Goal: Task Accomplishment & Management: Use online tool/utility

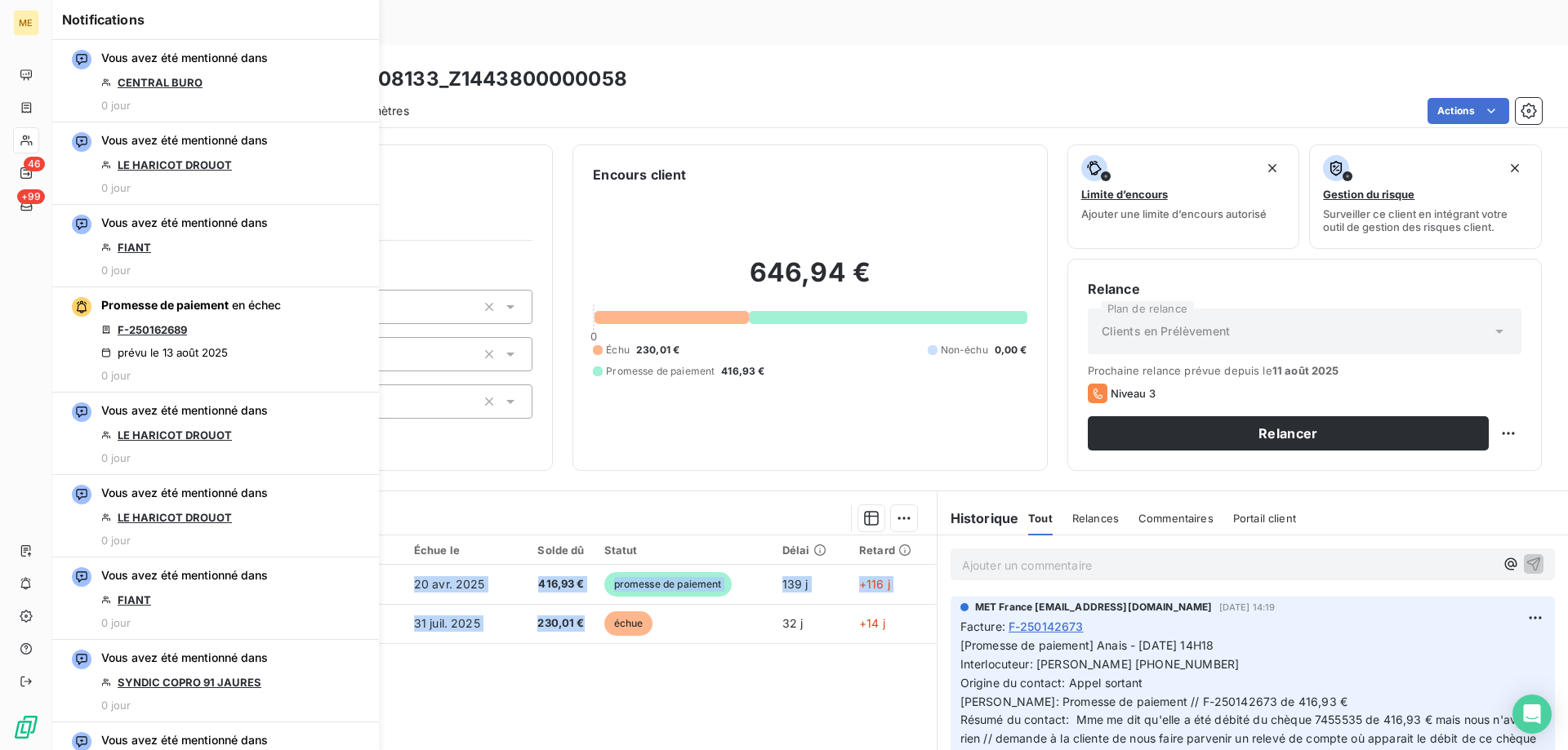
scroll to position [103, 0]
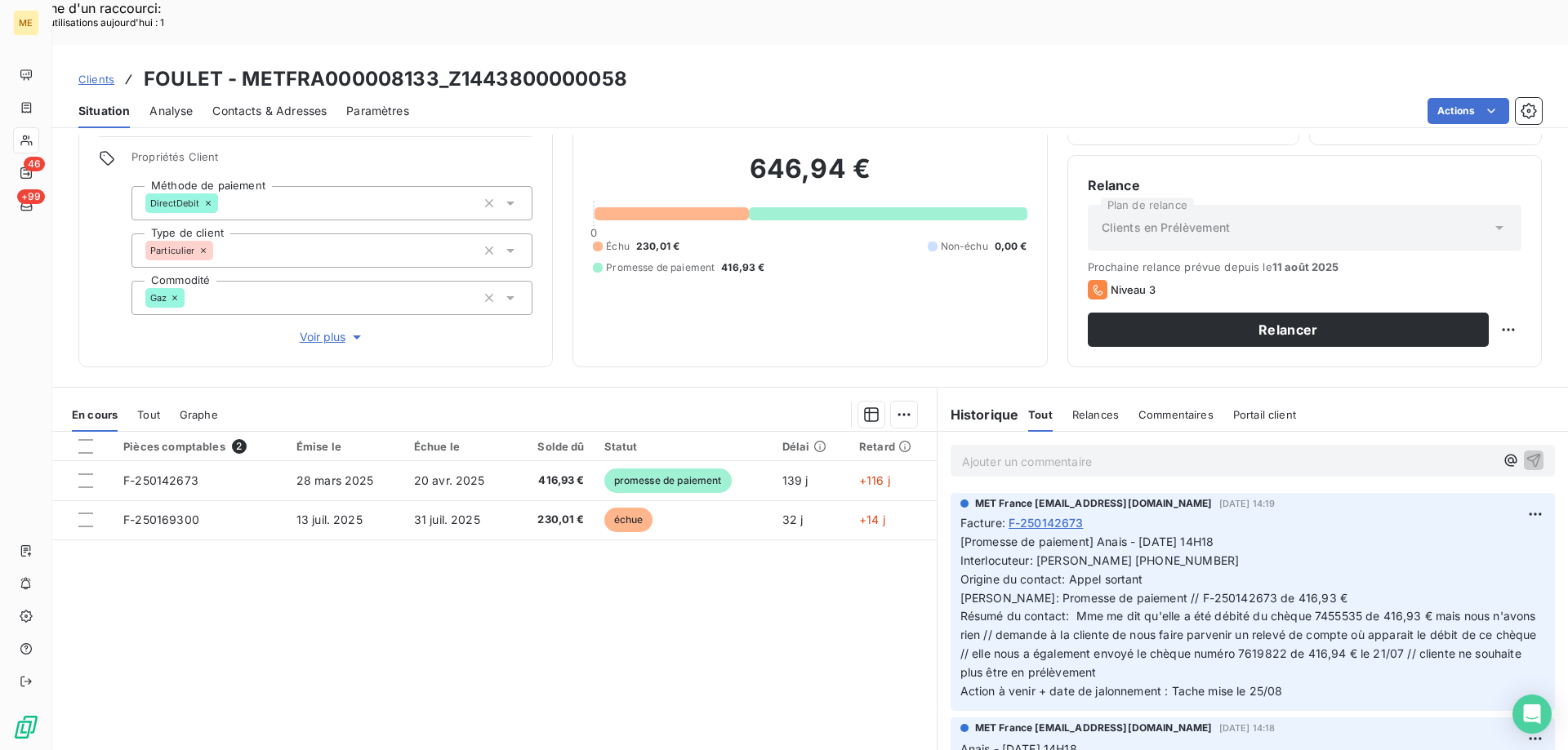
click at [787, 289] on div "646,94 € 0 Échu 230,01 € Non-échu 0,00 € Promesse de paiement 416,93 €" at bounding box center [809, 214] width 434 height 266
drag, startPoint x: 438, startPoint y: 33, endPoint x: 244, endPoint y: 43, distance: 194.3
click at [244, 64] on h3 "FOULET - METFRA000008133_Z1443800000058" at bounding box center [385, 79] width 483 height 30
copy h3 "METFRA000008133"
drag, startPoint x: 1451, startPoint y: 611, endPoint x: 1427, endPoint y: 608, distance: 24.2
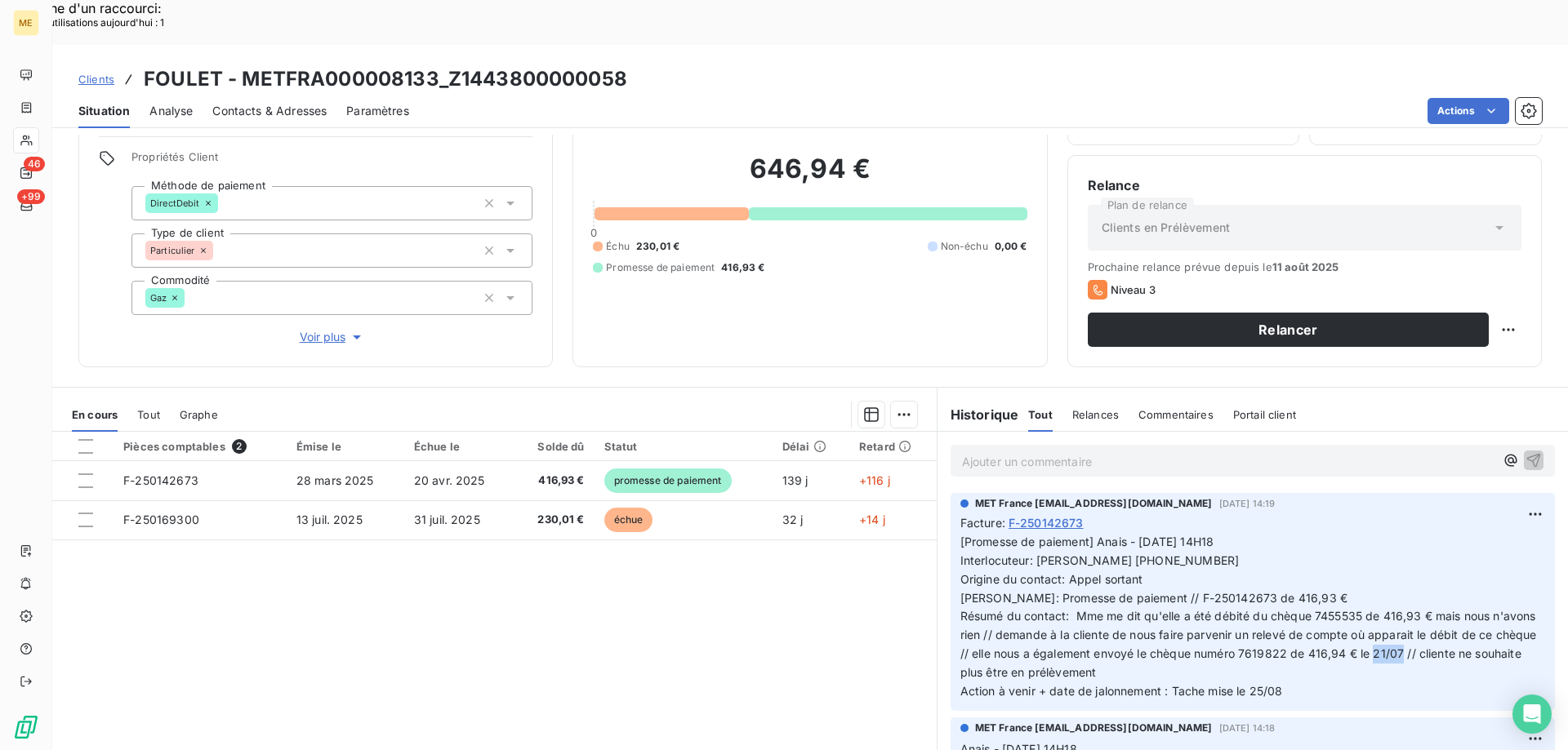
click at [1427, 608] on span "[Promesse de paiement] Anais - [DATE] 14H18 Interlocuteur: [PERSON_NAME] [PHONE…" at bounding box center [1250, 616] width 580 height 163
click at [1433, 632] on p "[Promesse de paiement] Anais - [DATE] 14H18 Interlocuteur: [PERSON_NAME] [PHONE…" at bounding box center [1252, 617] width 585 height 169
drag, startPoint x: 1459, startPoint y: 609, endPoint x: 1431, endPoint y: 606, distance: 28.2
click at [1431, 606] on span "[Promesse de paiement] Anais - [DATE] 14H18 Interlocuteur: [PERSON_NAME] [PHONE…" at bounding box center [1250, 616] width 580 height 163
click at [1438, 618] on p "[Promesse de paiement] Anais - [DATE] 14H18 Interlocuteur: [PERSON_NAME] [PHONE…" at bounding box center [1252, 617] width 585 height 169
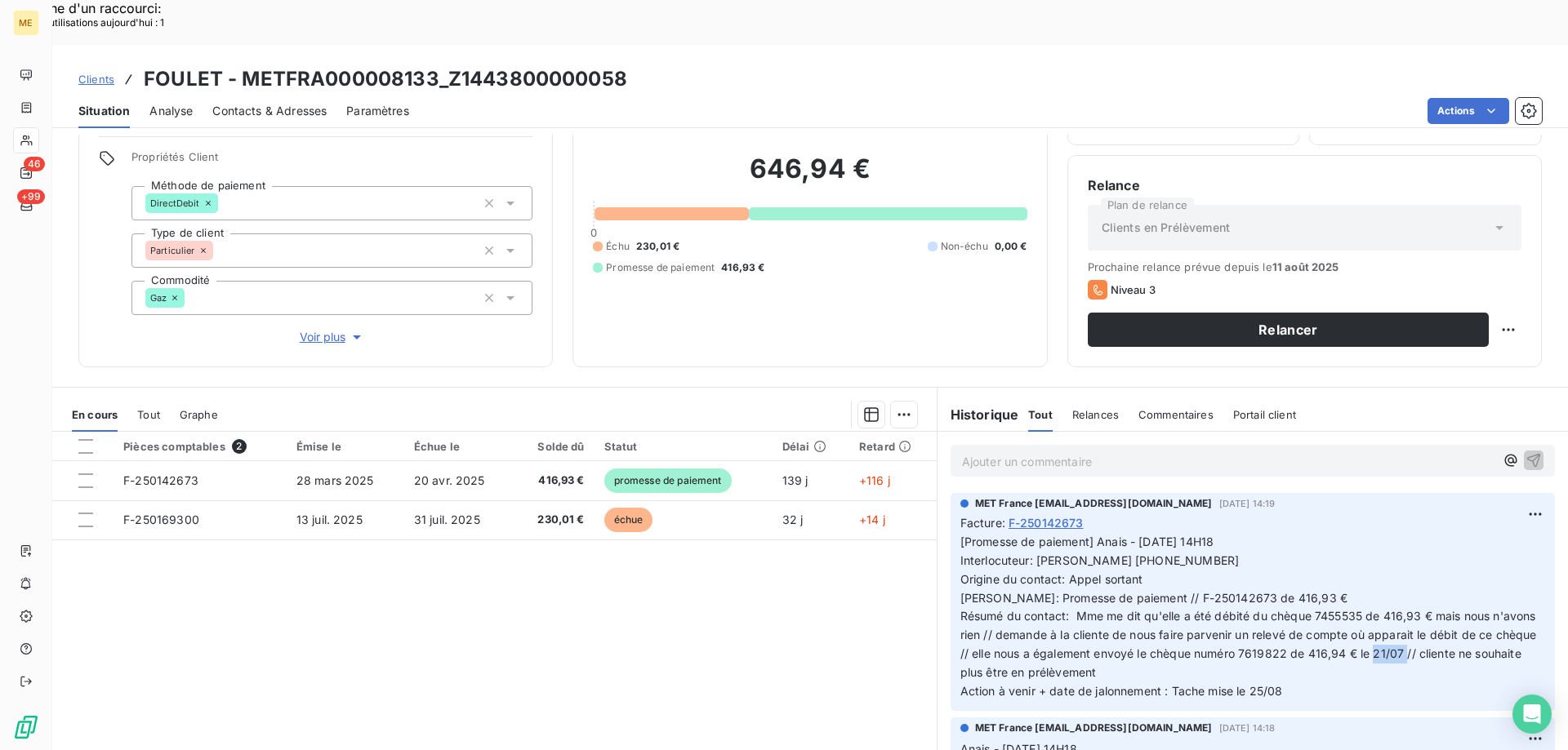
click at [1428, 605] on span "[Promesse de paiement] Anais - [DATE] 14H18 Interlocuteur: [PERSON_NAME] [PHONE…" at bounding box center [1250, 616] width 580 height 163
click at [850, 596] on div "Pièces comptables 2 Émise le Échue le Solde dû Statut Délai Retard F-250142673 …" at bounding box center [494, 589] width 884 height 315
drag, startPoint x: 761, startPoint y: 215, endPoint x: 722, endPoint y: 219, distance: 39.2
click at [718, 239] on div "Échu 230,01 € Non-échu 0,00 € Promesse de paiement 416,93 €" at bounding box center [809, 256] width 434 height 36
click at [448, 64] on div "Clients FOULET - METFRA000008133_Z1443800000058" at bounding box center [809, 79] width 1515 height 30
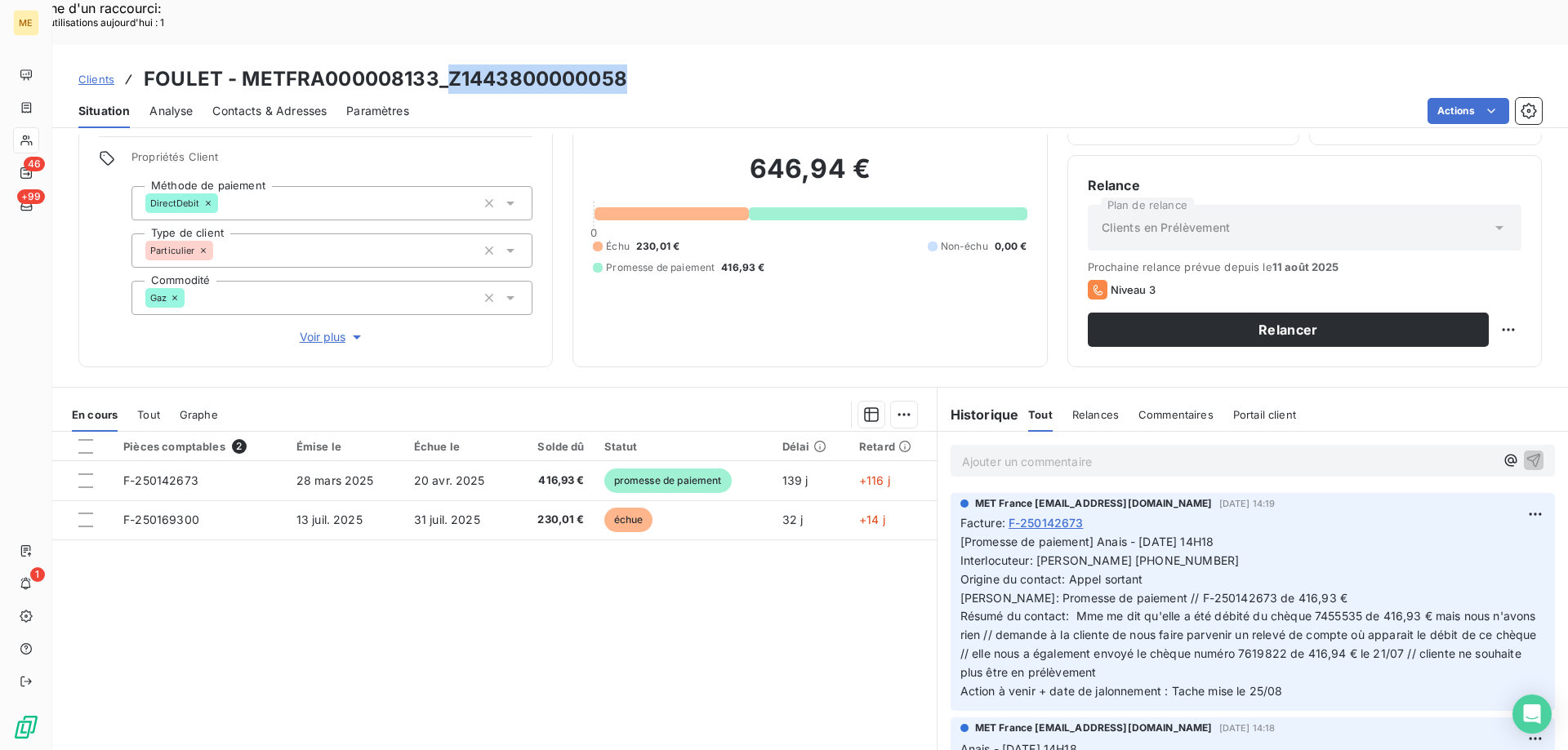
copy h3 "Z1443800000058"
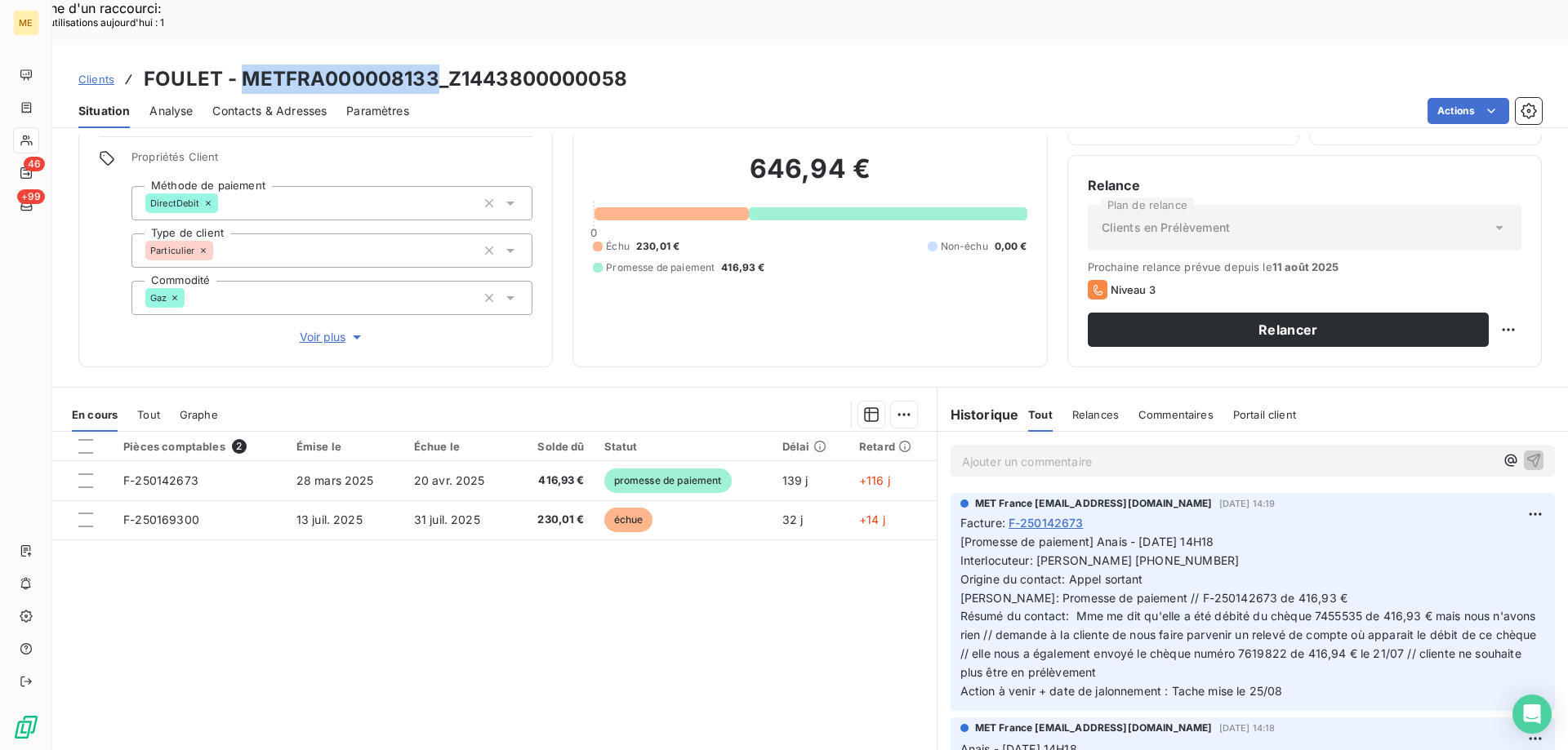
drag, startPoint x: 435, startPoint y: 31, endPoint x: 243, endPoint y: 45, distance: 192.5
click at [243, 64] on h3 "FOULET - METFRA000008133_Z1443800000058" at bounding box center [385, 79] width 483 height 30
copy h3 "METFRA000008133"
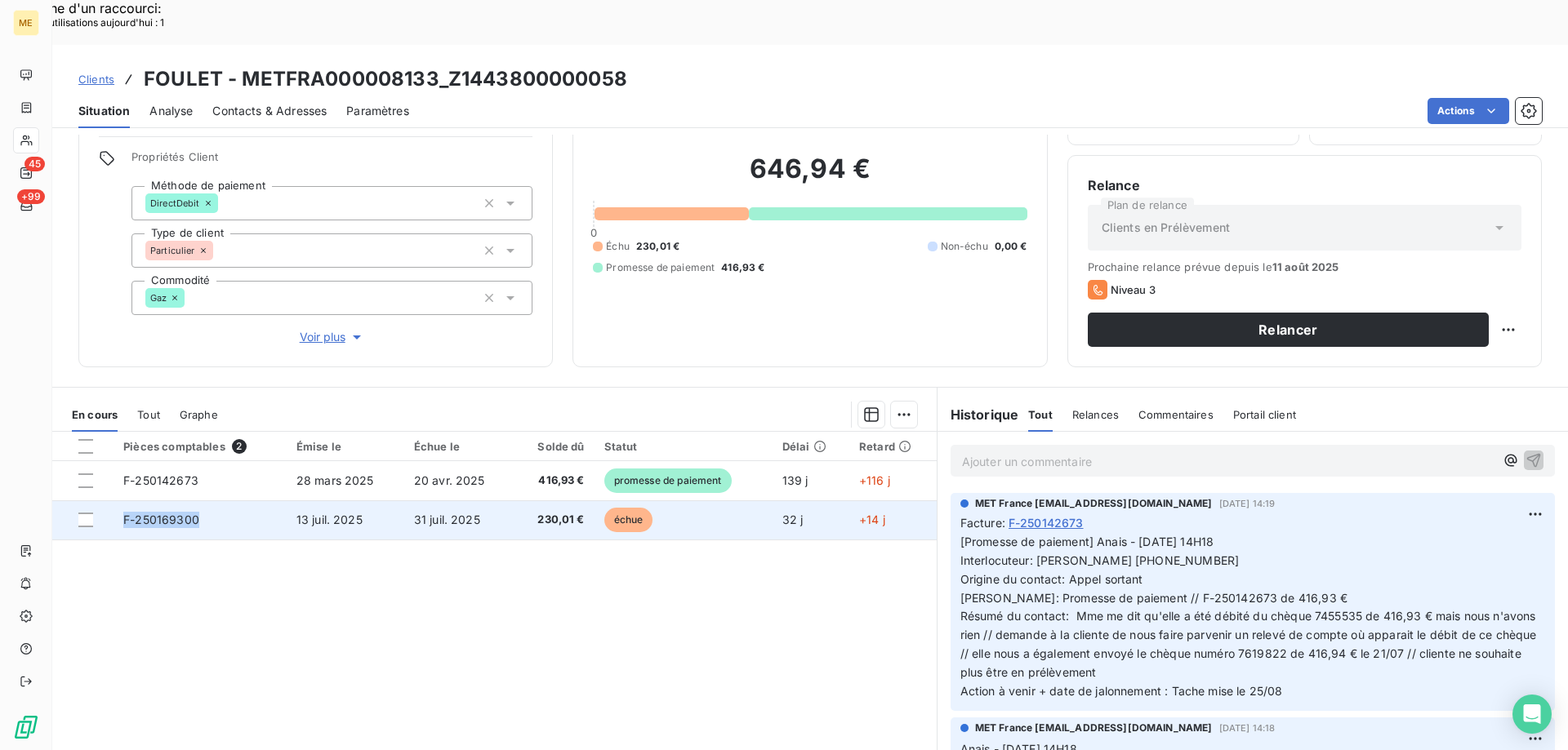
copy span "F-250169300"
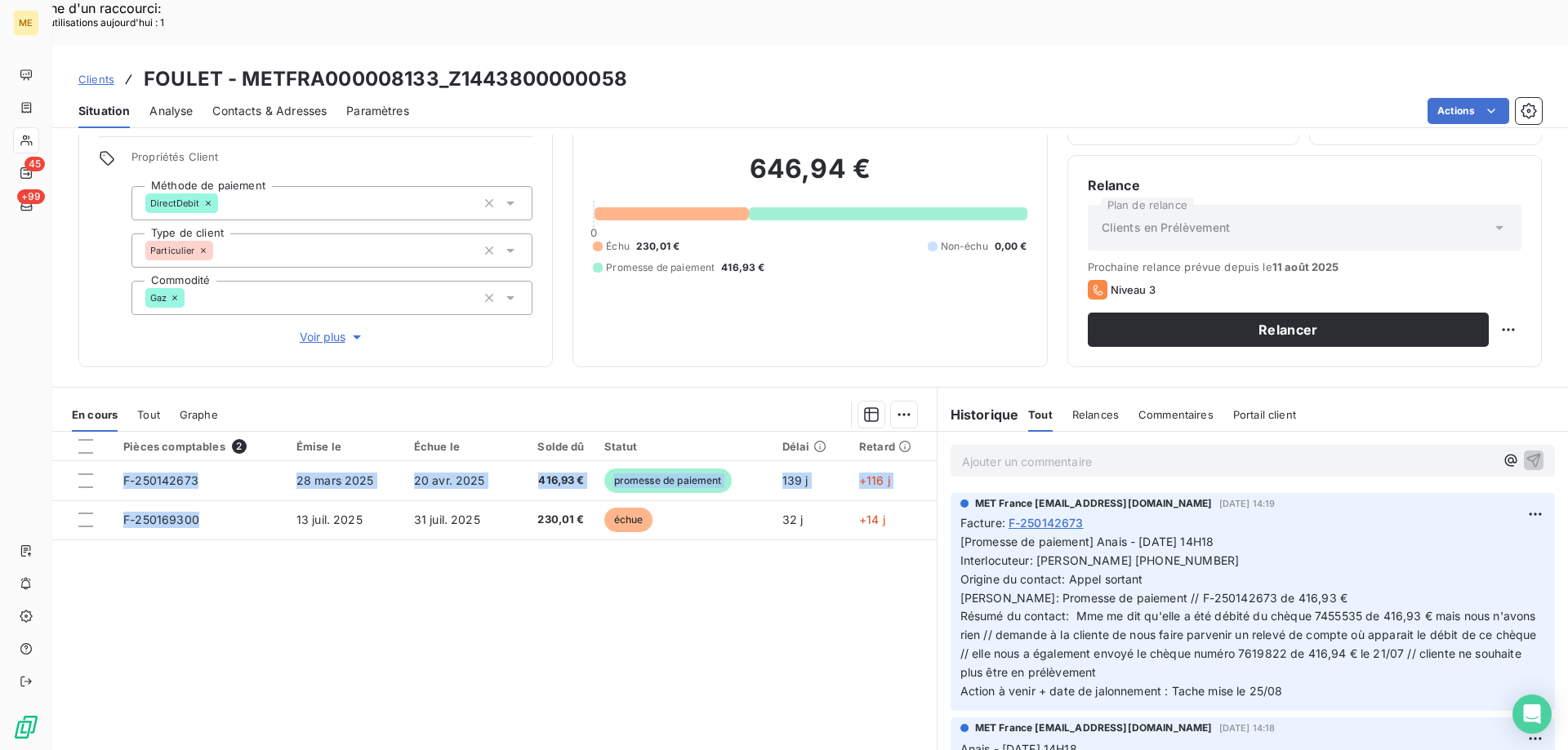
drag, startPoint x: 204, startPoint y: 475, endPoint x: 143, endPoint y: 625, distance: 161.9
click at [125, 639] on div "Pièces comptables 2 Émise le Échue le Solde dû Statut Délai Retard F-250142673 …" at bounding box center [494, 589] width 884 height 315
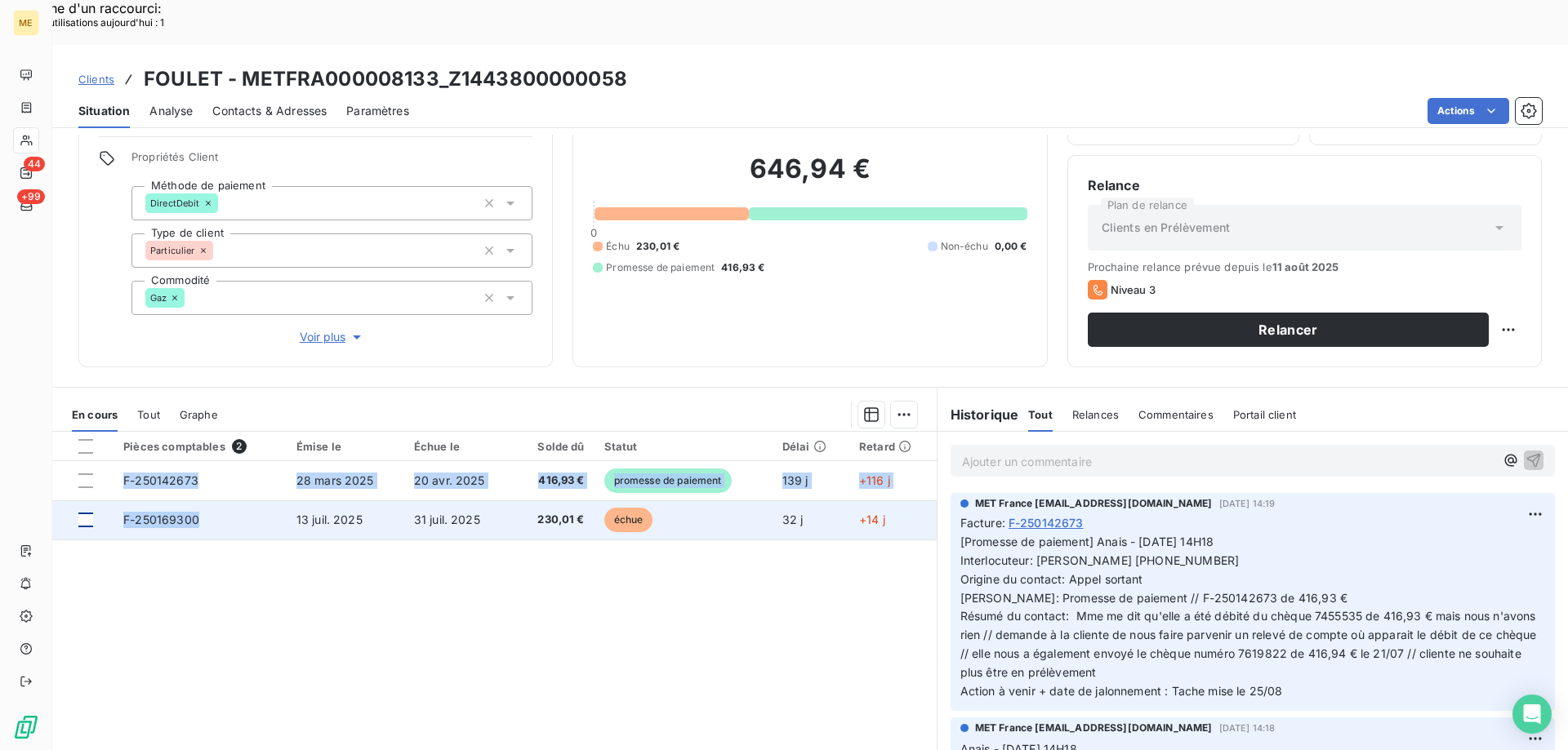
click at [83, 513] on div at bounding box center [85, 520] width 15 height 15
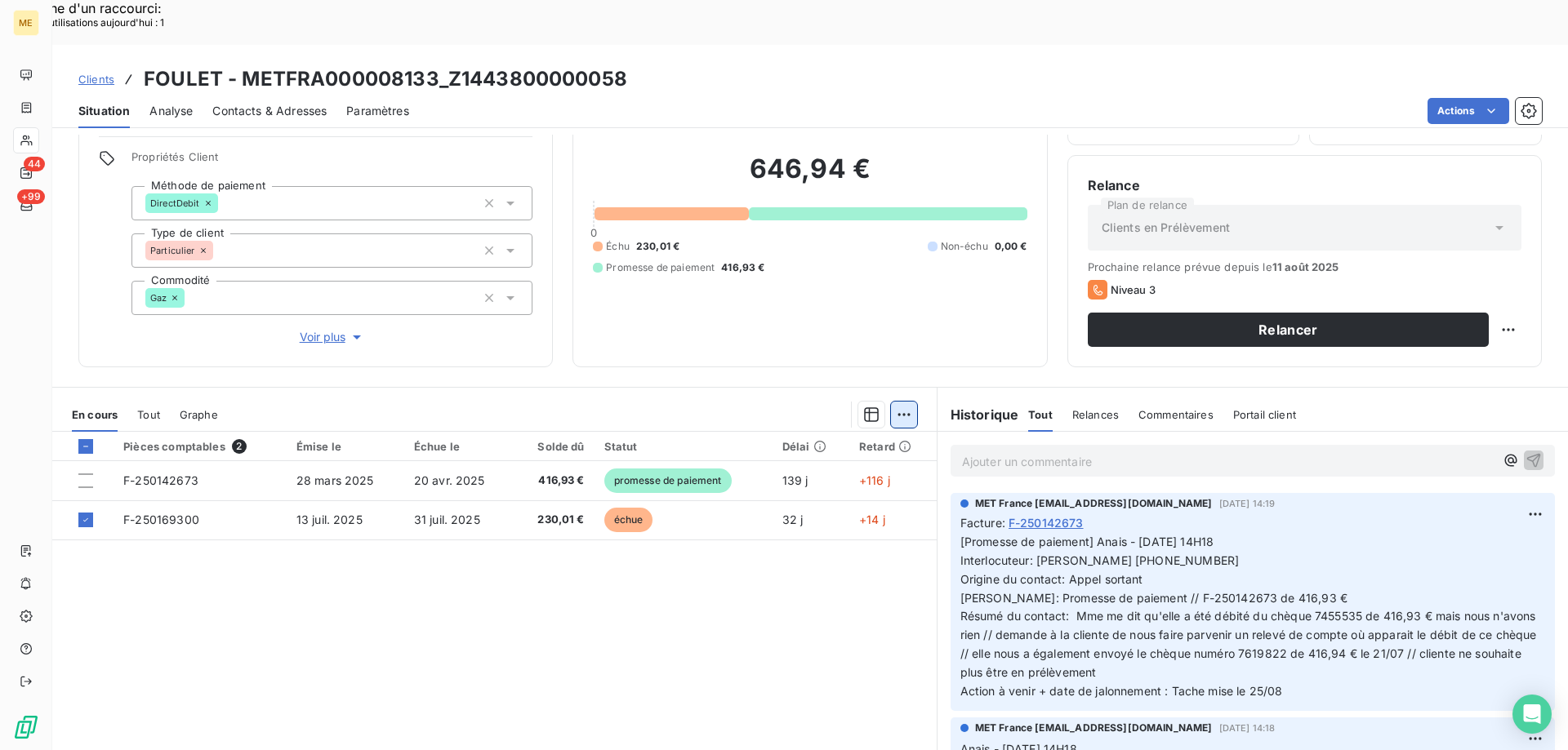
click at [774, 431] on div "Ajouter une promesse de paiement (1 facture)" at bounding box center [757, 435] width 289 height 26
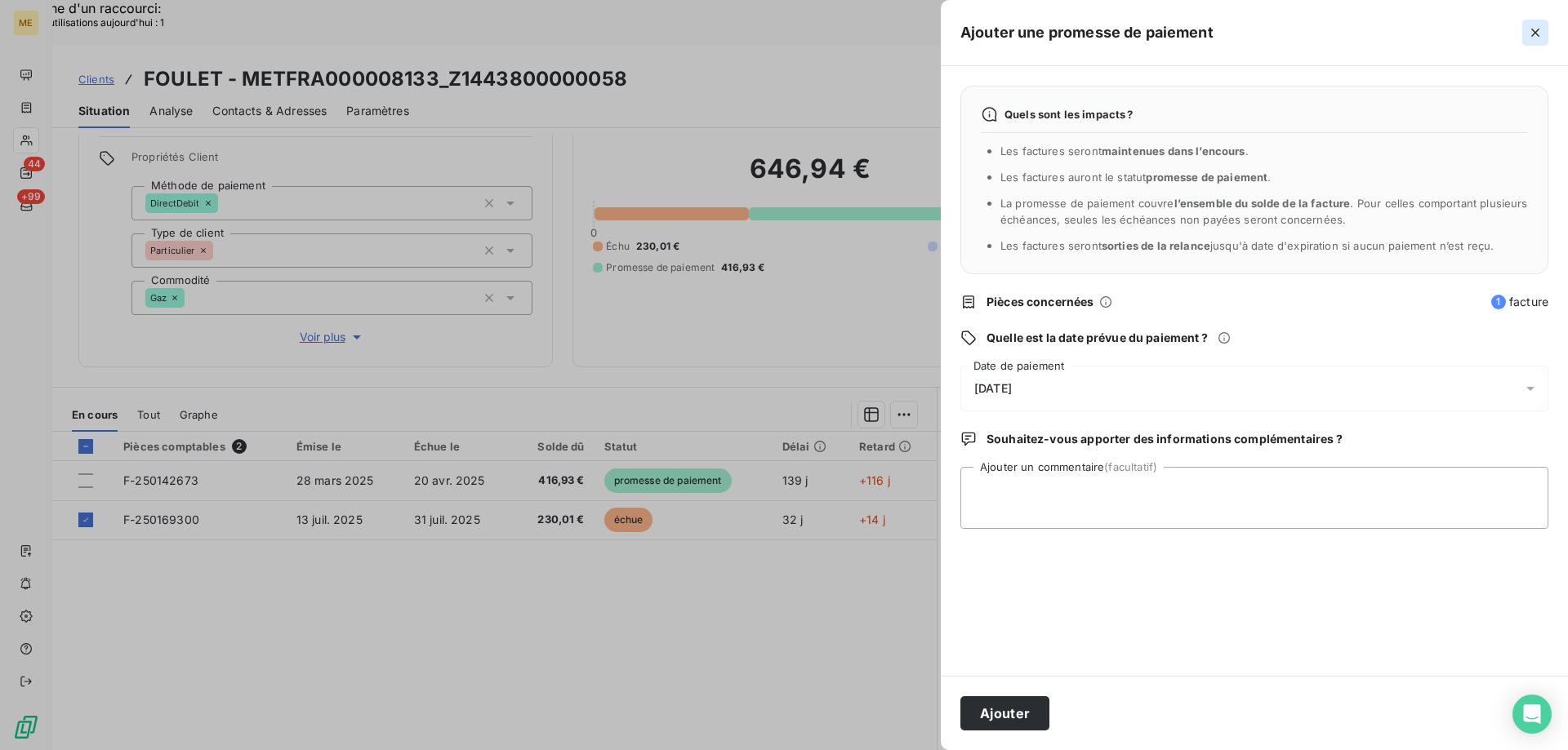
click at [1534, 30] on icon "button" at bounding box center [1535, 32] width 17 height 17
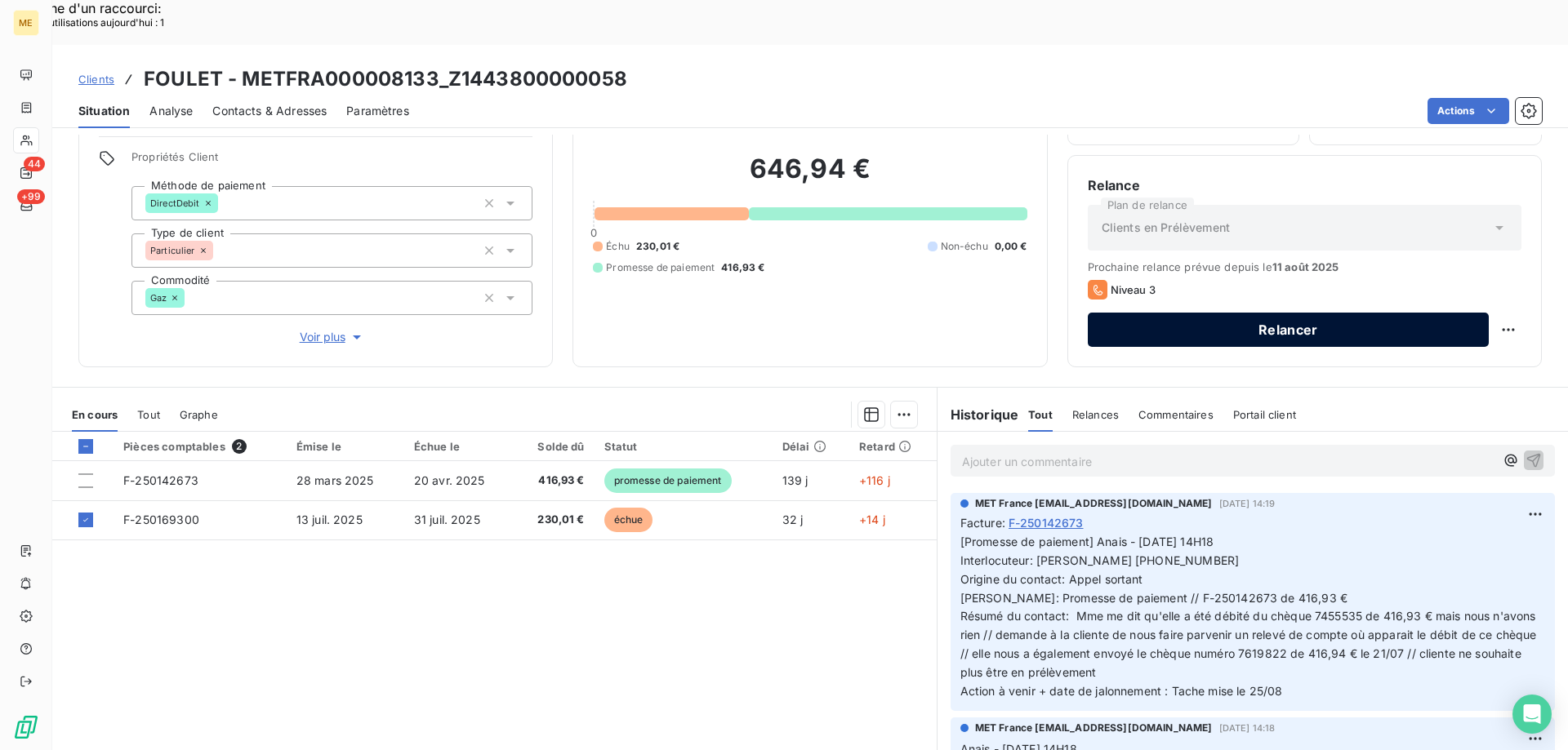
click at [1361, 313] on button "Relancer" at bounding box center [1287, 329] width 401 height 34
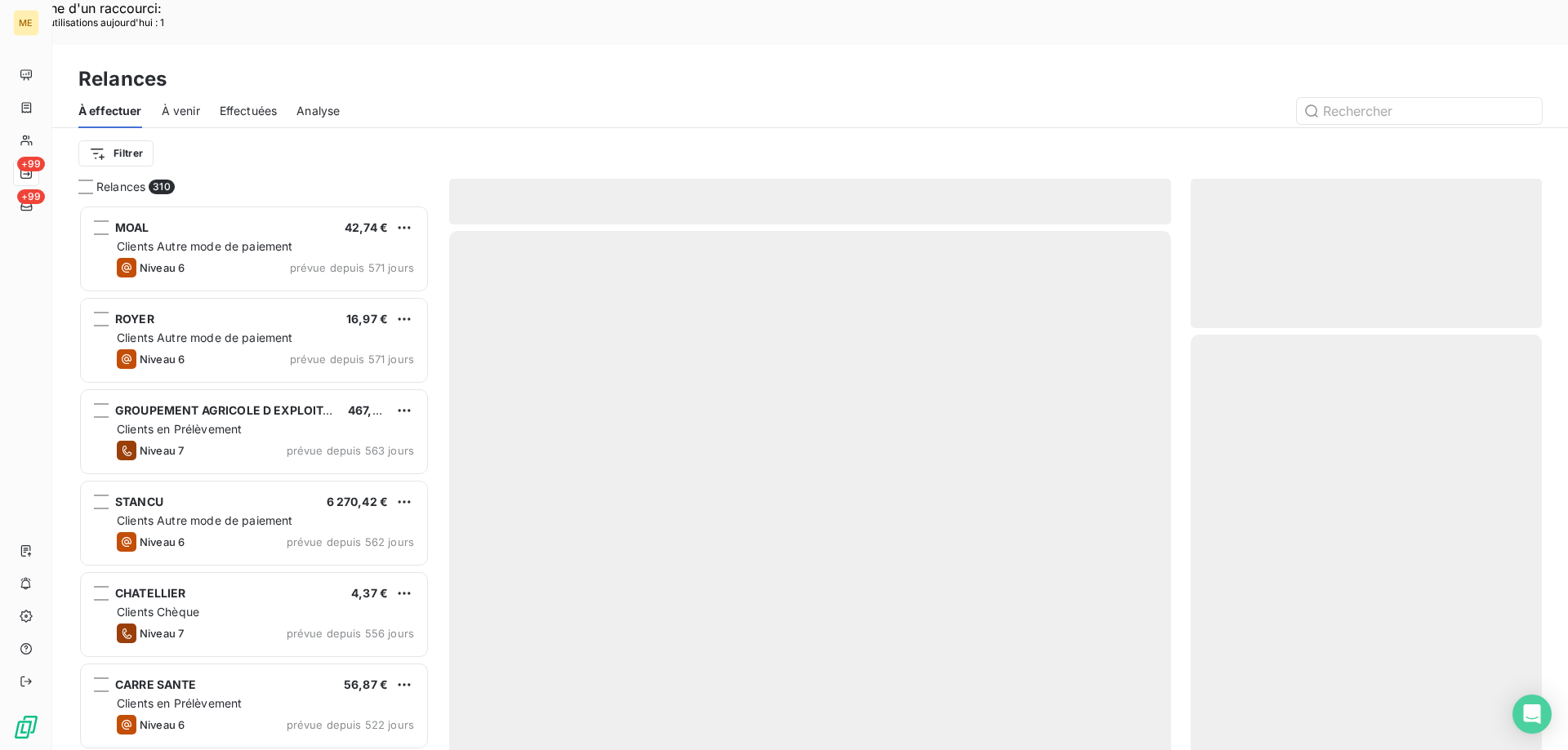
scroll to position [578, 339]
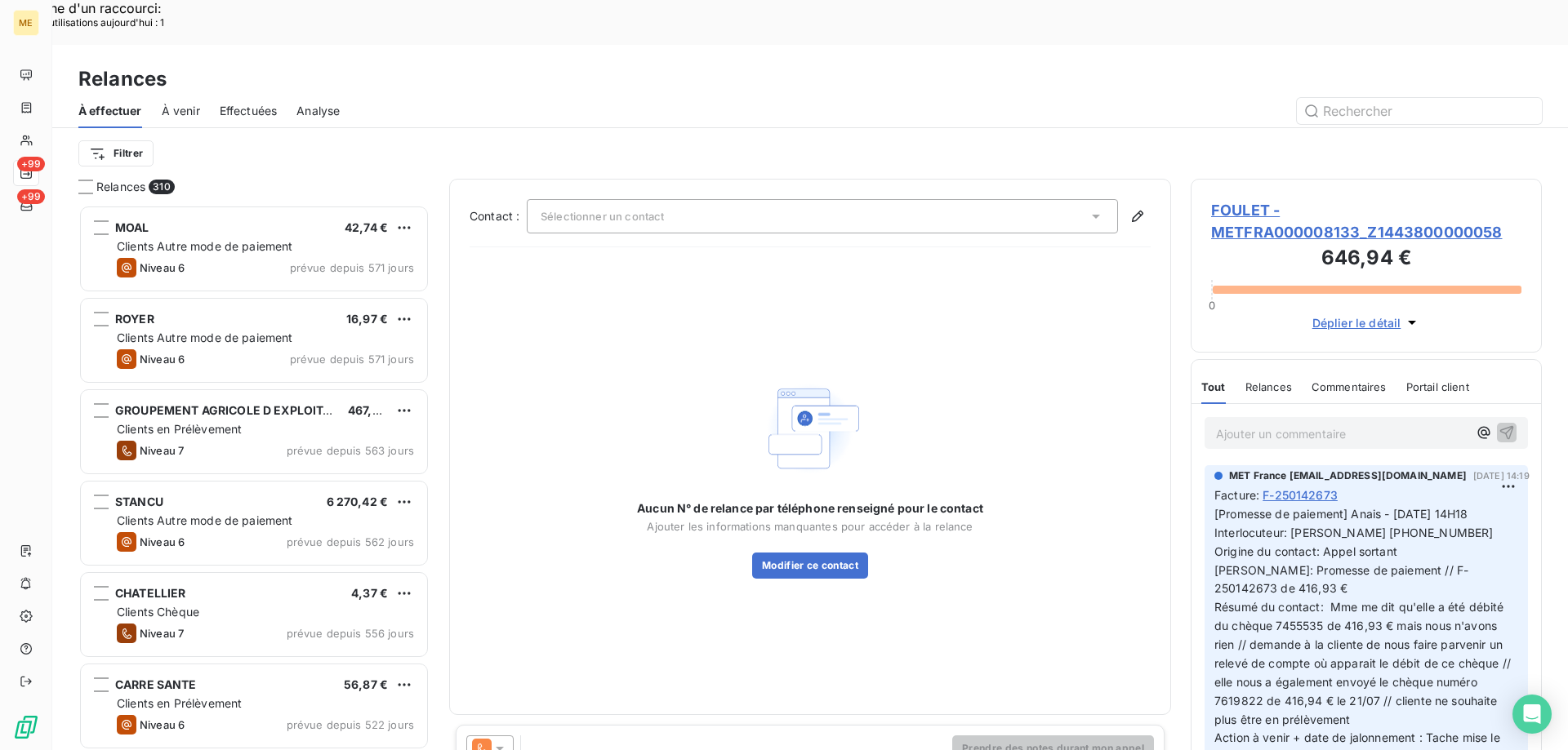
click at [854, 199] on div "Sélectionner un contact" at bounding box center [822, 216] width 591 height 34
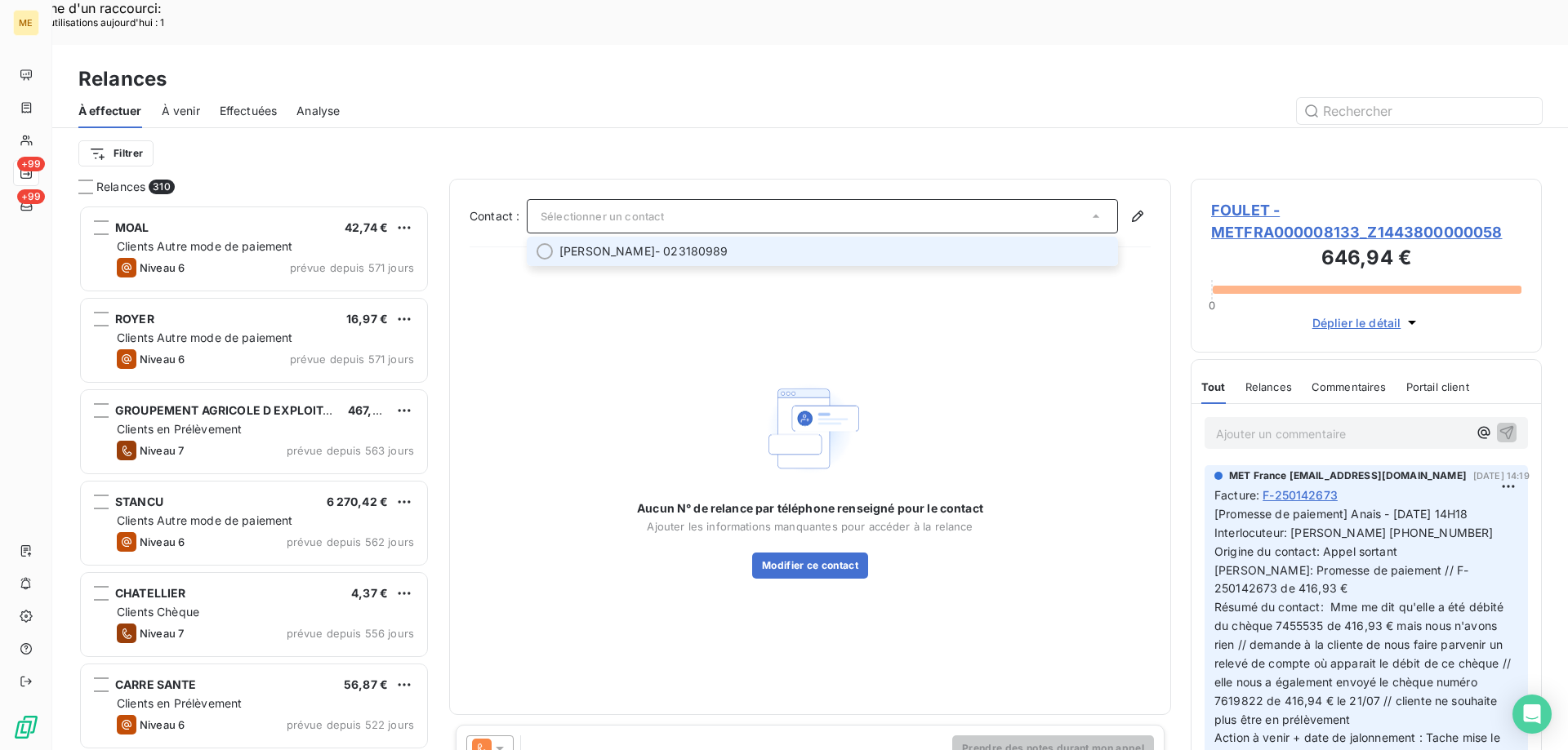
click at [786, 243] on span "[PERSON_NAME] - 023180989" at bounding box center [833, 251] width 548 height 17
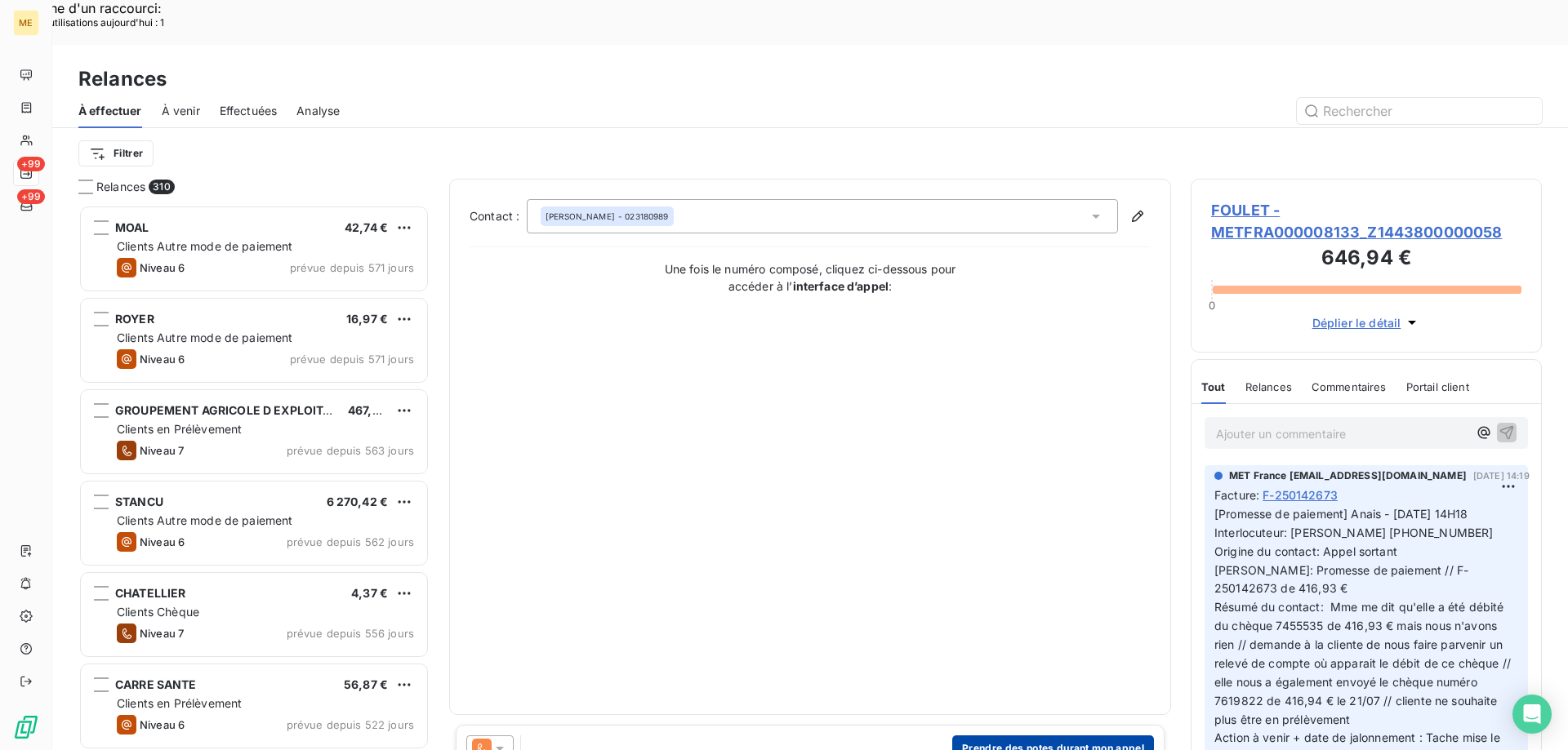
click at [1003, 735] on button "Prendre des notes durant mon appel" at bounding box center [1053, 748] width 202 height 26
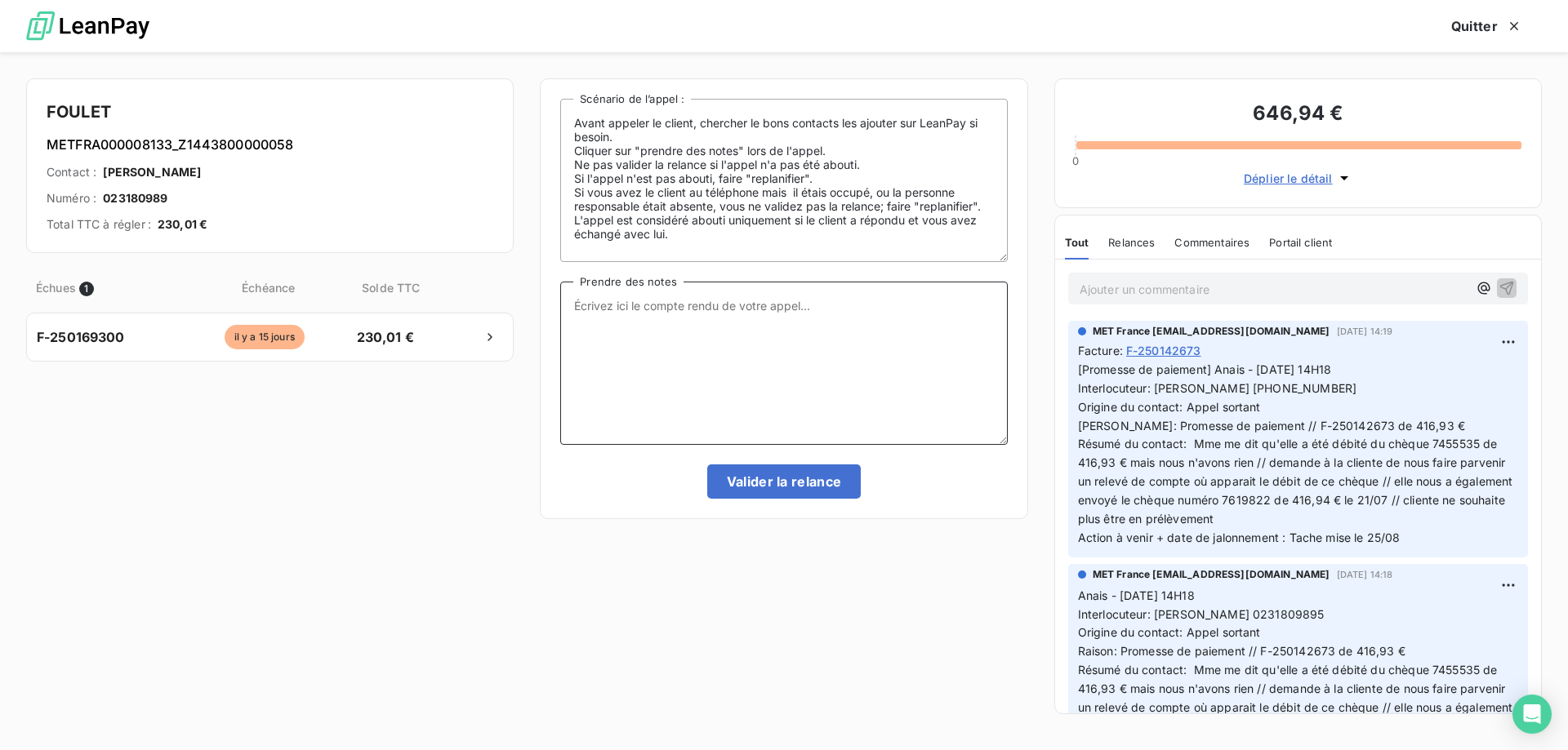
click at [714, 361] on textarea "Prendre des notes" at bounding box center [783, 363] width 447 height 163
paste textarea "Anaïs - [DATE] 14H20 Interlocuteur : [PERSON_NAME] 0231809895 (pas de mail) Ori…"
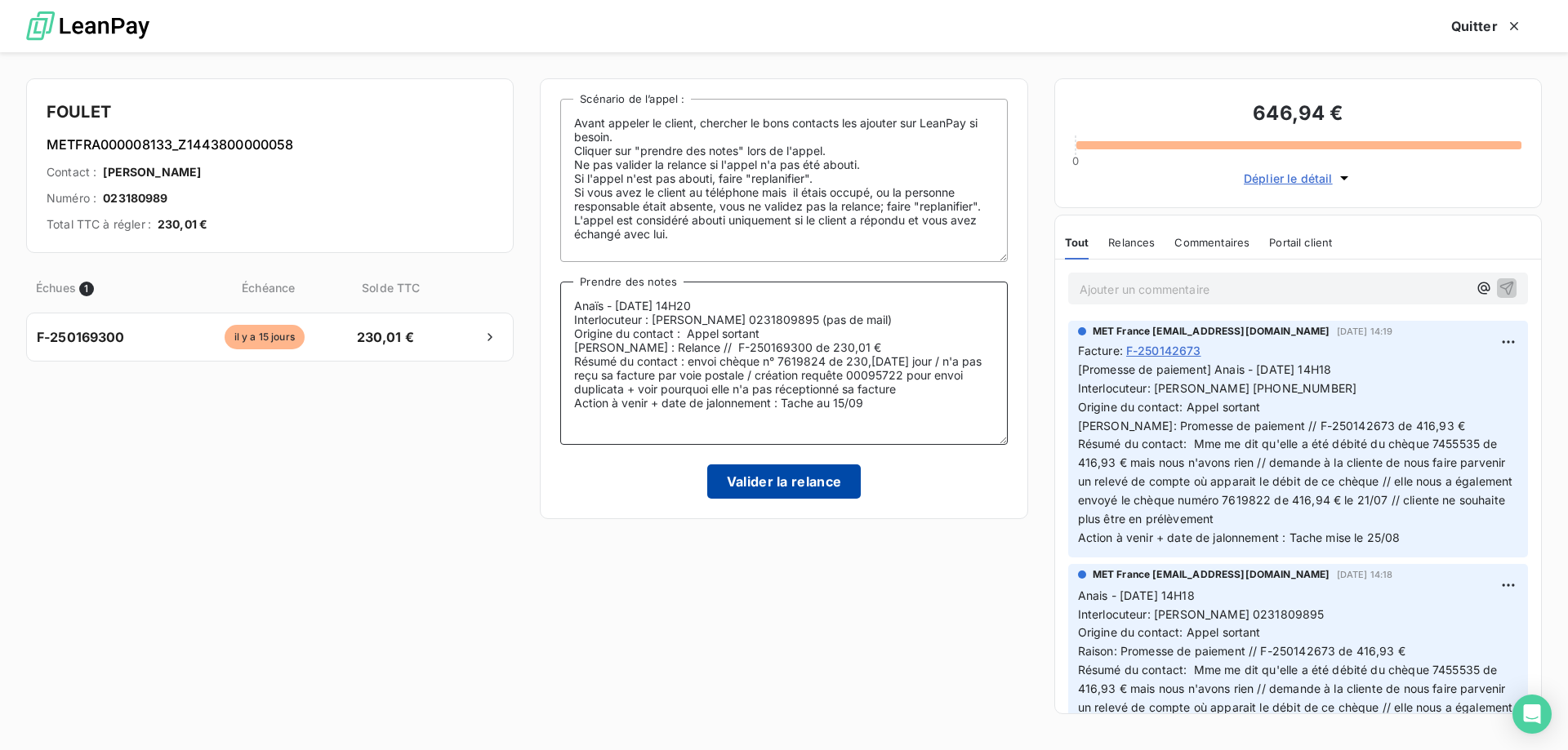
type textarea "Anaïs - [DATE] 14H20 Interlocuteur : [PERSON_NAME] 0231809895 (pas de mail) Ori…"
click at [745, 479] on button "Valider la relance" at bounding box center [784, 481] width 155 height 34
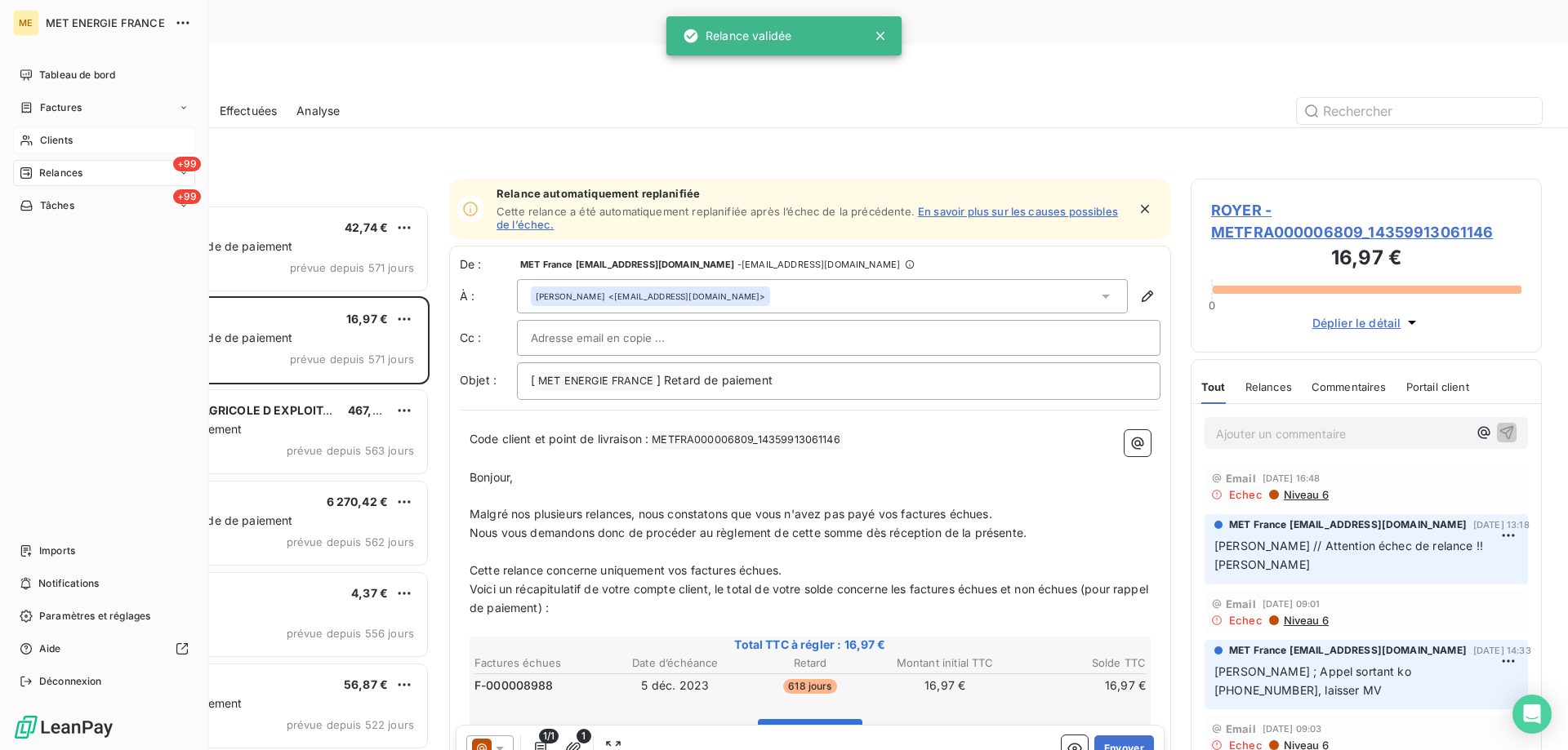
click at [51, 142] on span "Clients" at bounding box center [56, 140] width 33 height 15
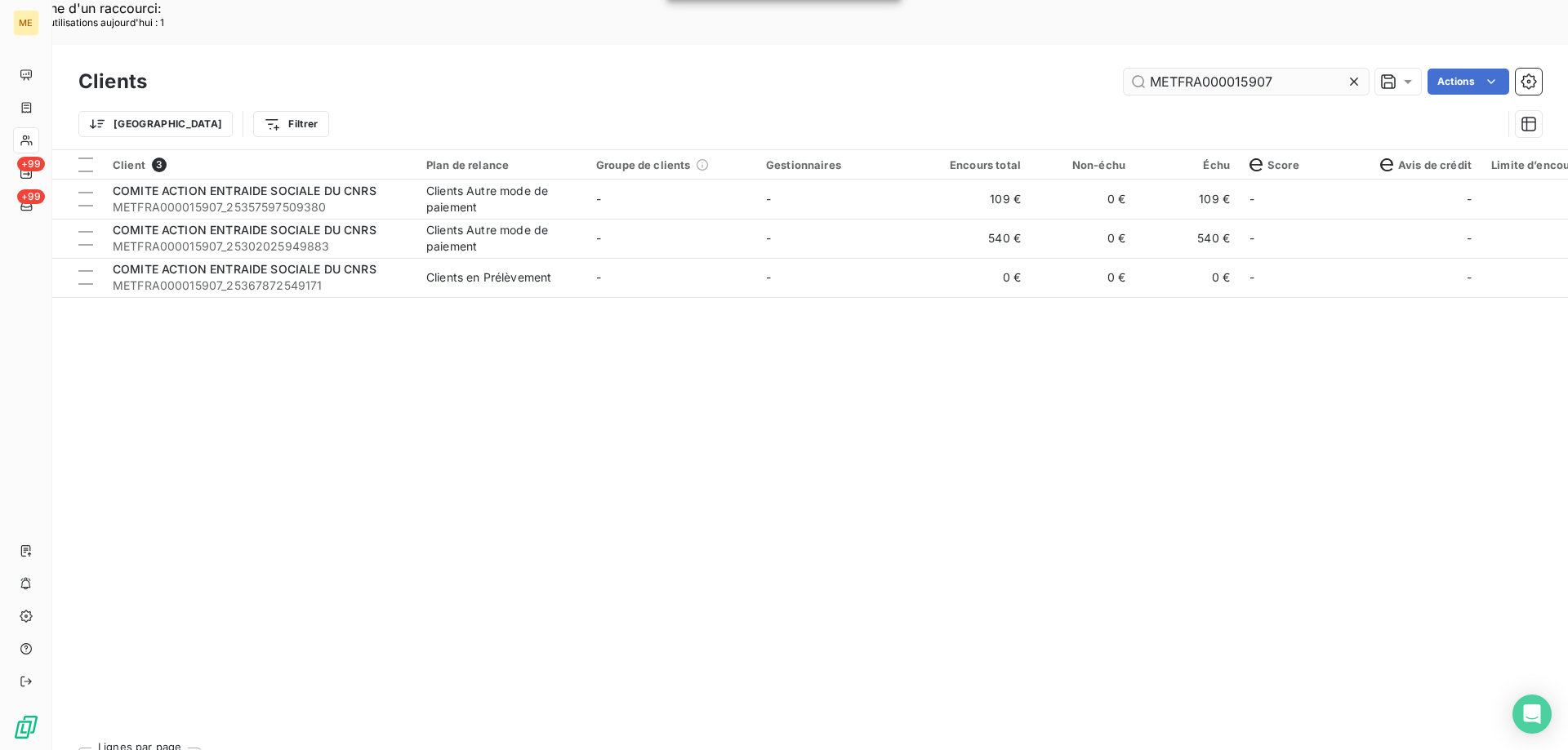
click at [1262, 69] on input "METFRA000015907" at bounding box center [1246, 82] width 245 height 26
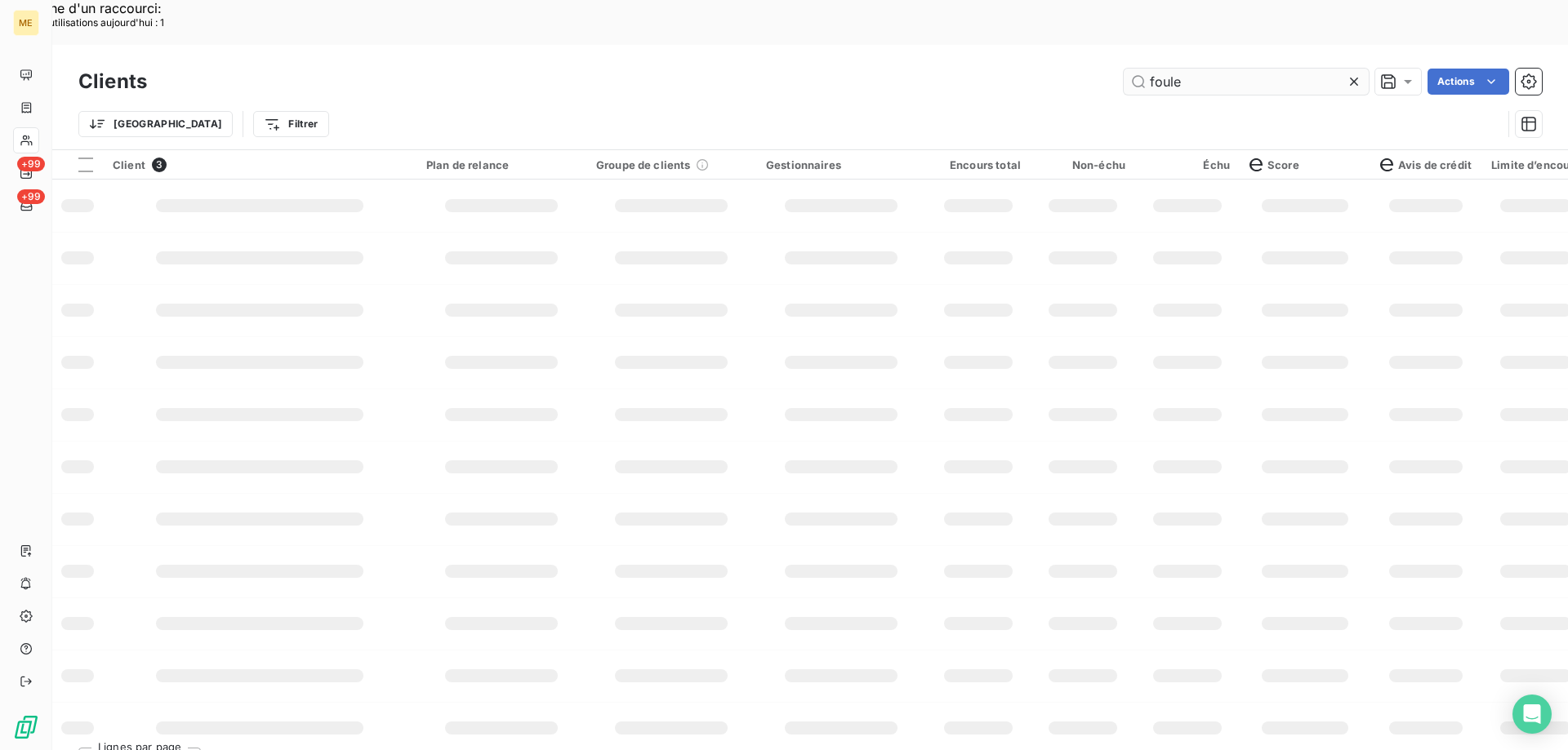
type input "foulet"
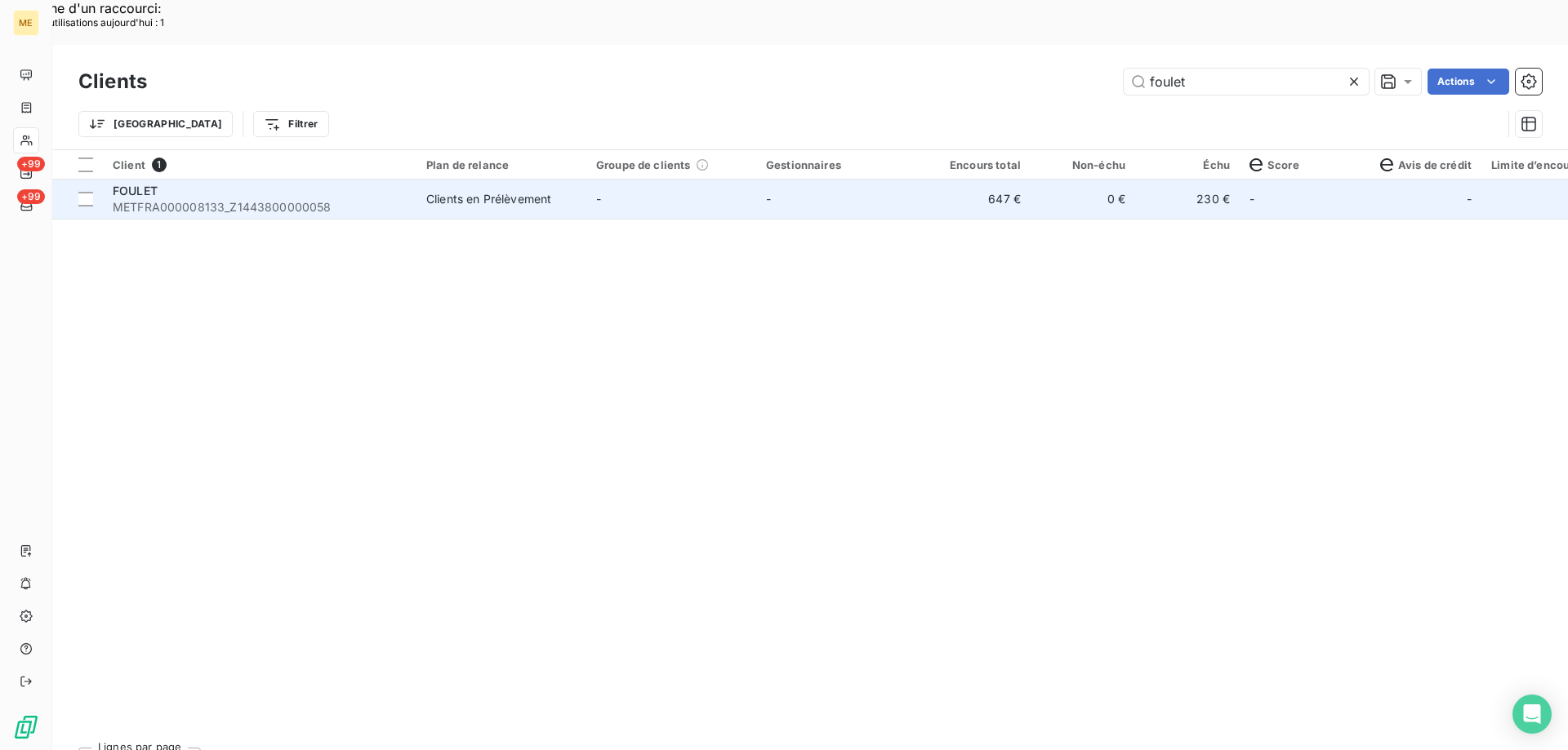
click at [320, 183] on div "FOULET" at bounding box center [260, 190] width 294 height 17
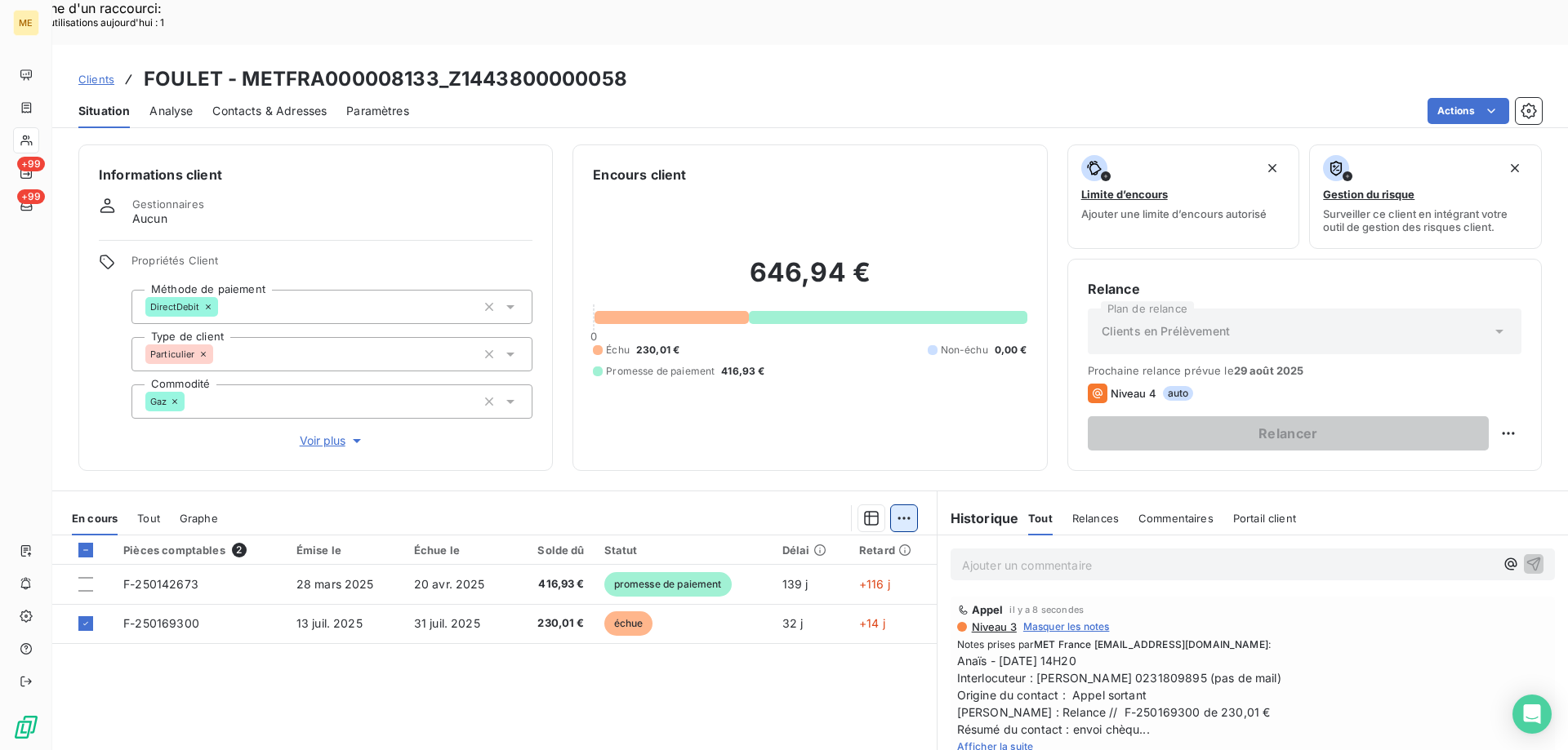
click at [822, 533] on div "Ajouter une promesse de paiement (1 facture)" at bounding box center [757, 539] width 289 height 26
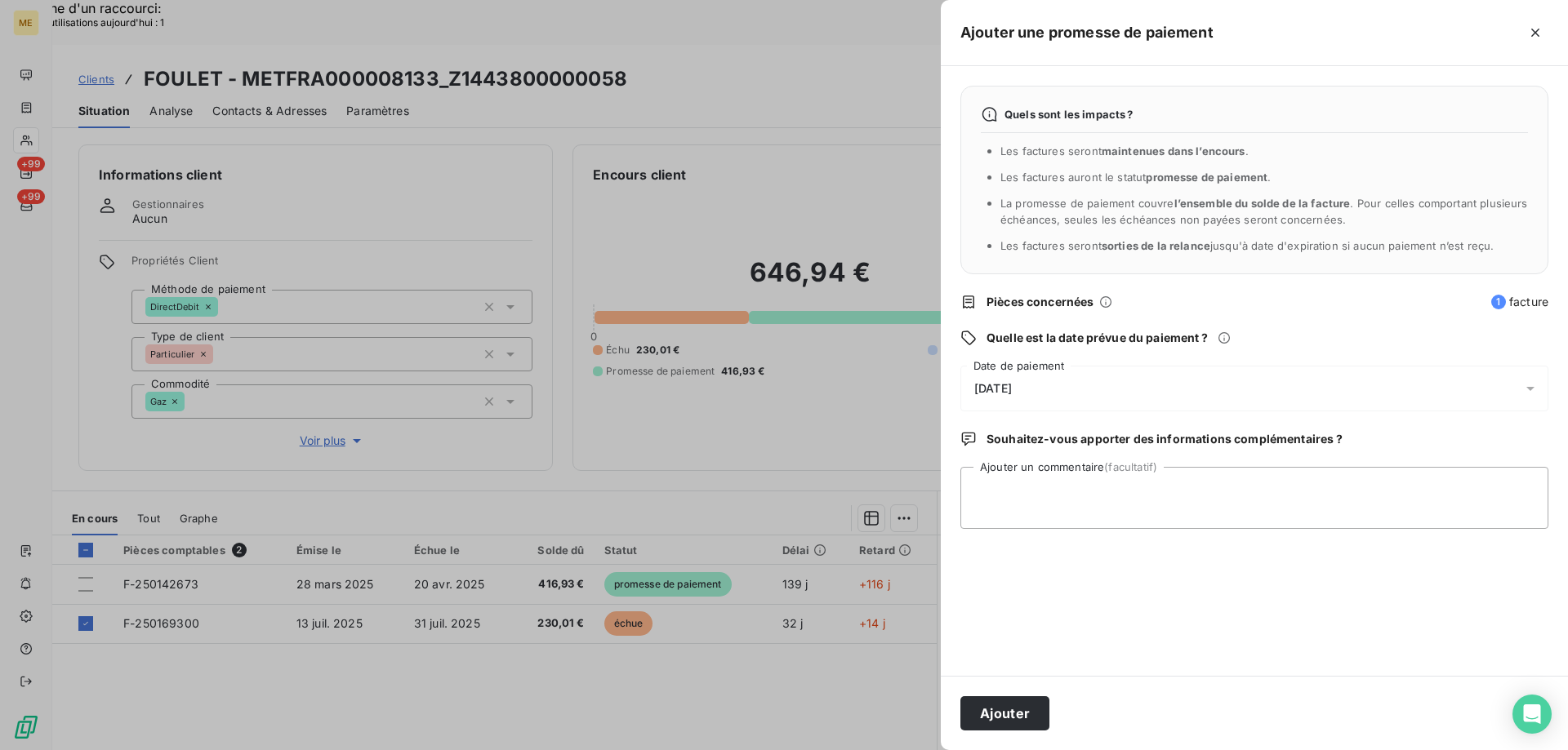
click at [1100, 401] on div "[DATE]" at bounding box center [1254, 388] width 588 height 46
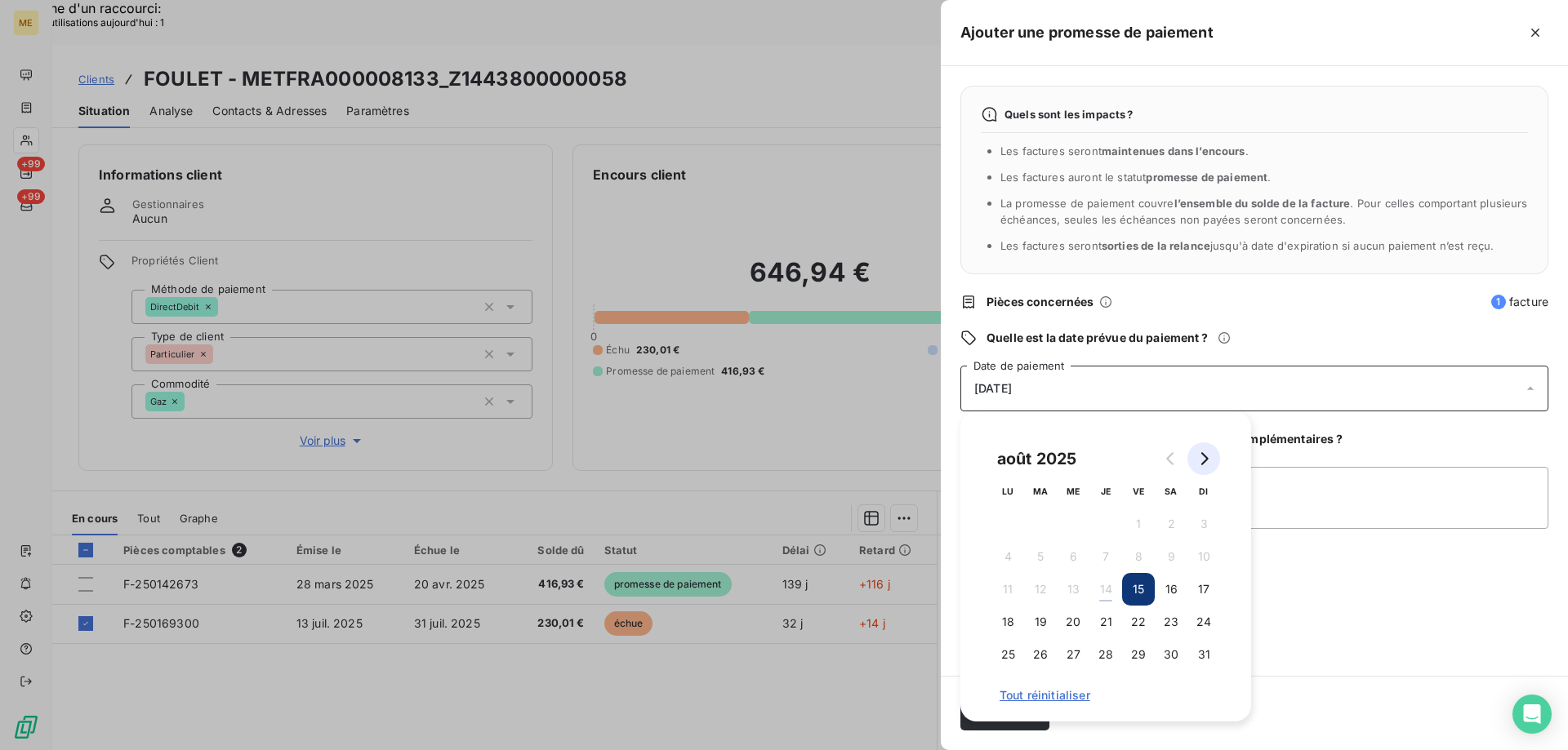
click at [1208, 448] on button "Go to next month" at bounding box center [1204, 459] width 33 height 33
click at [1009, 590] on button "15" at bounding box center [1007, 589] width 33 height 33
click at [1326, 488] on textarea "Ajouter un commentaire (facultatif)" at bounding box center [1254, 497] width 588 height 62
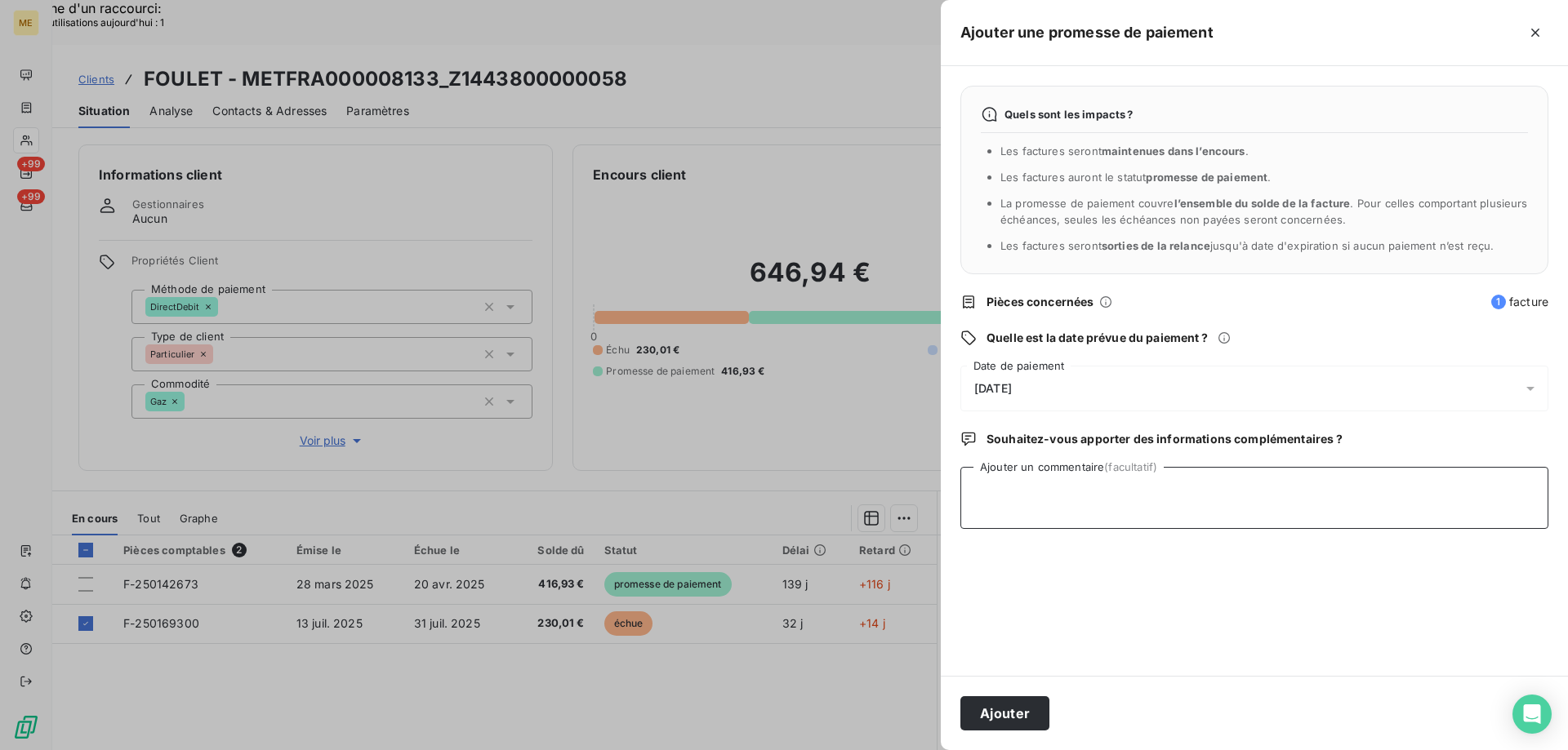
paste textarea "Anaïs - [DATE] 14H20 Interlocuteur : [PERSON_NAME] 0231809895 (pas de mail) Ori…"
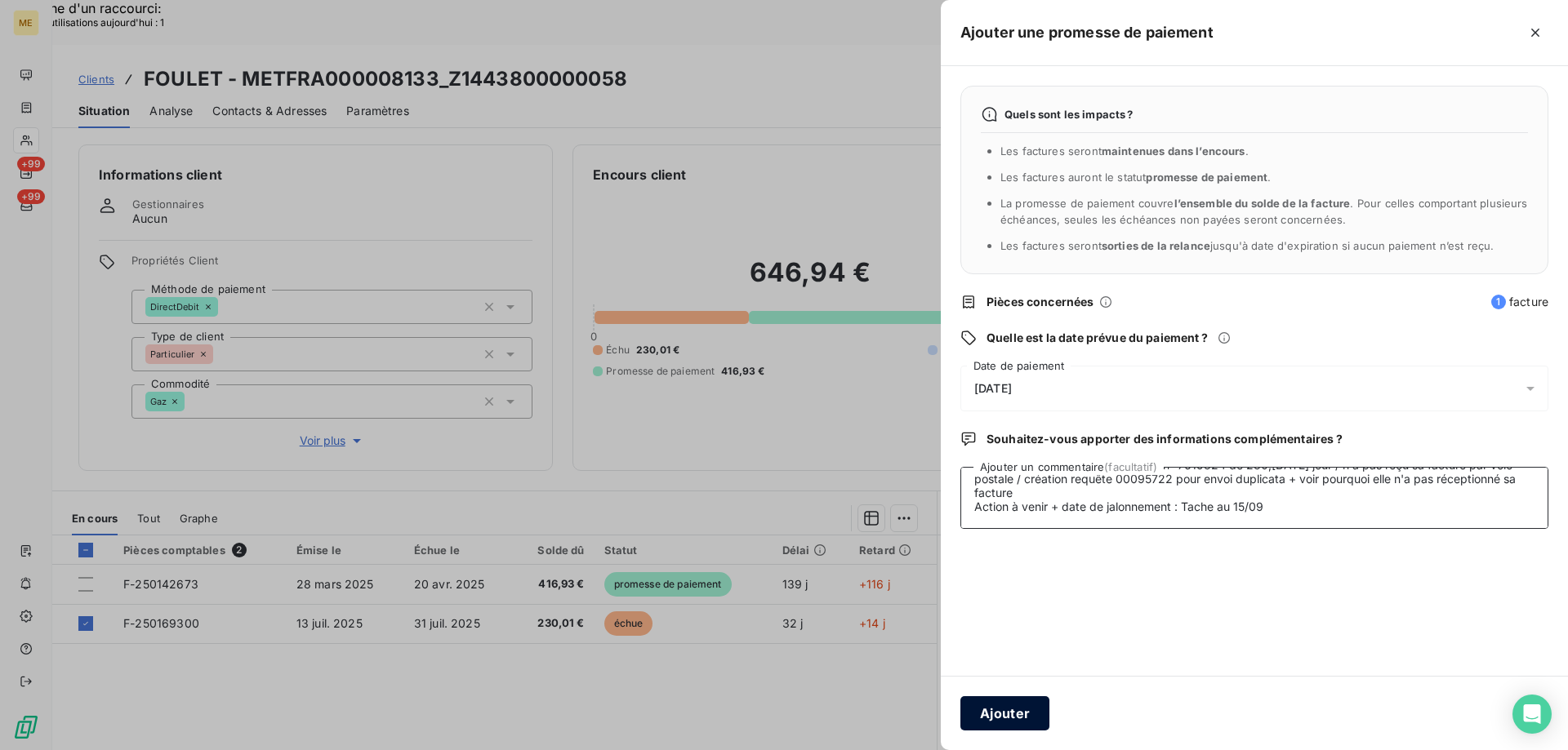
type textarea "Anaïs - [DATE] 14H20 Interlocuteur : [PERSON_NAME] 0231809895 (pas de mail) Ori…"
click at [1014, 713] on button "Ajouter" at bounding box center [1005, 713] width 89 height 34
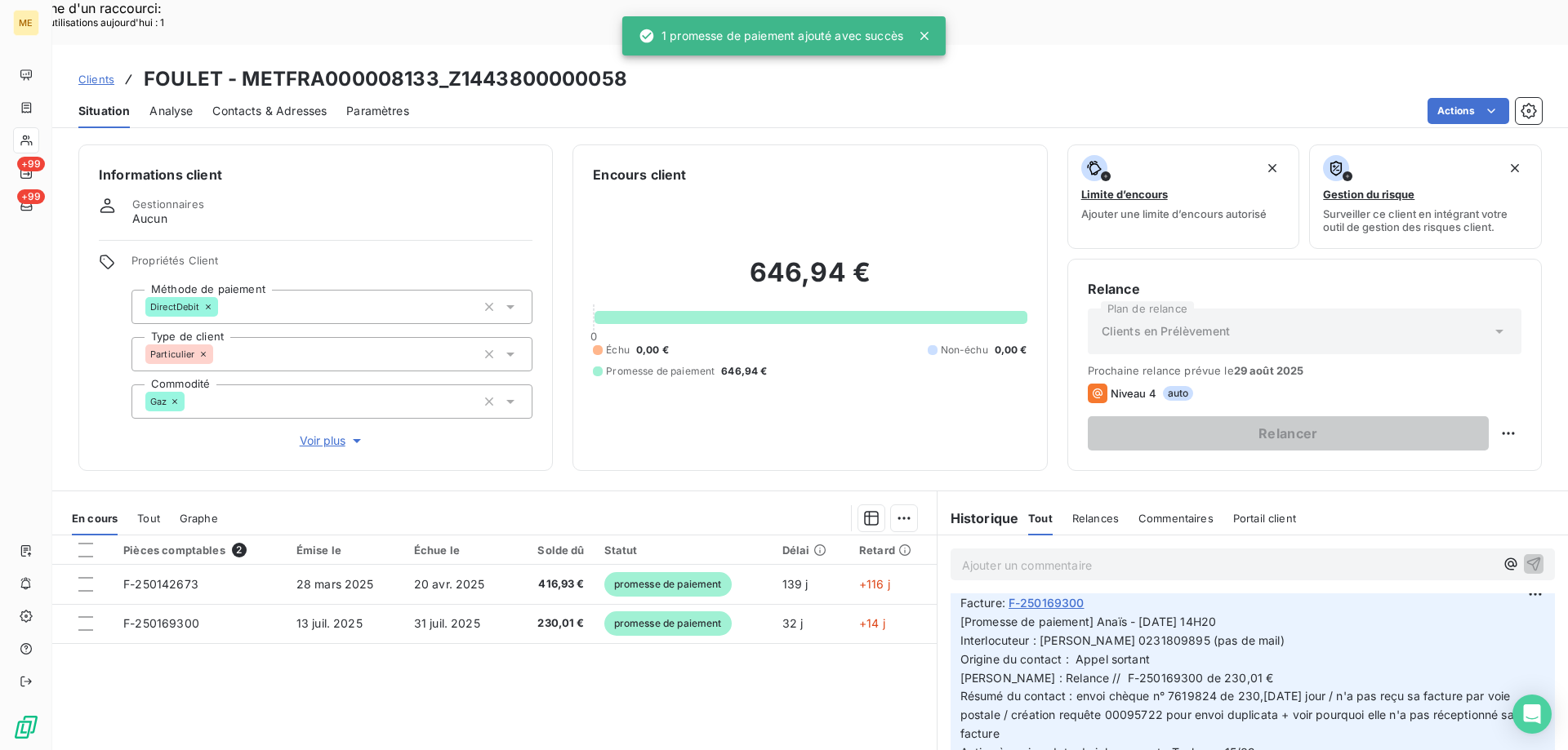
scroll to position [0, 0]
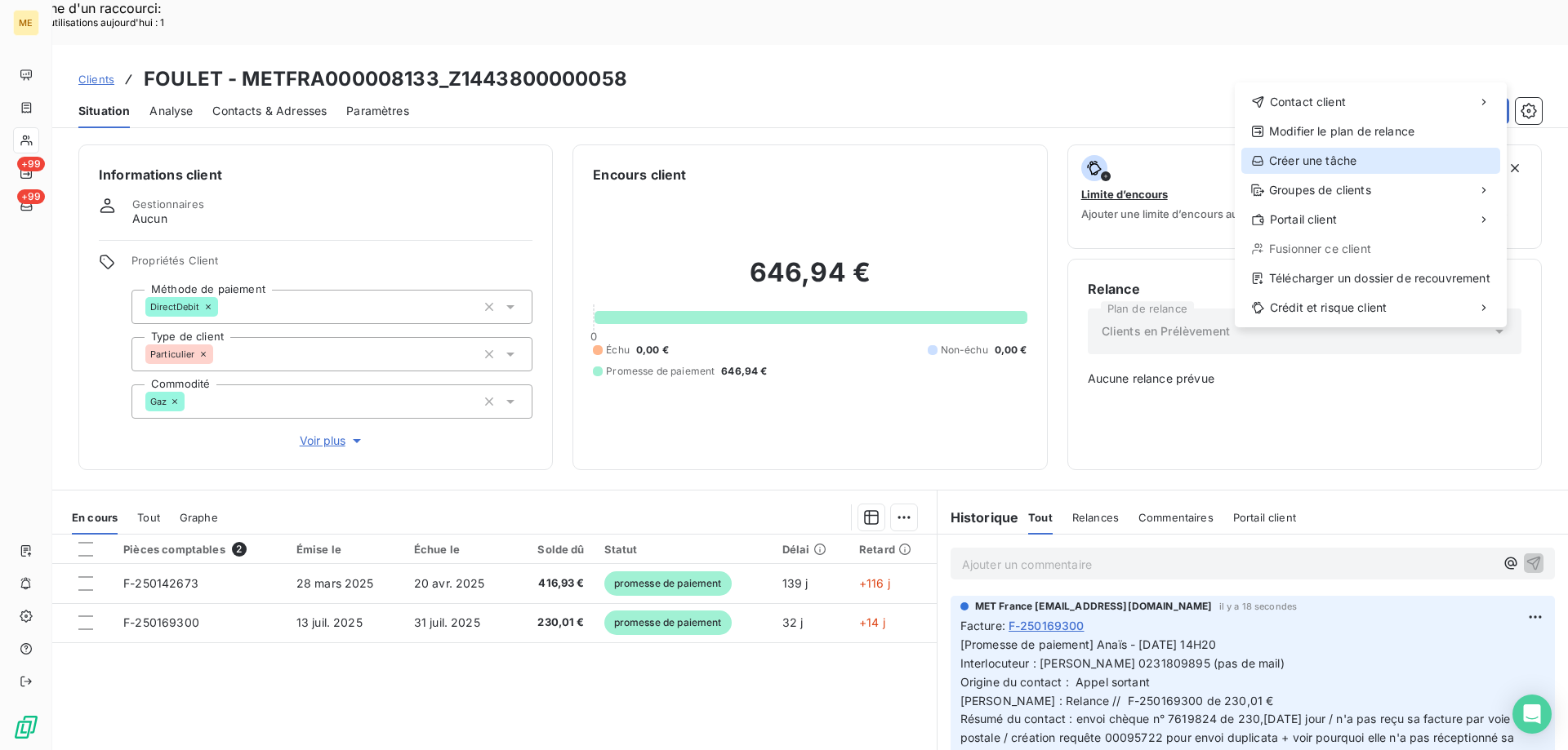
click at [1335, 163] on div "Créer une tâche" at bounding box center [1371, 161] width 259 height 26
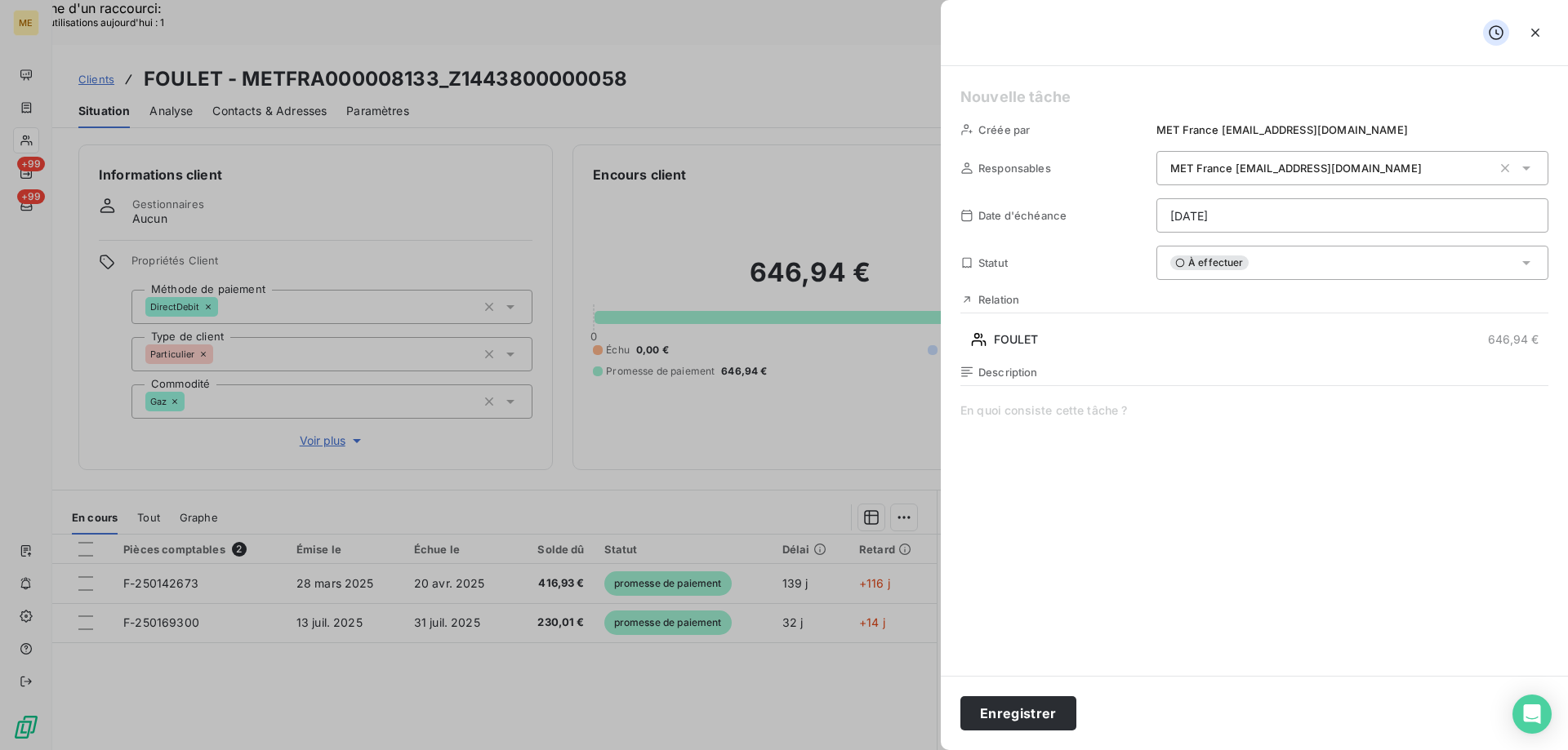
click at [1079, 81] on div "Créée par MET France [EMAIL_ADDRESS][DOMAIN_NAME] Responsables MET France [EMAI…" at bounding box center [1253, 371] width 627 height 610
click at [1069, 101] on h5 at bounding box center [1254, 97] width 588 height 23
click at [1083, 411] on span at bounding box center [1254, 559] width 588 height 314
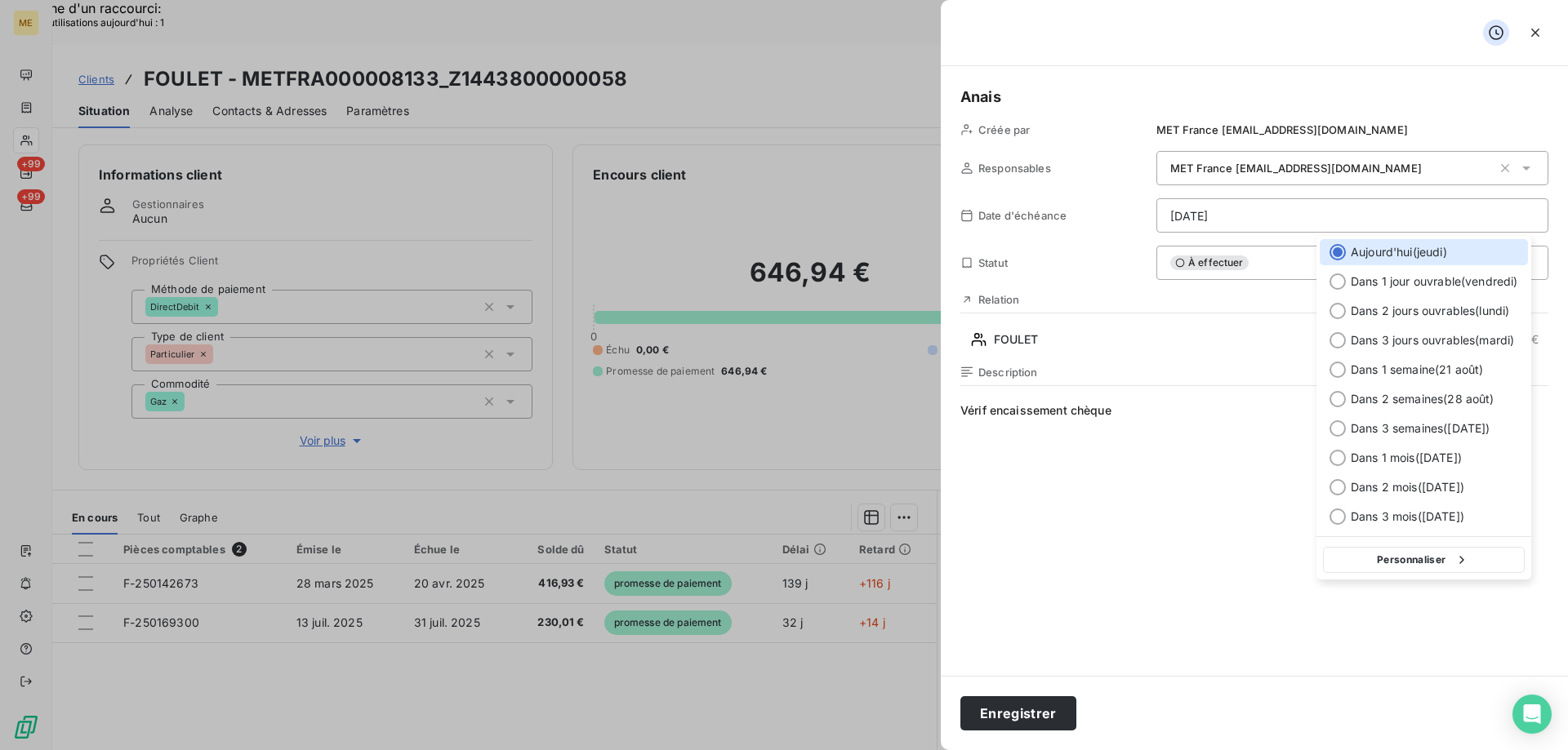
click at [1438, 569] on button "Personnaliser" at bounding box center [1424, 560] width 202 height 26
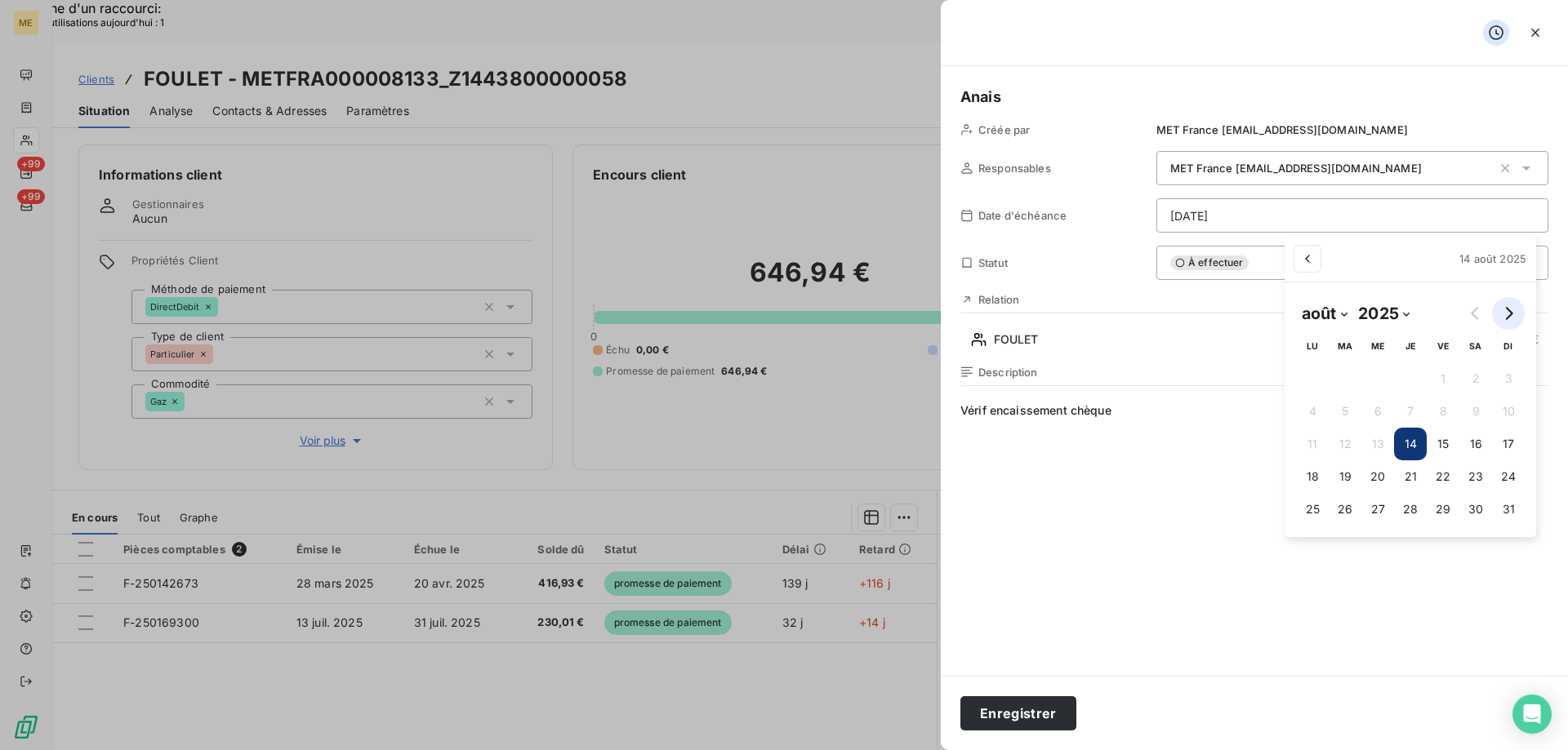
click at [1514, 316] on button "Go to next month" at bounding box center [1508, 314] width 33 height 33
select select "8"
click at [1297, 449] on button "15" at bounding box center [1305, 444] width 33 height 33
type input "[DATE]"
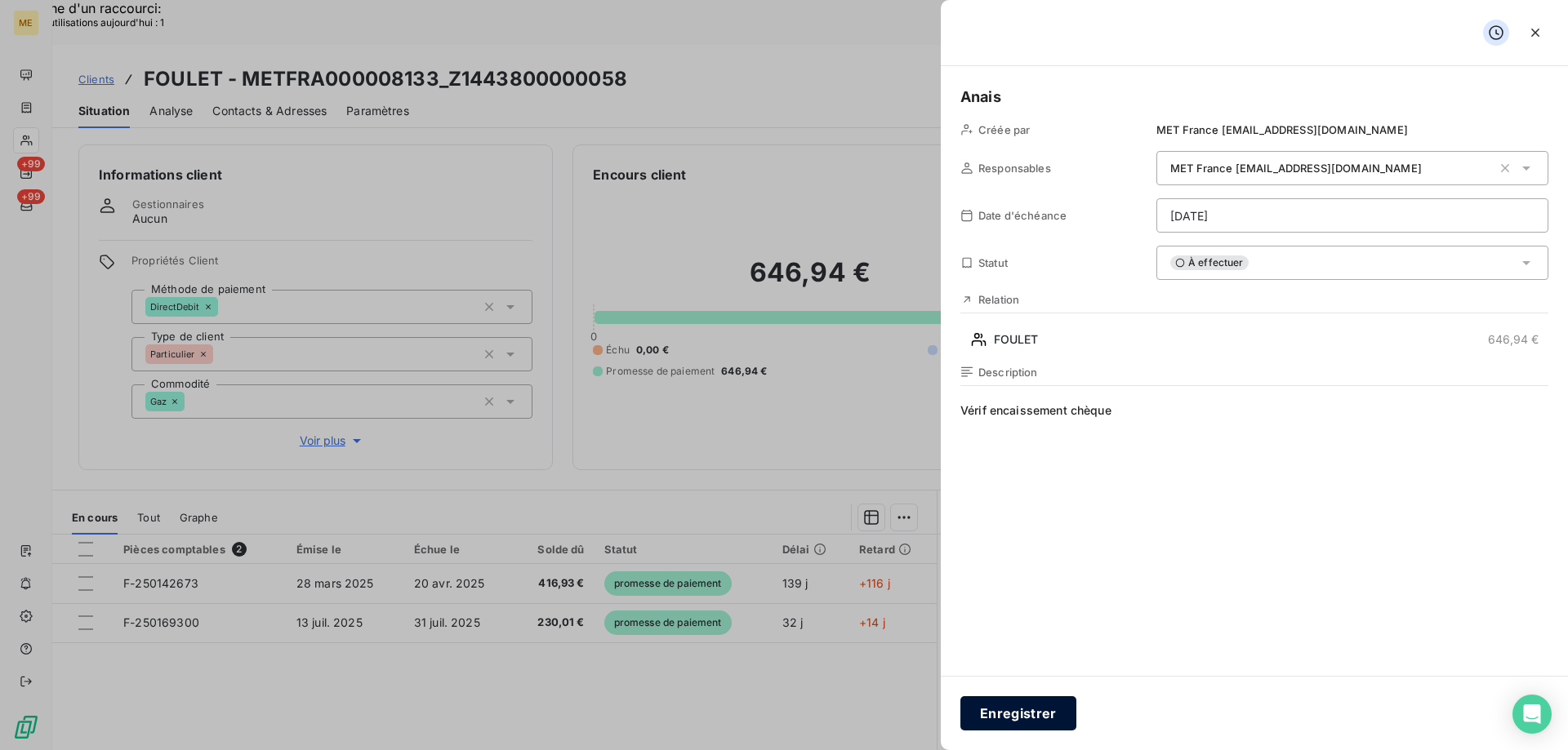
click at [1004, 714] on button "Enregistrer" at bounding box center [1018, 713] width 116 height 34
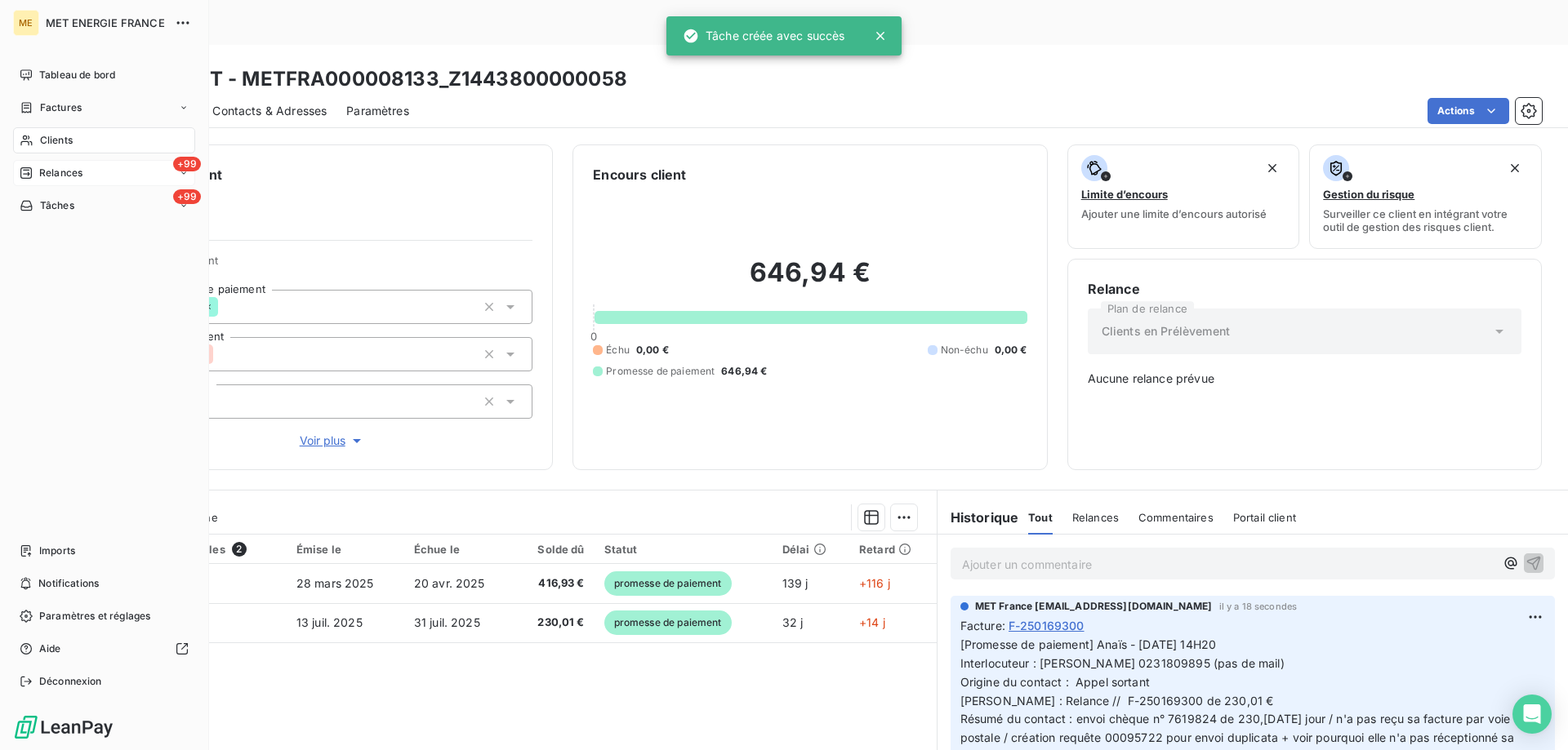
click at [63, 163] on div "+99 Relances" at bounding box center [103, 173] width 182 height 26
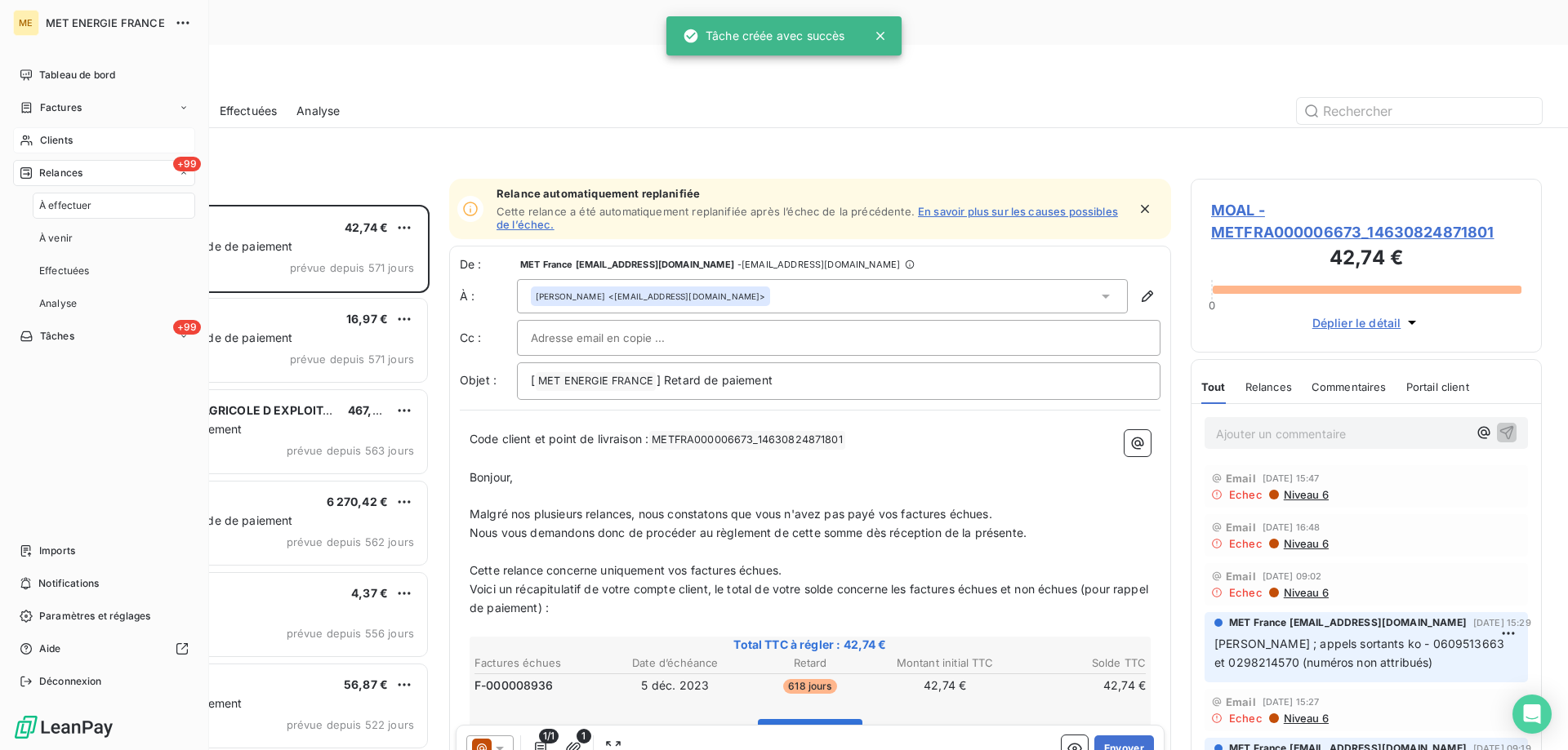
scroll to position [578, 339]
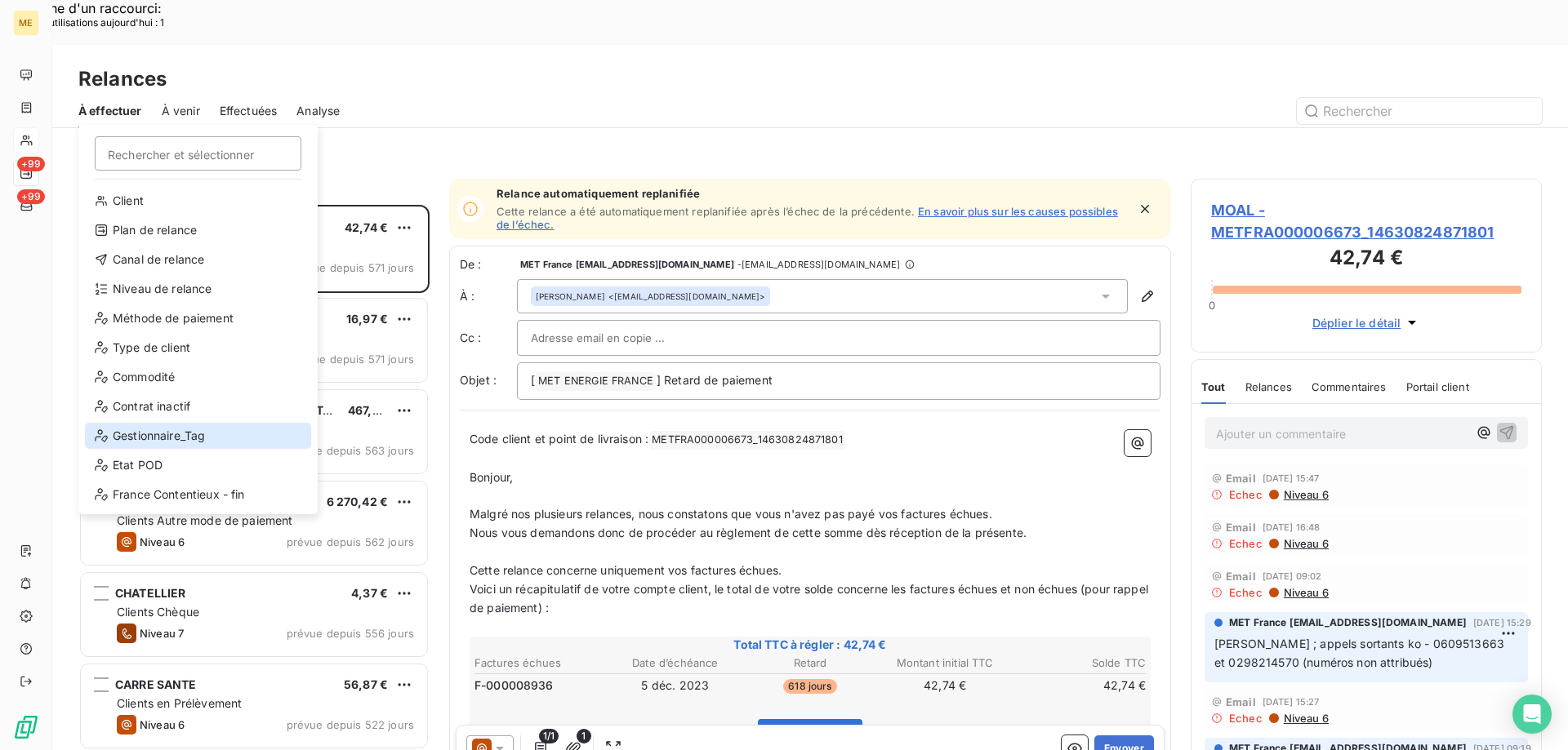
drag, startPoint x: 127, startPoint y: 428, endPoint x: 314, endPoint y: 366, distance: 197.0
click at [128, 428] on div "Gestionnaire_Tag" at bounding box center [198, 436] width 226 height 26
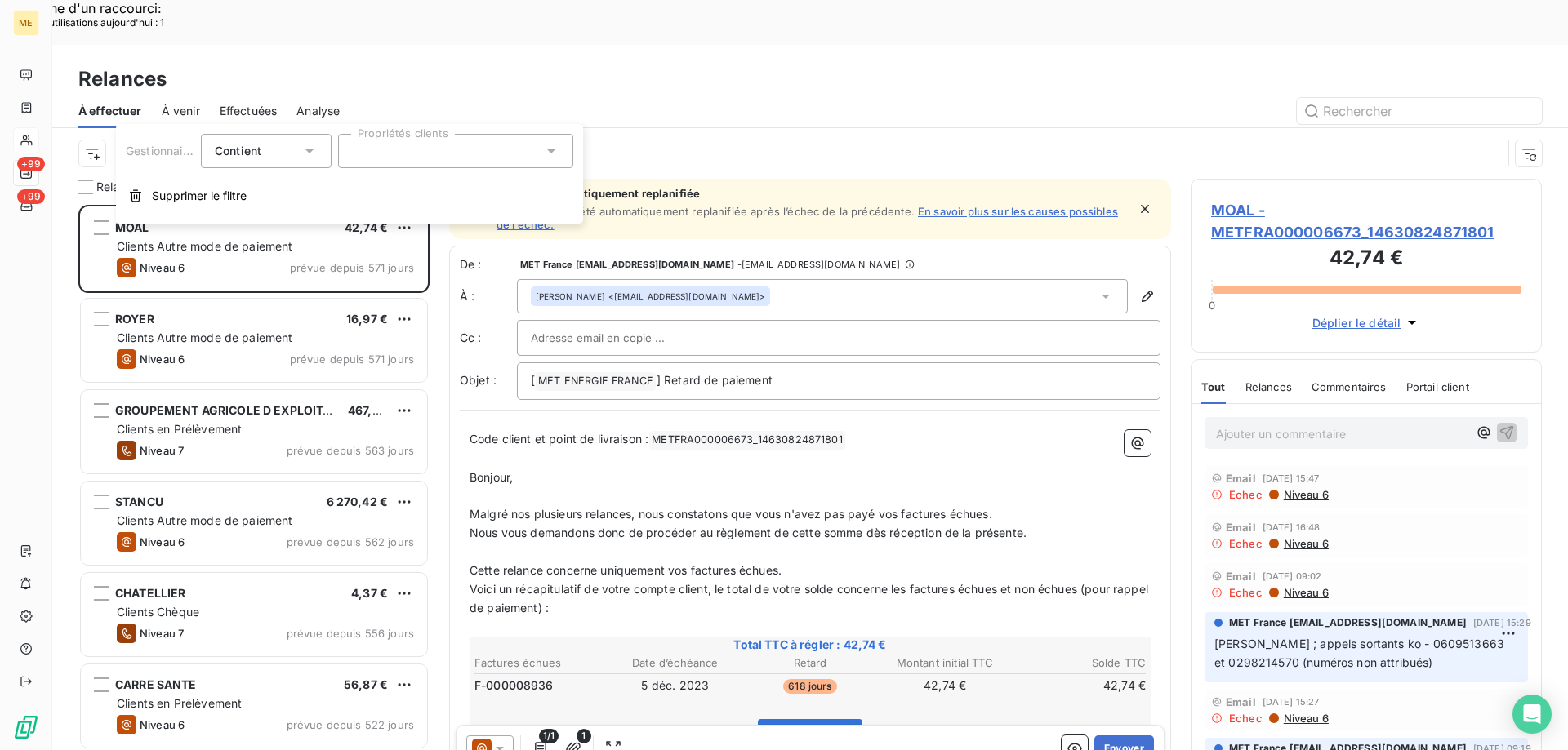
drag, startPoint x: 448, startPoint y: 158, endPoint x: 449, endPoint y: 169, distance: 11.0
click at [449, 158] on div at bounding box center [455, 150] width 236 height 34
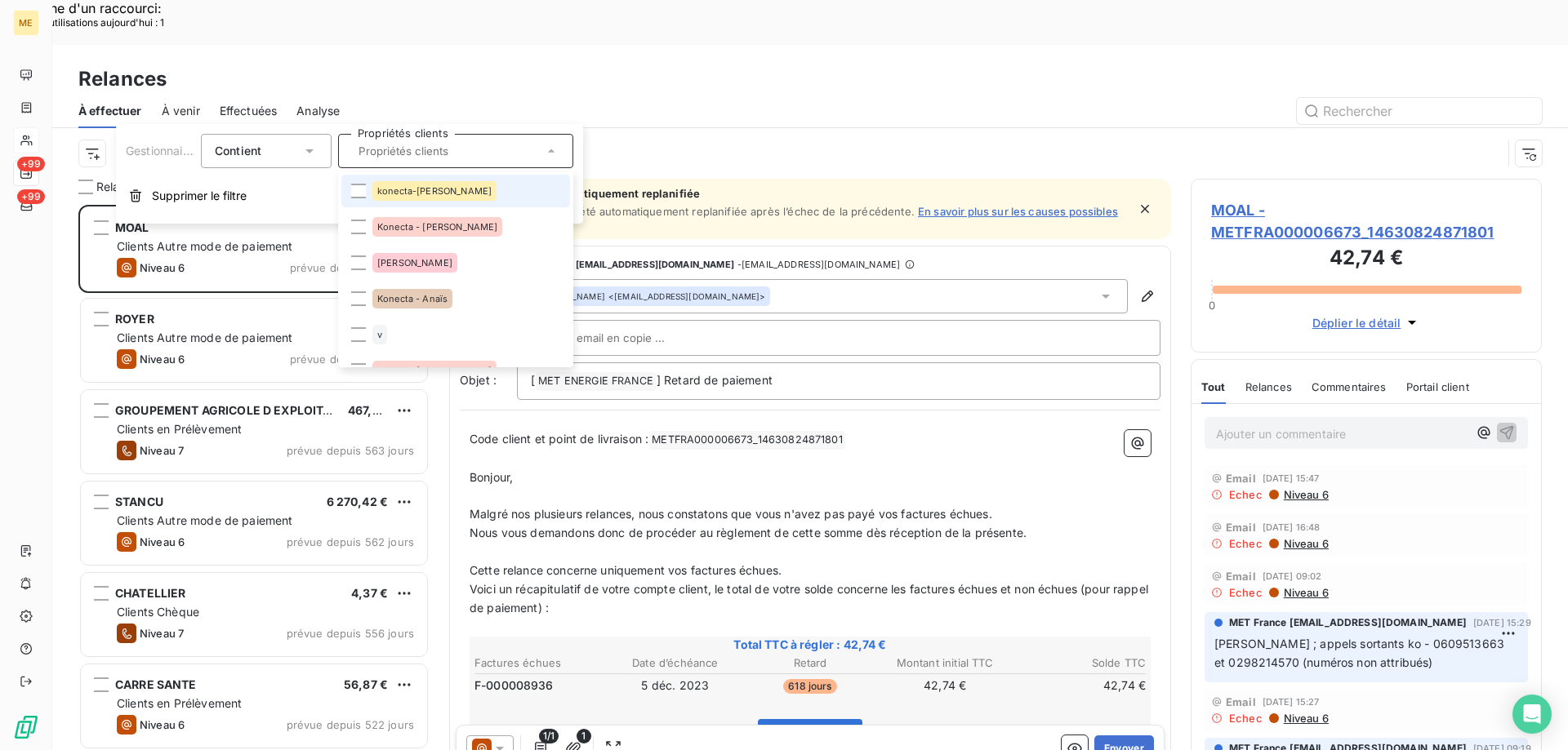
click at [428, 189] on span "konecta-[PERSON_NAME]" at bounding box center [435, 190] width 115 height 10
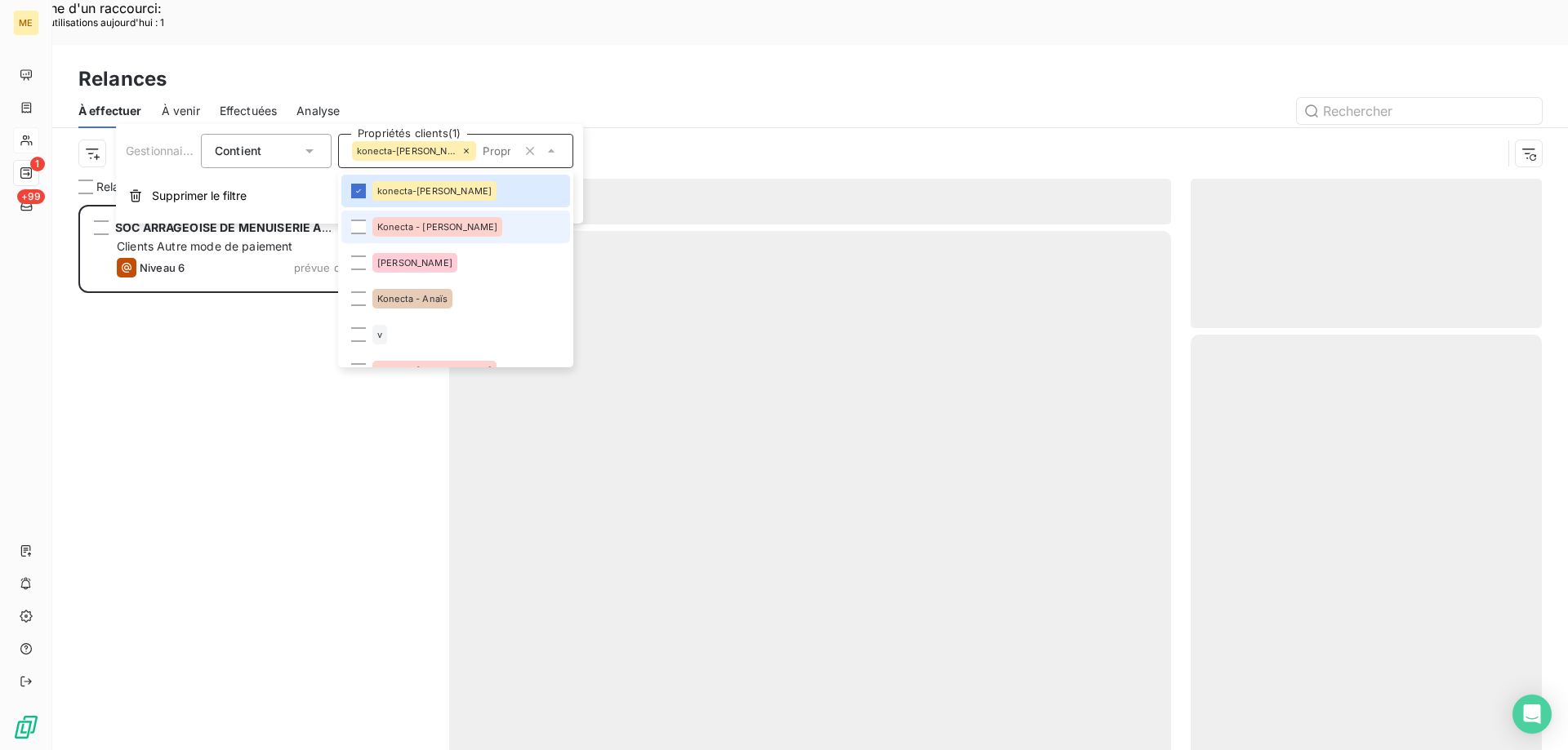
scroll to position [578, 339]
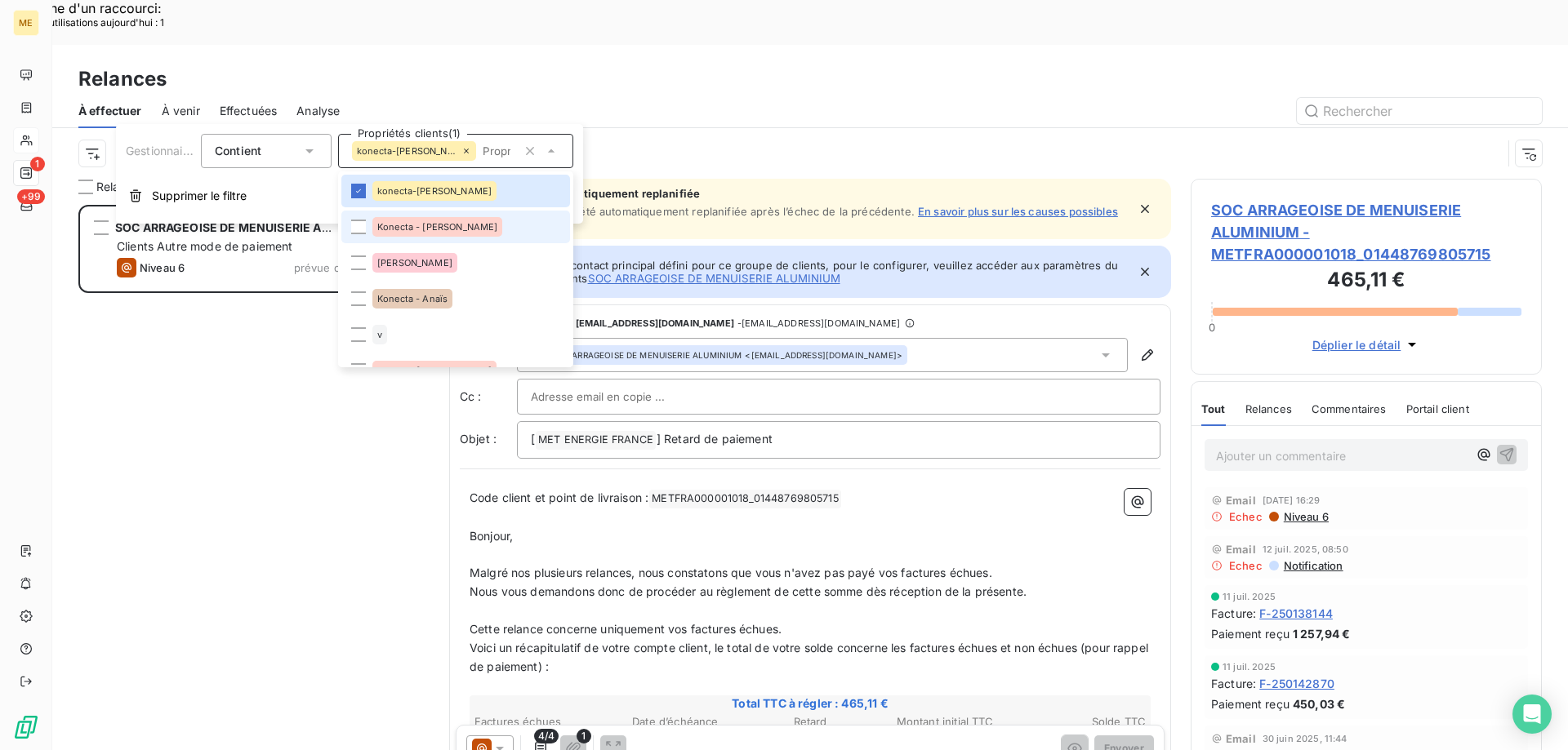
click at [468, 236] on li "Konecta - [PERSON_NAME]" at bounding box center [455, 227] width 229 height 33
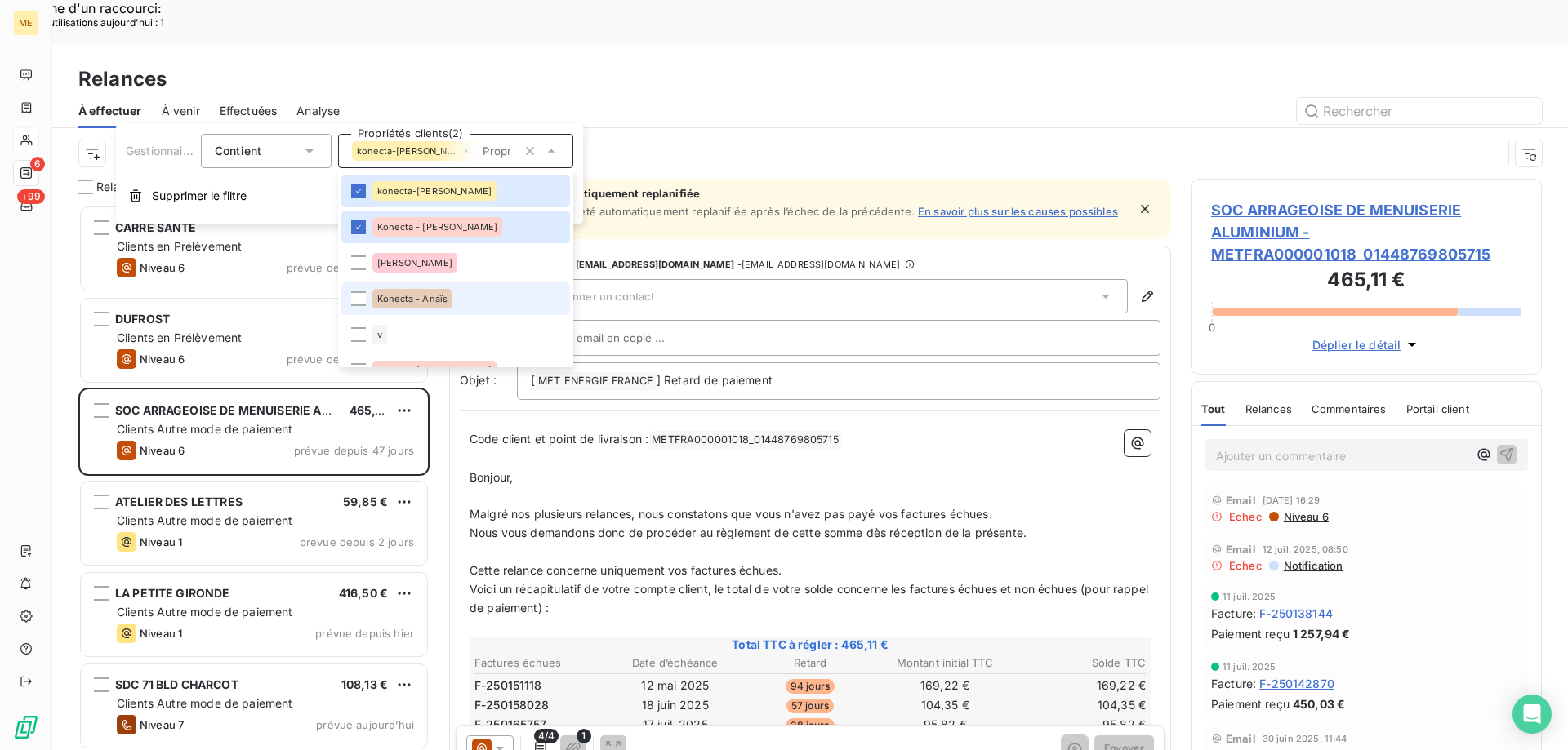
click at [439, 309] on li "Konecta - Anaïs" at bounding box center [455, 299] width 229 height 33
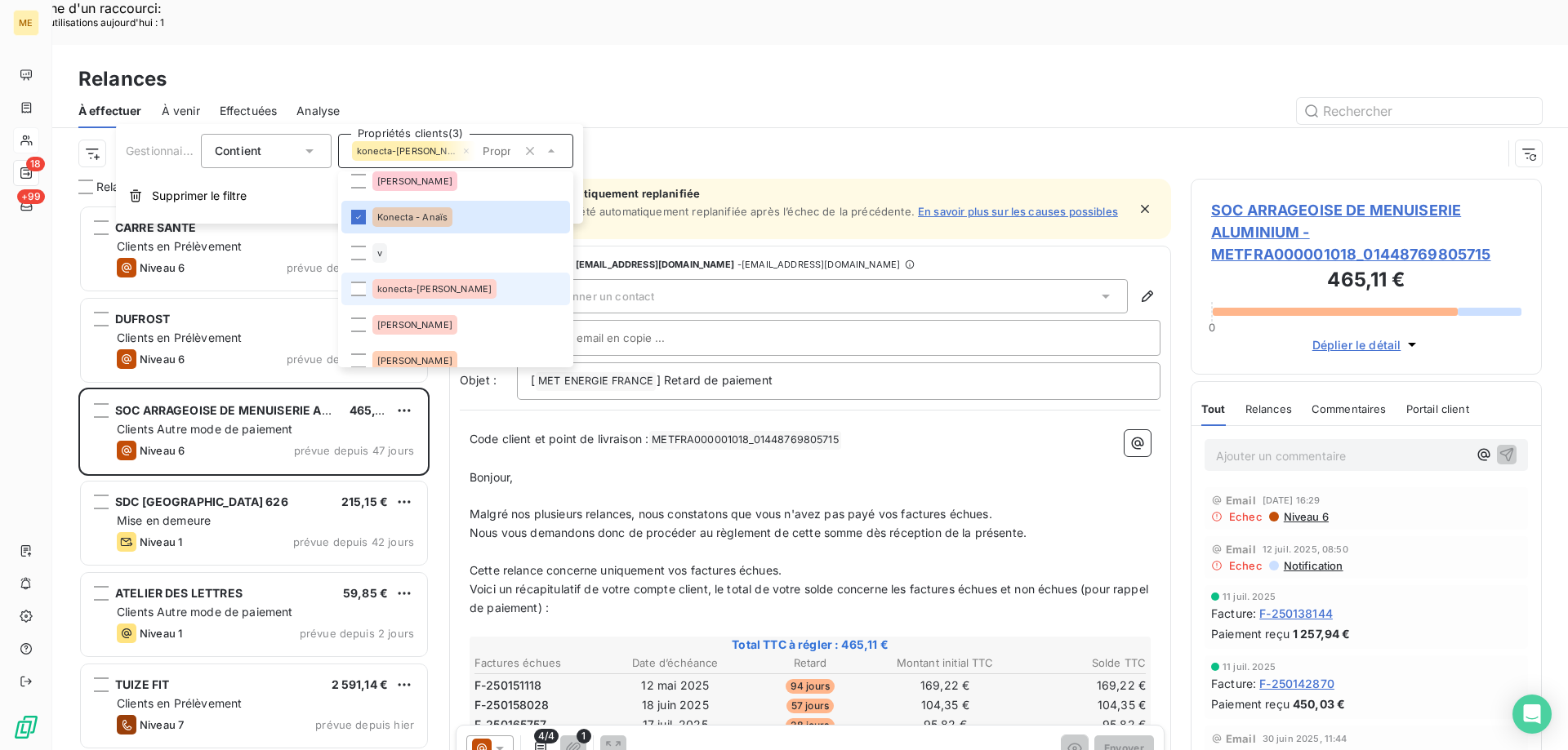
click at [431, 283] on div "konecta-[PERSON_NAME]" at bounding box center [434, 289] width 124 height 20
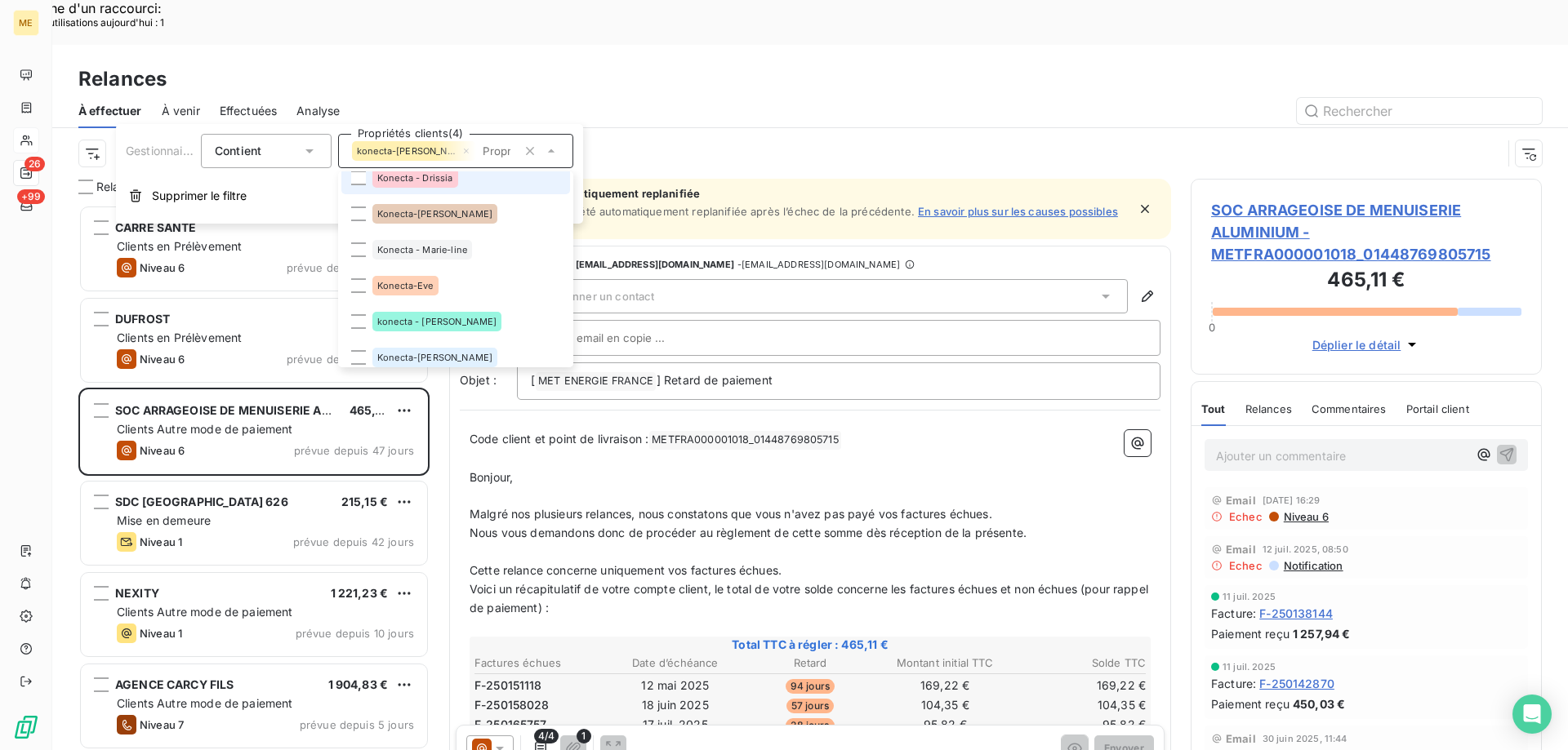
click at [463, 181] on li "Konecta - Drissia" at bounding box center [455, 178] width 229 height 33
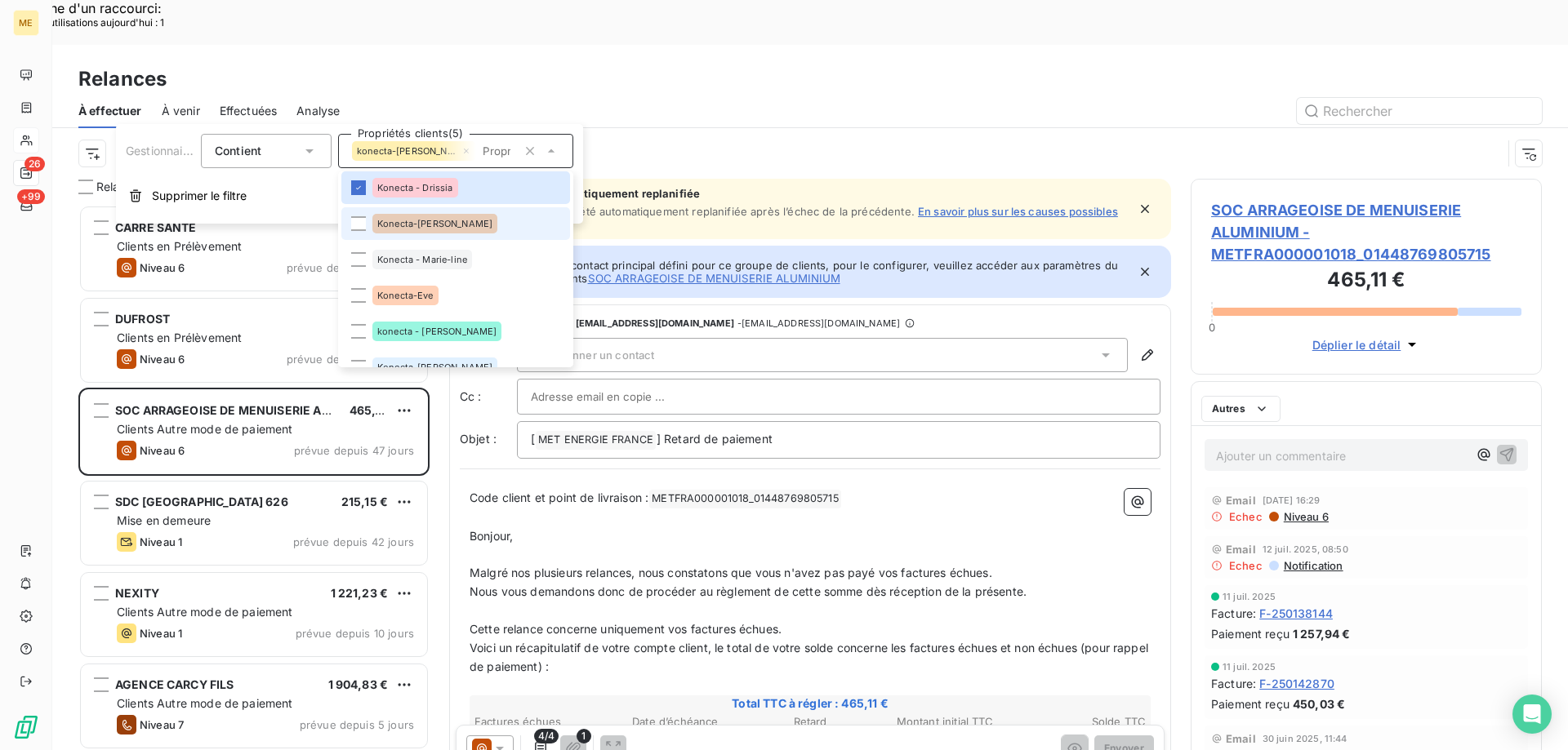
click at [448, 237] on li "Konecta-[PERSON_NAME]" at bounding box center [455, 224] width 229 height 33
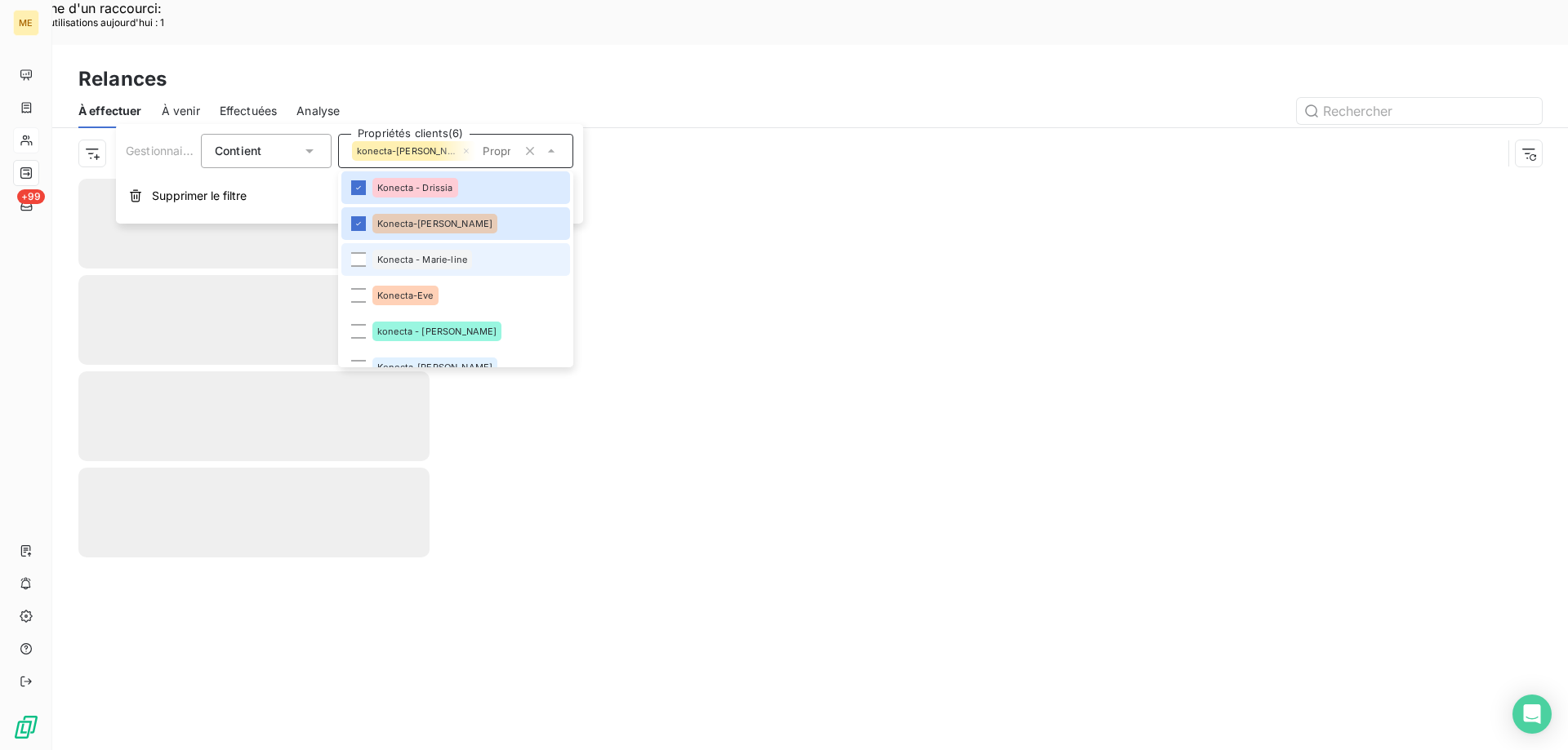
click at [448, 265] on div "Konecta - Marie-line" at bounding box center [422, 259] width 100 height 20
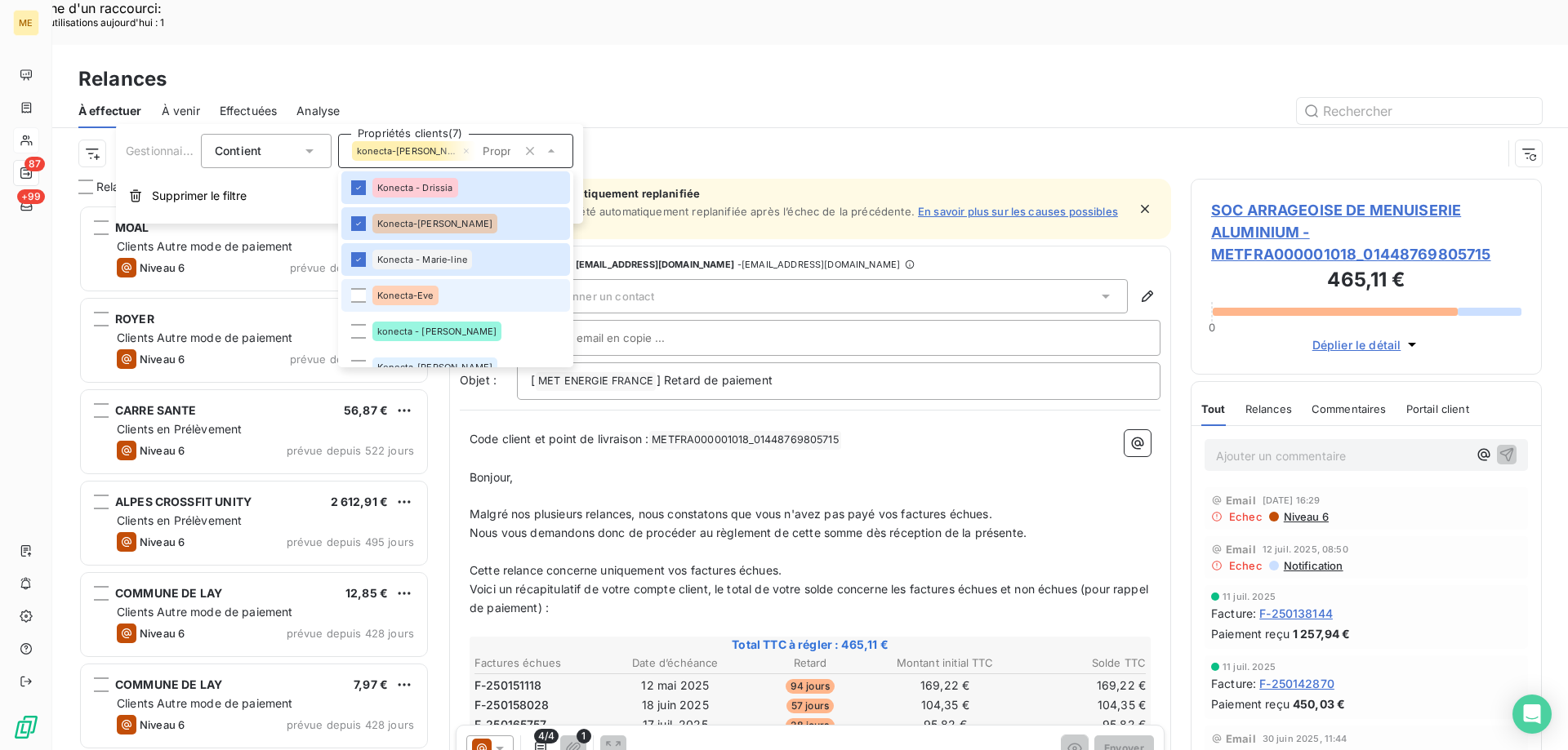
scroll to position [578, 339]
click at [443, 303] on li "Konecta-Eve" at bounding box center [455, 295] width 229 height 33
click at [429, 340] on div "konecta - [PERSON_NAME]" at bounding box center [436, 331] width 129 height 20
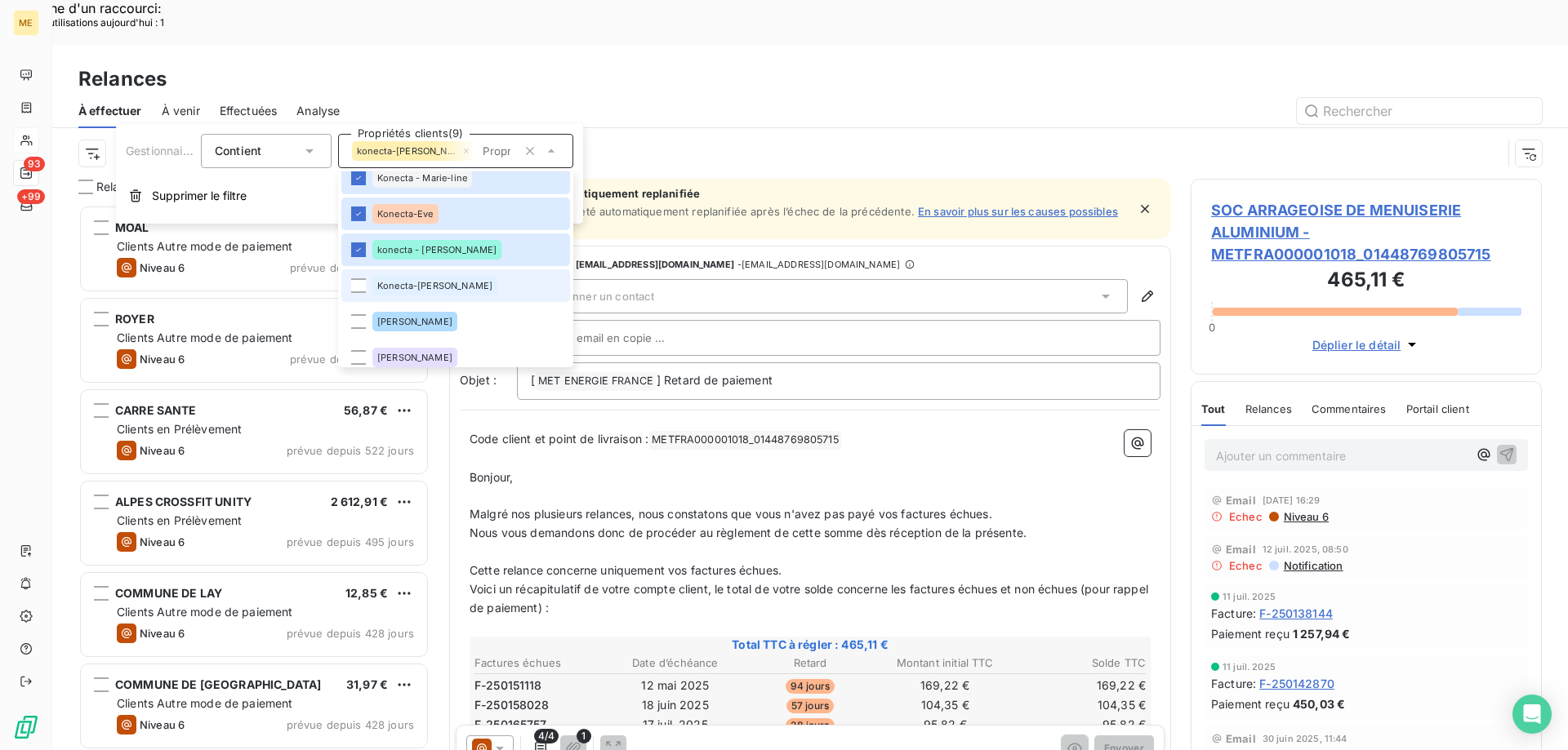
click at [440, 278] on div "Konecta-[PERSON_NAME]" at bounding box center [435, 285] width 125 height 20
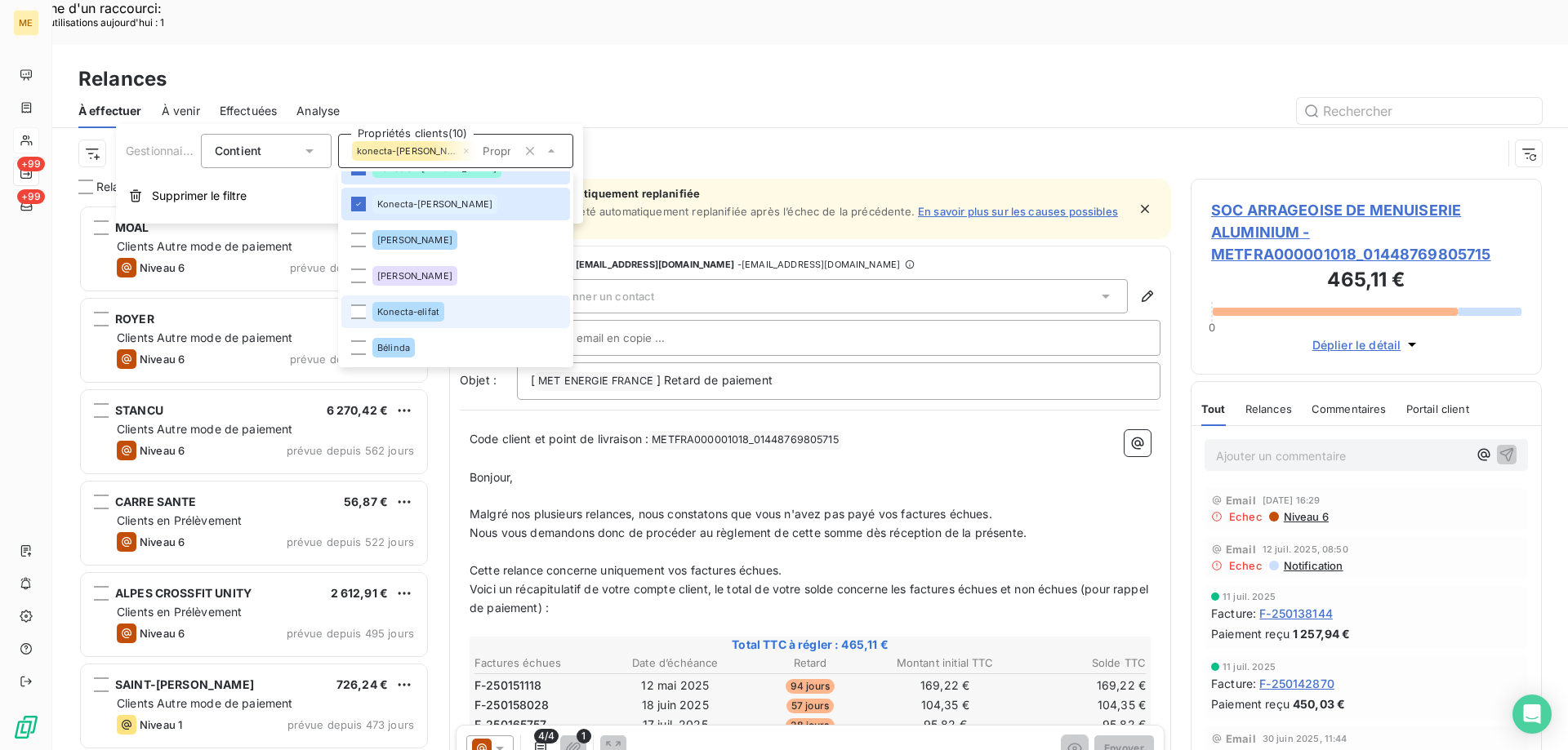
click at [431, 322] on li "Konecta-elifat" at bounding box center [455, 312] width 229 height 33
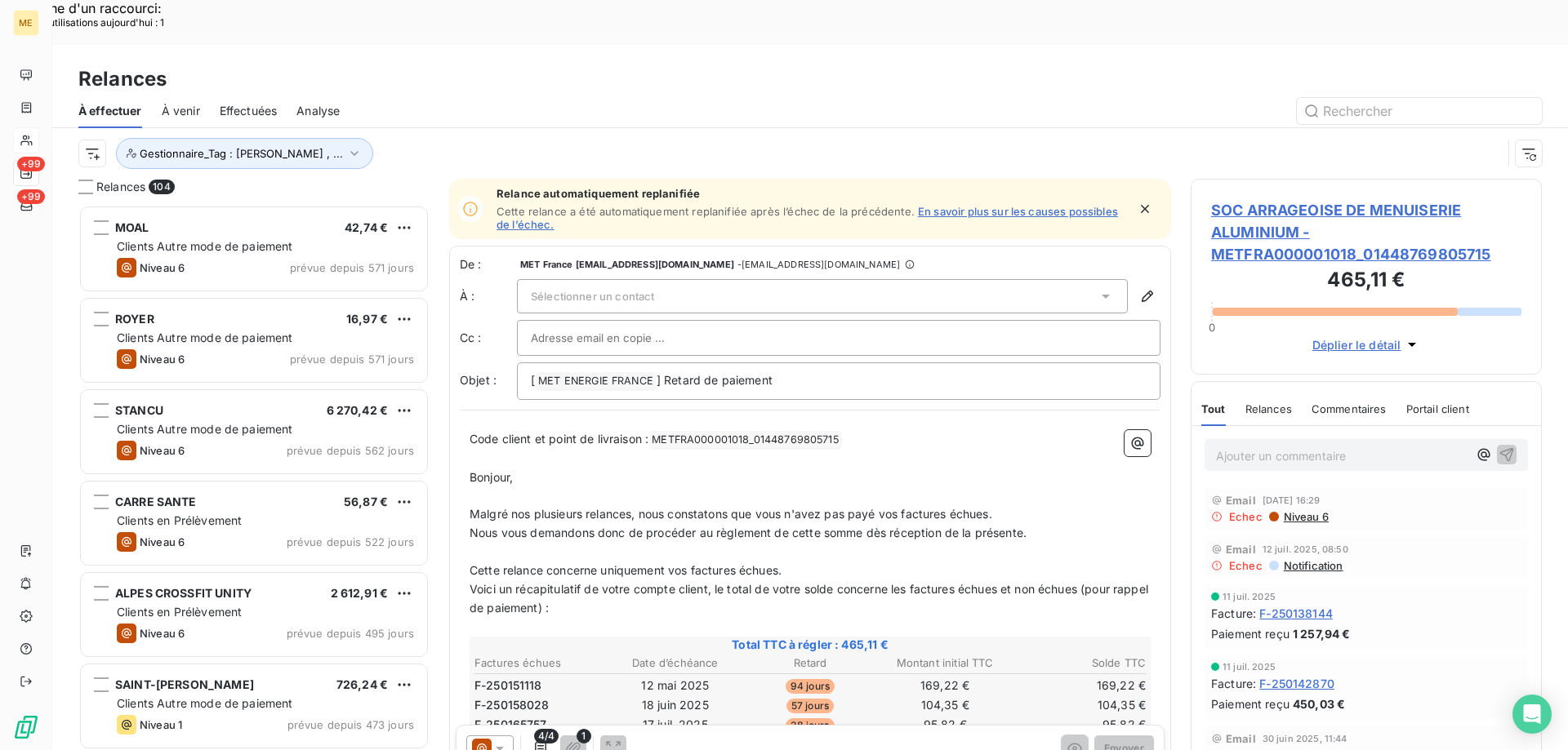
click at [718, 138] on div "Gestionnaire_Tag : [PERSON_NAME] , ..." at bounding box center [789, 154] width 1423 height 31
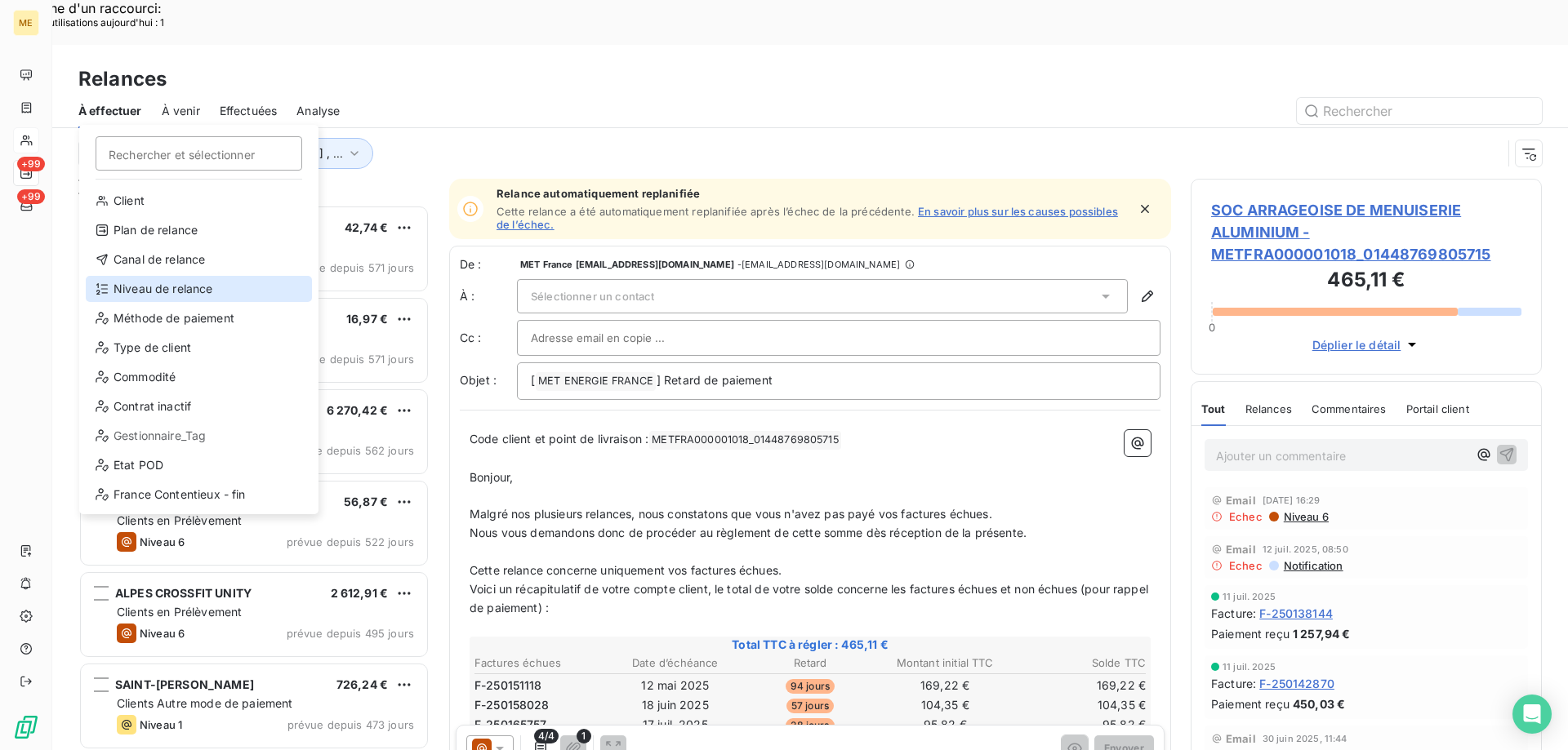
click at [159, 289] on div "Niveau de relance" at bounding box center [199, 289] width 226 height 26
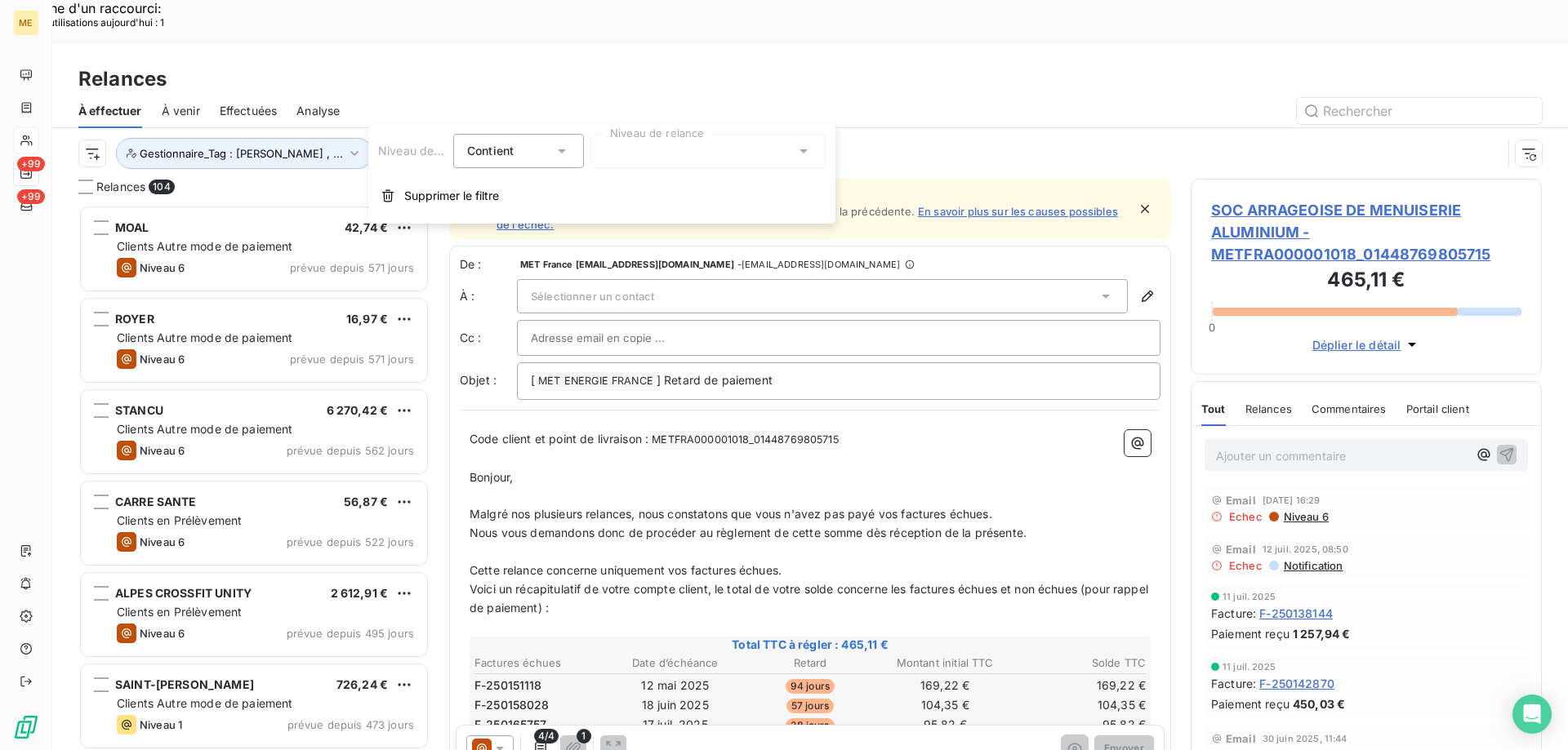
click at [666, 153] on div at bounding box center [708, 150] width 236 height 34
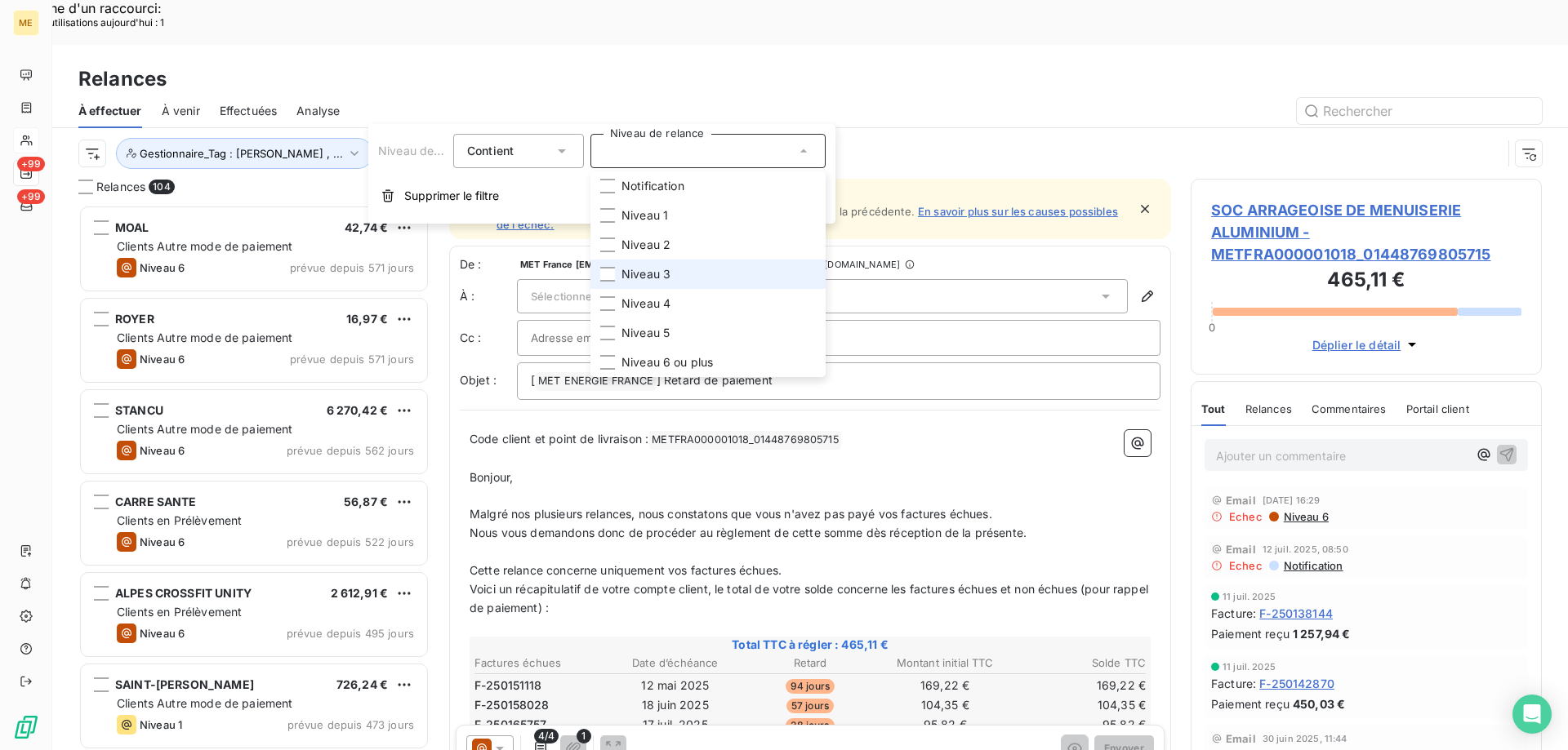
click at [637, 270] on span "Niveau 3" at bounding box center [646, 274] width 49 height 17
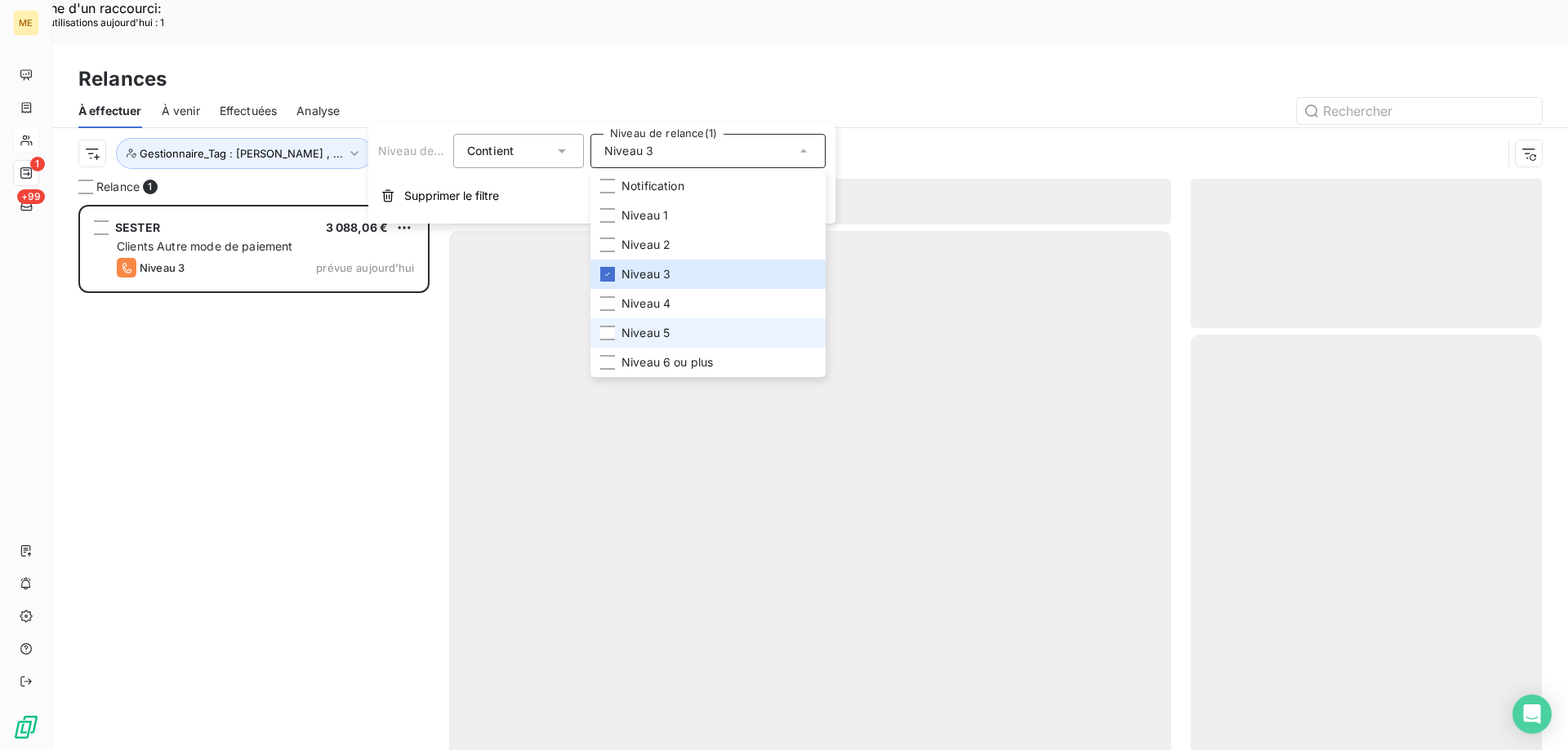
scroll to position [578, 339]
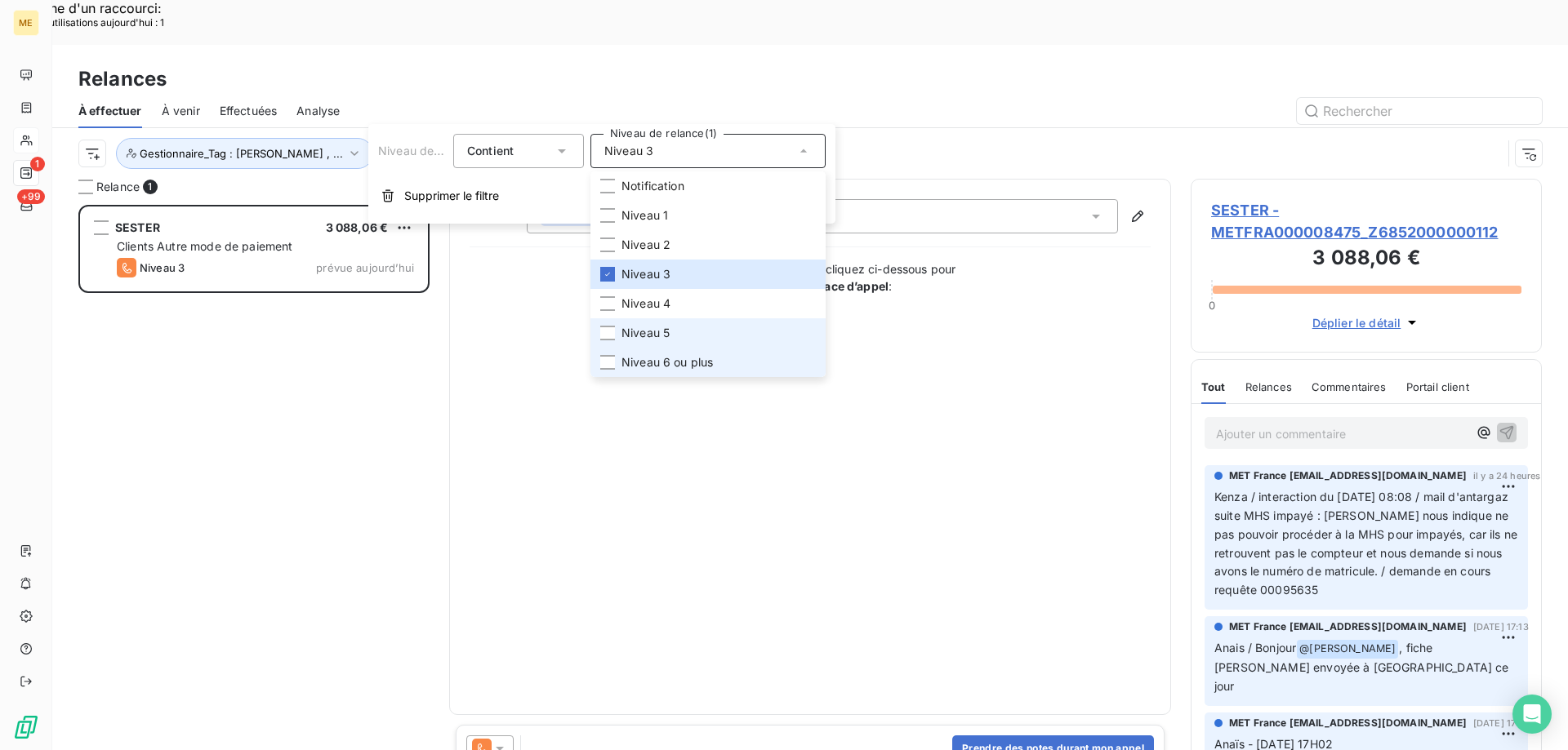
drag, startPoint x: 620, startPoint y: 332, endPoint x: 625, endPoint y: 348, distance: 16.8
click at [622, 335] on li "Niveau 5" at bounding box center [708, 333] width 236 height 30
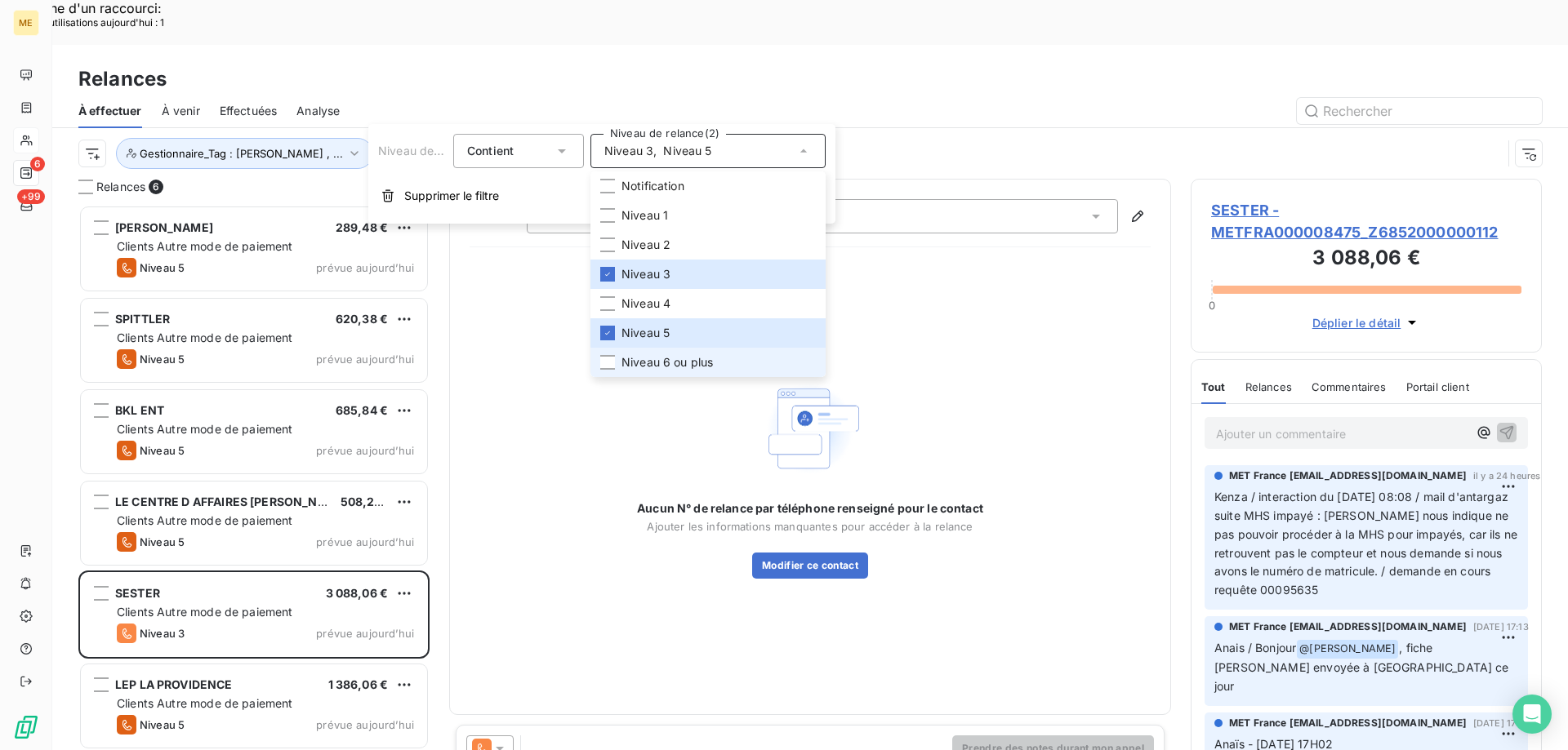
click at [616, 364] on li "Niveau 6 ou plus" at bounding box center [708, 362] width 236 height 30
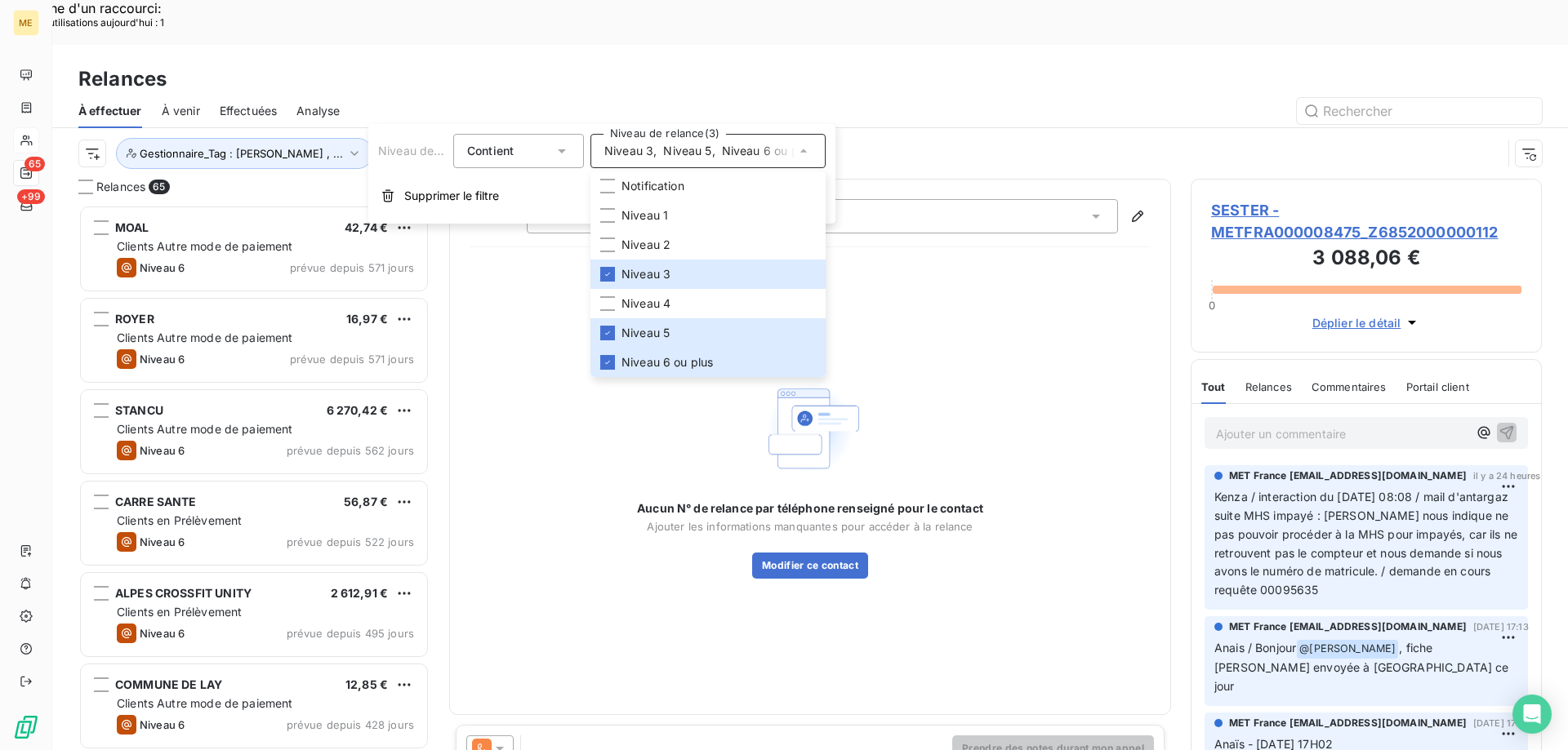
click at [962, 138] on div "Niveau de relance : Niveau 3 , ... Gestionnaire_Tag : konecta-[PERSON_NAME] , .…" at bounding box center [789, 154] width 1423 height 31
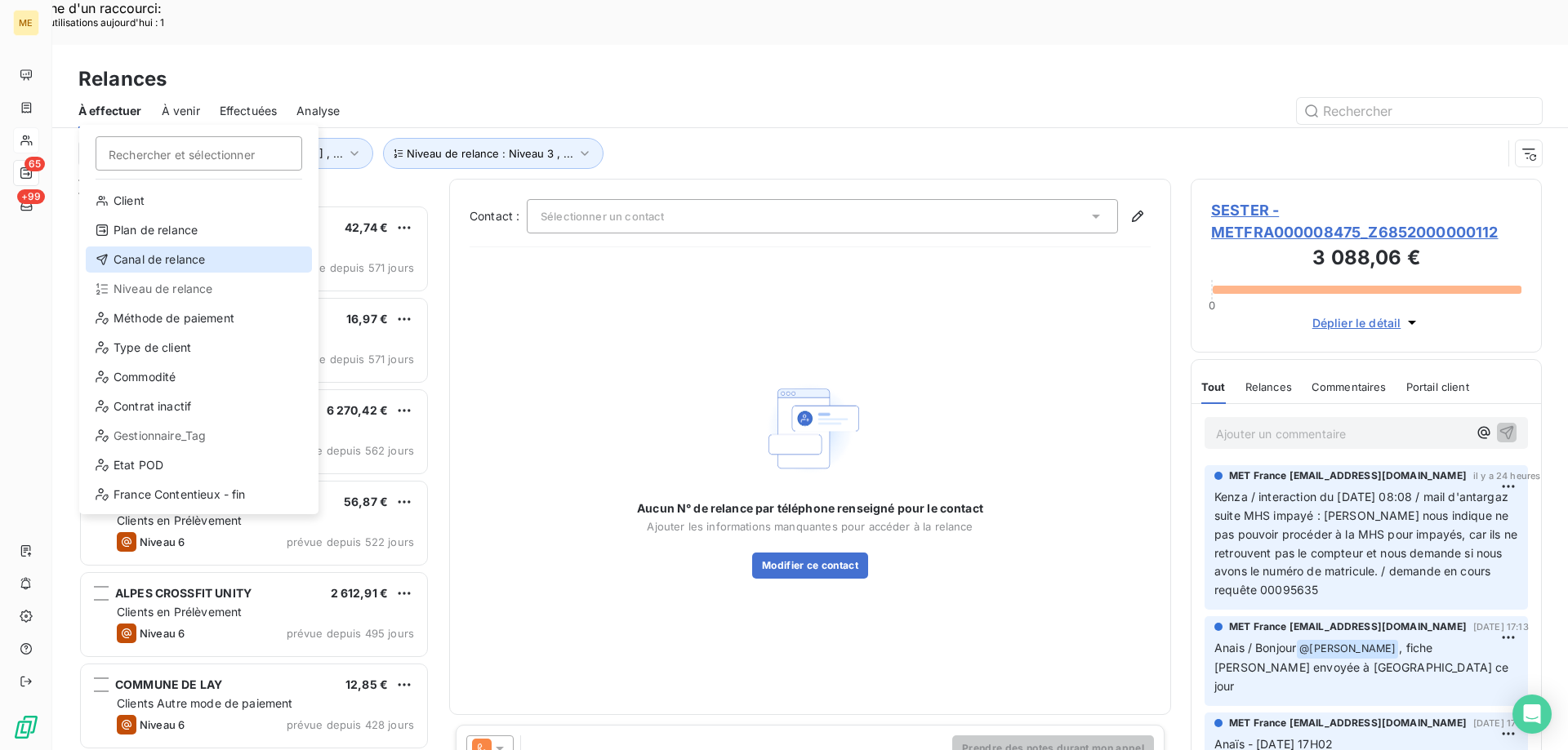
click at [162, 258] on div "Canal de relance" at bounding box center [199, 260] width 226 height 26
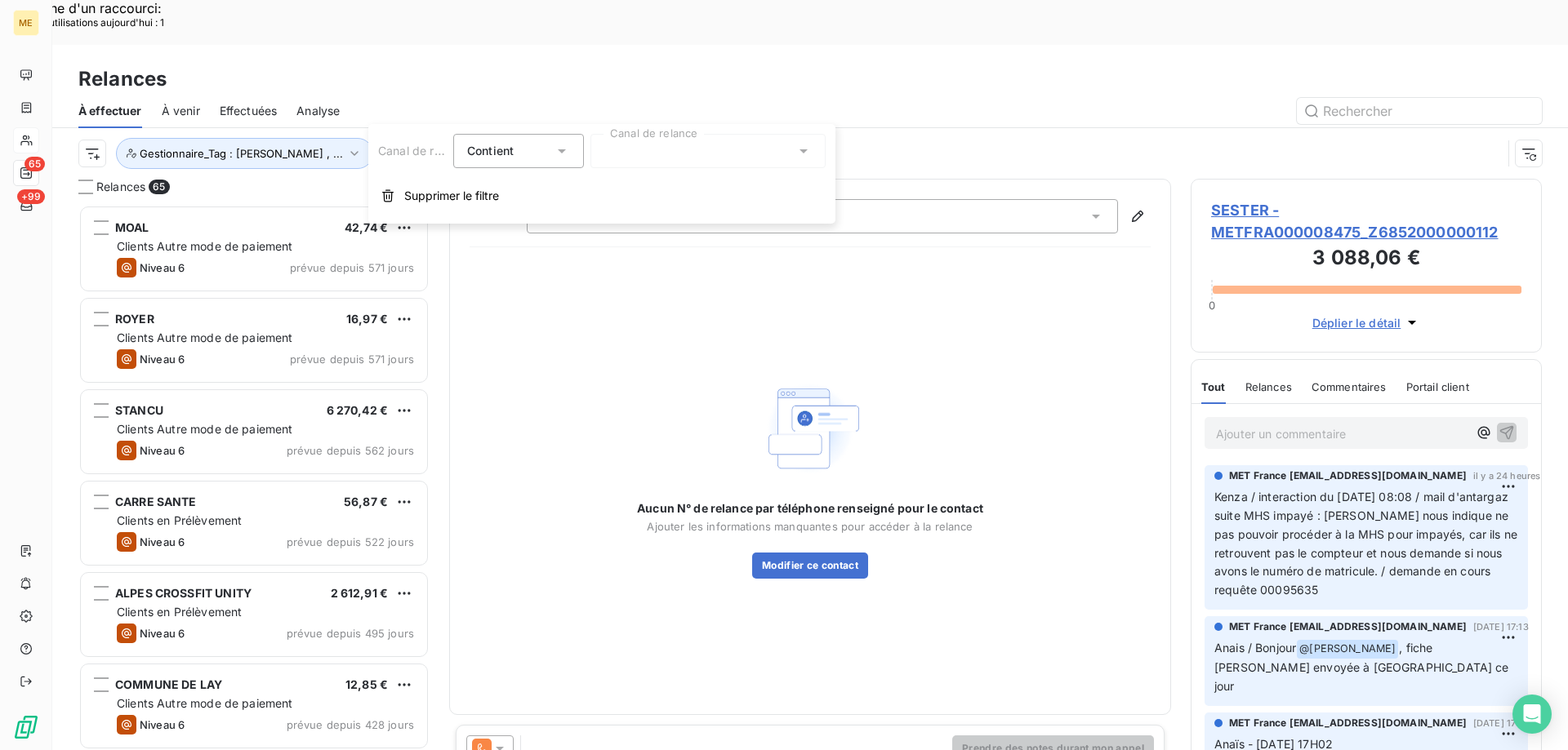
click at [694, 161] on div at bounding box center [708, 150] width 236 height 34
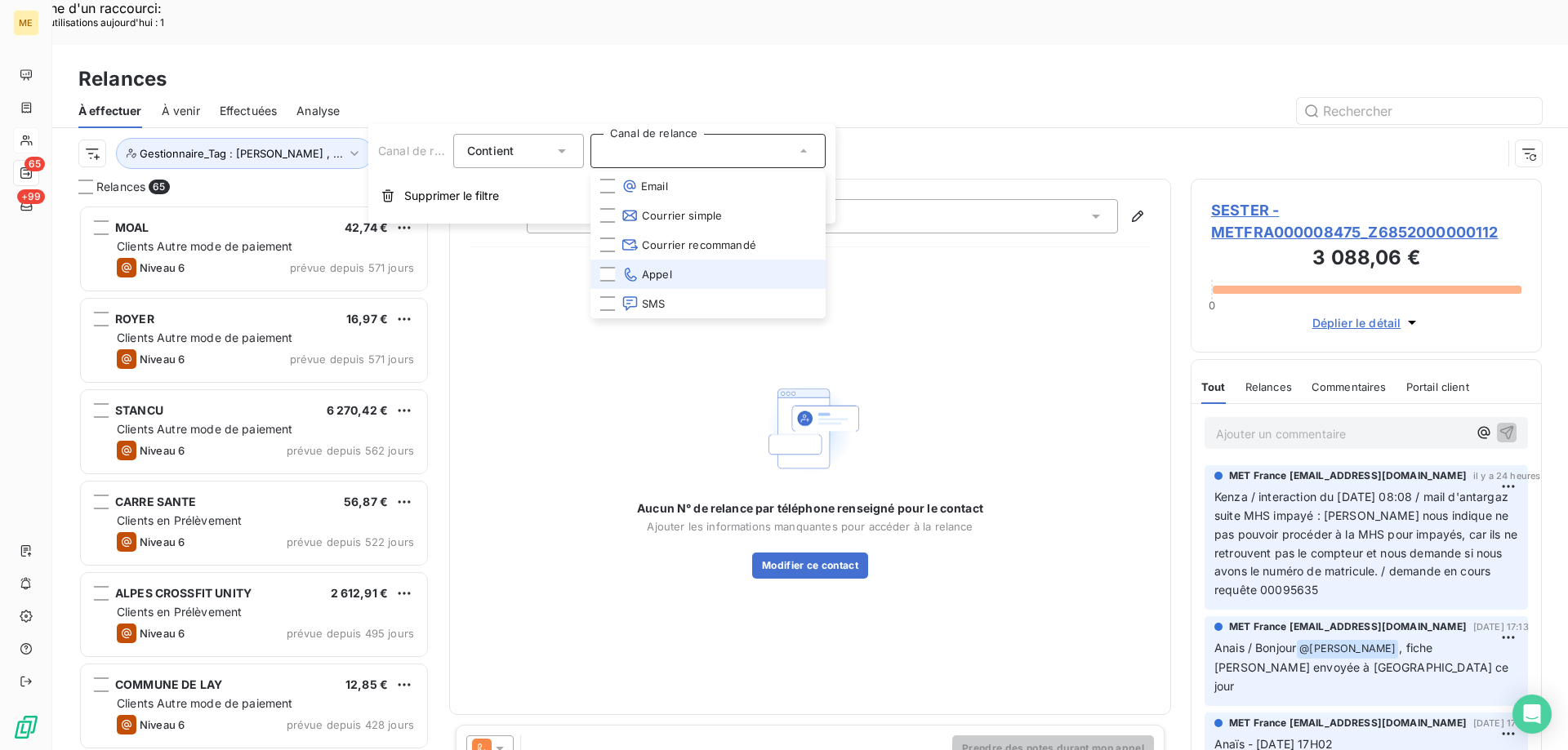
drag, startPoint x: 720, startPoint y: 274, endPoint x: 728, endPoint y: 269, distance: 9.4
click at [722, 273] on li "Appel" at bounding box center [708, 275] width 236 height 30
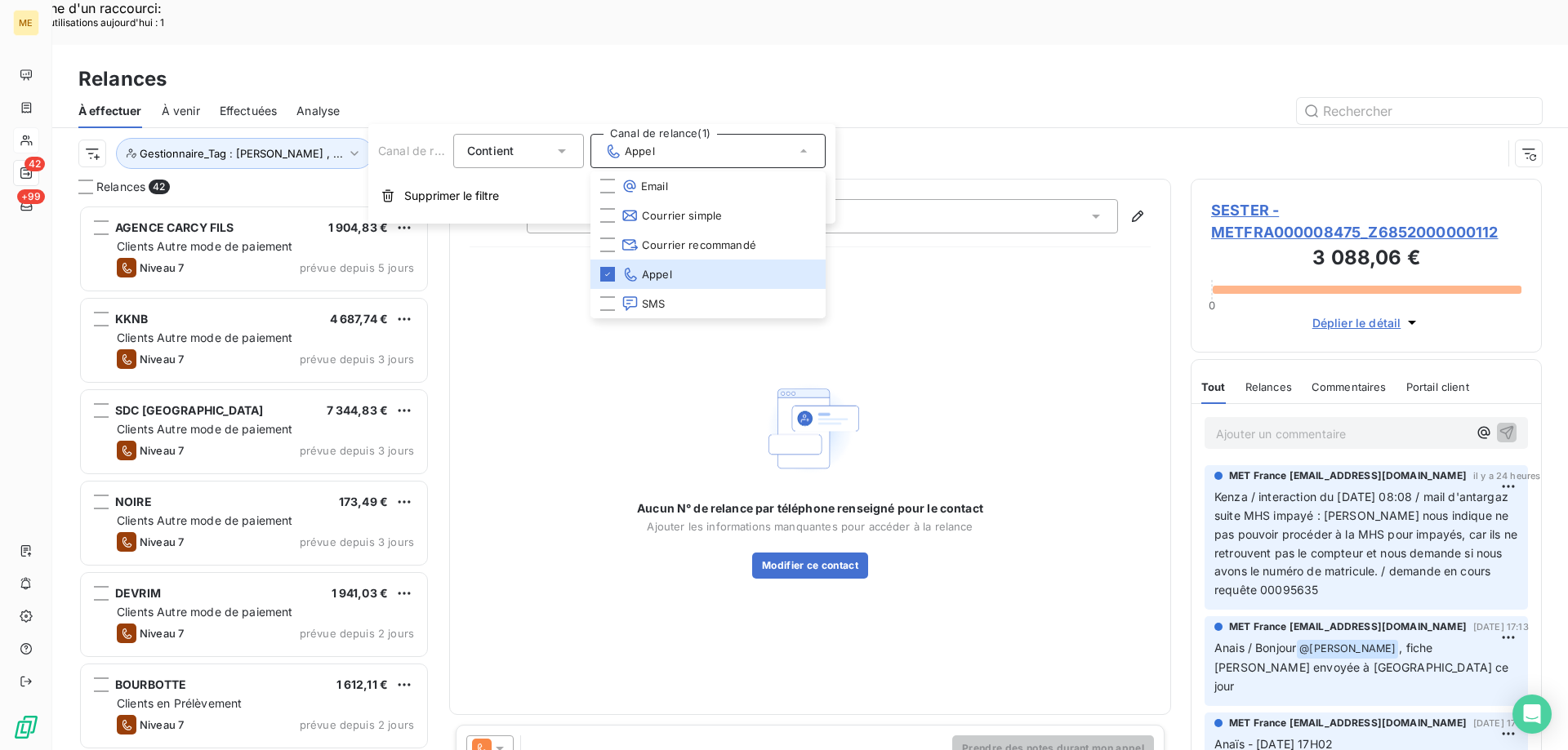
scroll to position [0, 0]
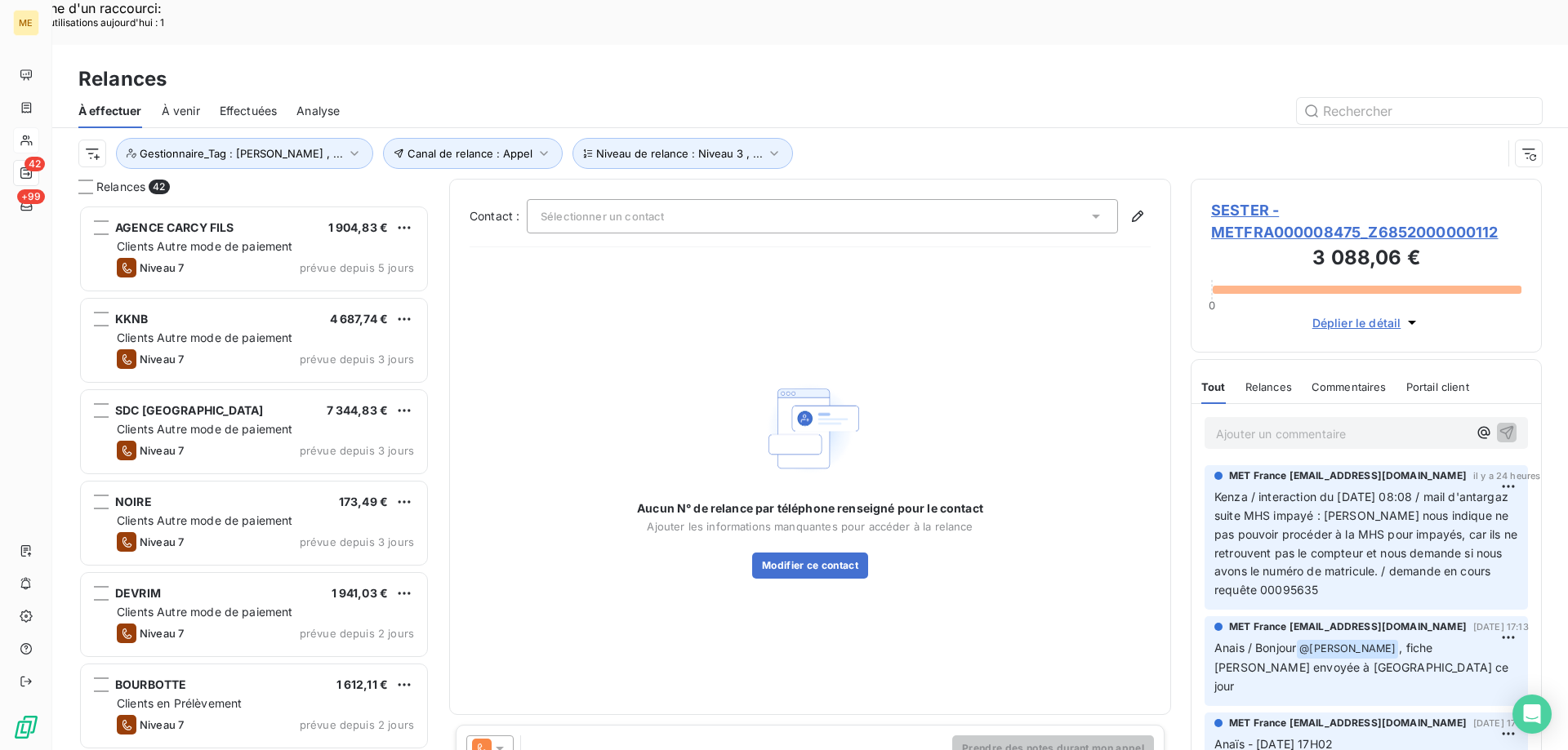
click at [862, 138] on div "Canal de relance : Appel Niveau de relance : Niveau 3 , ... Gestionnaire_Tag : …" at bounding box center [789, 154] width 1423 height 31
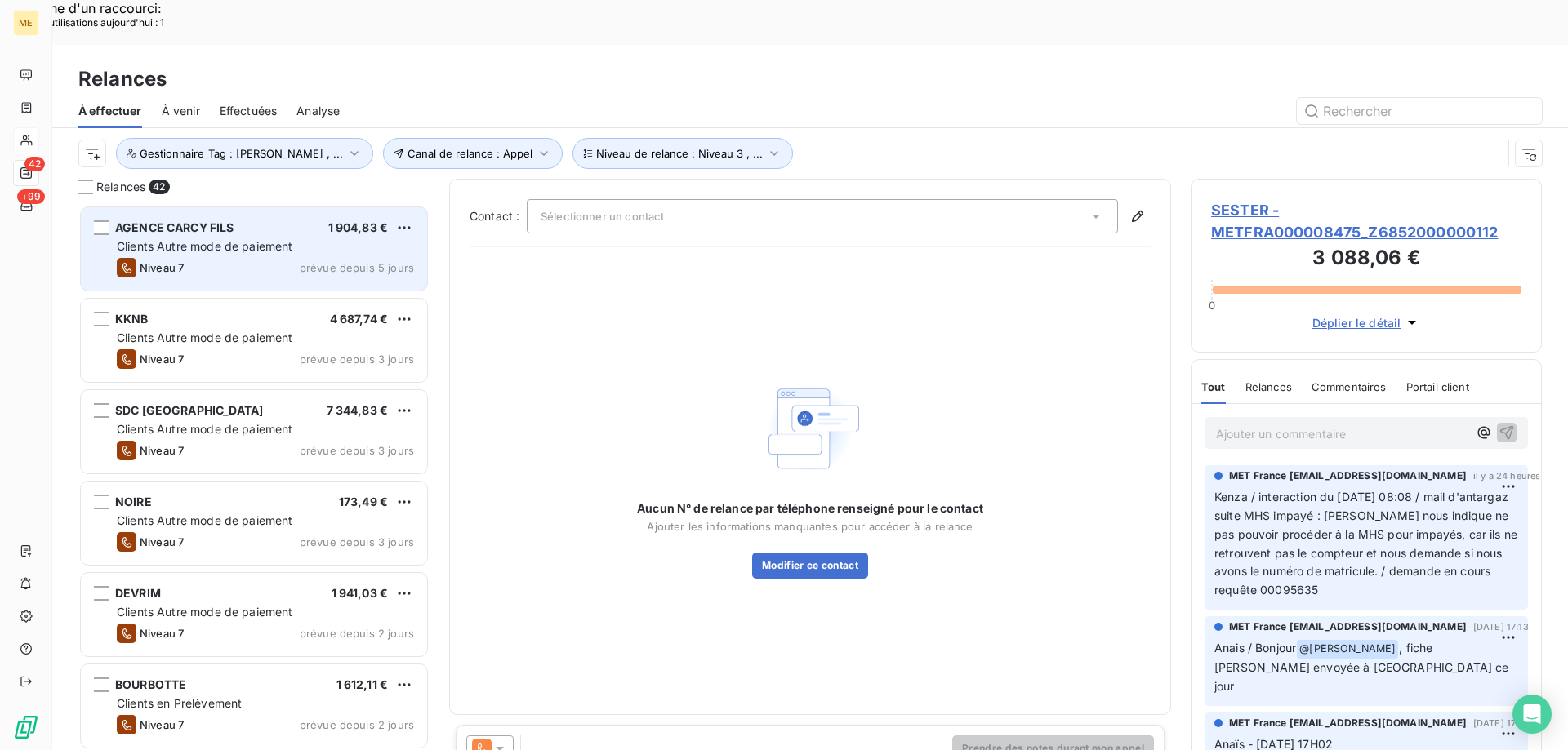
click at [175, 209] on div "AGENCE CARCY FILS 1 904,83 € Clients Autre mode de [PERSON_NAME] 7 prévue depui…" at bounding box center [254, 249] width 346 height 83
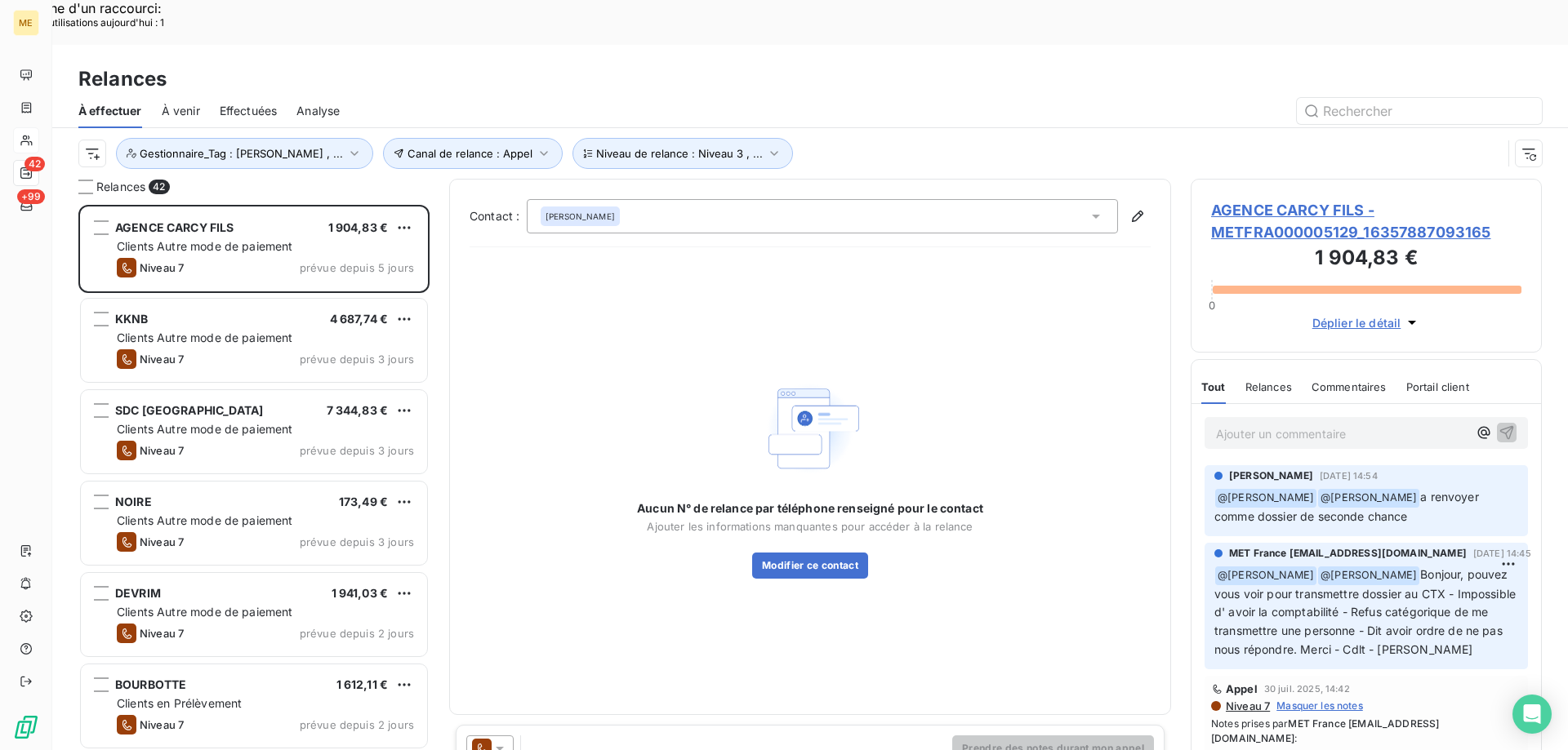
click at [1250, 199] on span "AGENCE CARCY FILS - METFRA000005129_16357887093165" at bounding box center [1365, 221] width 310 height 44
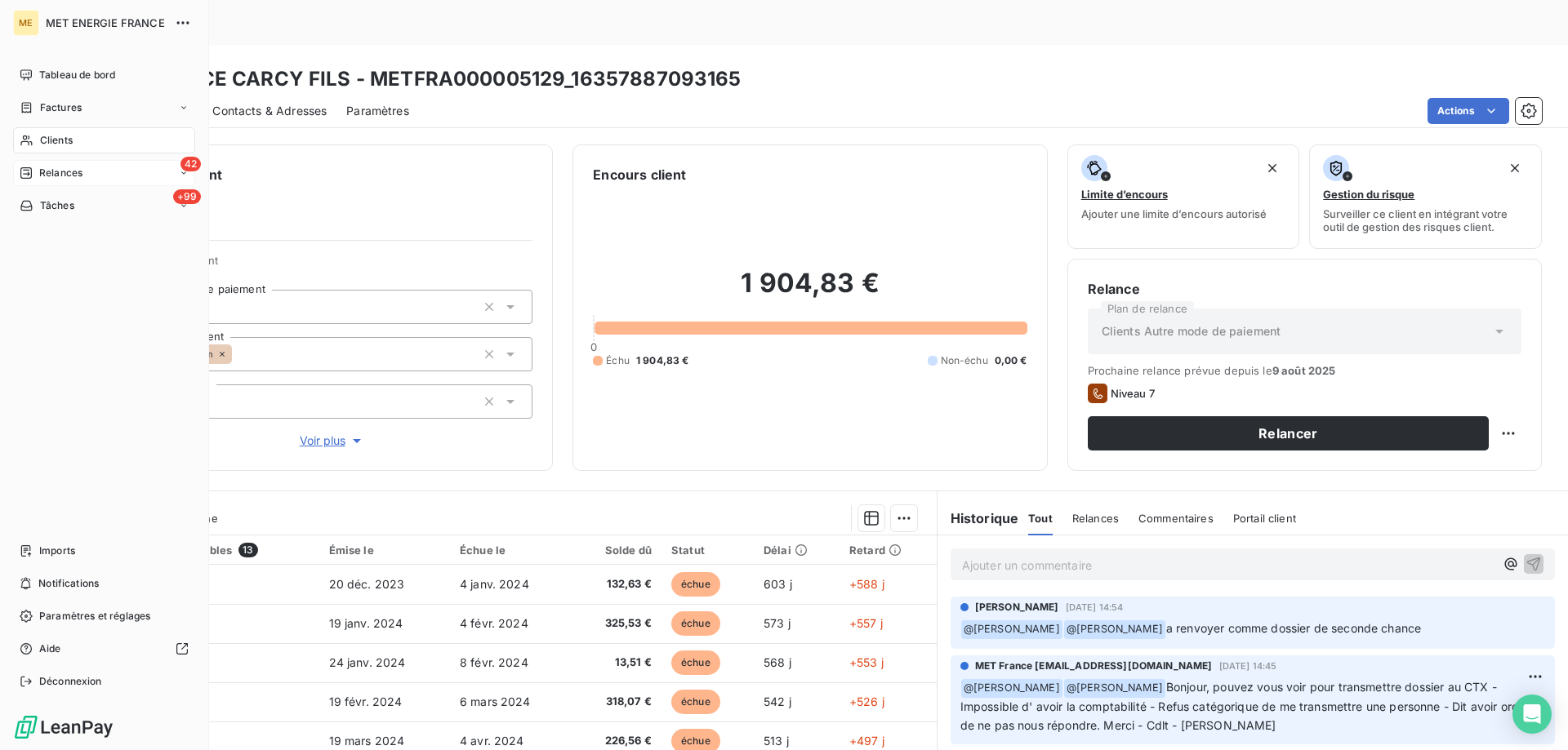
click at [77, 171] on span "Relances" at bounding box center [61, 173] width 43 height 15
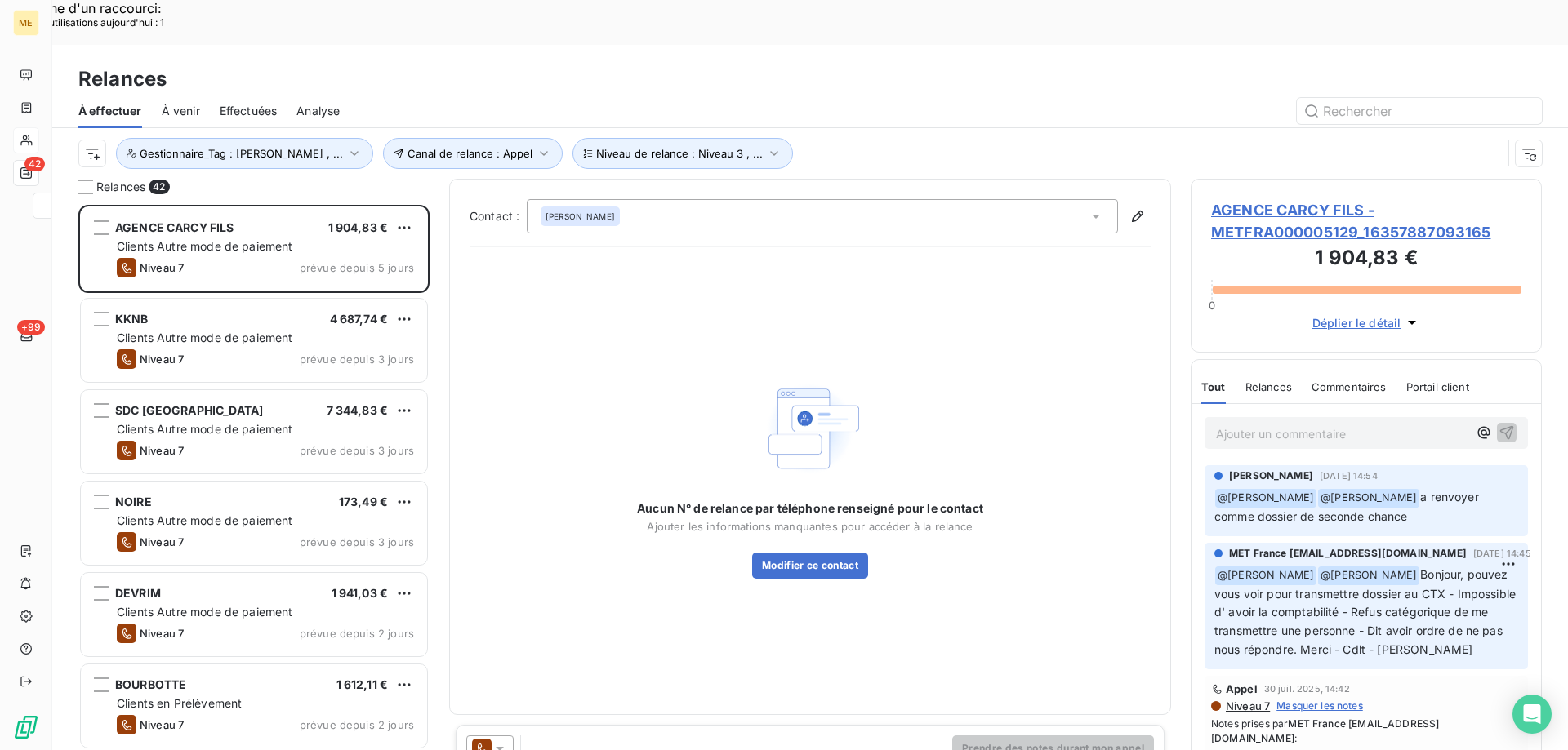
scroll to position [578, 339]
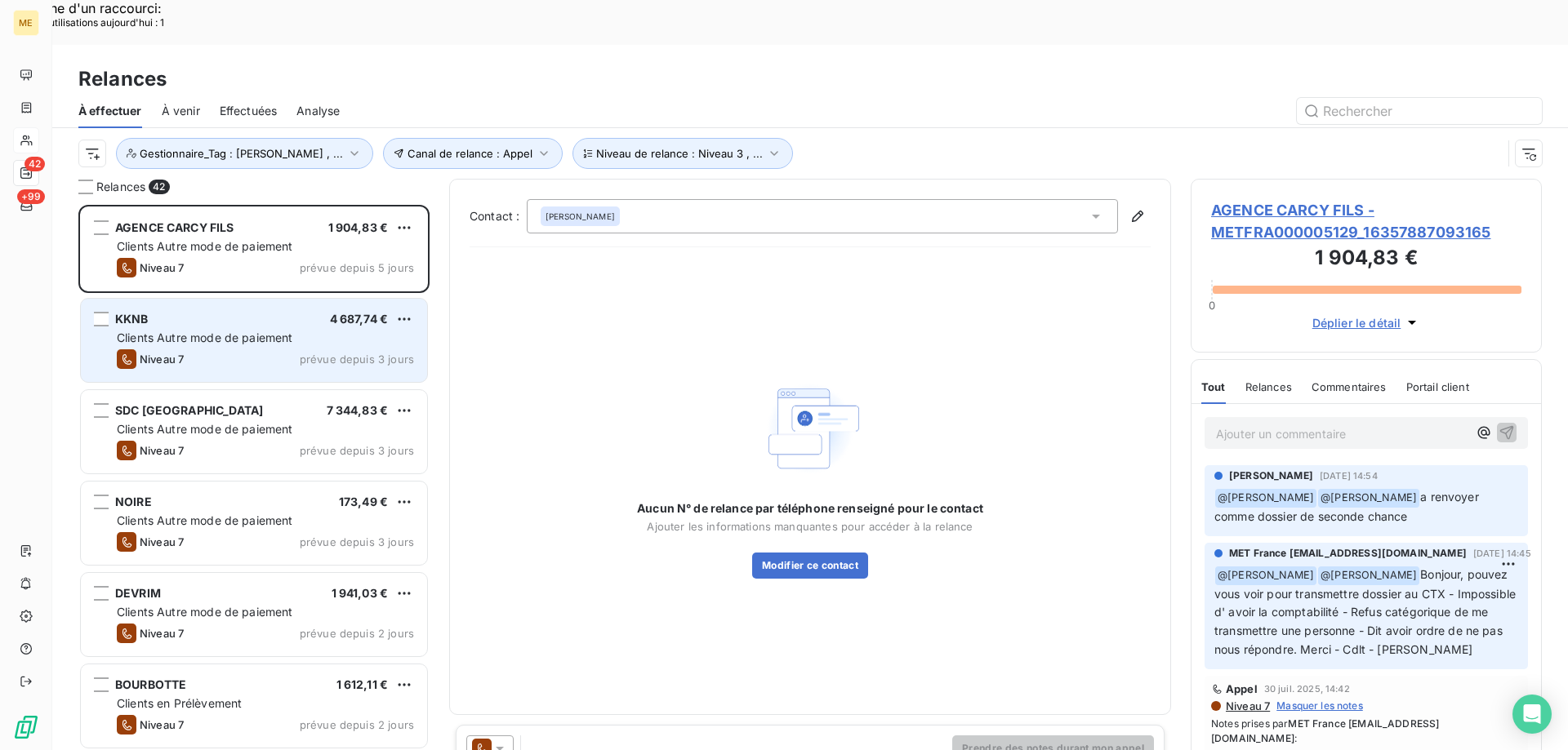
click at [181, 330] on span "Clients Autre mode de paiement" at bounding box center [204, 337] width 176 height 14
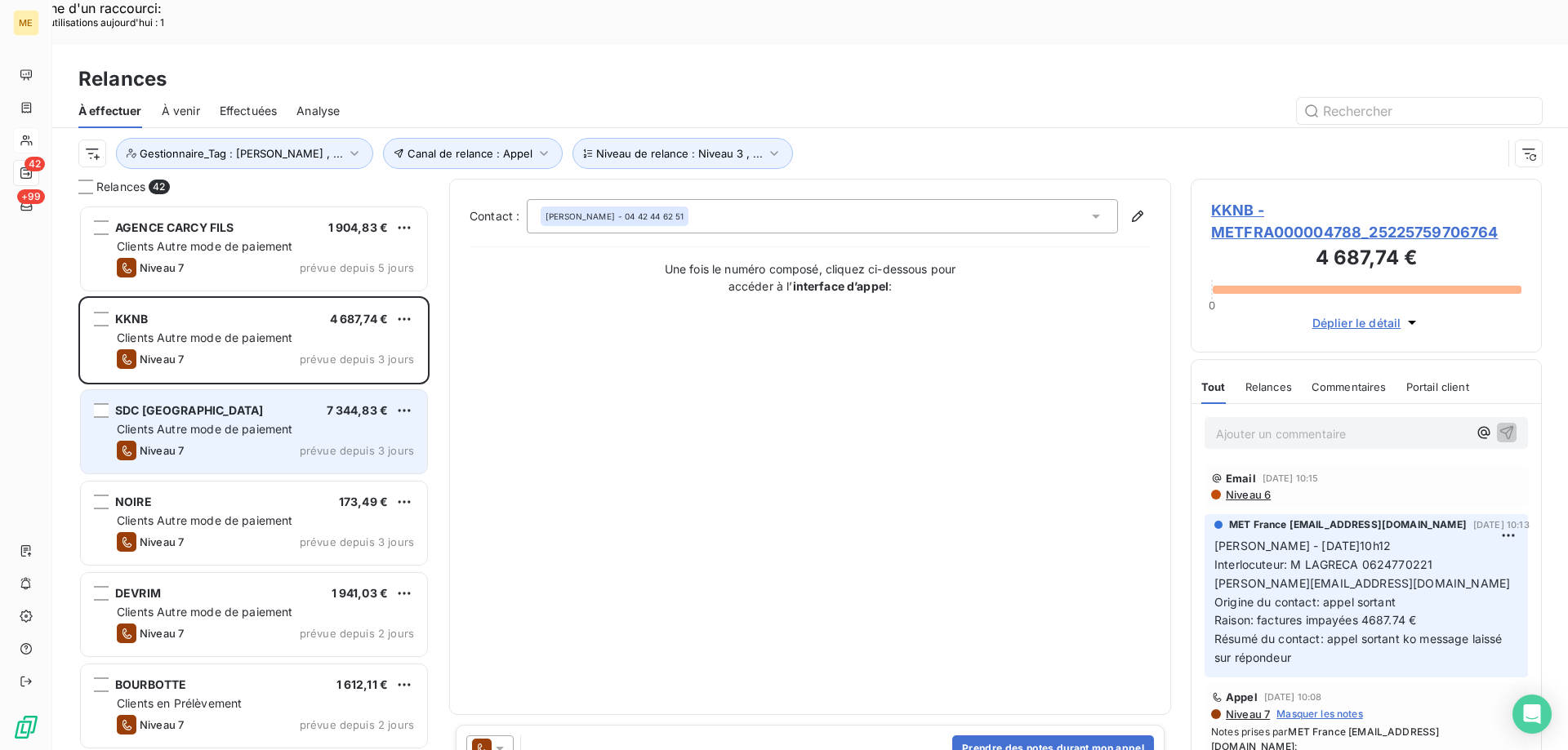
click at [201, 421] on div "Clients Autre mode de paiement" at bounding box center [265, 429] width 297 height 17
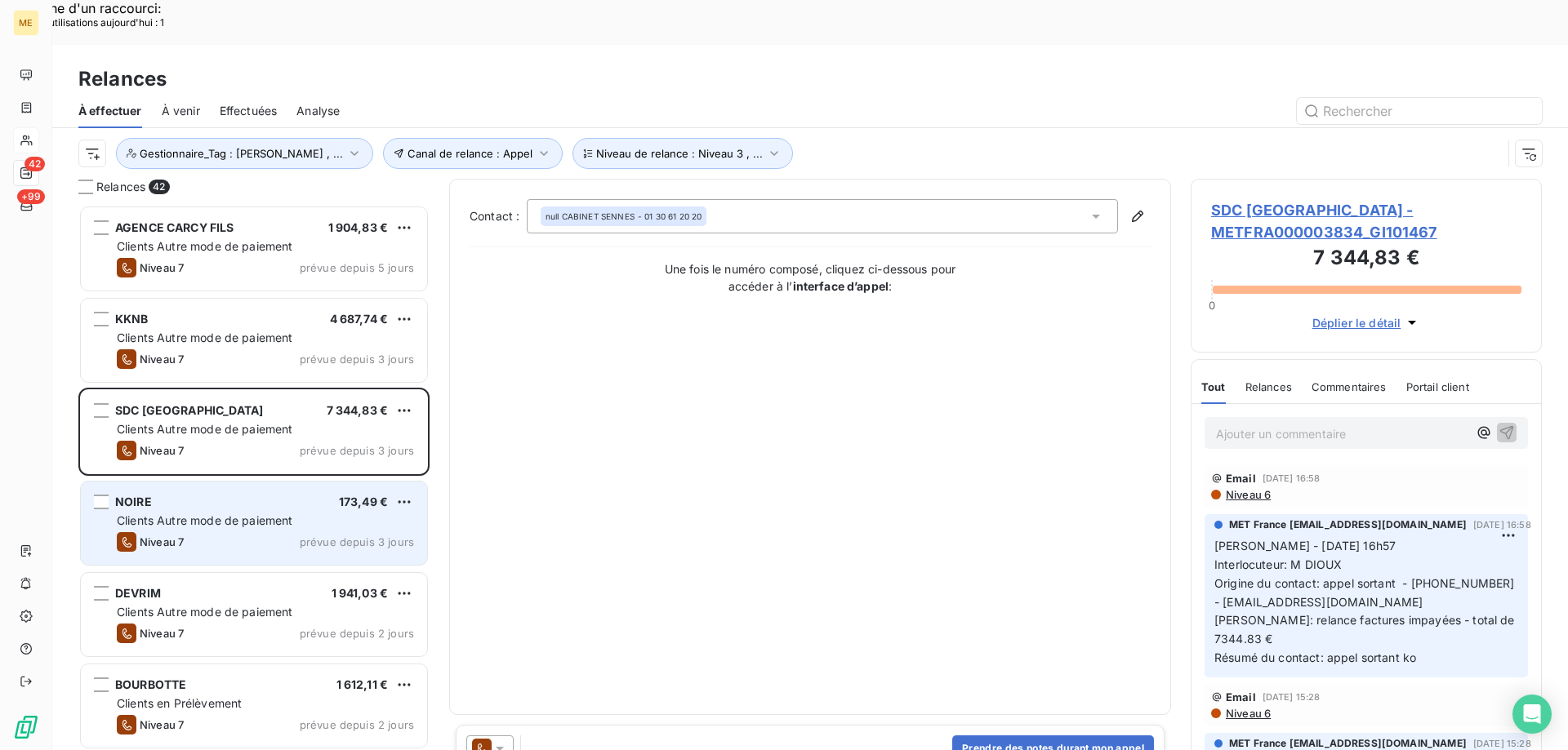
click at [203, 514] on span "Clients Autre mode de paiement" at bounding box center [204, 521] width 176 height 14
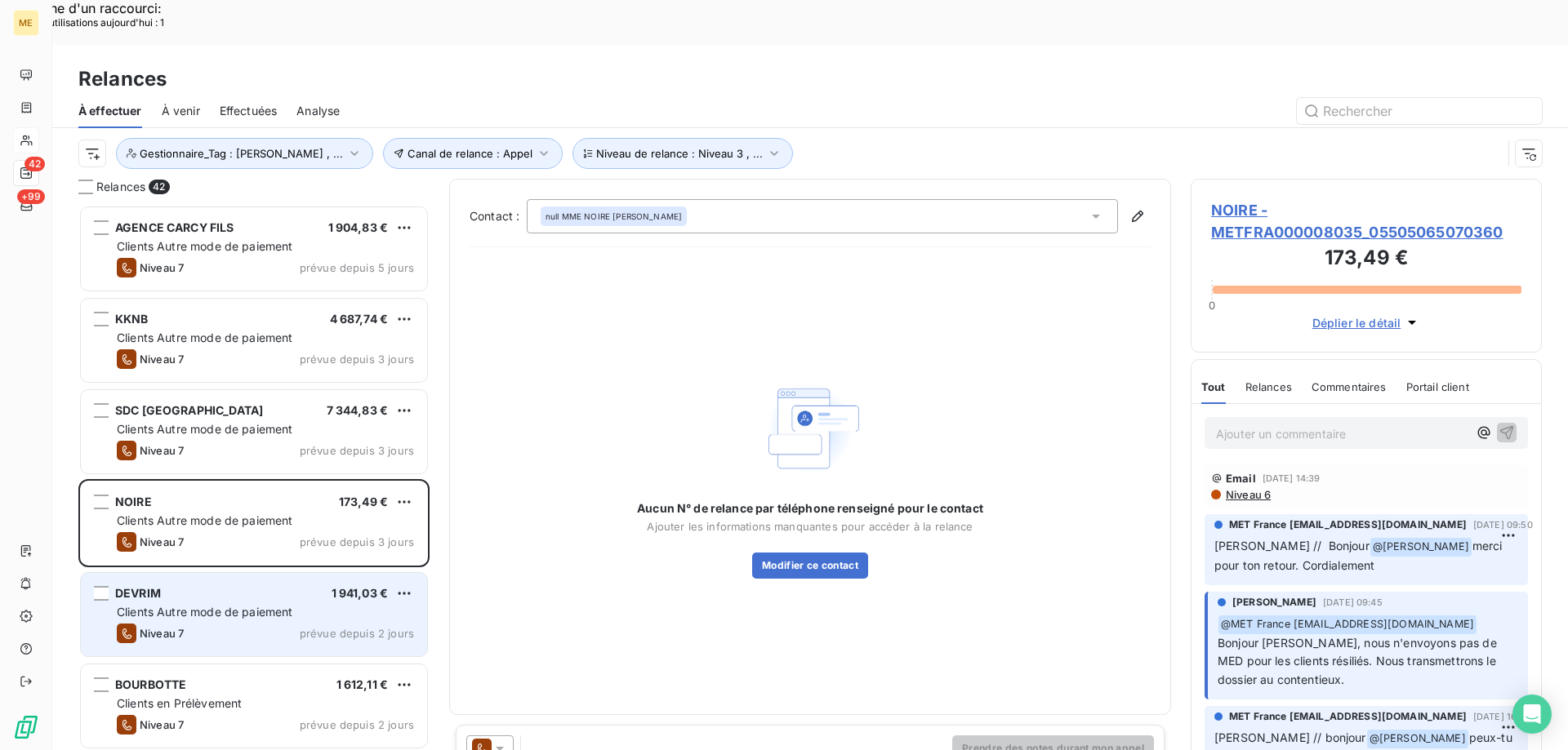
click at [191, 605] on span "Clients Autre mode de paiement" at bounding box center [204, 612] width 176 height 14
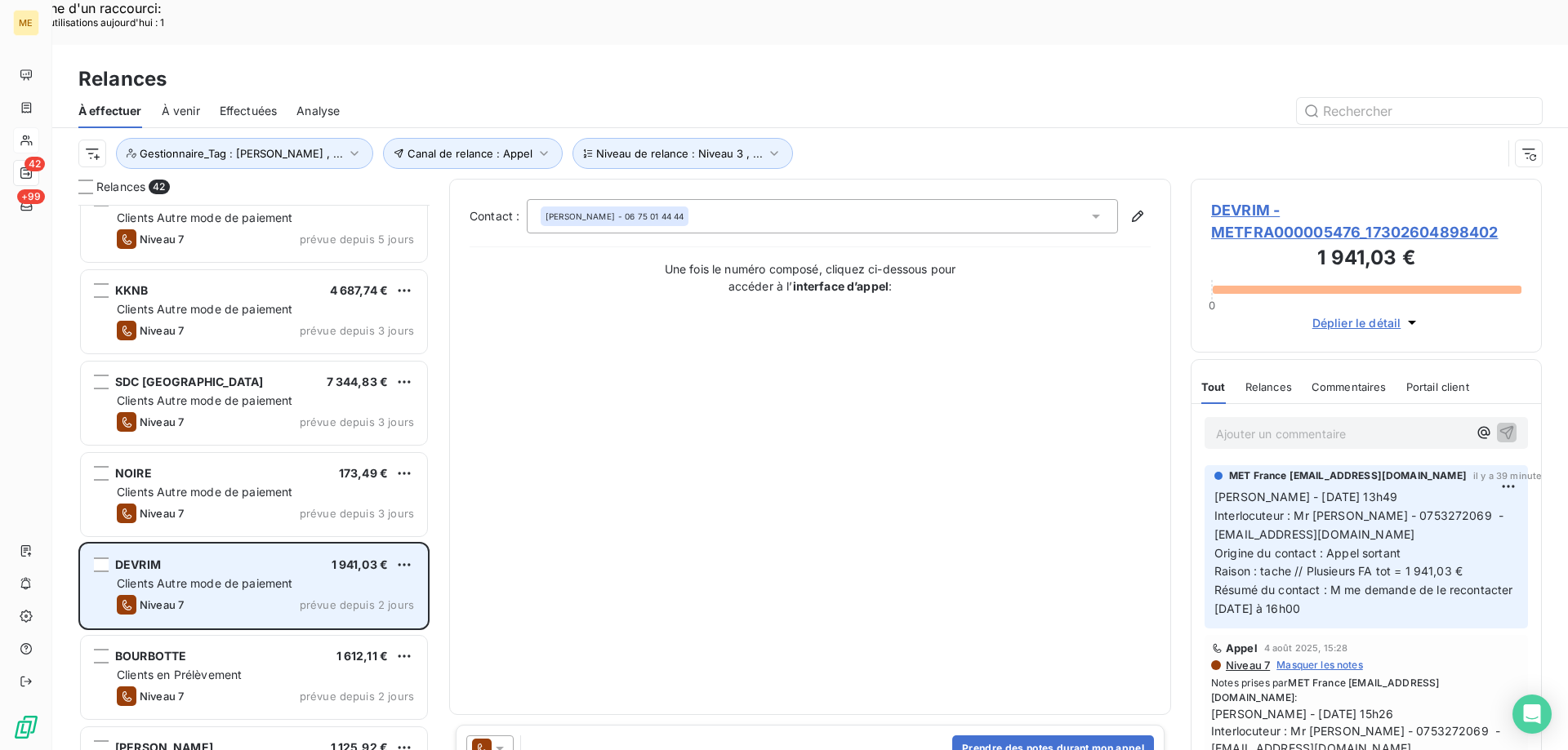
scroll to position [83, 0]
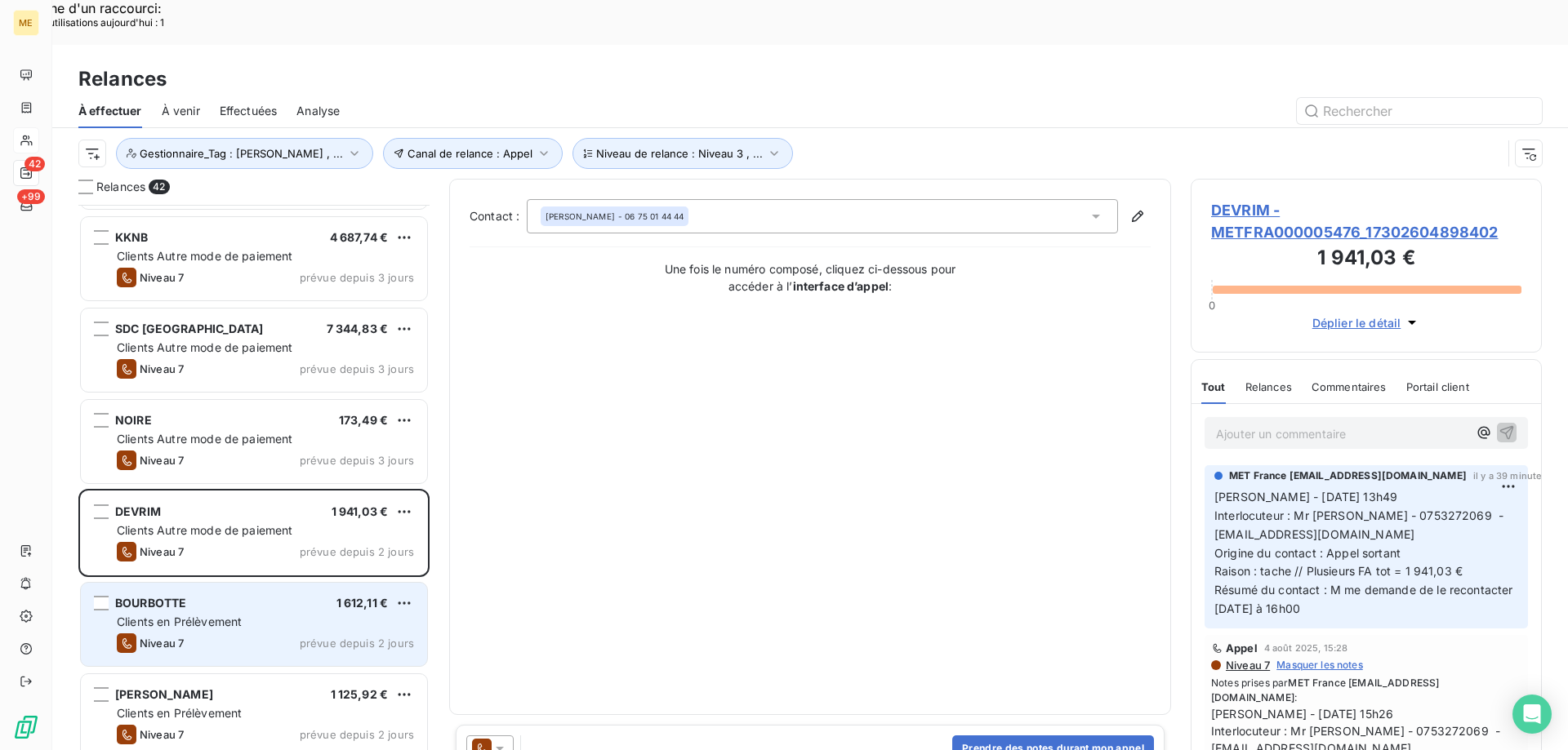
click at [185, 614] on span "Clients en Prélèvement" at bounding box center [179, 621] width 125 height 14
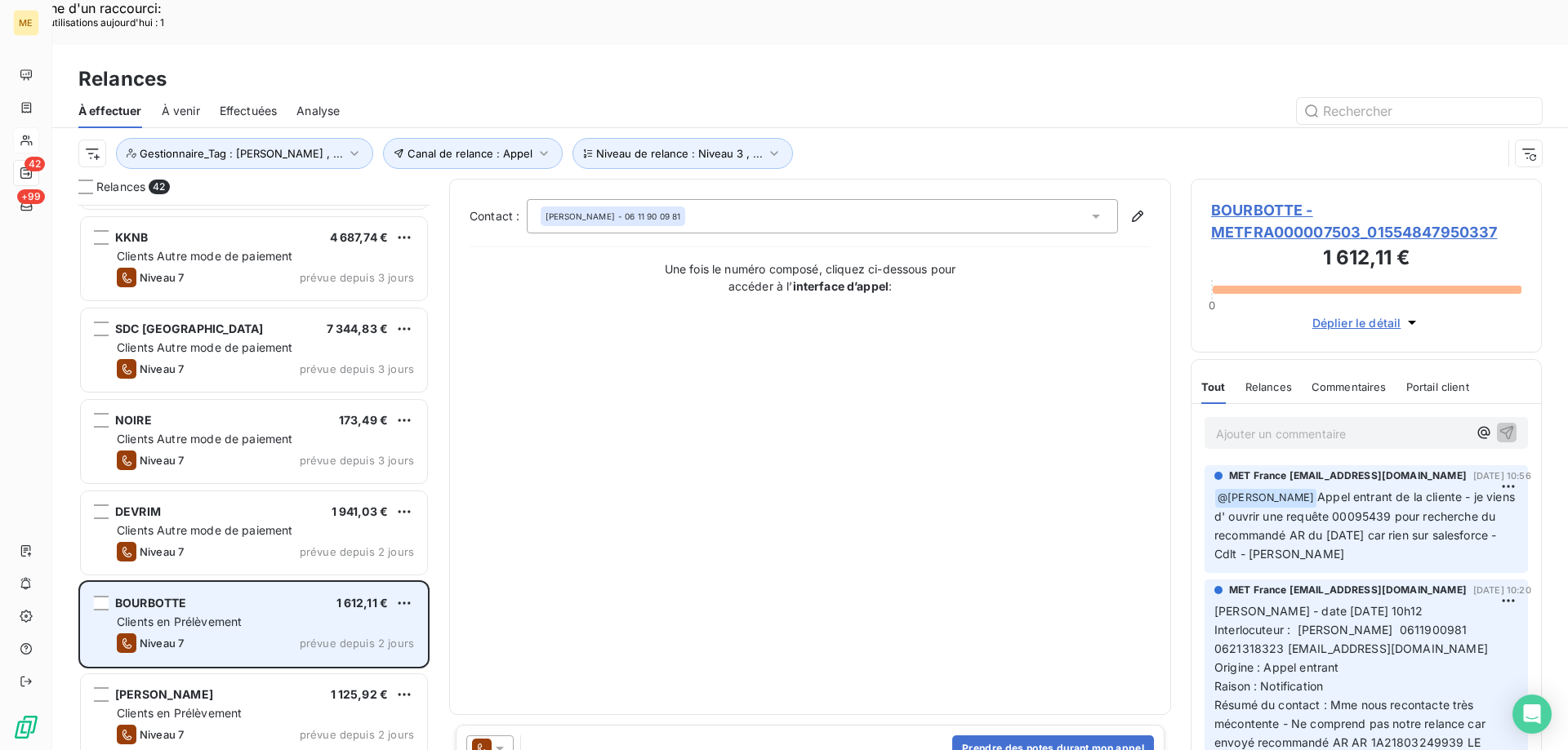
scroll to position [246, 0]
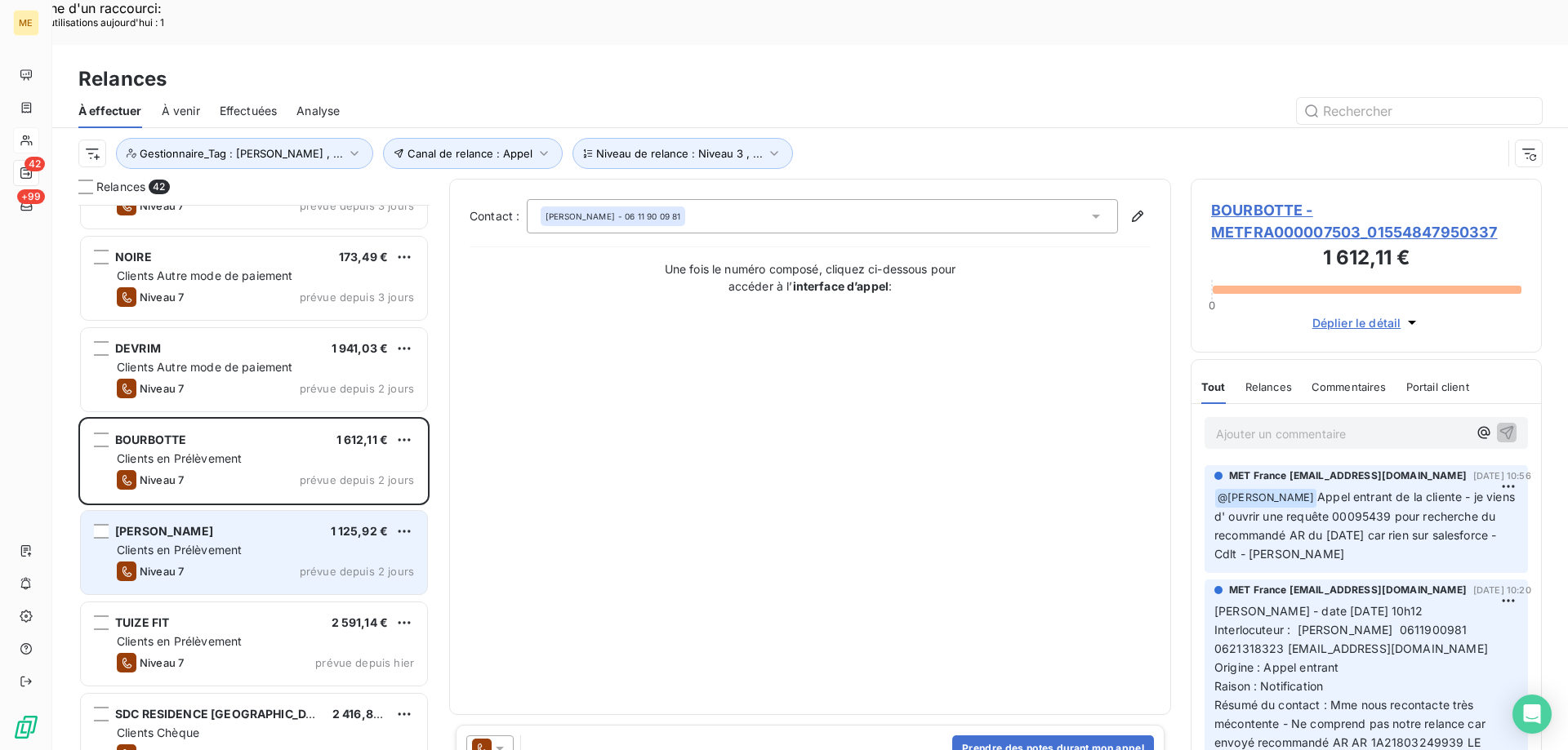
click at [202, 543] on span "Clients en Prélèvement" at bounding box center [179, 550] width 125 height 14
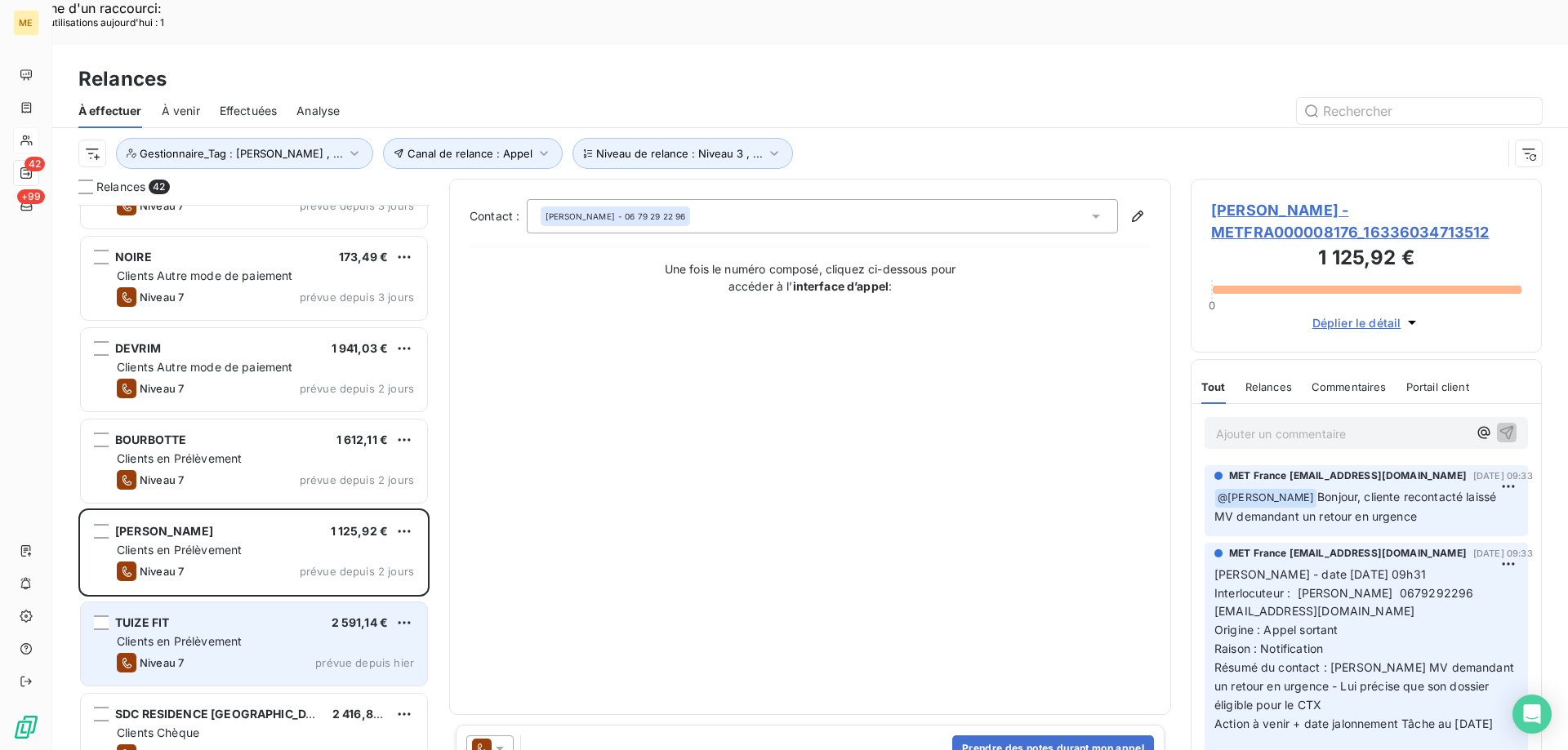
click at [203, 634] on span "Clients en Prélèvement" at bounding box center [179, 641] width 125 height 14
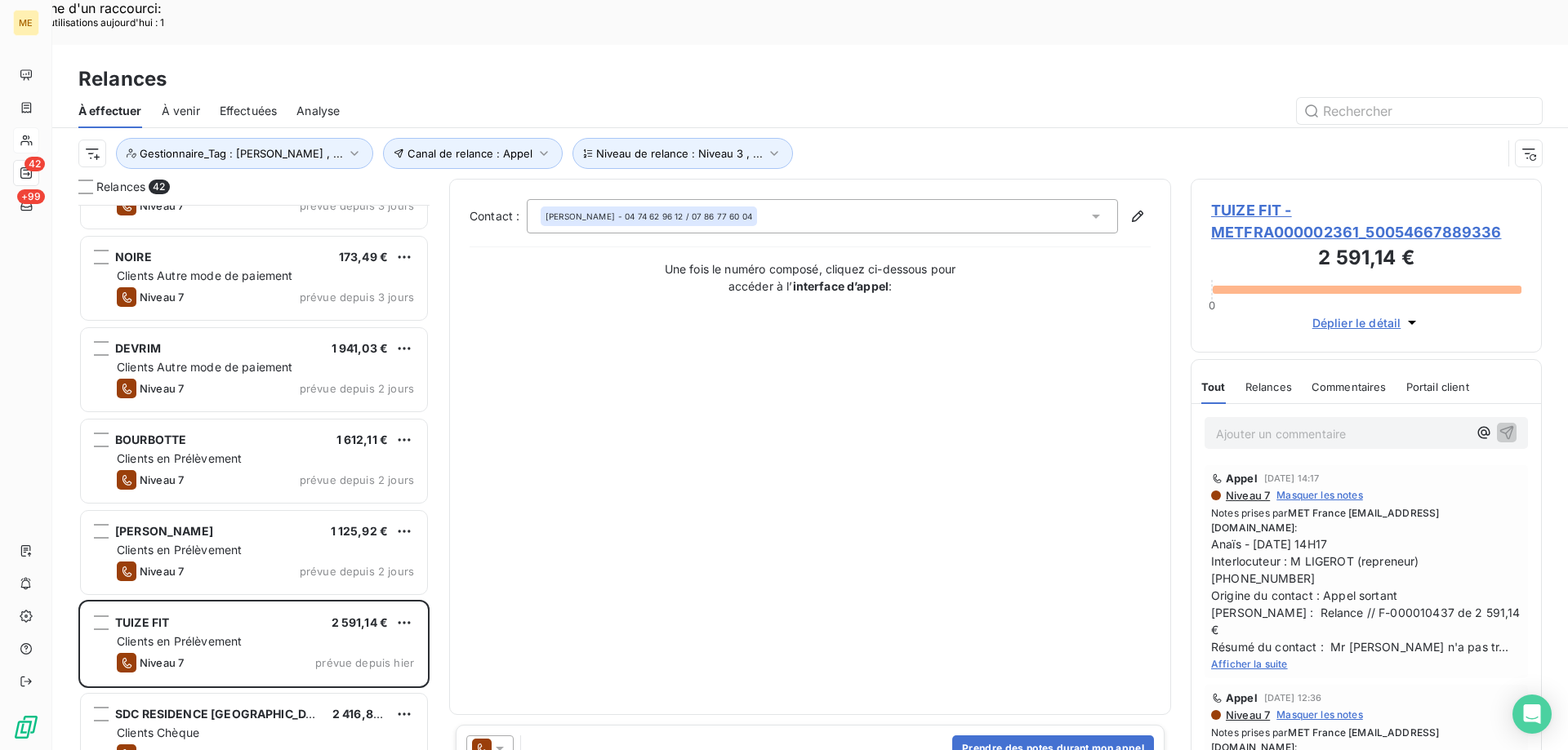
click at [1242, 199] on span "TUIZE FIT - METFRA000002361_50054667889336" at bounding box center [1365, 221] width 310 height 44
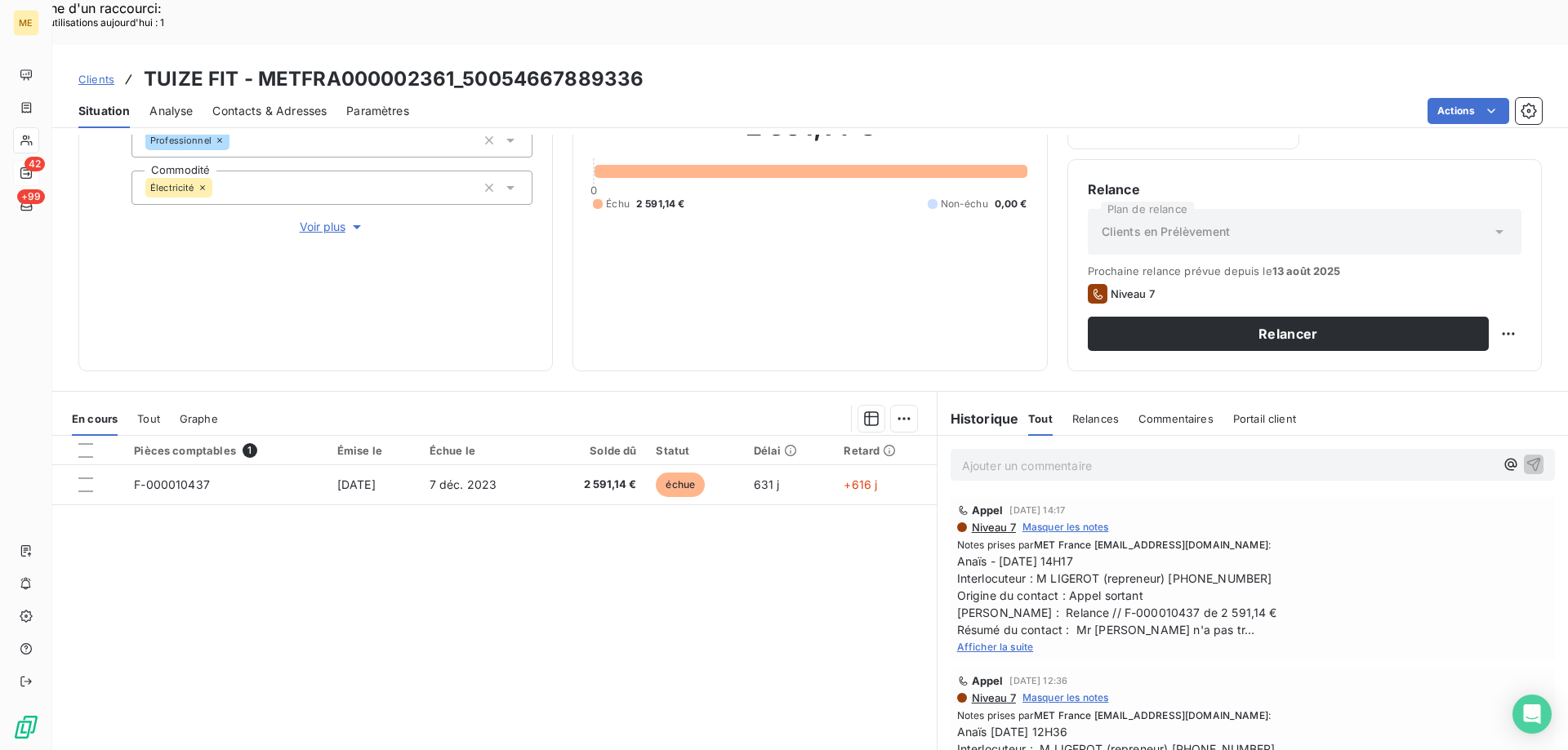
scroll to position [218, 0]
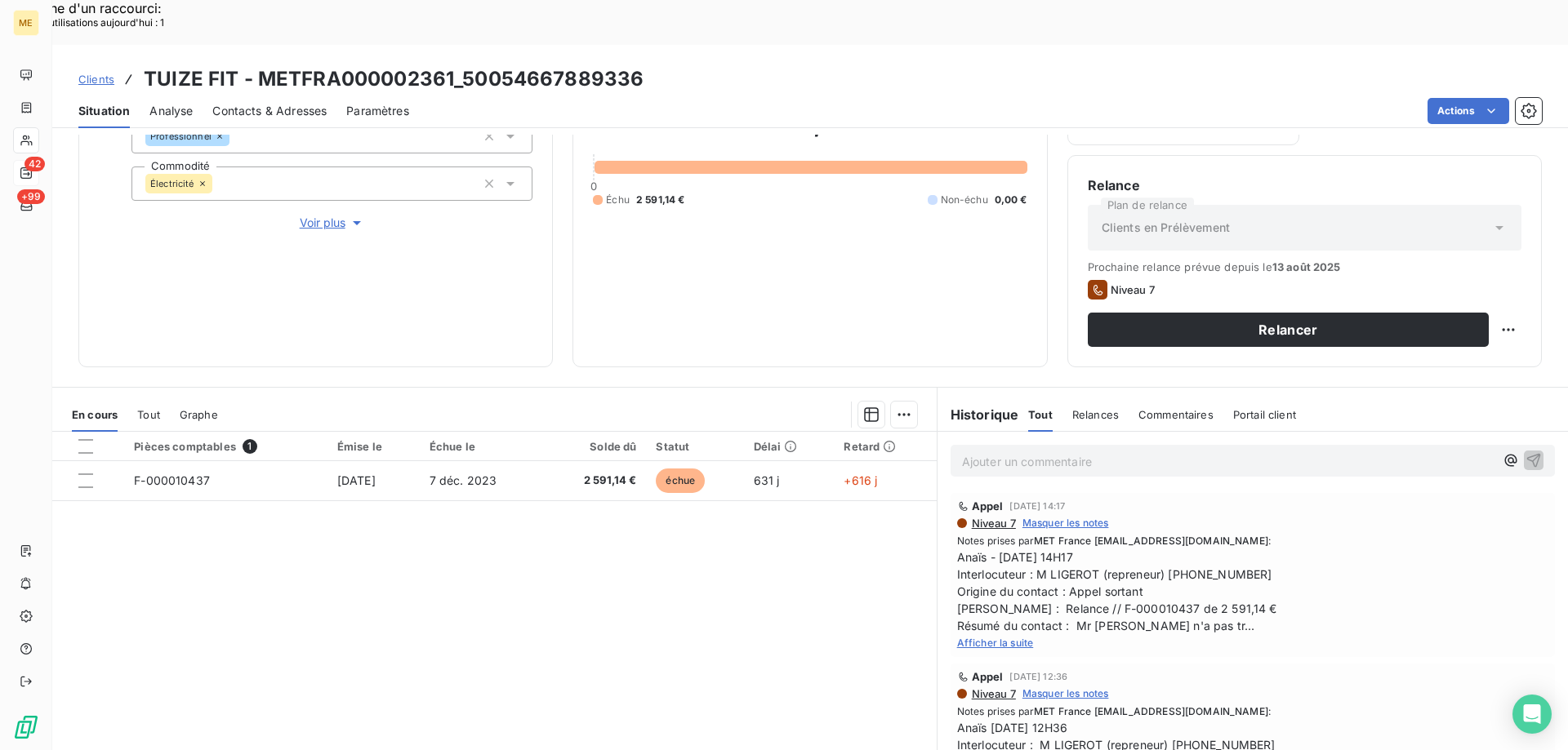
click at [1008, 637] on span "Afficher la suite" at bounding box center [995, 643] width 76 height 12
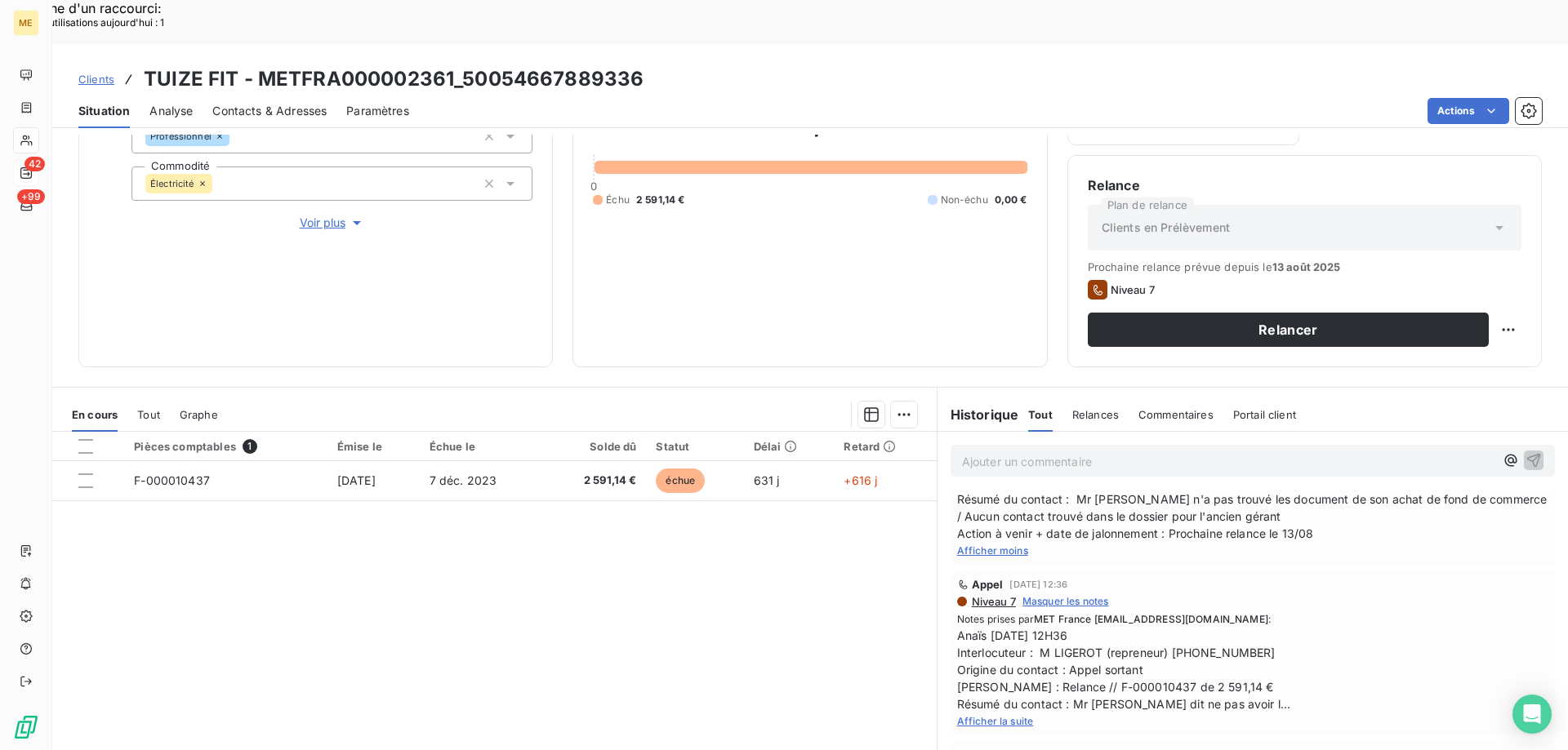
scroll to position [245, 0]
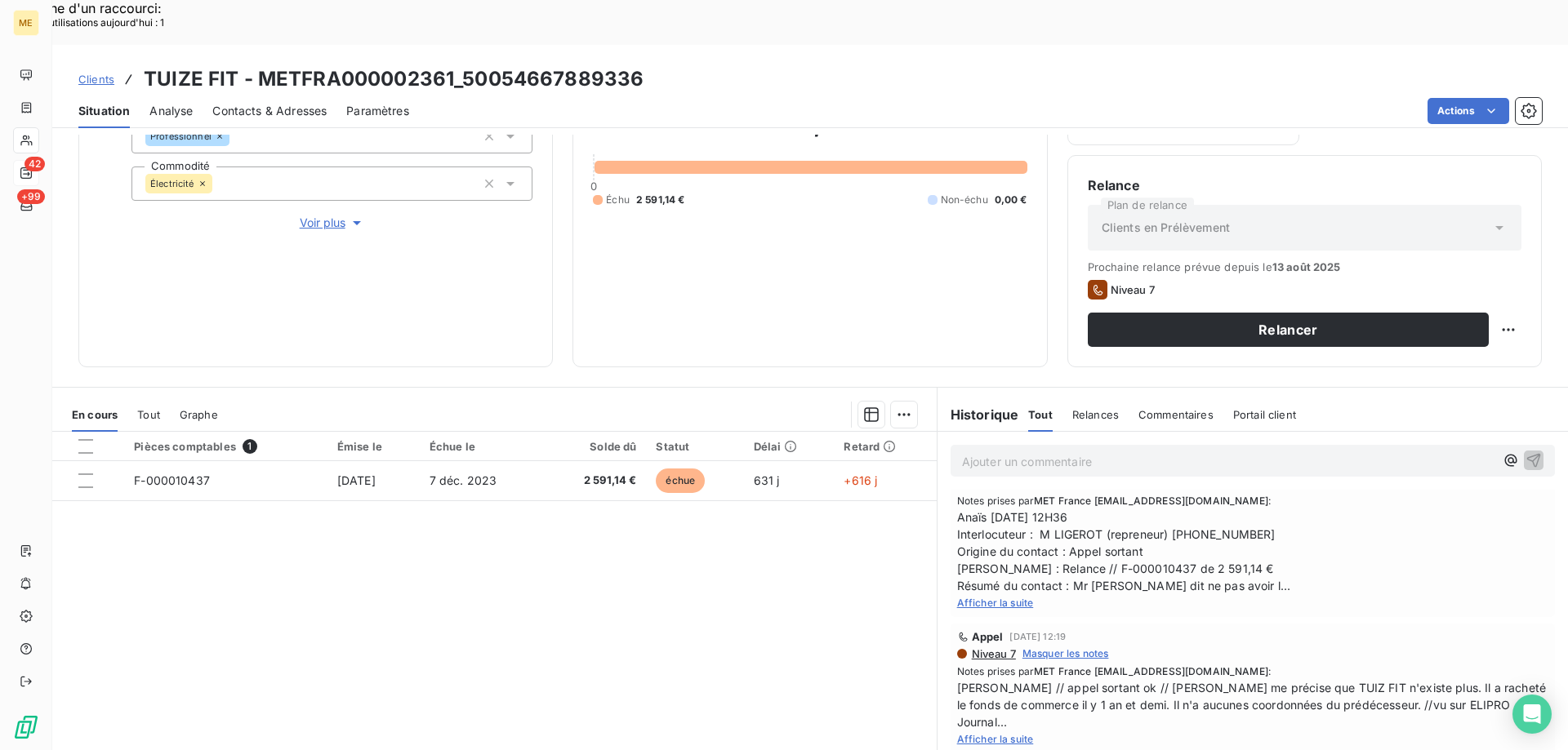
click at [957, 733] on span "Afficher la suite" at bounding box center [995, 740] width 76 height 12
click at [249, 103] on span "Contacts & Adresses" at bounding box center [269, 110] width 115 height 17
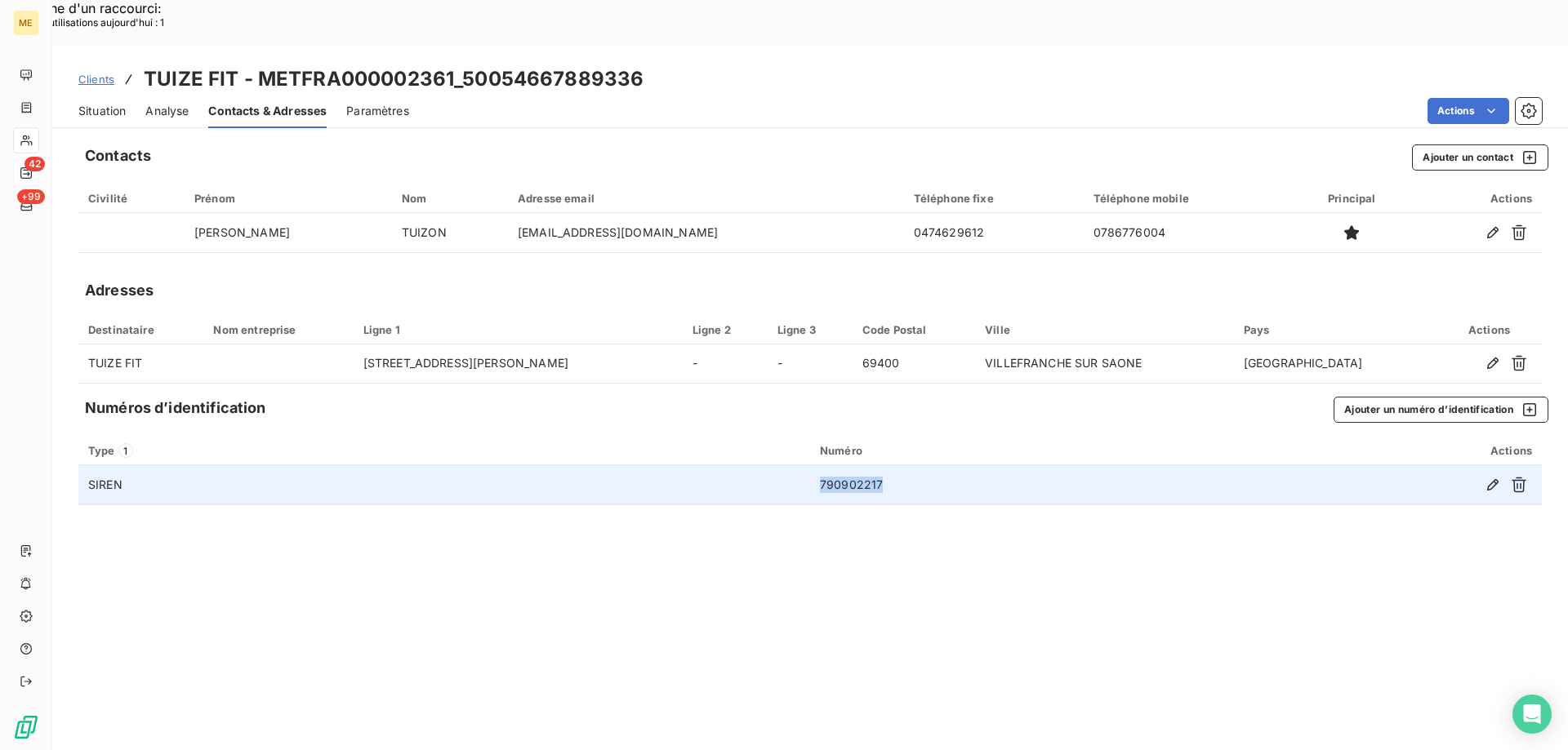
drag, startPoint x: 881, startPoint y: 439, endPoint x: 816, endPoint y: 451, distance: 66.1
click at [814, 465] on td "790902217" at bounding box center [1006, 484] width 392 height 39
copy td "790902217"
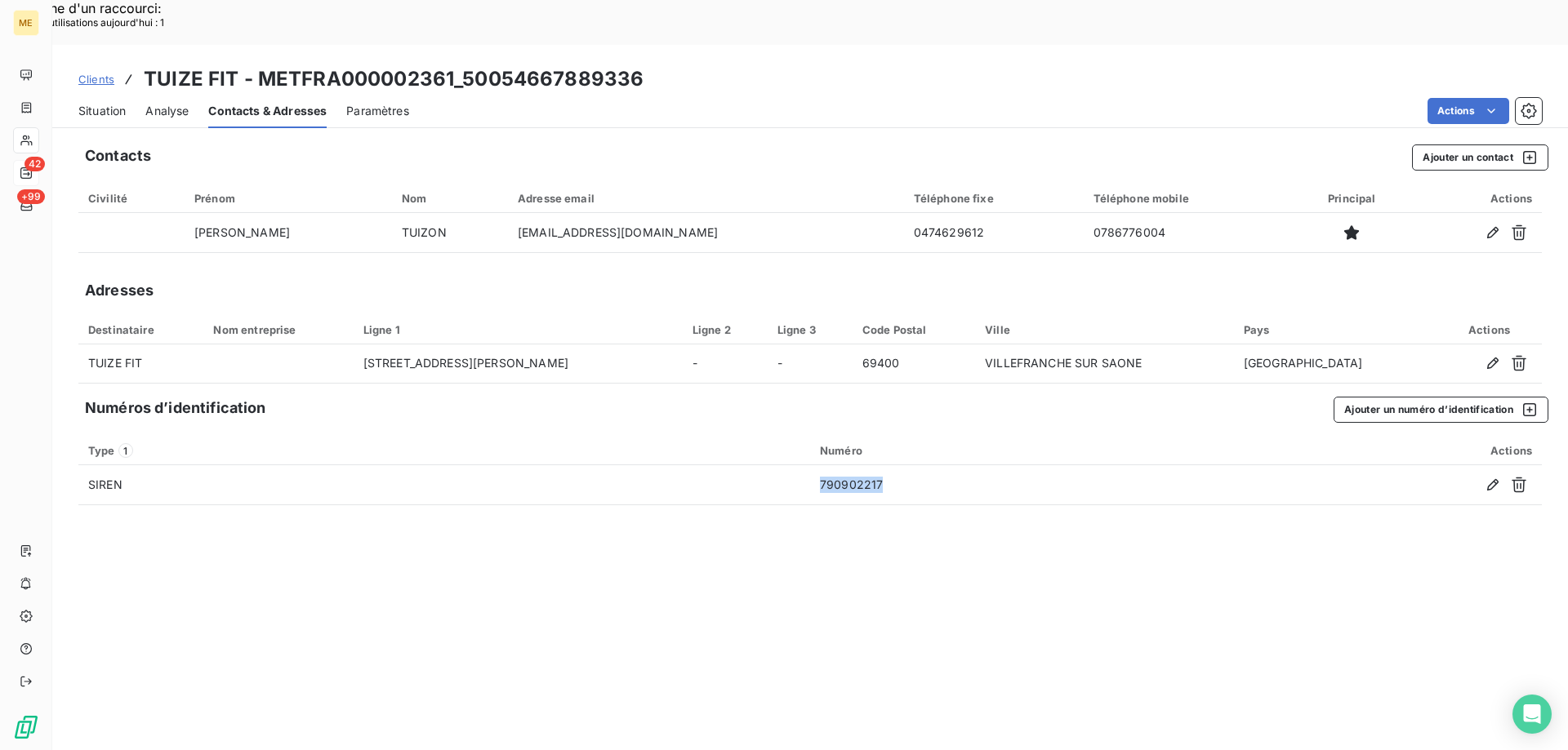
click at [101, 103] on span "Situation" at bounding box center [102, 110] width 47 height 17
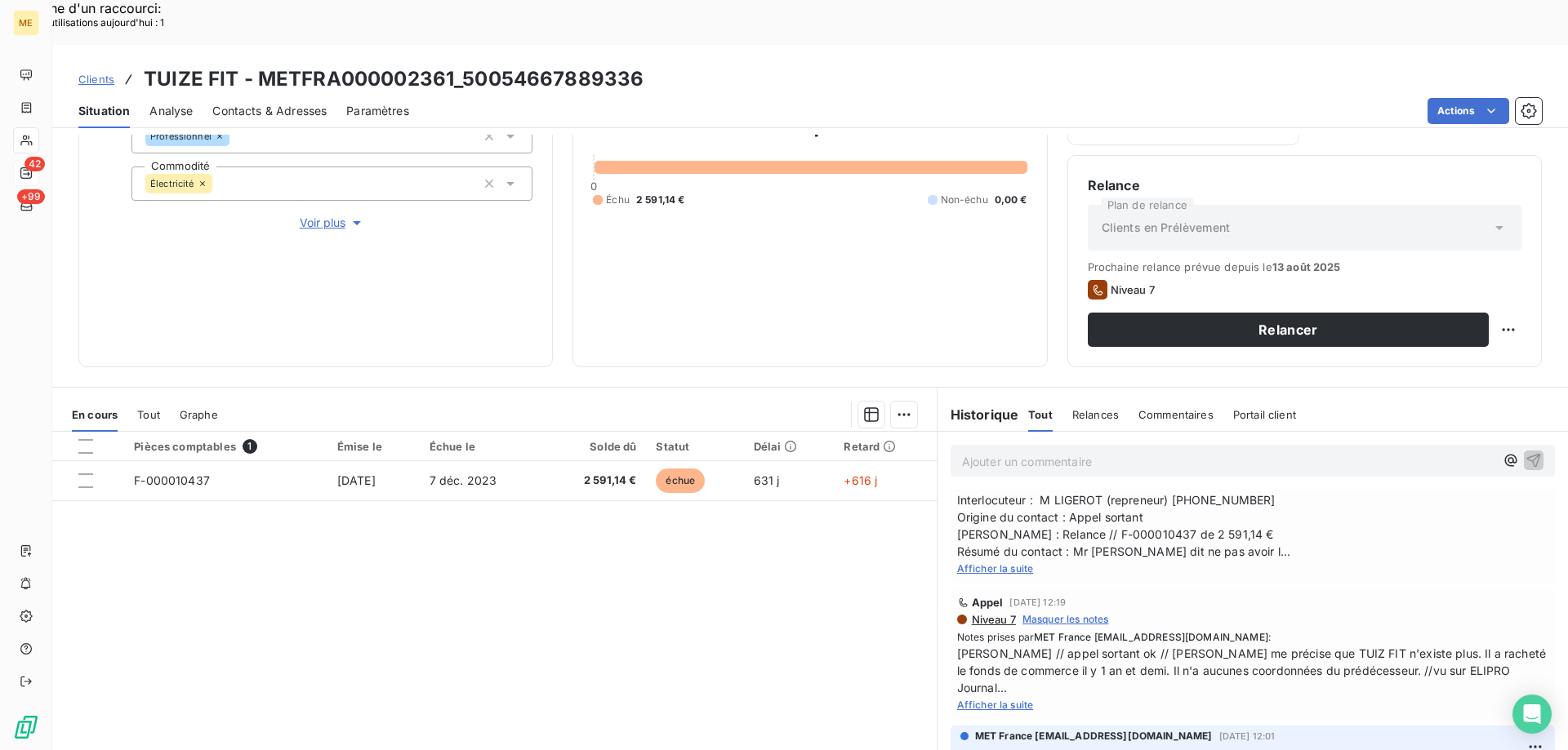
scroll to position [0, 0]
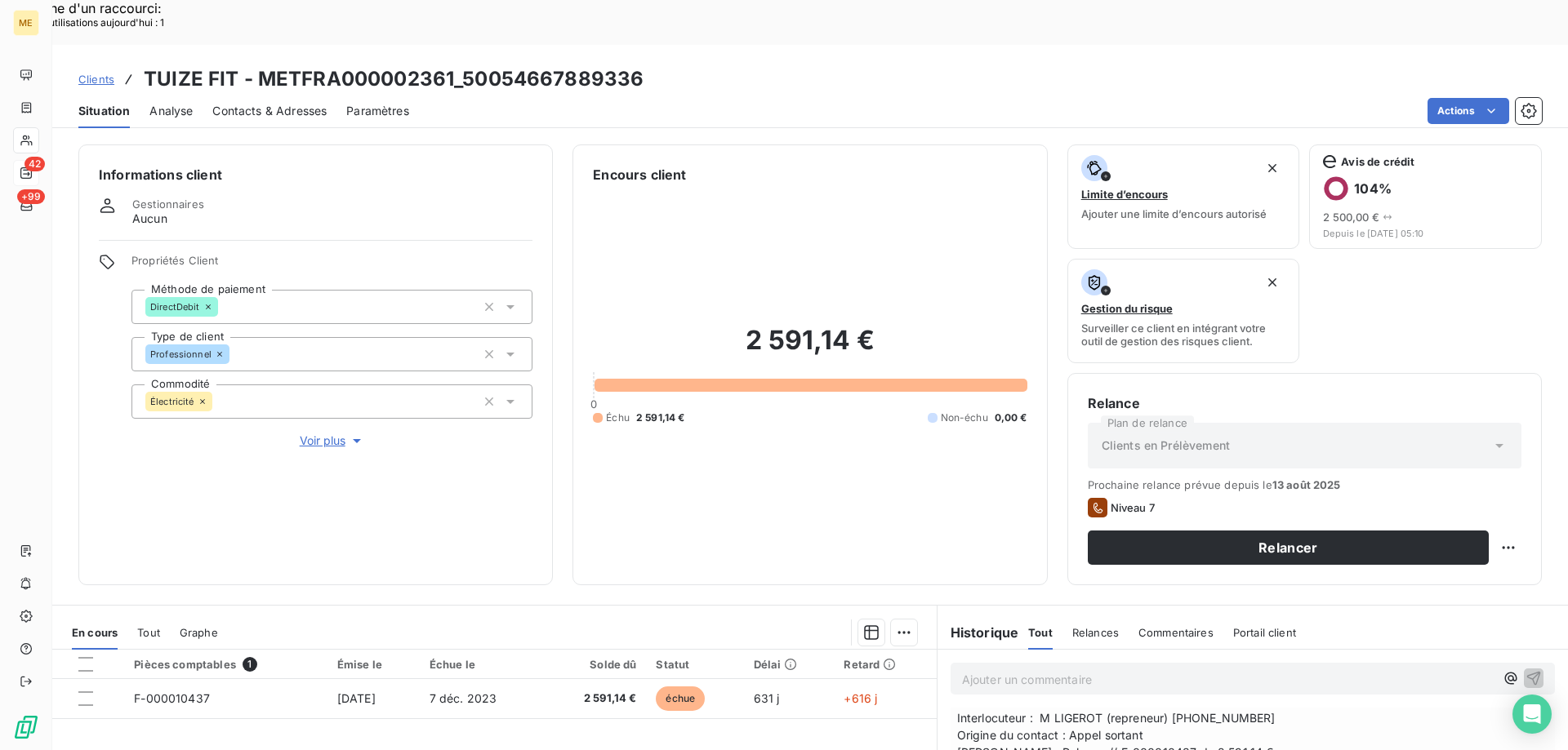
click at [316, 433] on span "Voir plus" at bounding box center [332, 441] width 65 height 17
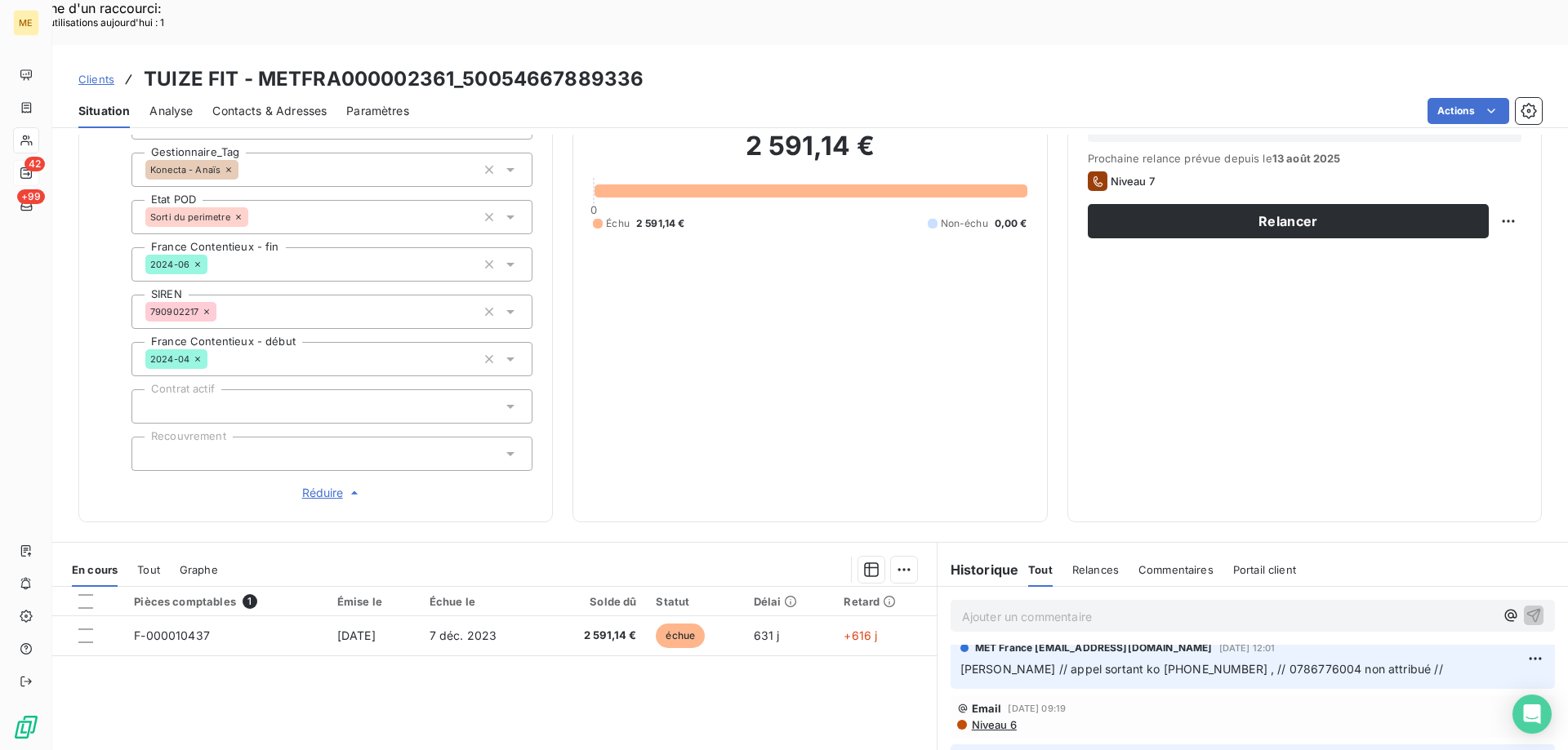
scroll to position [521, 0]
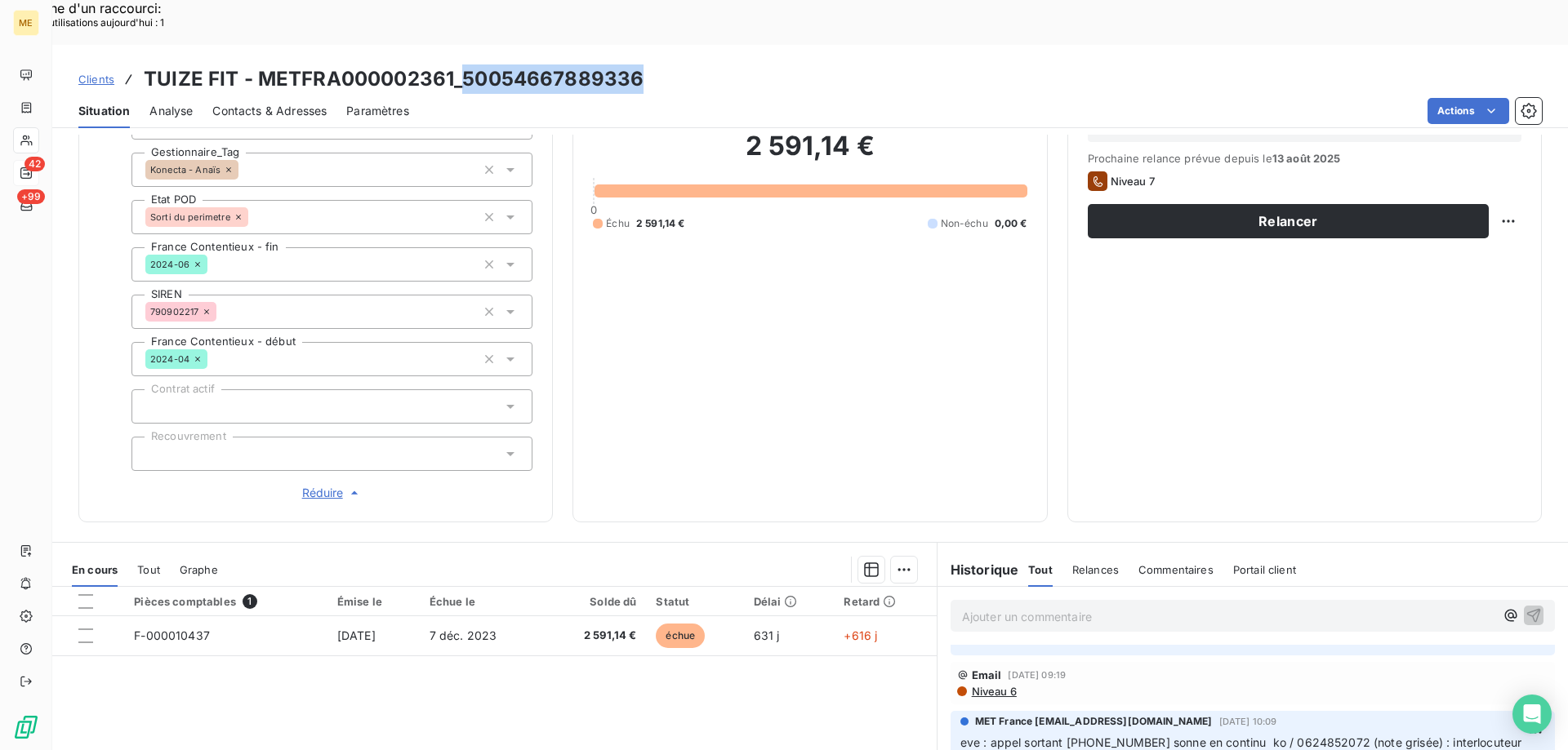
drag, startPoint x: 577, startPoint y: 23, endPoint x: 459, endPoint y: 25, distance: 118.0
click at [459, 64] on div "Clients TUIZE FIT - METFRA000002361_50054667889336" at bounding box center [809, 79] width 1515 height 30
copy h3 "50054667889336"
click at [267, 103] on span "Contacts & Adresses" at bounding box center [269, 110] width 115 height 17
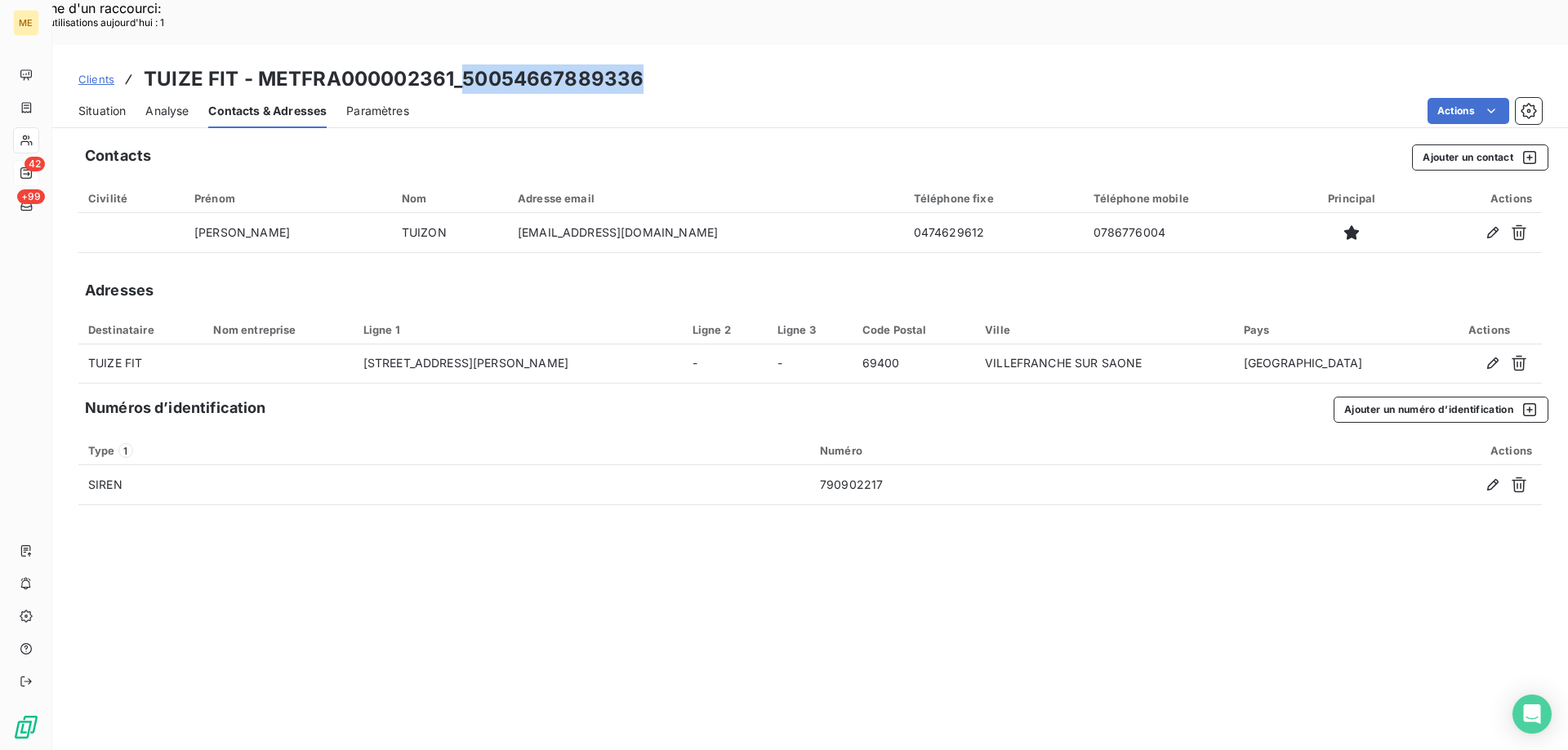
click at [105, 103] on span "Situation" at bounding box center [102, 110] width 47 height 17
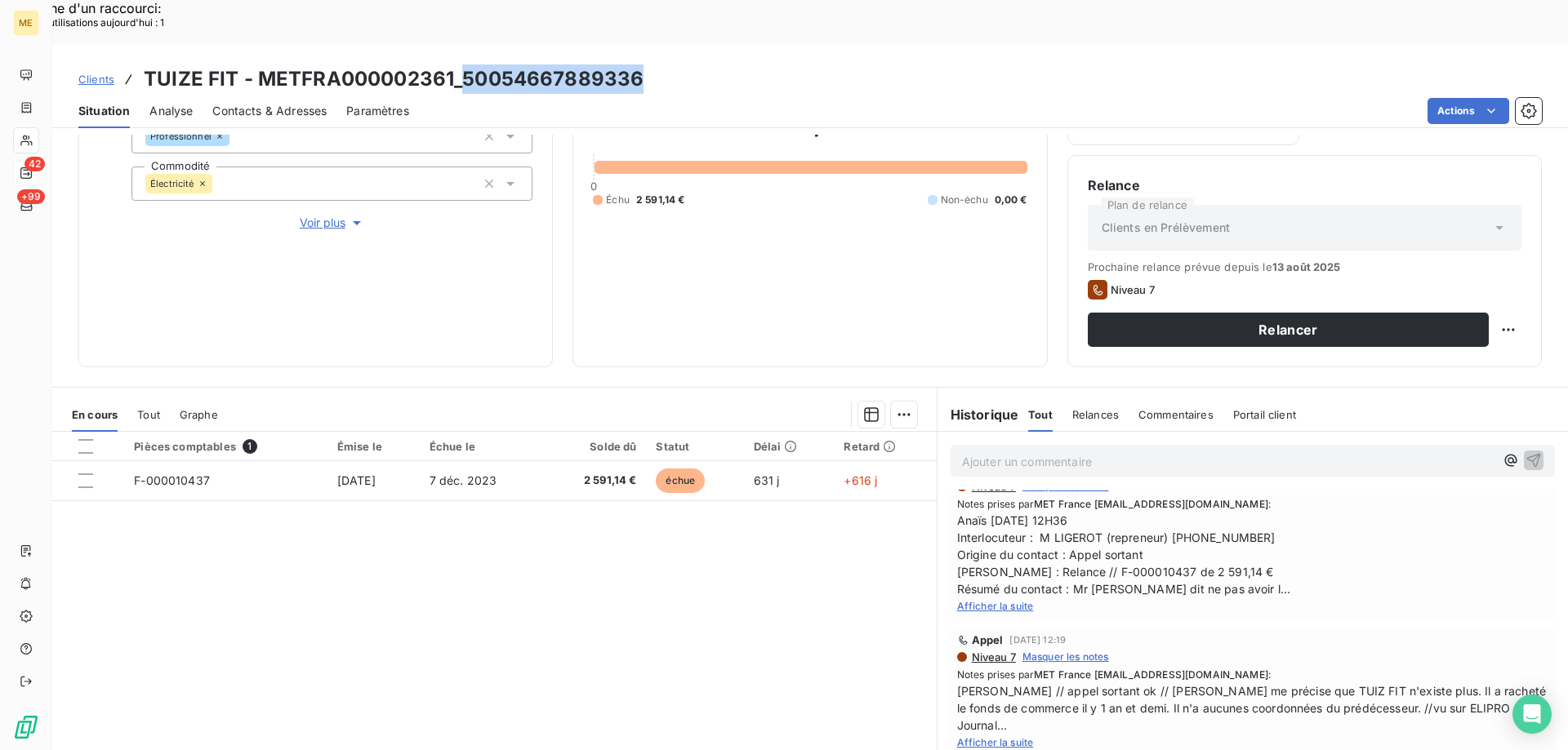
scroll to position [327, 0]
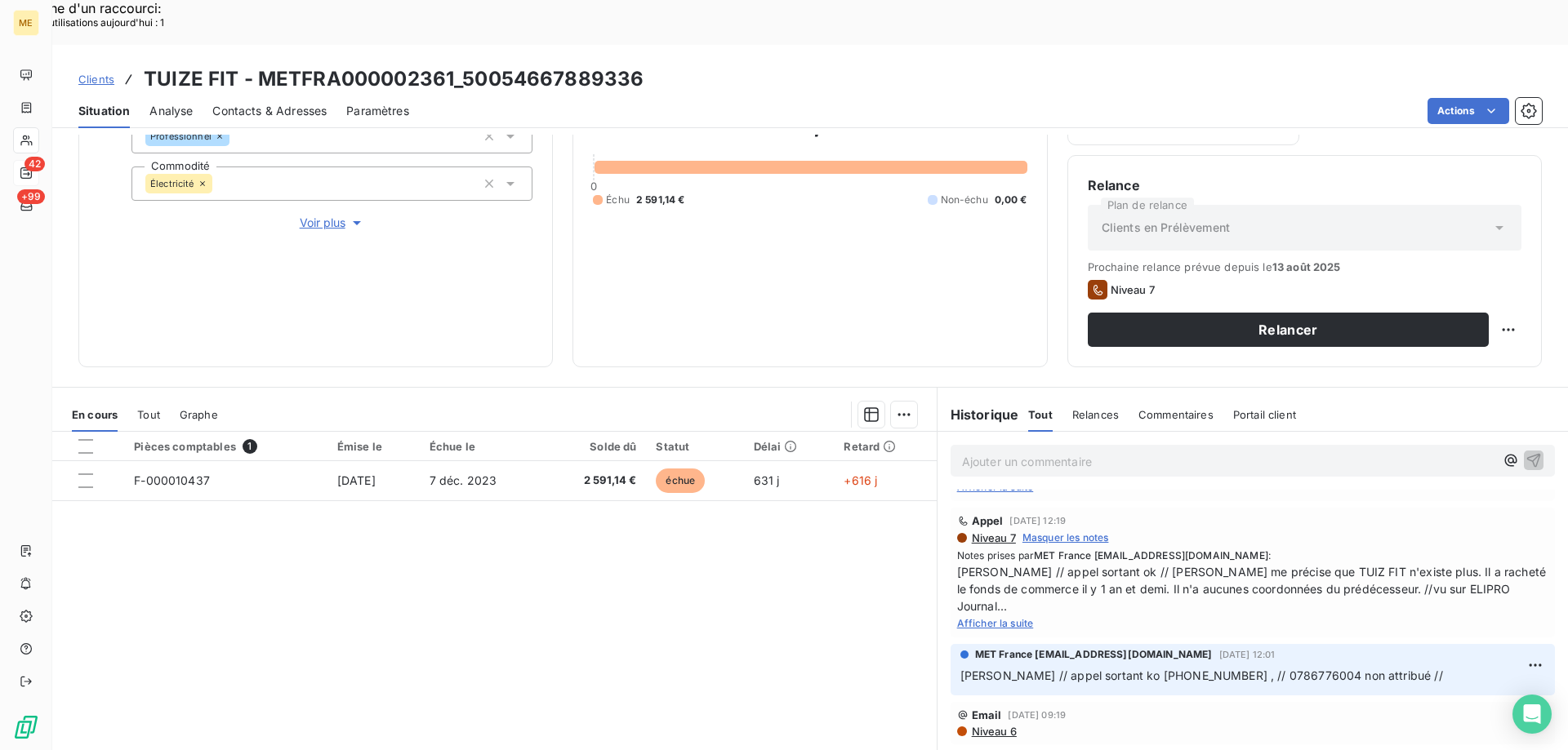
click at [974, 725] on span "Niveau 6" at bounding box center [993, 731] width 47 height 13
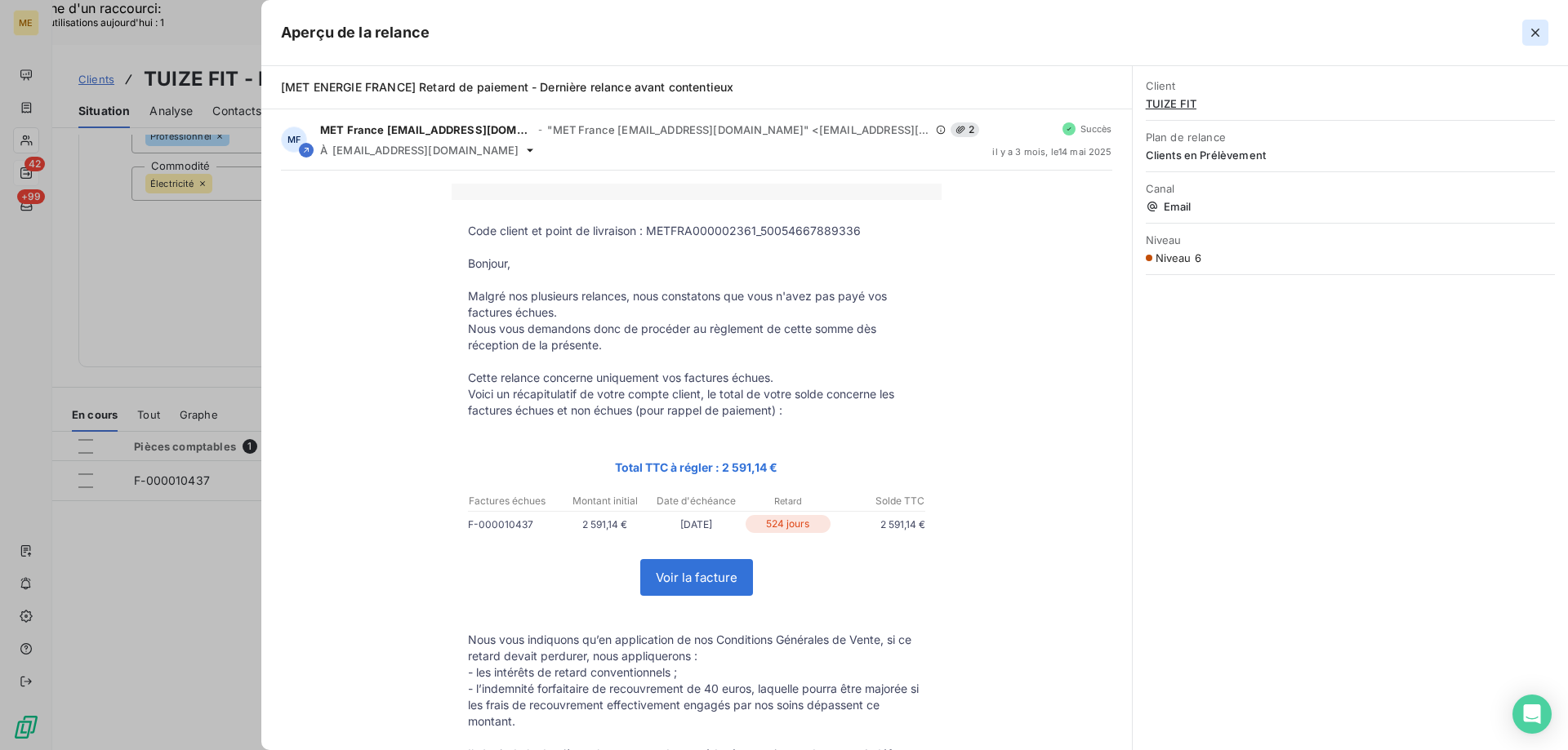
click at [1535, 30] on icon "button" at bounding box center [1535, 32] width 17 height 17
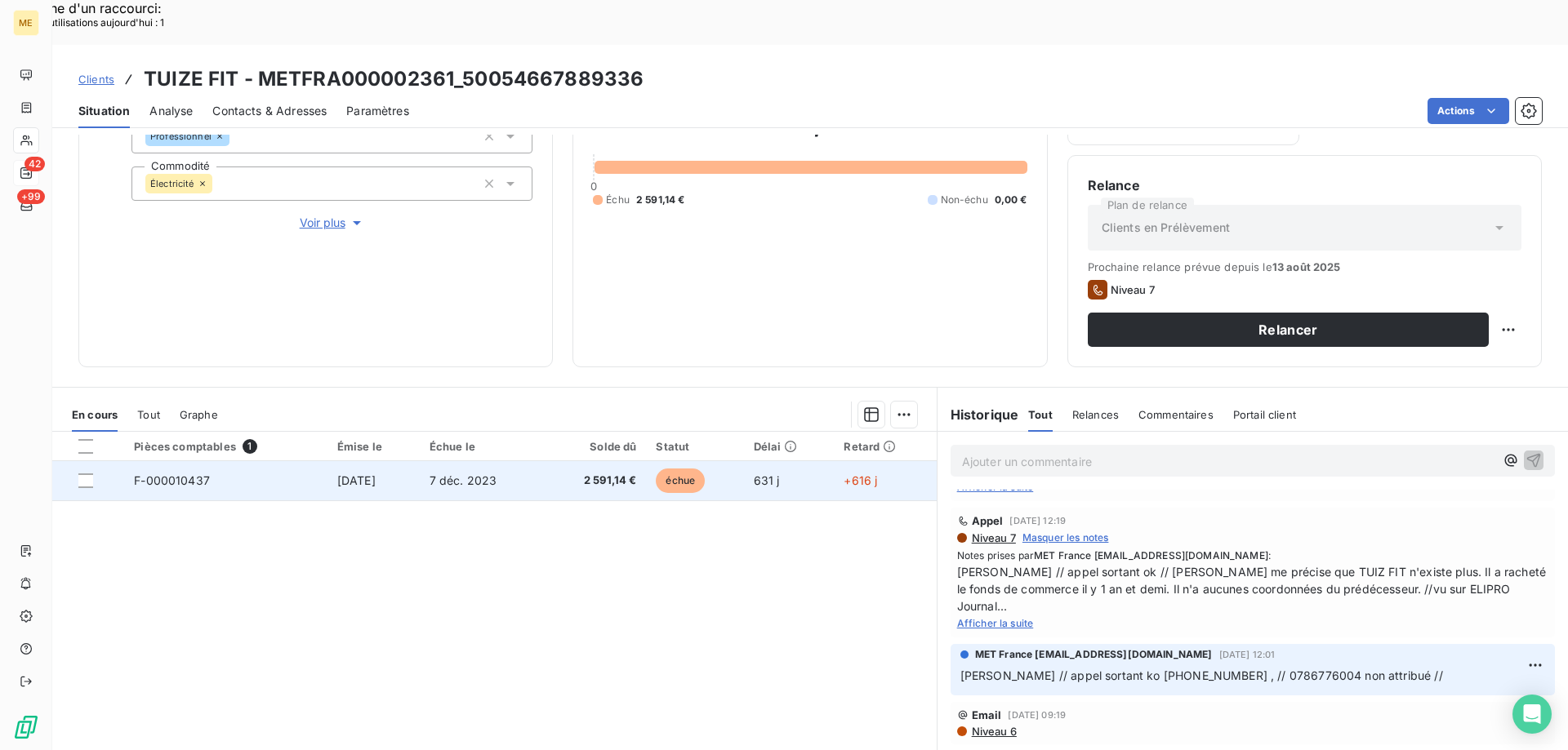
click at [480, 474] on span "7 déc. 2023" at bounding box center [463, 481] width 68 height 14
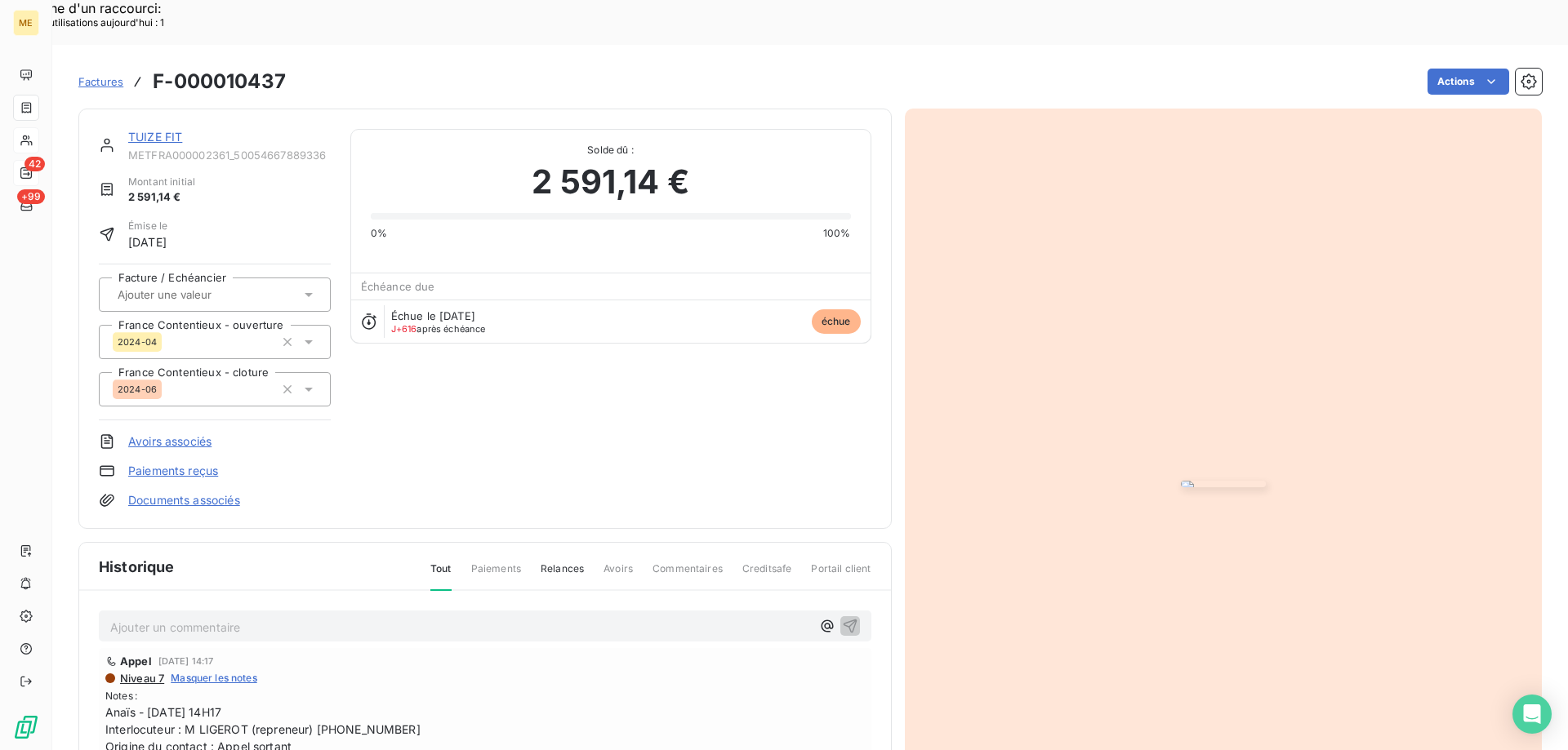
click at [156, 129] on link "TUIZE FIT" at bounding box center [155, 136] width 54 height 14
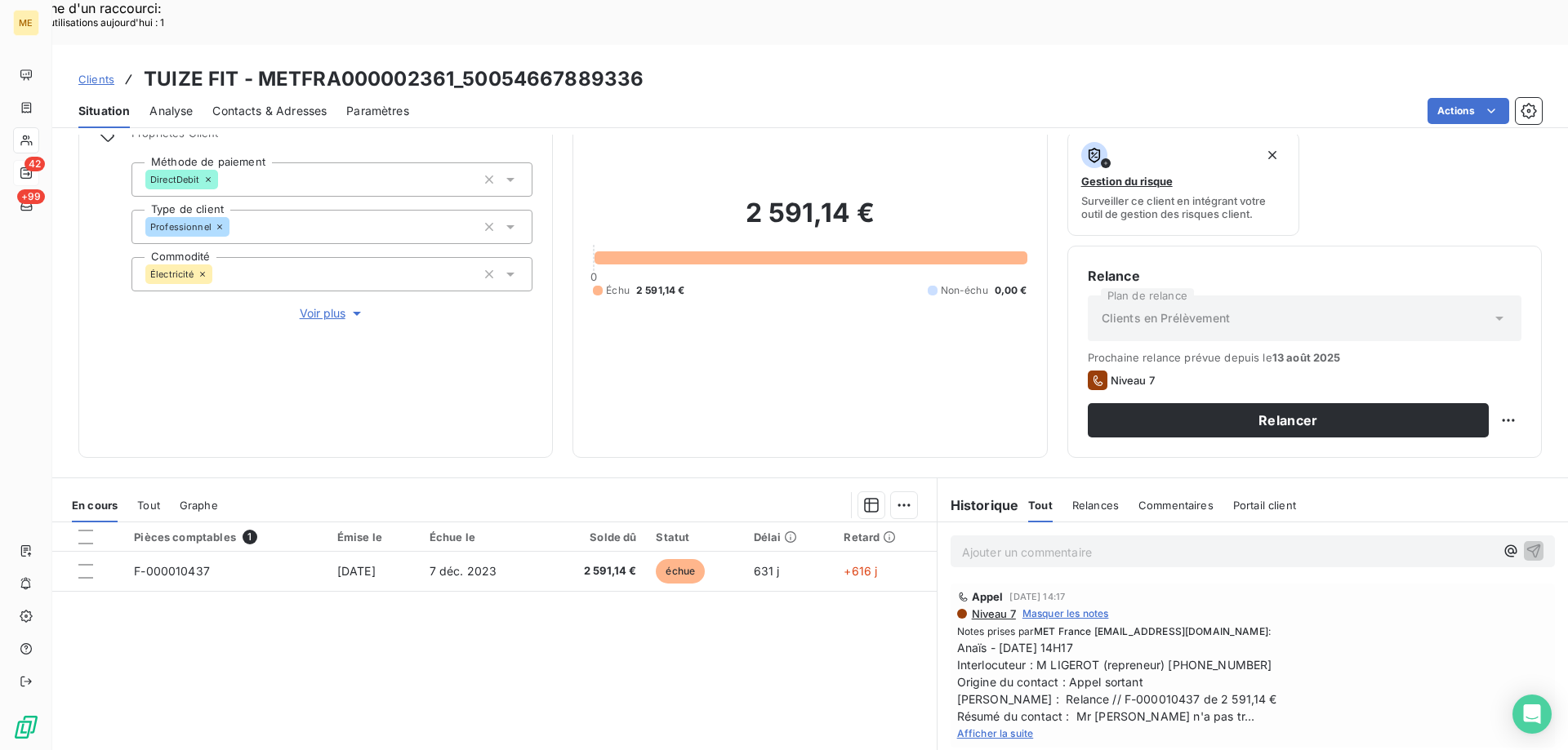
scroll to position [218, 0]
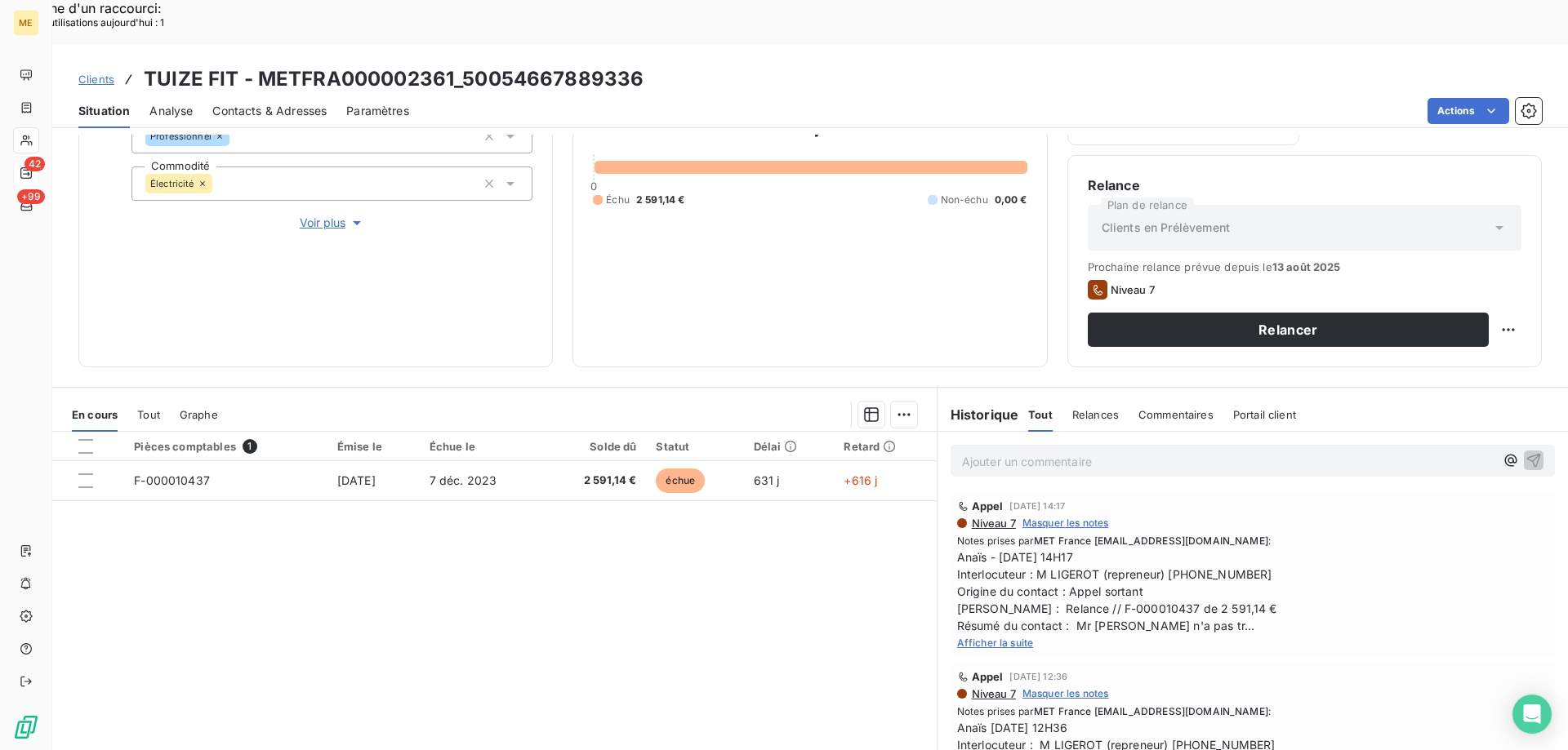
click at [978, 637] on span "Afficher la suite" at bounding box center [995, 643] width 76 height 12
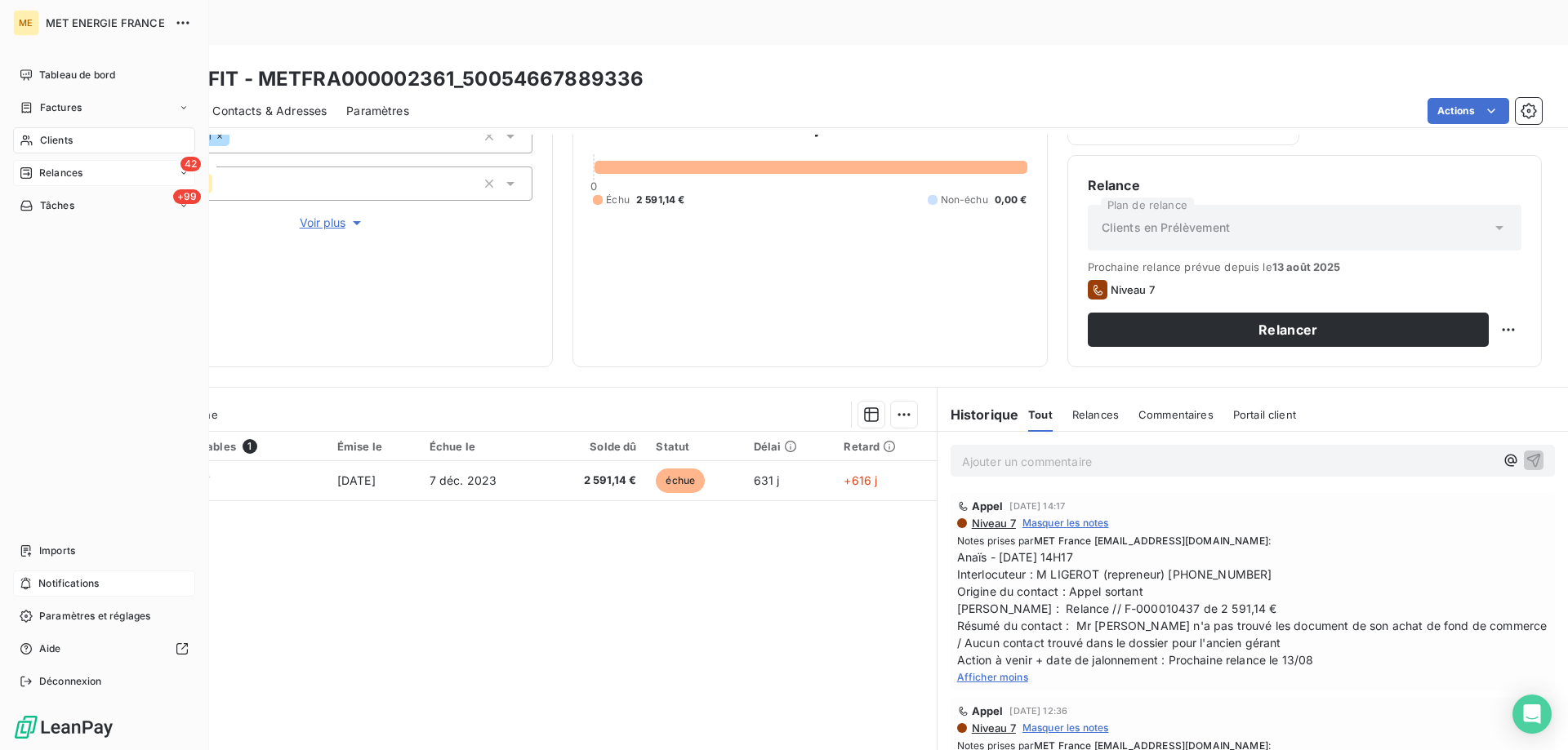
click at [59, 583] on span "Notifications" at bounding box center [69, 583] width 61 height 15
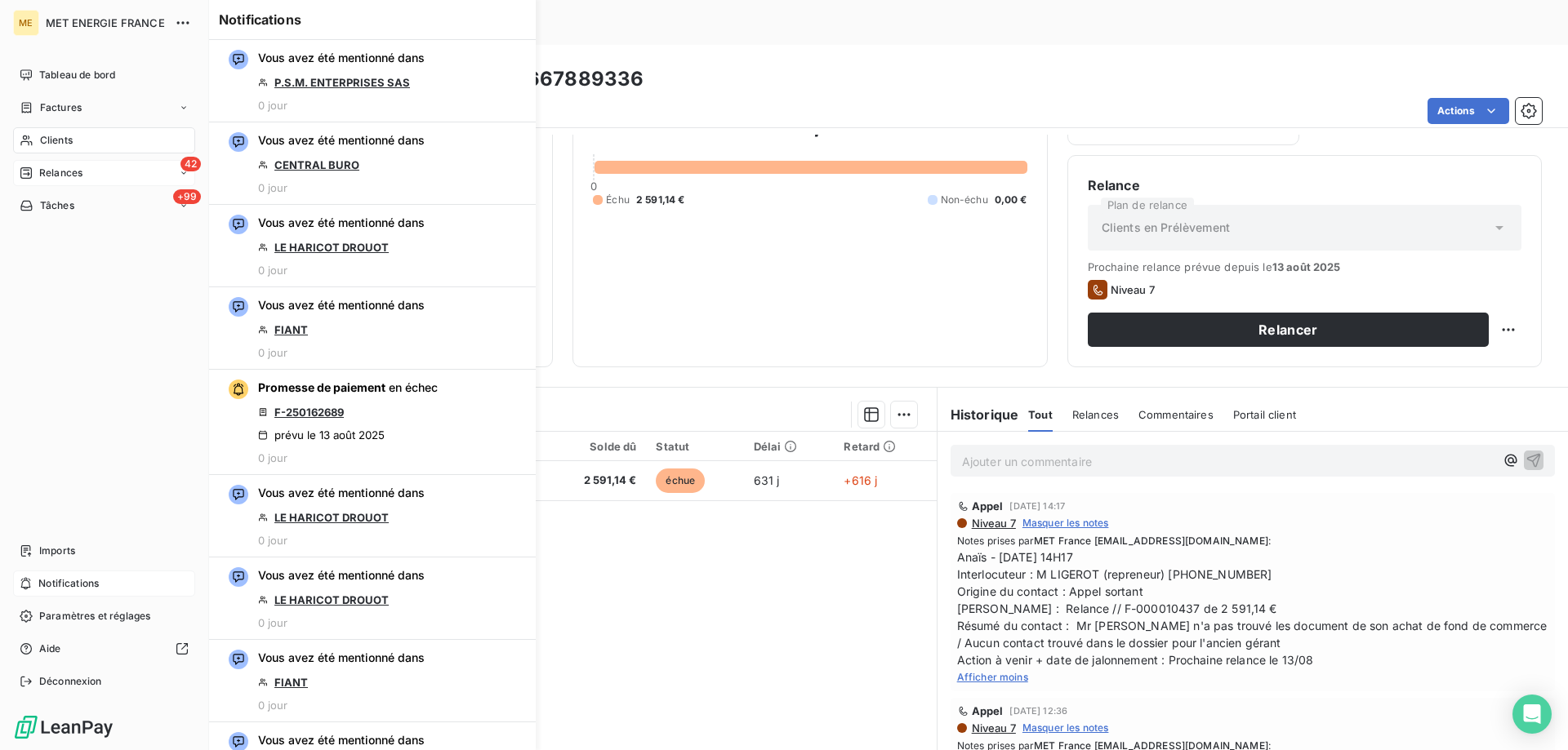
click at [49, 581] on span "Notifications" at bounding box center [69, 583] width 61 height 15
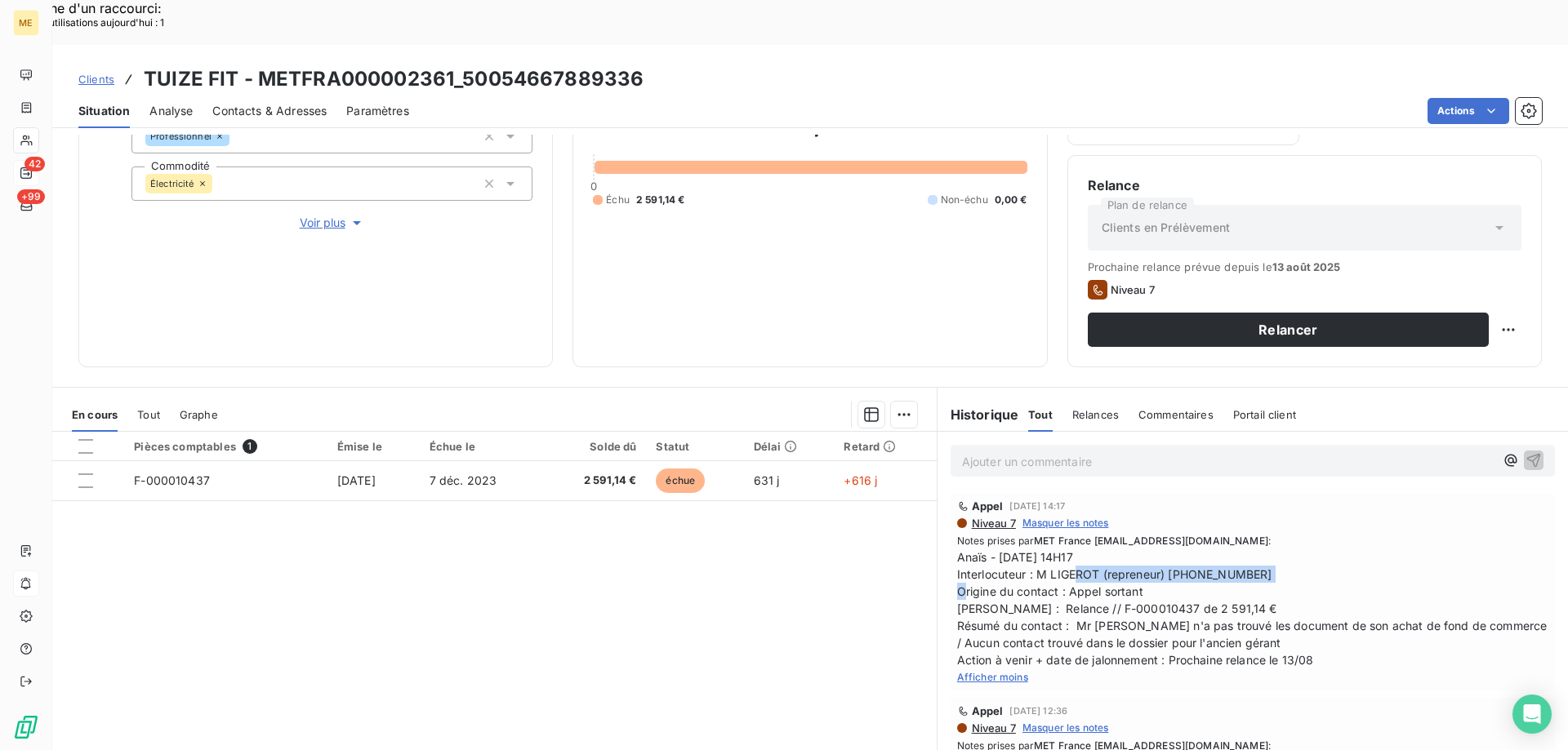
drag, startPoint x: 1029, startPoint y: 531, endPoint x: 1259, endPoint y: 528, distance: 230.0
click at [1259, 548] on span "Anaïs - [DATE] 14H17 Interlocuteur : M LIGEROT (repreneur) [PHONE_NUMBER] Origi…" at bounding box center [1252, 608] width 591 height 120
copy span "M LIGEROT (repreneur) 0474629612"
drag, startPoint x: 1056, startPoint y: 565, endPoint x: 1238, endPoint y: 562, distance: 182.0
click at [1238, 562] on span "Anaïs - [DATE] 14H17 Interlocuteur : M LIGEROT (repreneur) [PHONE_NUMBER] Origi…" at bounding box center [1252, 608] width 591 height 120
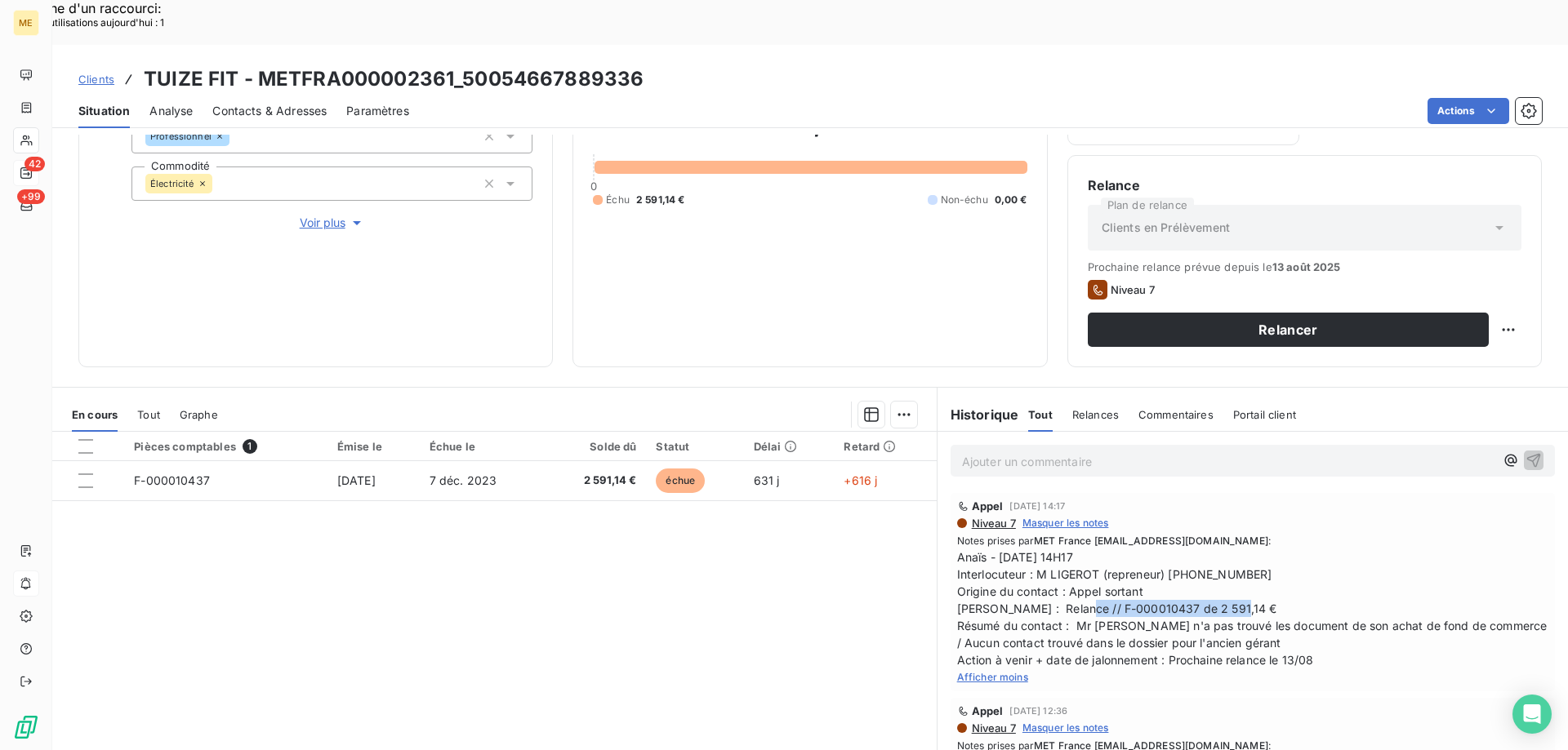
copy span "F-000010437 de 2 591,14 €"
drag, startPoint x: 450, startPoint y: 33, endPoint x: 262, endPoint y: 41, distance: 188.2
click at [262, 64] on h3 "TUIZE FIT - METFRA000002361_50054667889336" at bounding box center [393, 79] width 500 height 30
copy h3 "METFRA000002361"
click at [260, 103] on span "Contacts & Adresses" at bounding box center [269, 110] width 115 height 17
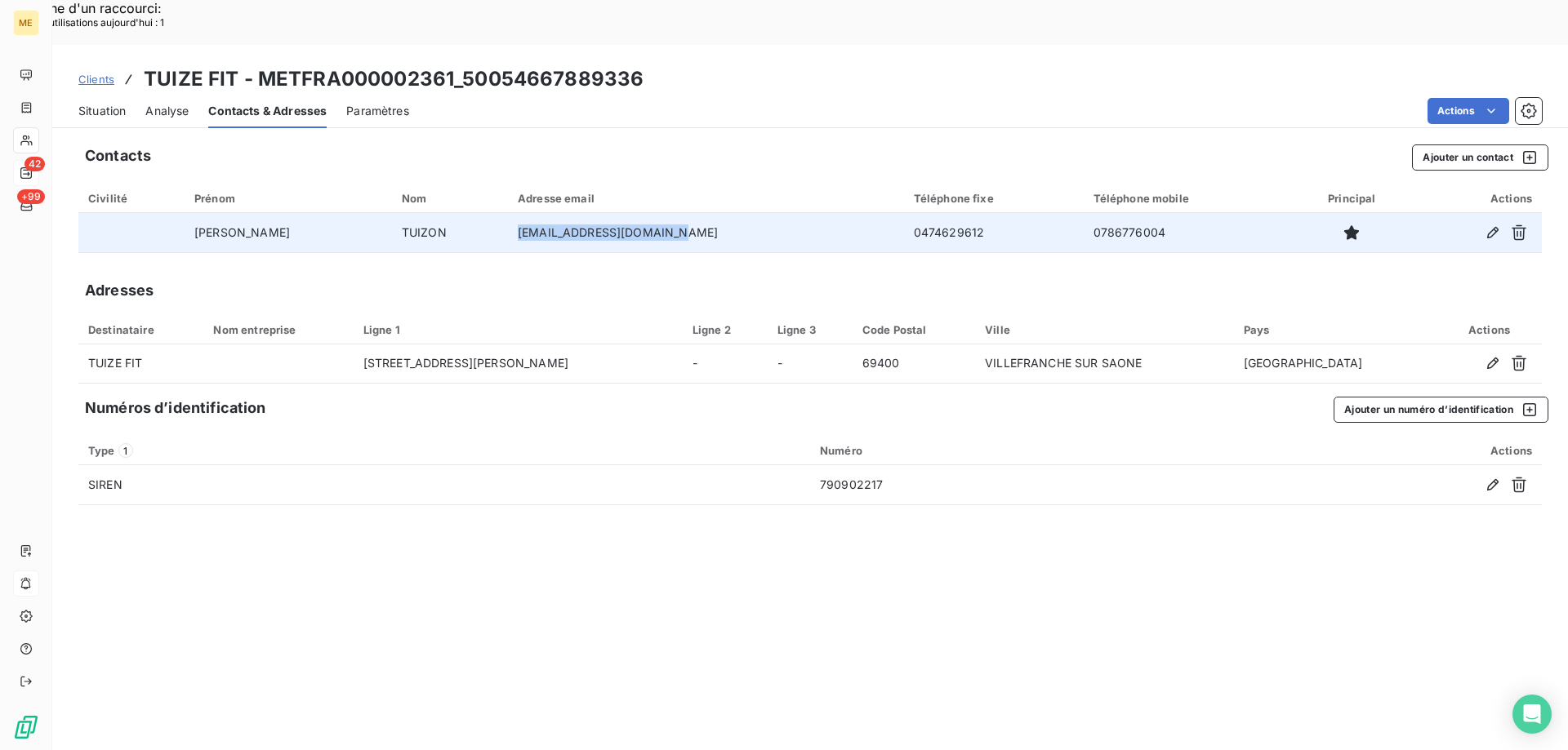
drag, startPoint x: 617, startPoint y: 186, endPoint x: 464, endPoint y: 196, distance: 153.3
click at [508, 213] on td "[EMAIL_ADDRESS][DOMAIN_NAME]" at bounding box center [706, 232] width 396 height 39
copy td "[EMAIL_ADDRESS][DOMAIN_NAME]"
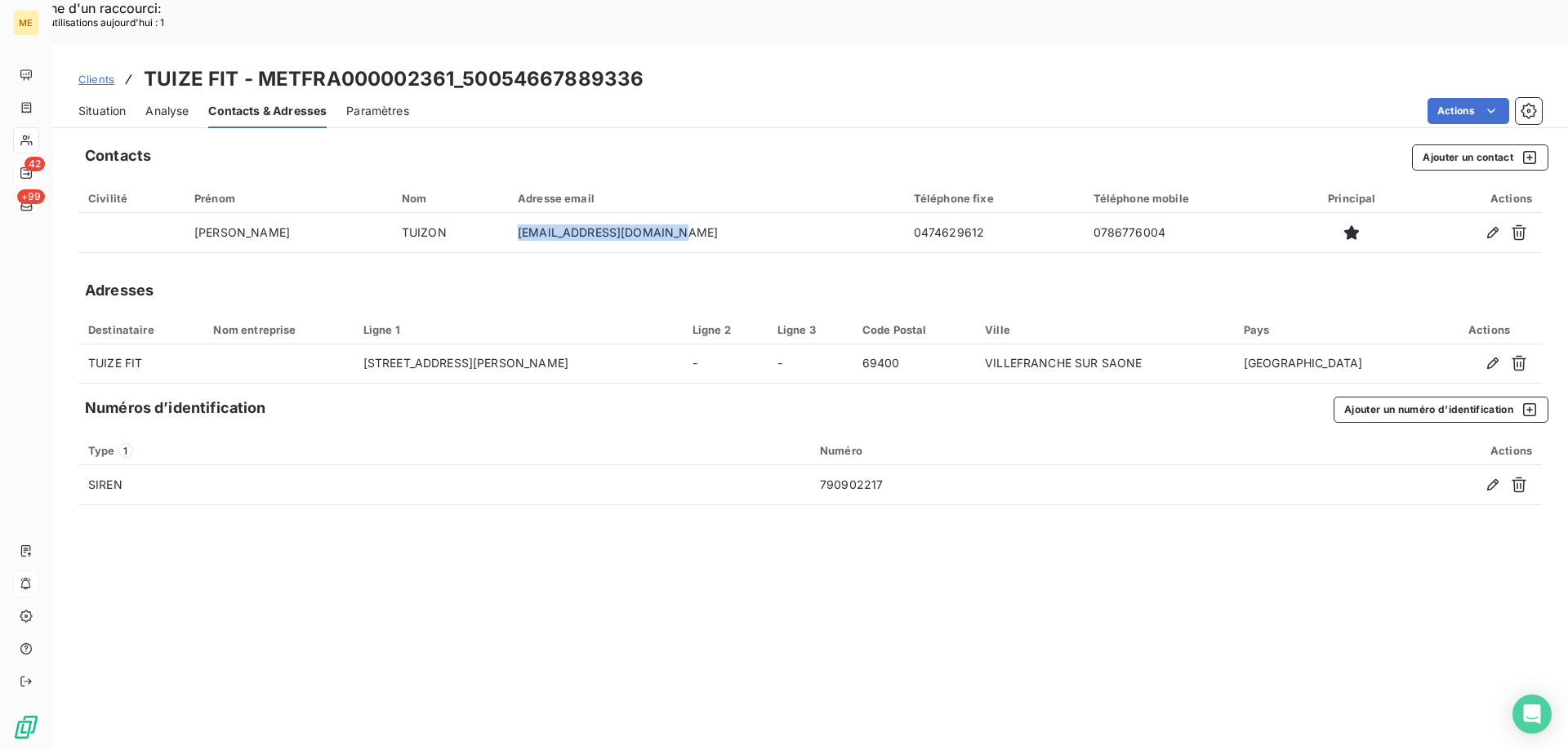
click at [108, 103] on span "Situation" at bounding box center [102, 110] width 47 height 17
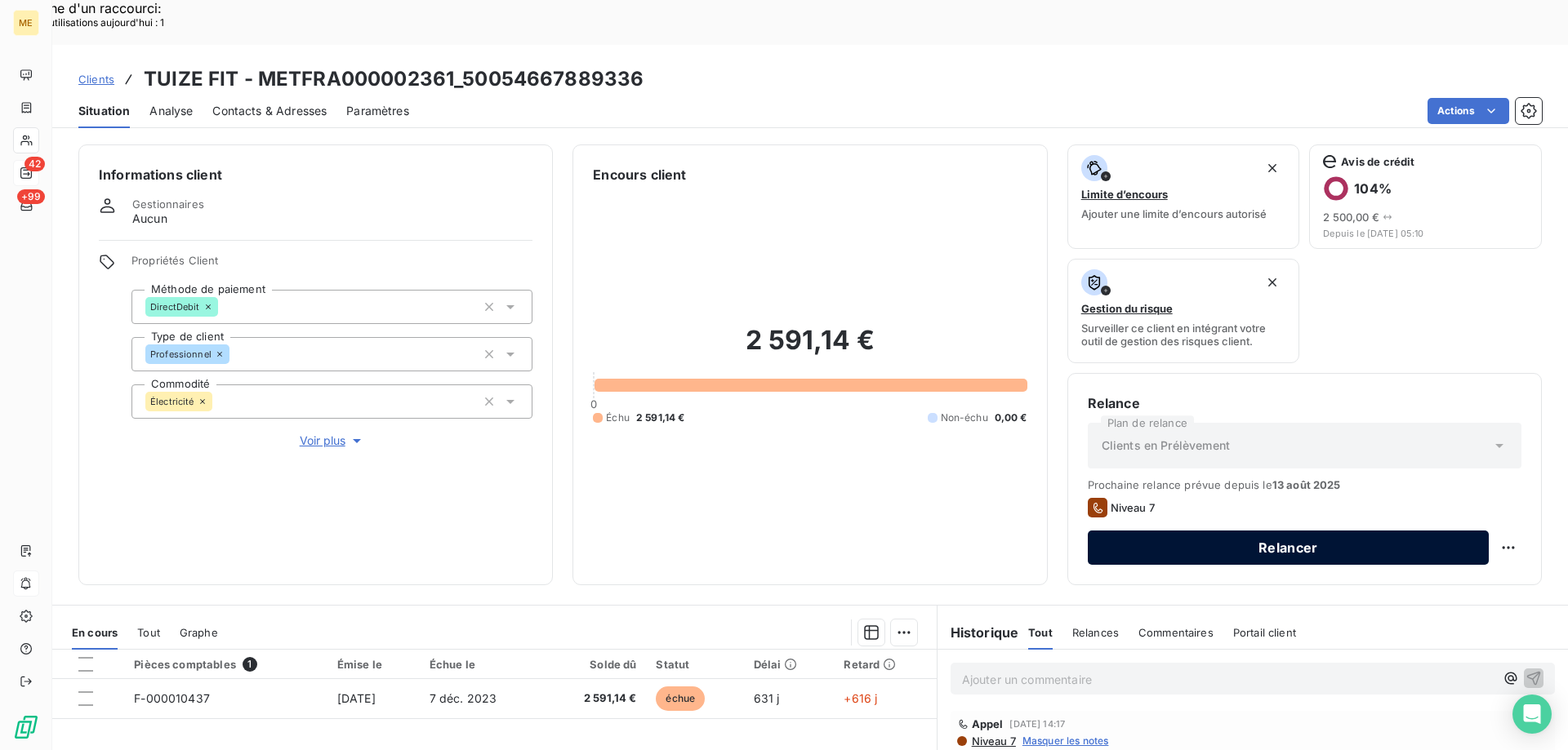
click at [1173, 531] on button "Relancer" at bounding box center [1287, 548] width 401 height 34
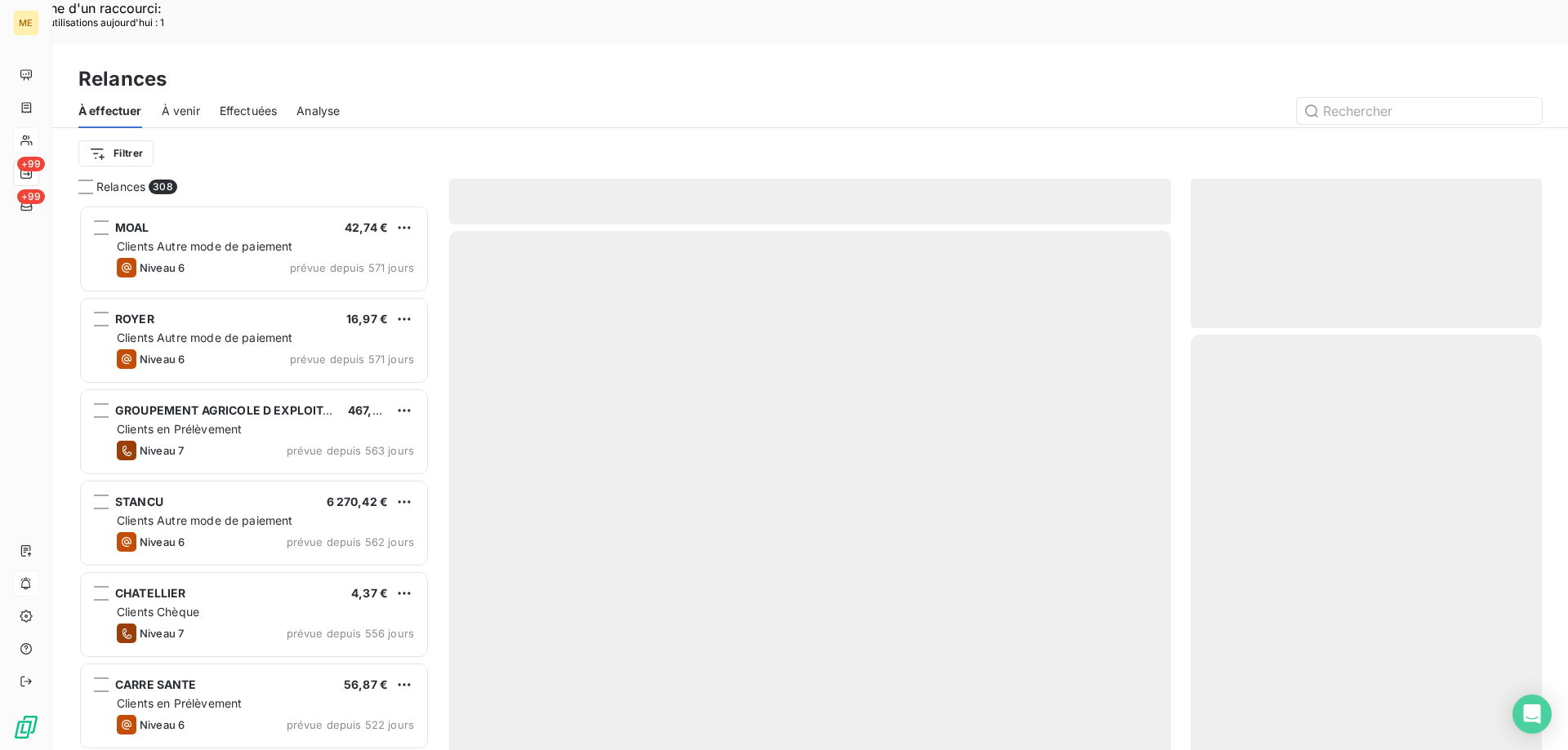
scroll to position [578, 339]
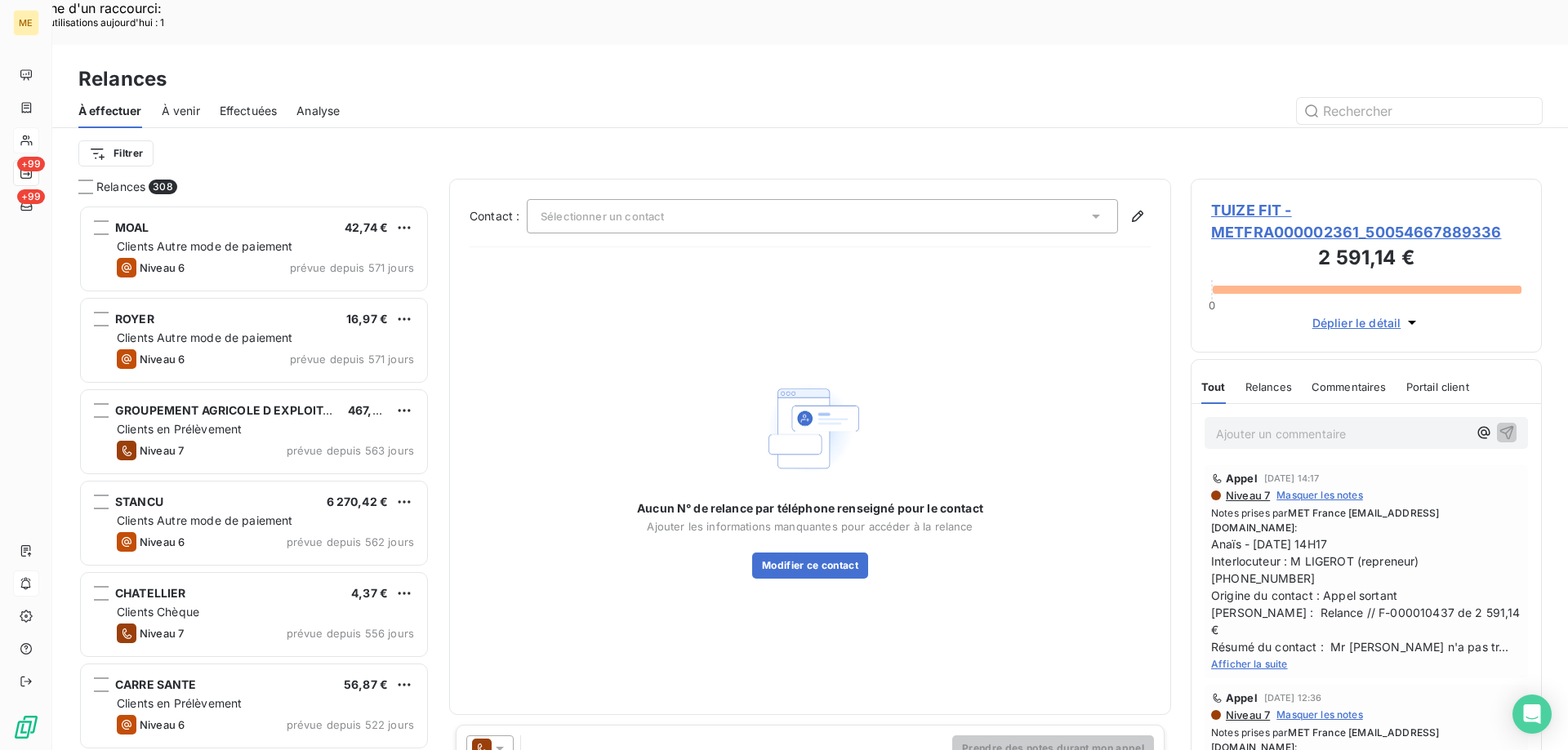
click at [509, 735] on div at bounding box center [489, 748] width 47 height 26
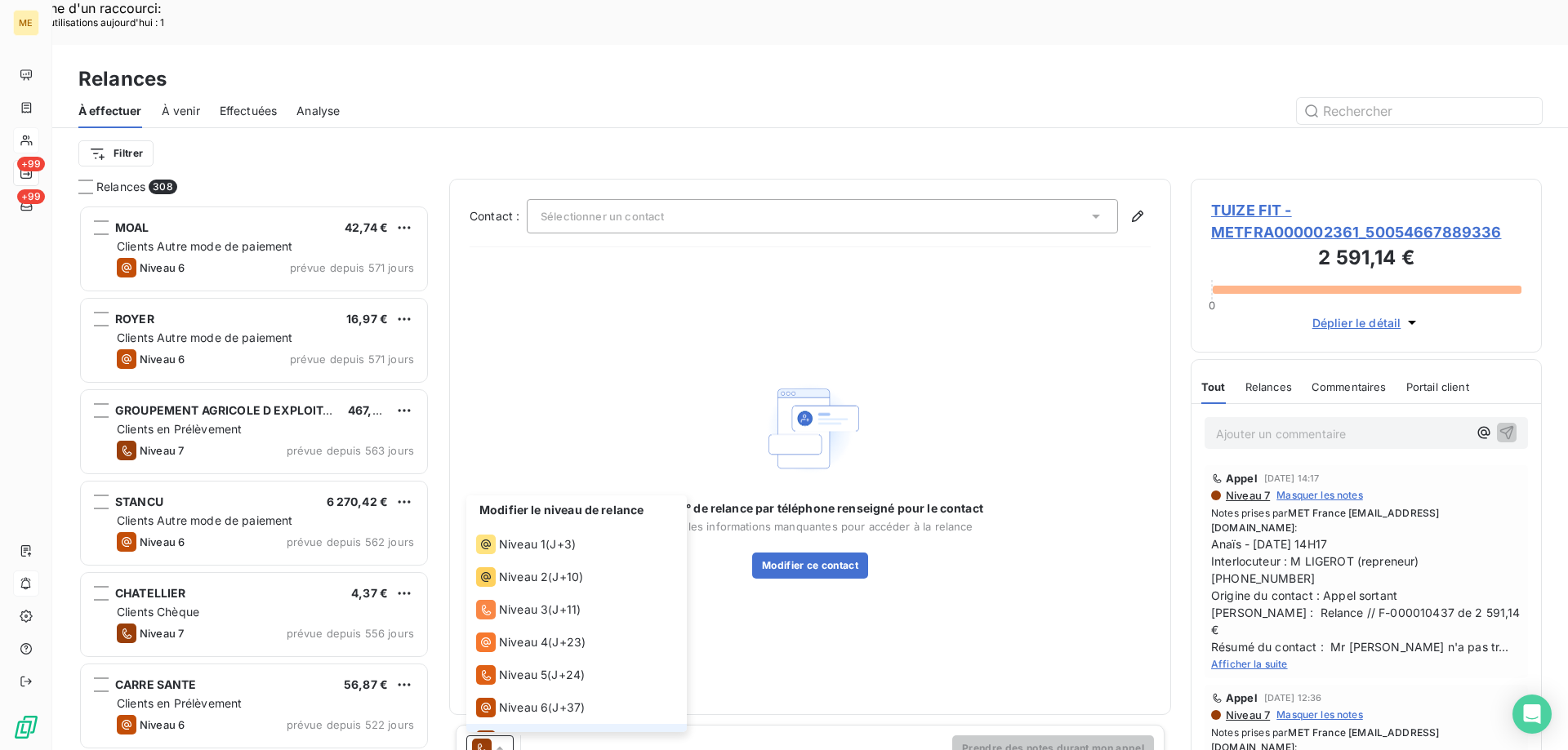
scroll to position [24, 0]
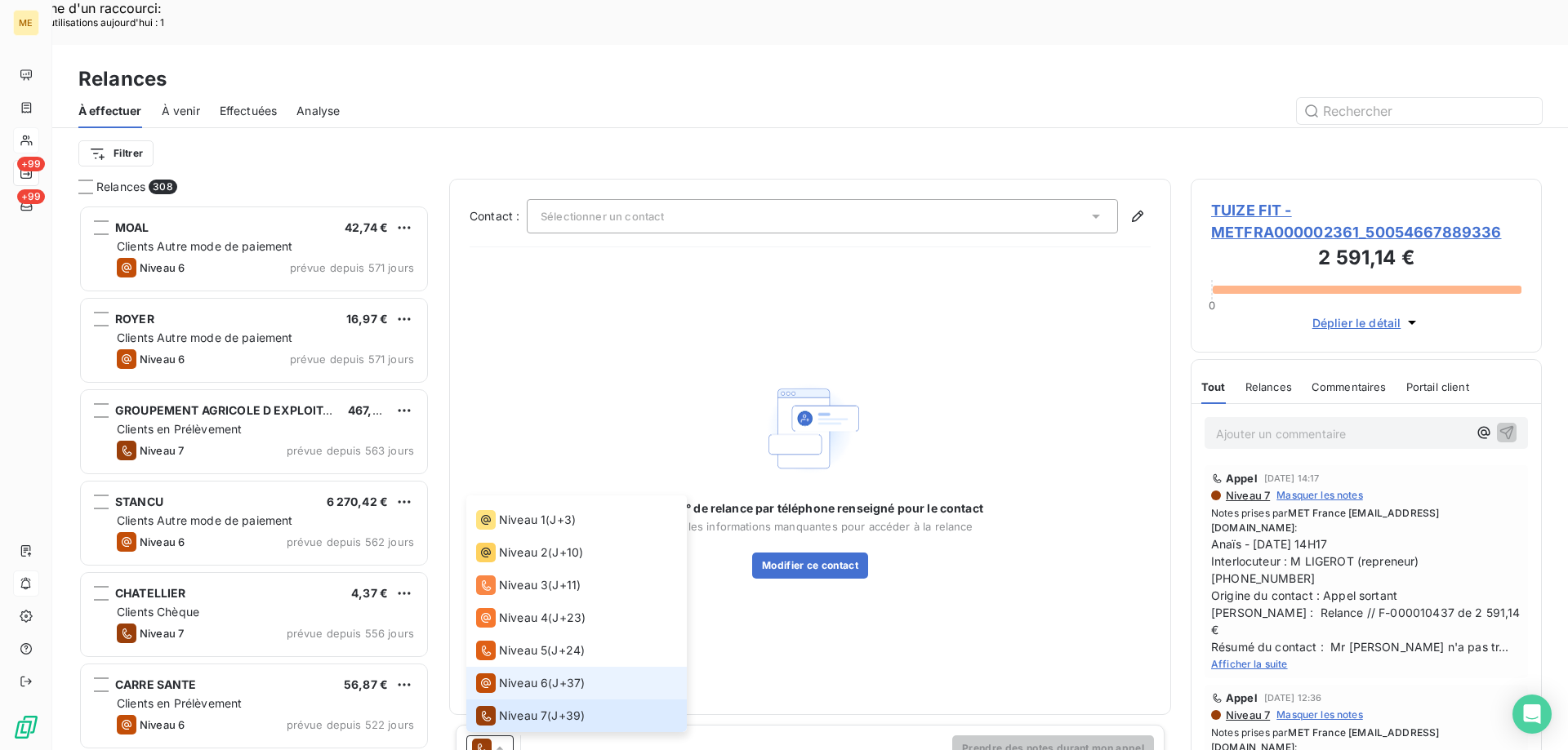
click at [534, 675] on span "Niveau 6" at bounding box center [523, 683] width 49 height 17
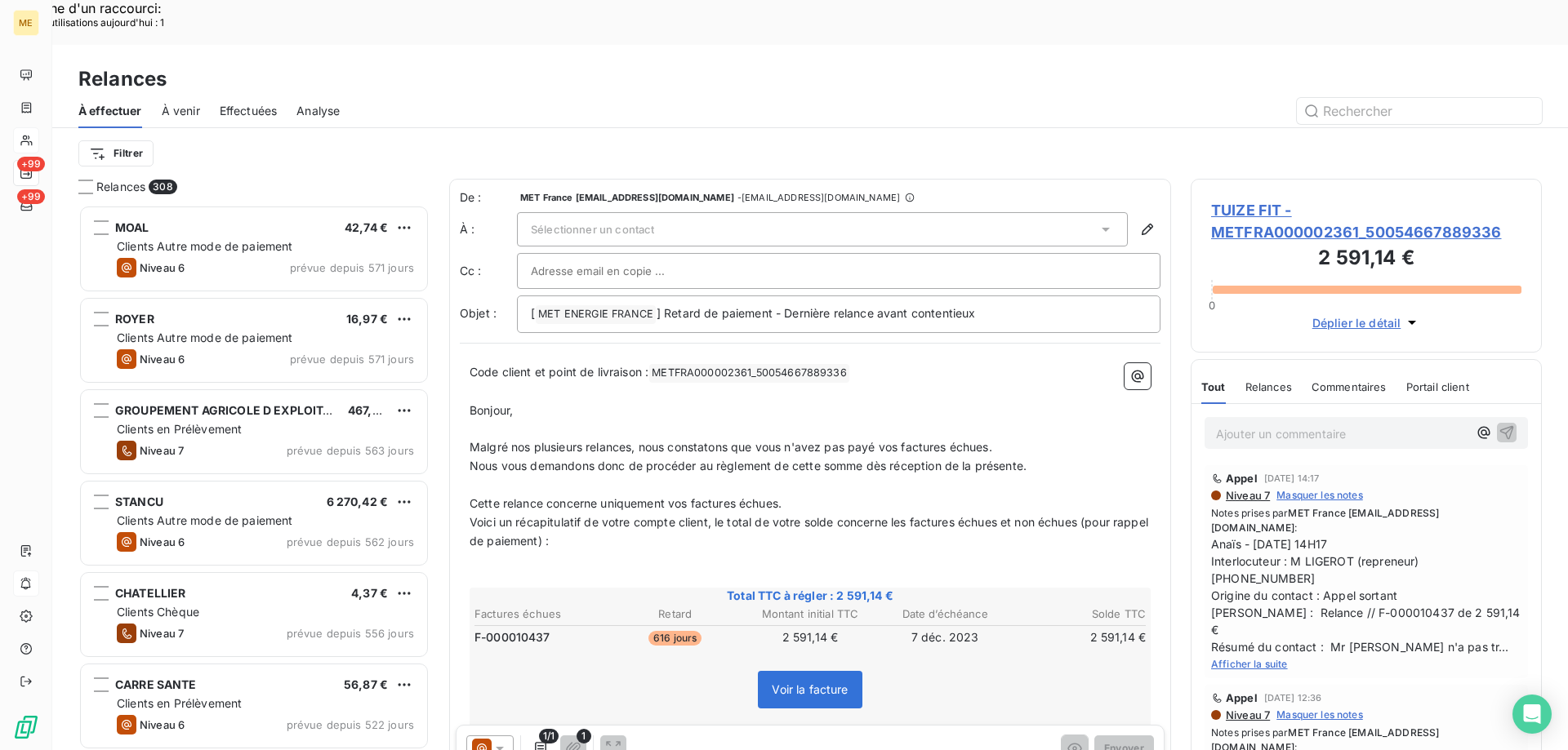
click at [756, 212] on div "Sélectionner un contact" at bounding box center [822, 229] width 611 height 34
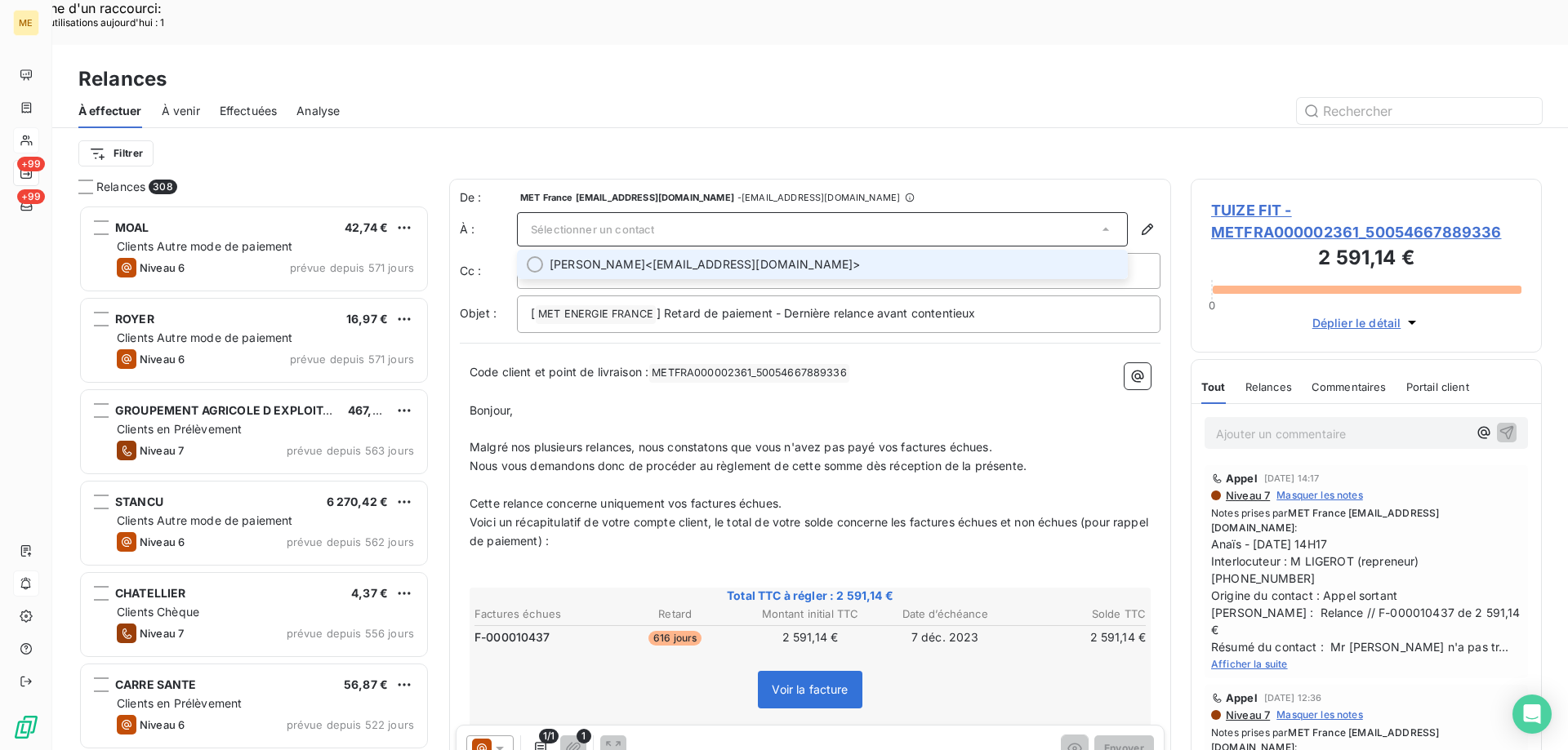
click at [774, 256] on span "[PERSON_NAME] <[EMAIL_ADDRESS][DOMAIN_NAME]>" at bounding box center [834, 264] width 568 height 17
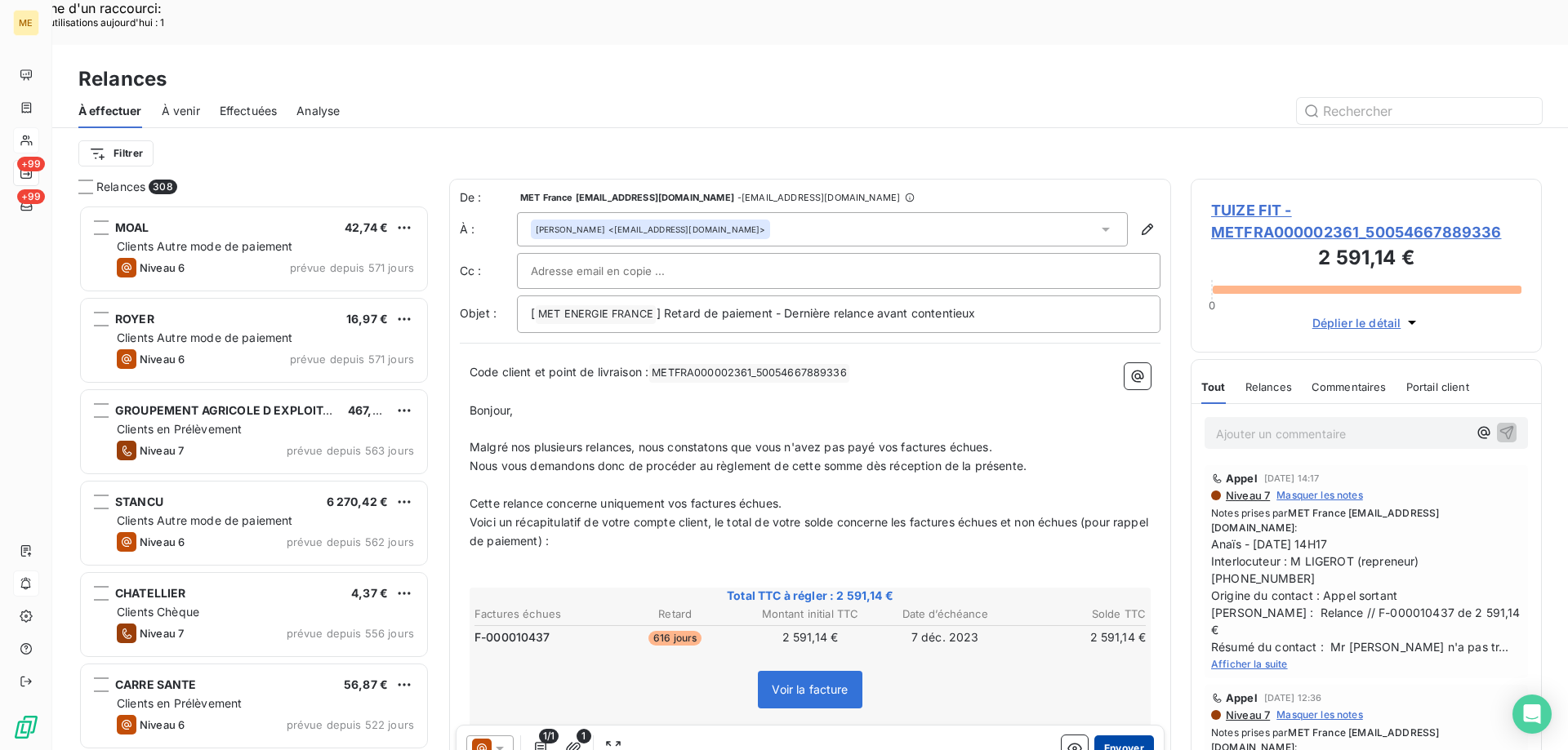
click at [1106, 735] on button "Envoyer" at bounding box center [1124, 748] width 60 height 26
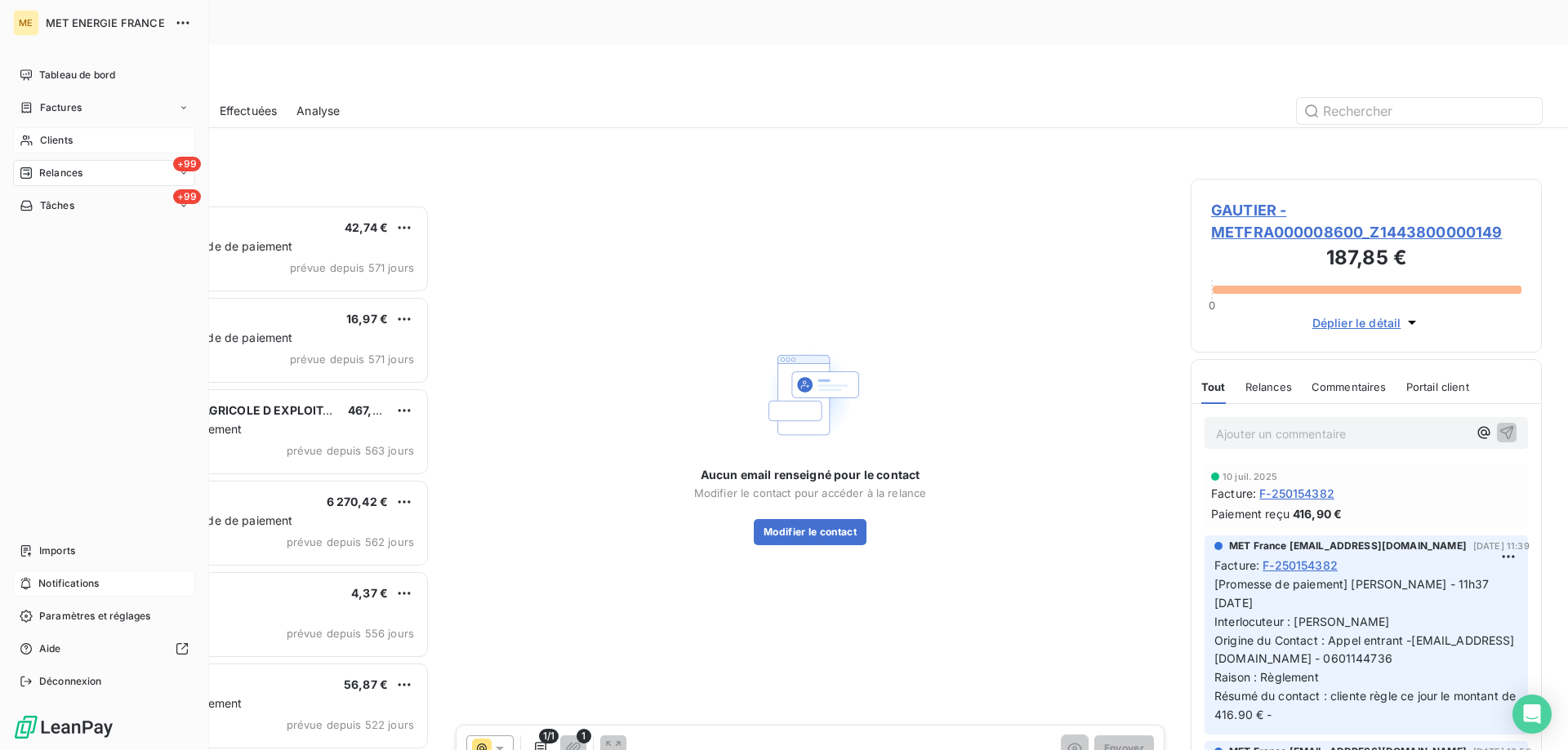
click at [66, 133] on div "Clients" at bounding box center [103, 141] width 182 height 26
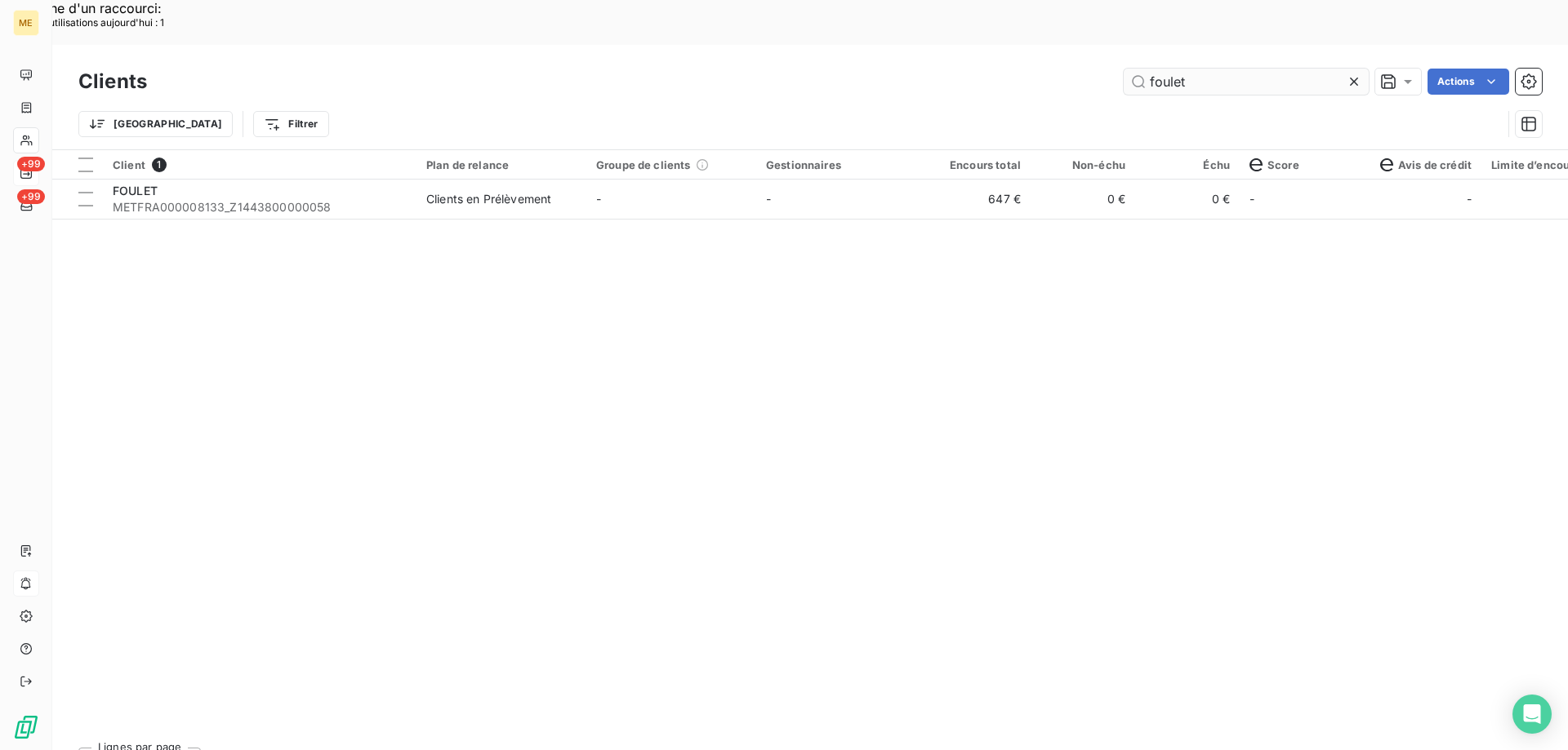
click at [1260, 69] on input "foulet" at bounding box center [1246, 82] width 245 height 26
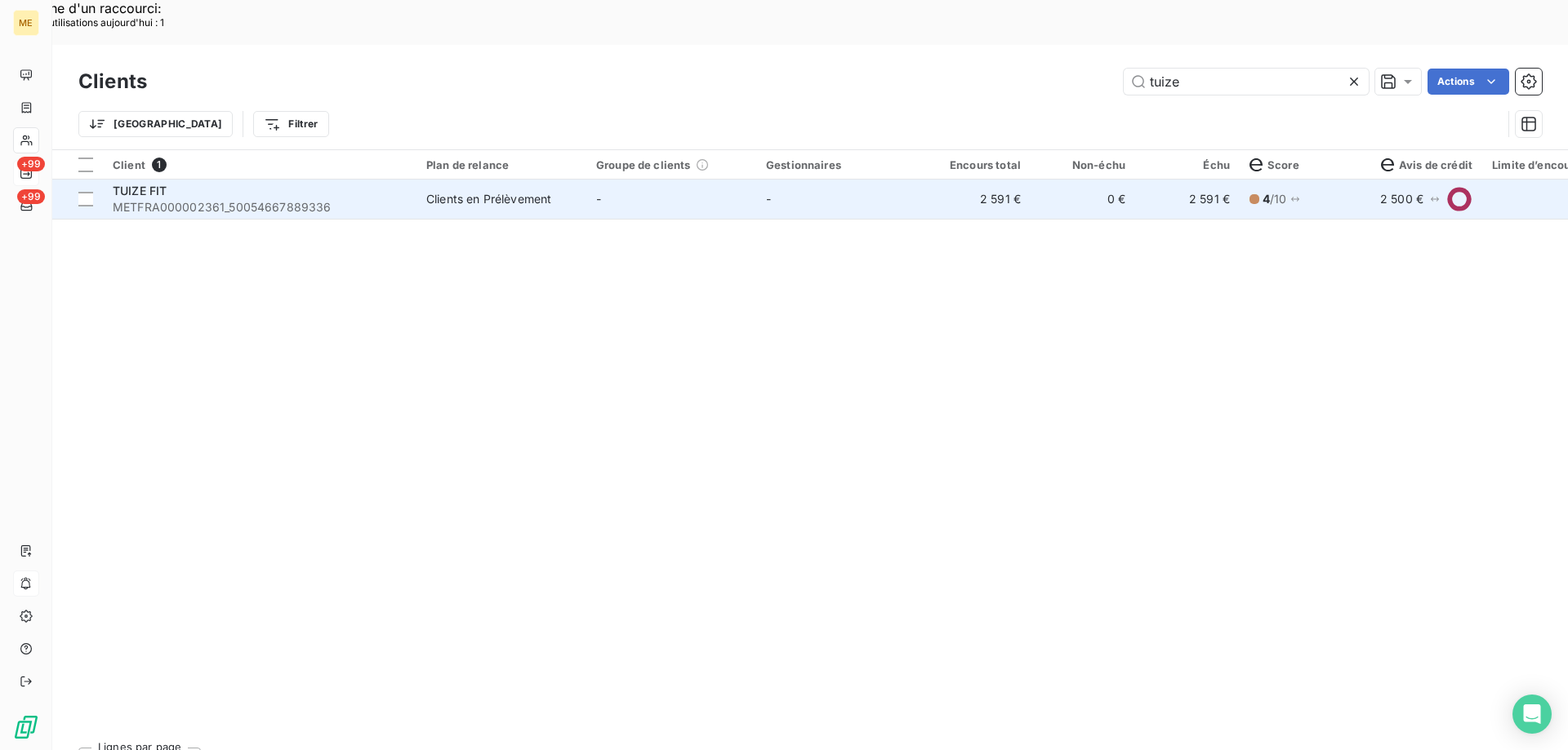
type input "tuize"
click at [568, 180] on td "Clients en Prélèvement" at bounding box center [501, 199] width 169 height 39
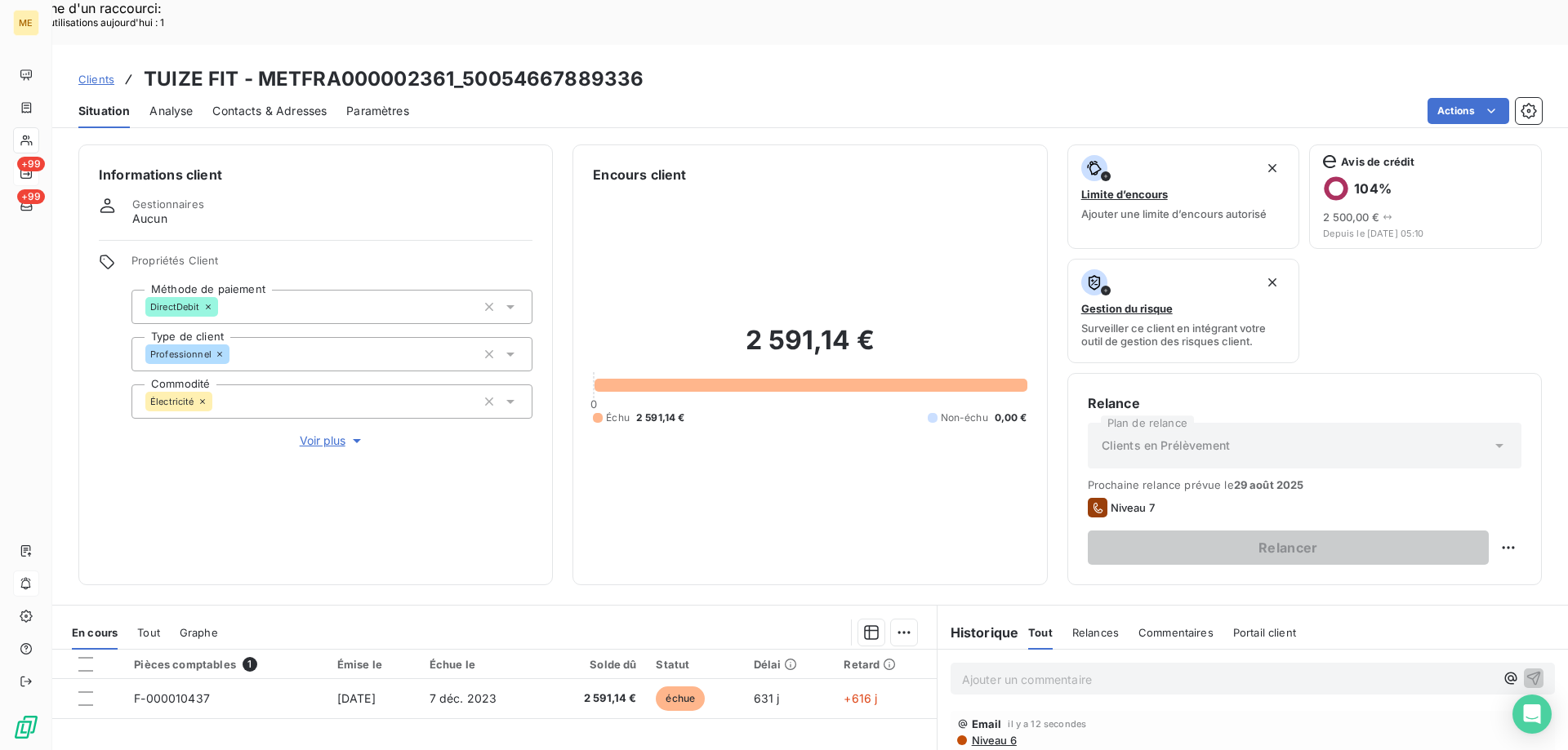
click at [1039, 657] on div "Ajouter un commentaire ﻿" at bounding box center [1252, 679] width 630 height 58
click at [1038, 669] on p "Ajouter un commentaire ﻿" at bounding box center [1228, 679] width 532 height 20
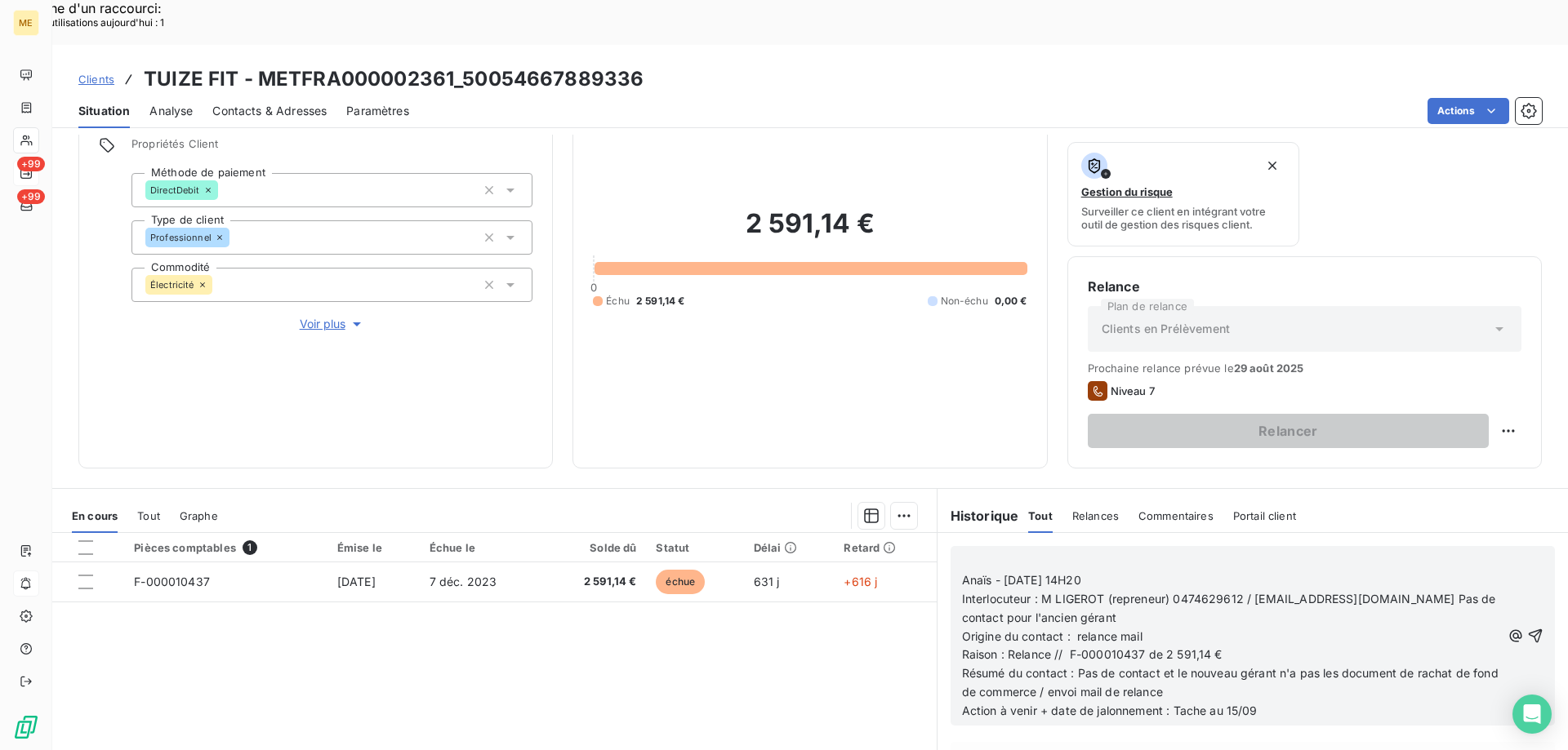
scroll to position [218, 0]
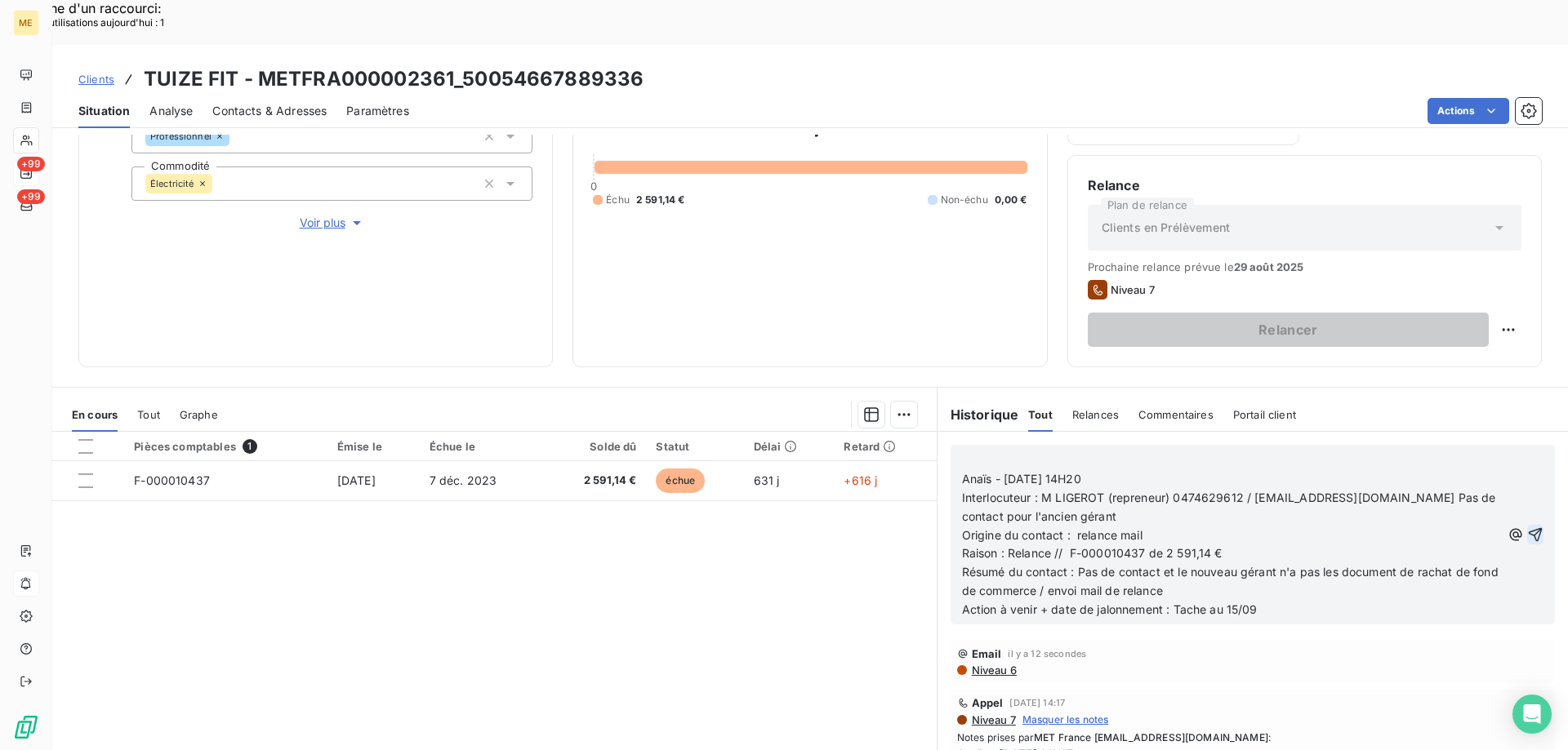
click at [1527, 527] on icon "button" at bounding box center [1535, 534] width 17 height 17
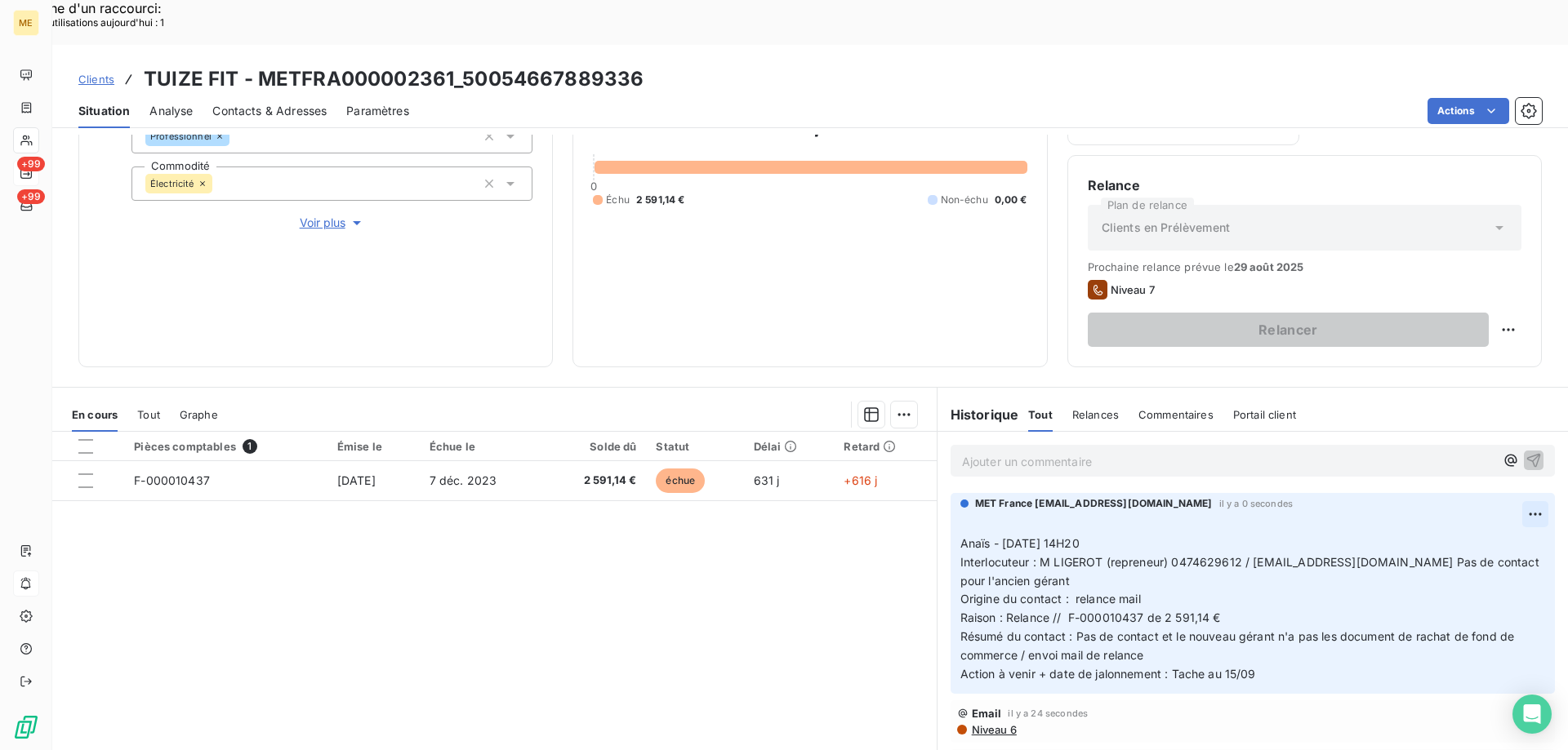
click at [1473, 501] on div "Editer" at bounding box center [1471, 505] width 91 height 26
drag, startPoint x: 1251, startPoint y: 627, endPoint x: 1167, endPoint y: 624, distance: 84.1
click at [1167, 624] on p "﻿ Anaïs - [DATE] 14H20 Interlocuteur : M LIGEROT (repreneur) 0474629612 / [EMAI…" at bounding box center [1243, 601] width 565 height 169
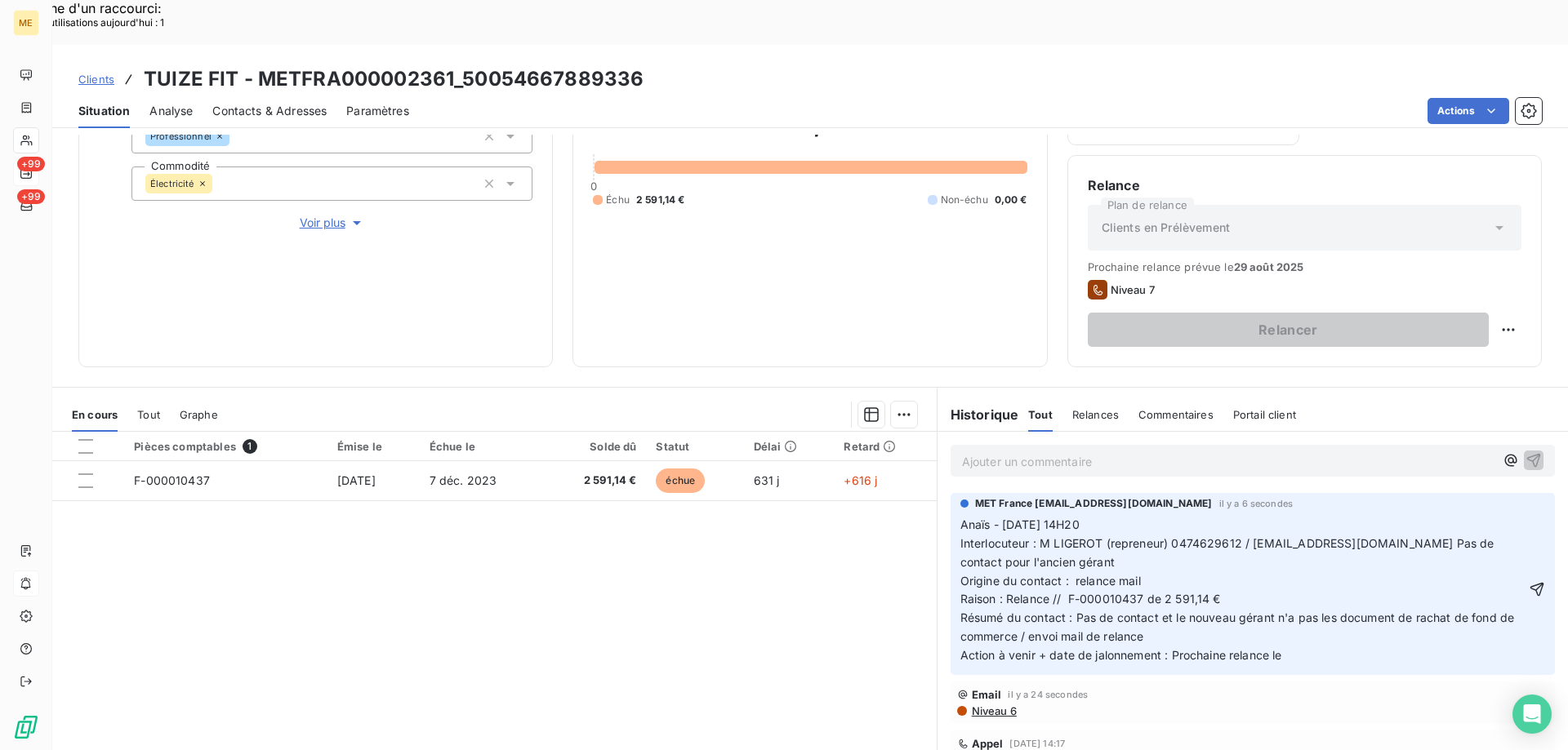
click at [1290, 629] on p "Anaïs - [DATE] 14H20 Interlocuteur : M LIGEROT (repreneur) 0474629612 / [EMAIL_…" at bounding box center [1243, 591] width 565 height 149
click at [1528, 581] on icon "button" at bounding box center [1536, 589] width 17 height 17
click at [1483, 324] on div "Replanifier cette action" at bounding box center [1428, 321] width 146 height 26
select select "7"
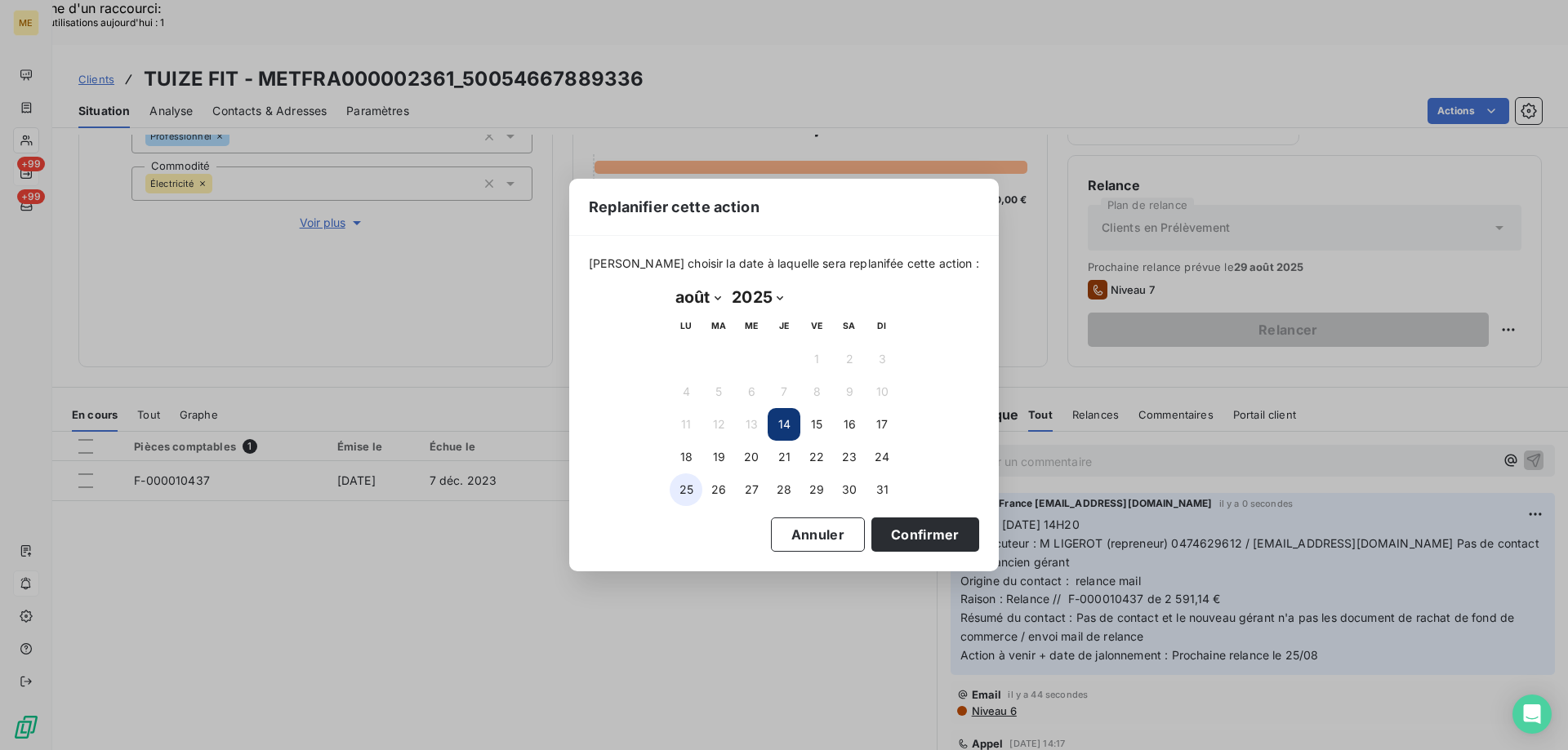
click at [693, 487] on button "25" at bounding box center [686, 490] width 33 height 33
click at [887, 526] on button "Confirmer" at bounding box center [925, 534] width 108 height 34
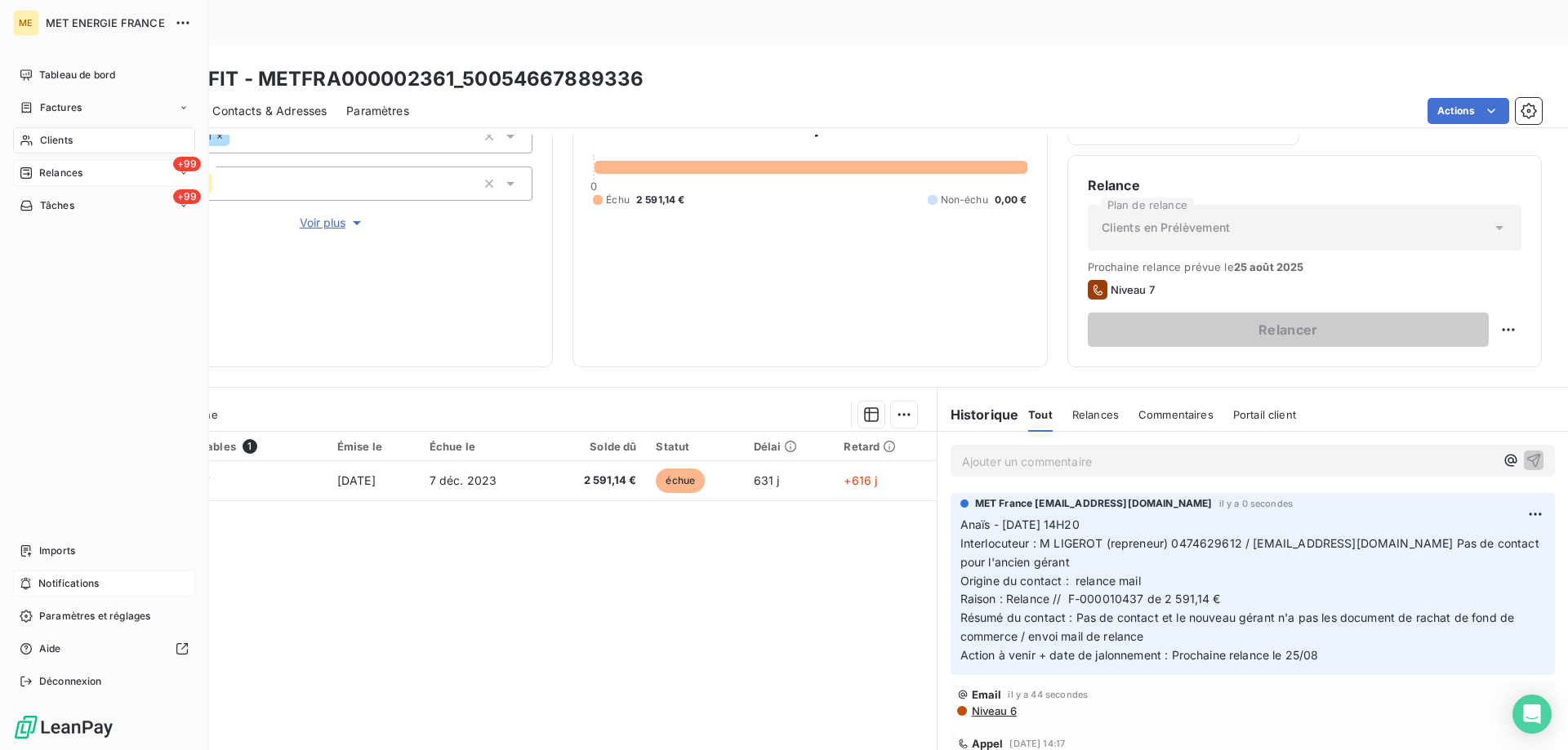
click at [36, 170] on div "Relances" at bounding box center [51, 173] width 63 height 15
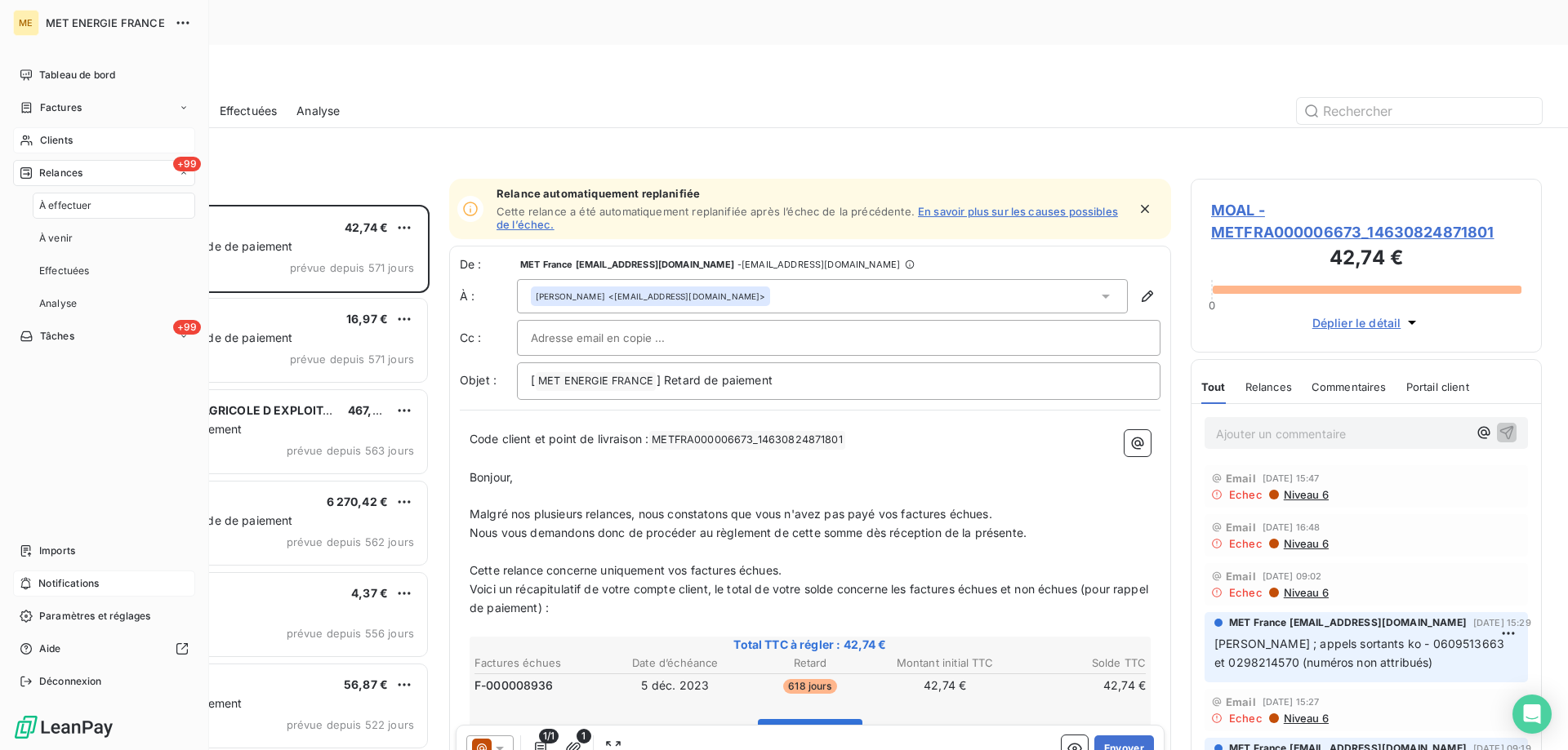
scroll to position [578, 339]
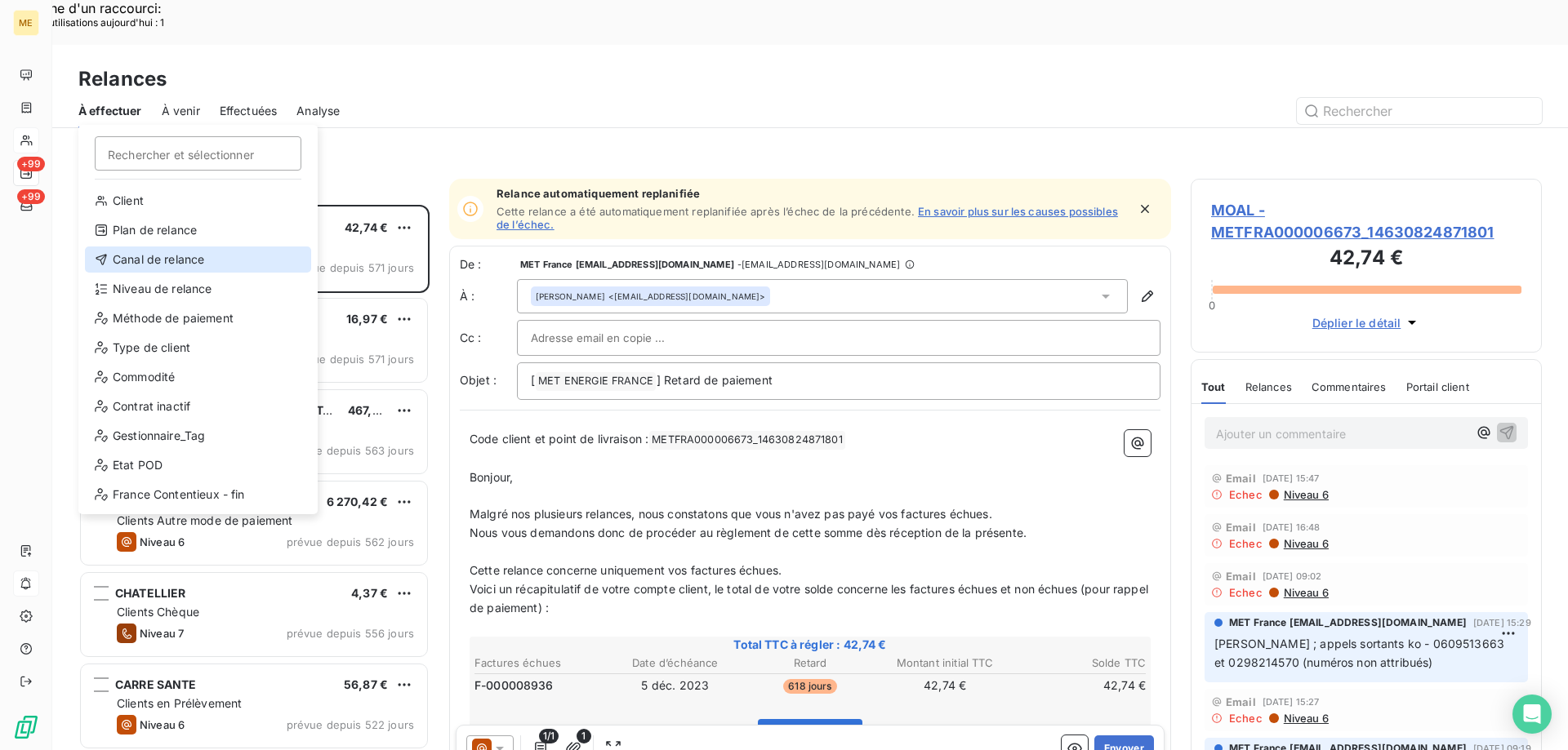
click at [142, 254] on div "Canal de relance" at bounding box center [198, 260] width 226 height 26
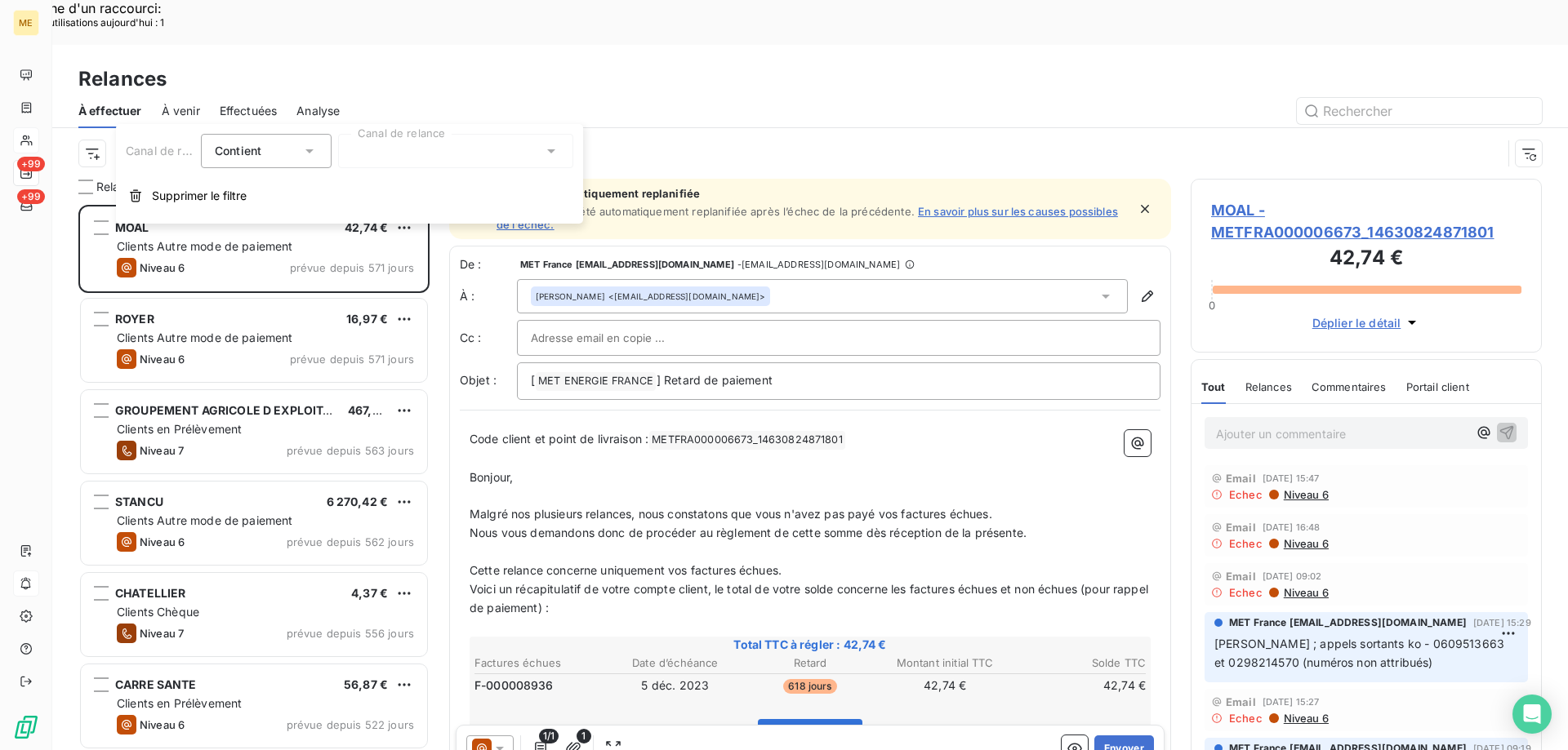
click at [453, 155] on div at bounding box center [455, 150] width 236 height 34
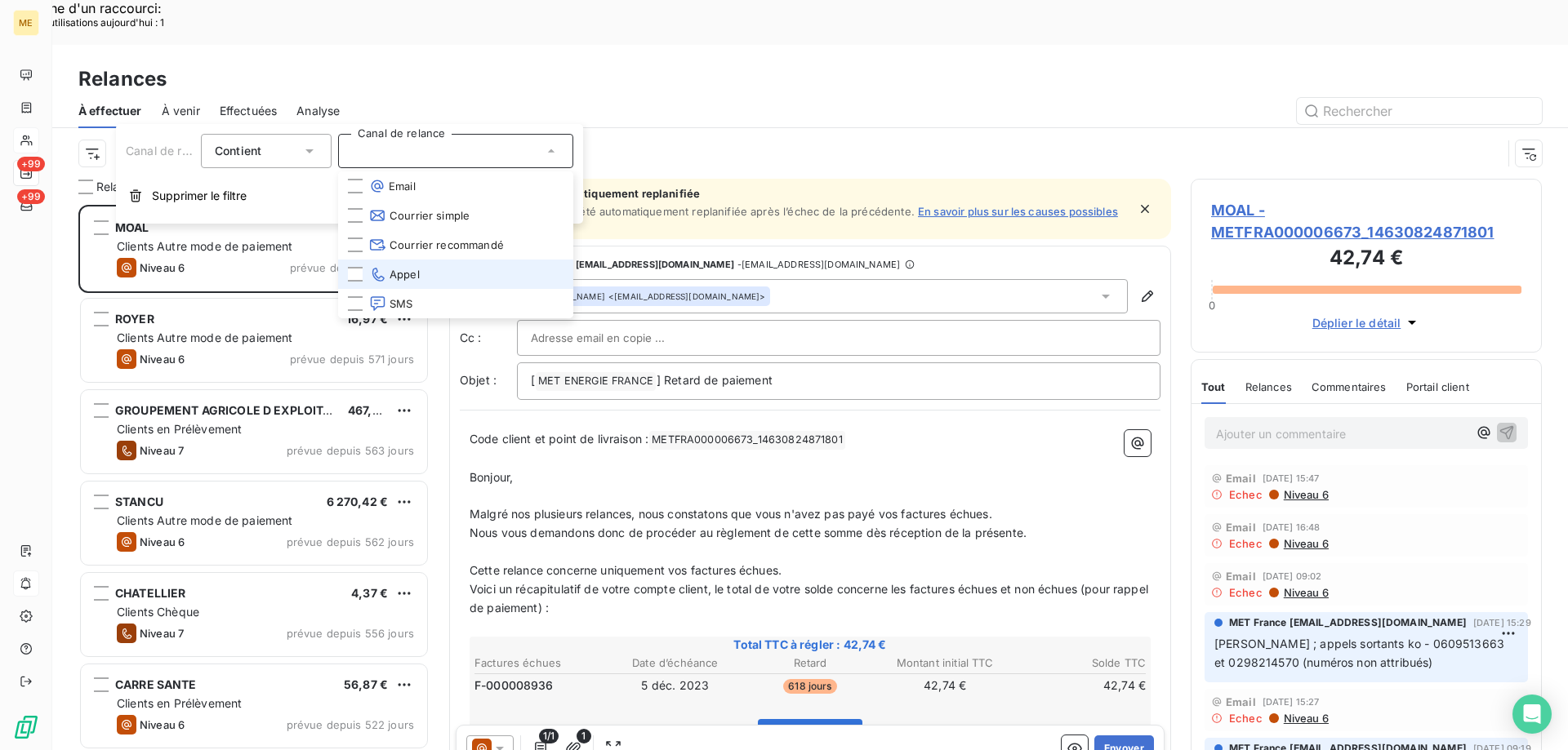
click at [427, 274] on li "Appel" at bounding box center [455, 275] width 236 height 30
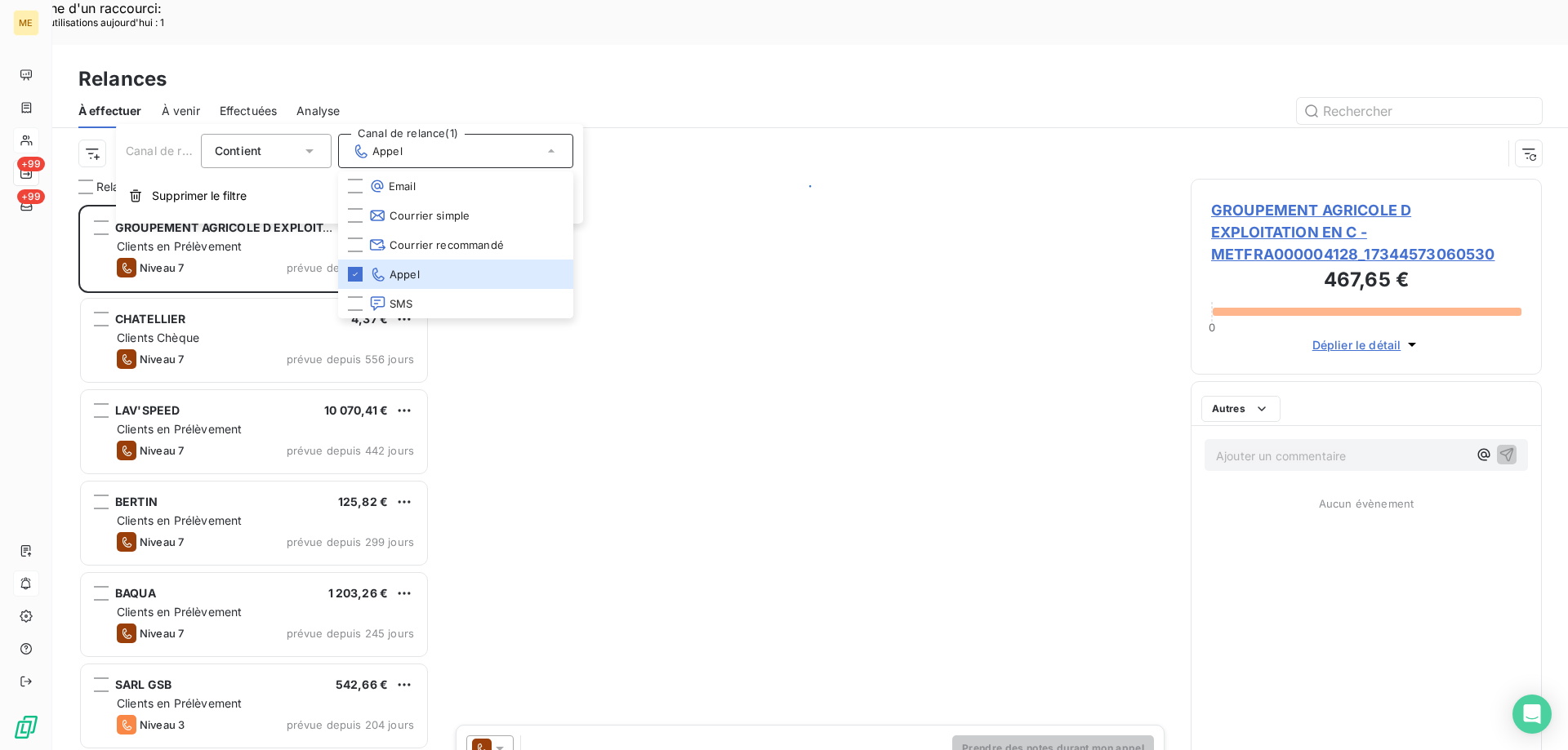
scroll to position [578, 339]
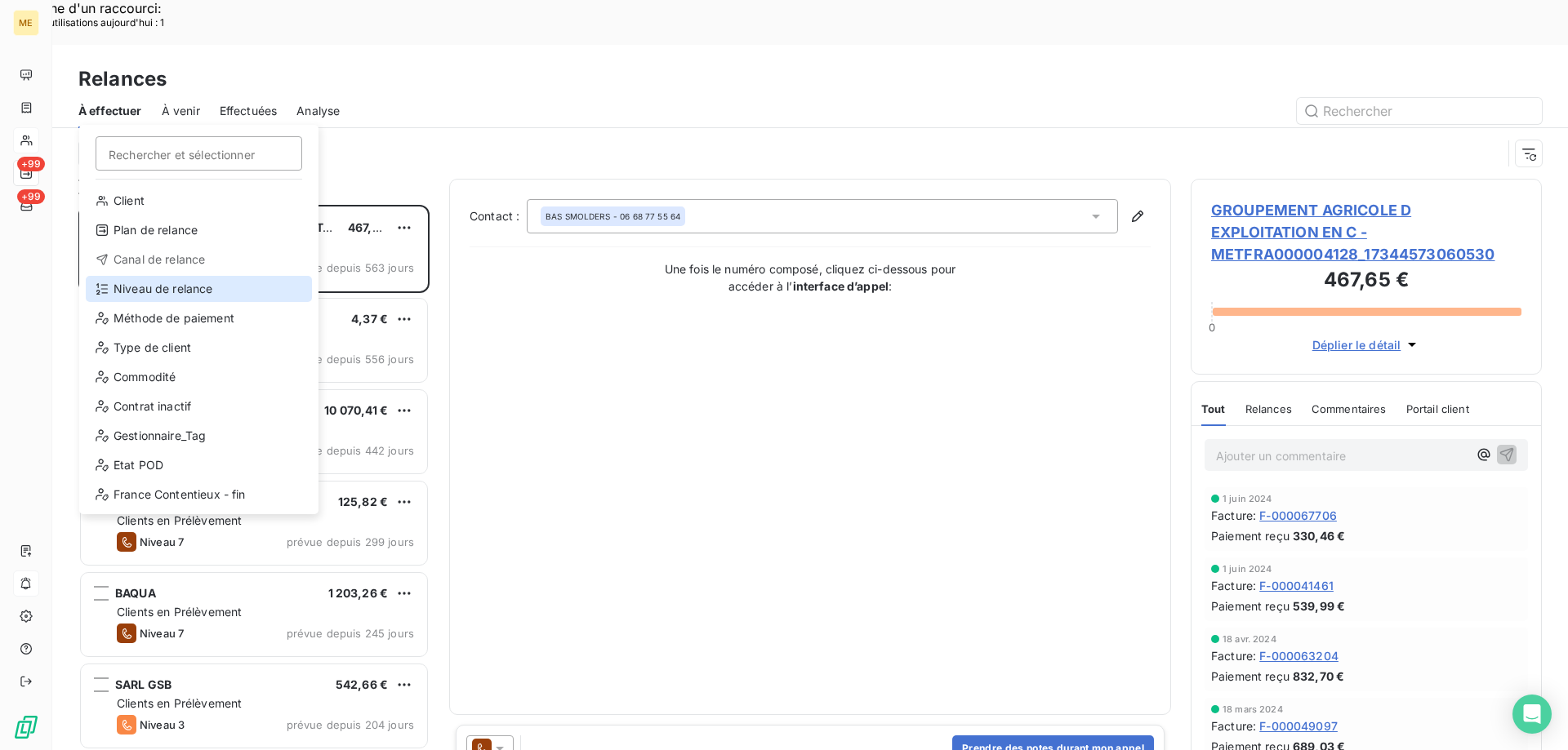
click at [155, 293] on div "Niveau de relance" at bounding box center [199, 289] width 226 height 26
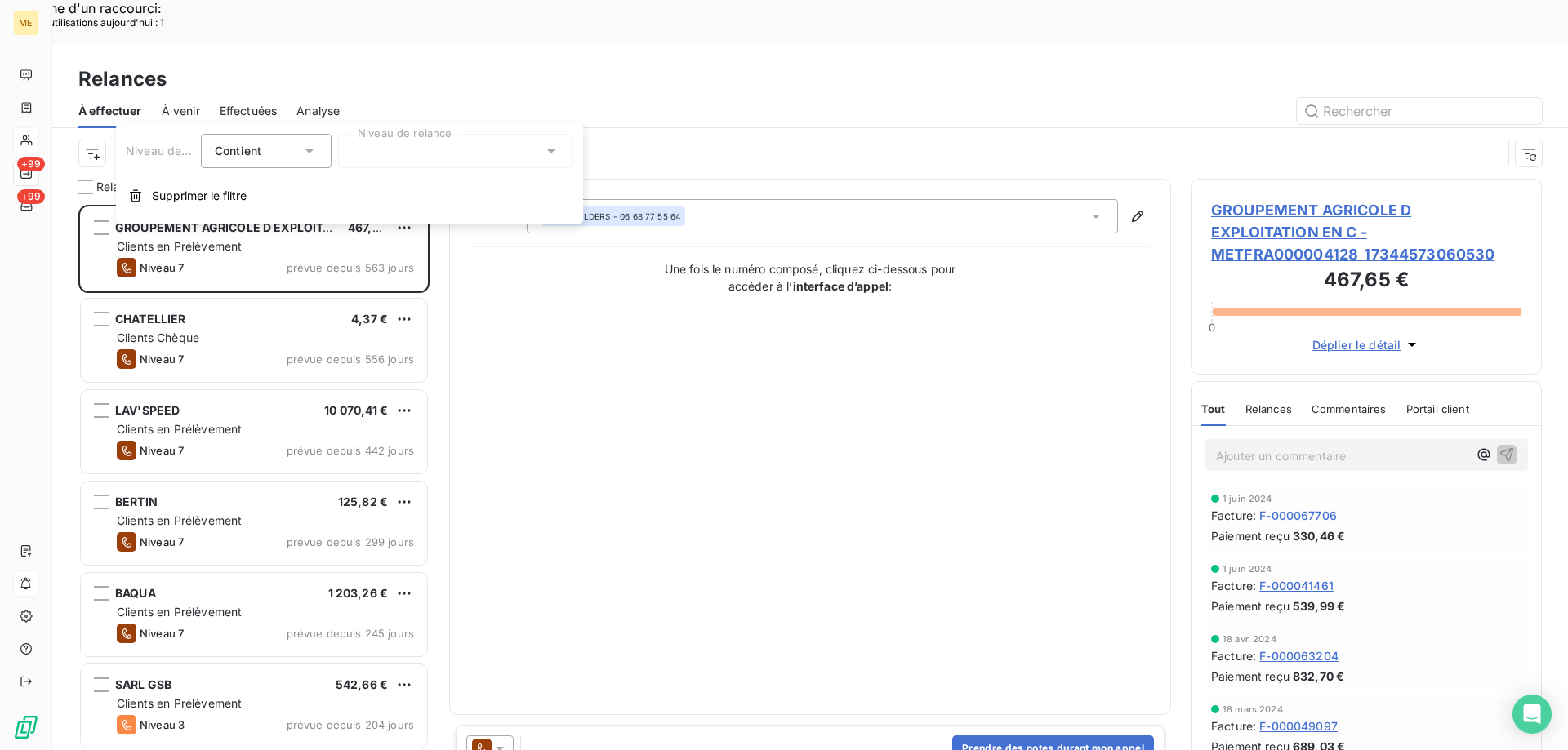
click at [396, 155] on div at bounding box center [455, 150] width 236 height 34
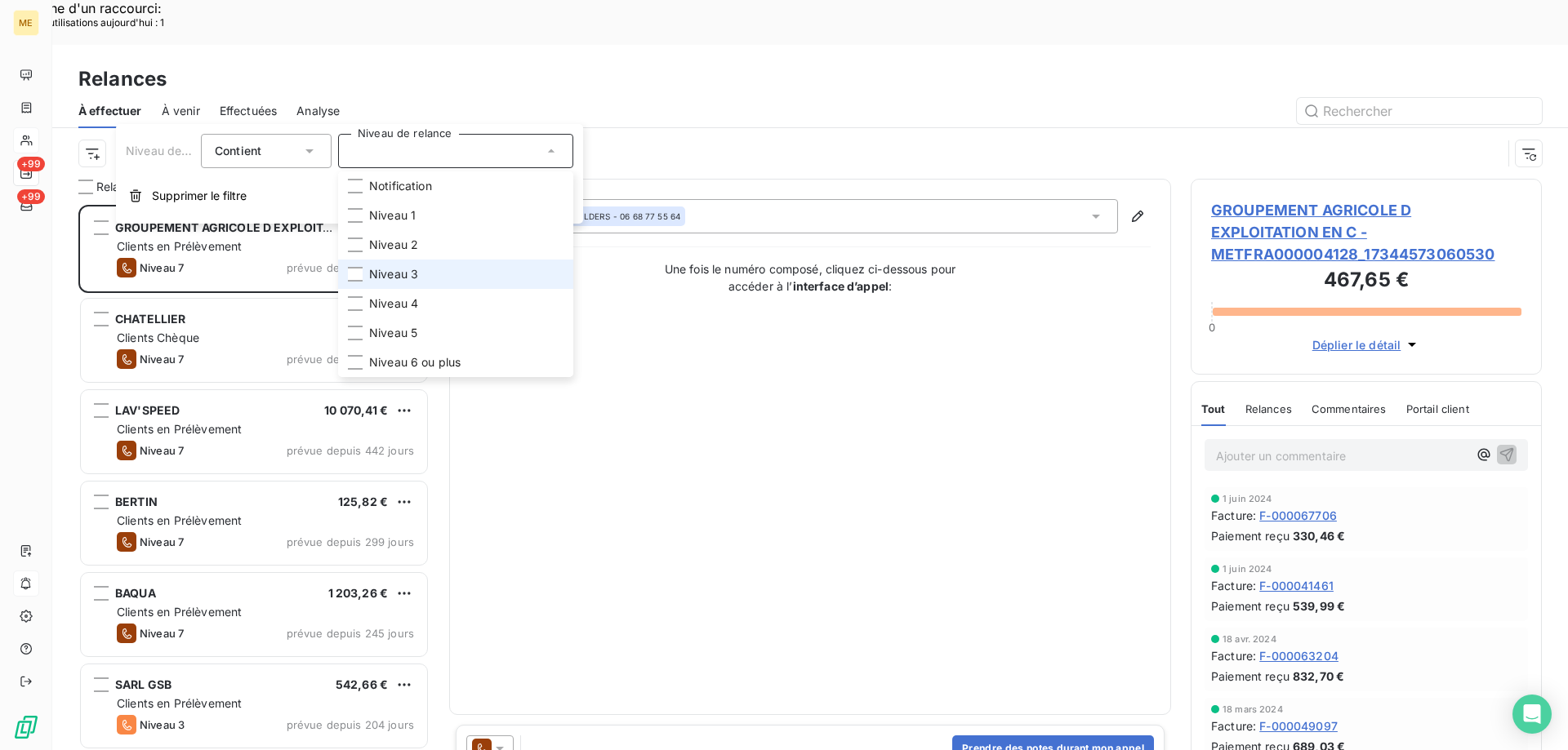
click at [450, 268] on li "Niveau 3" at bounding box center [455, 275] width 236 height 30
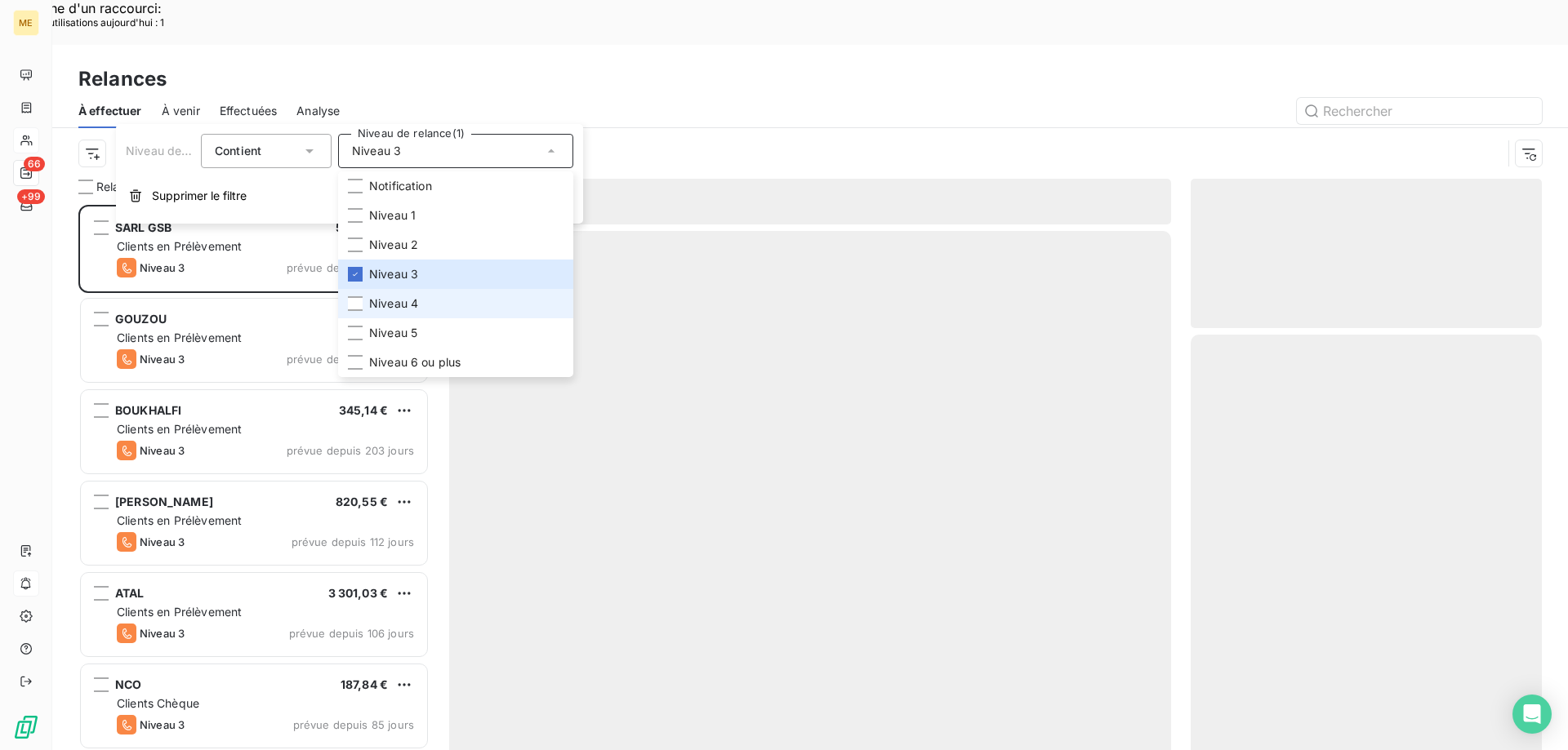
click at [442, 302] on li "Niveau 4" at bounding box center [455, 304] width 236 height 30
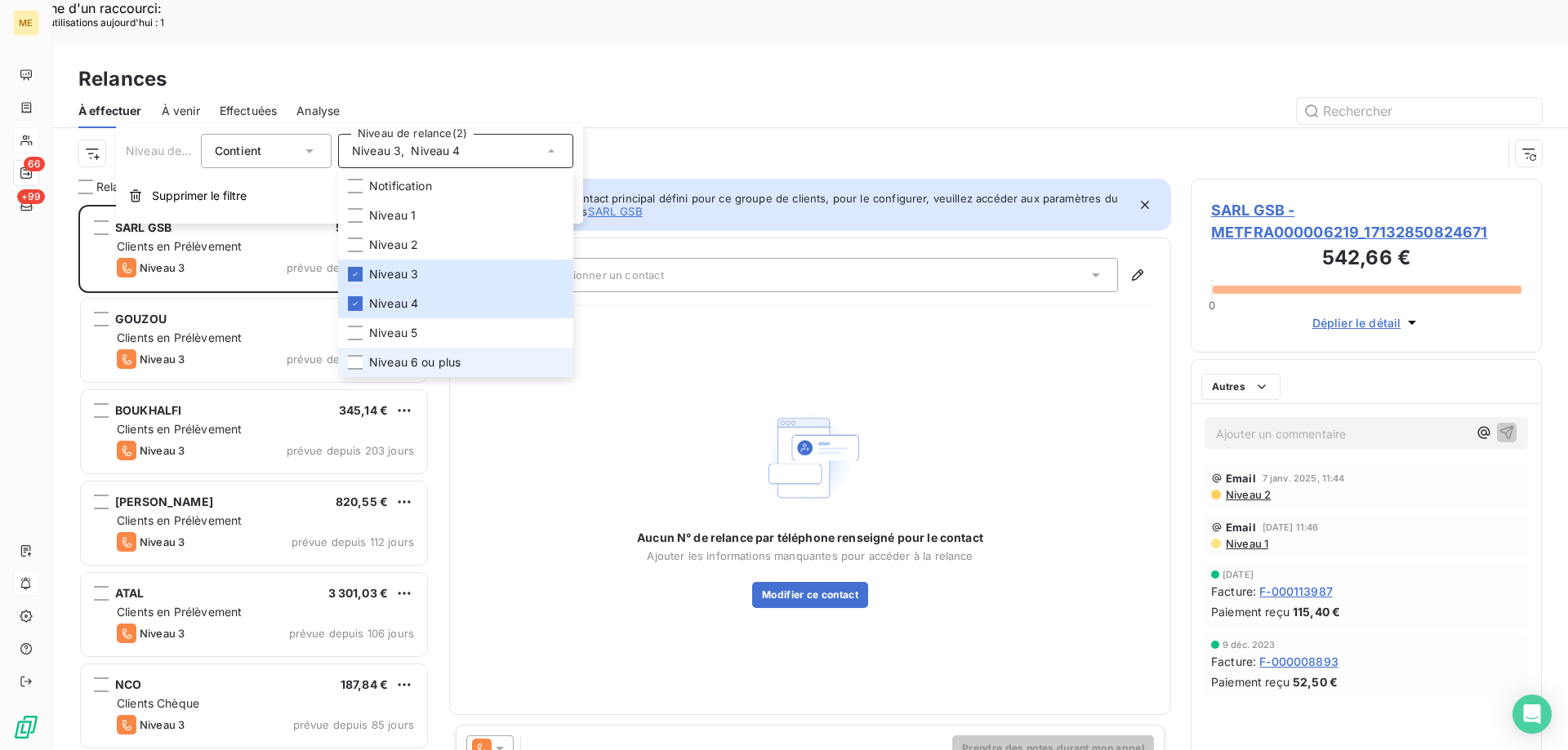
scroll to position [578, 339]
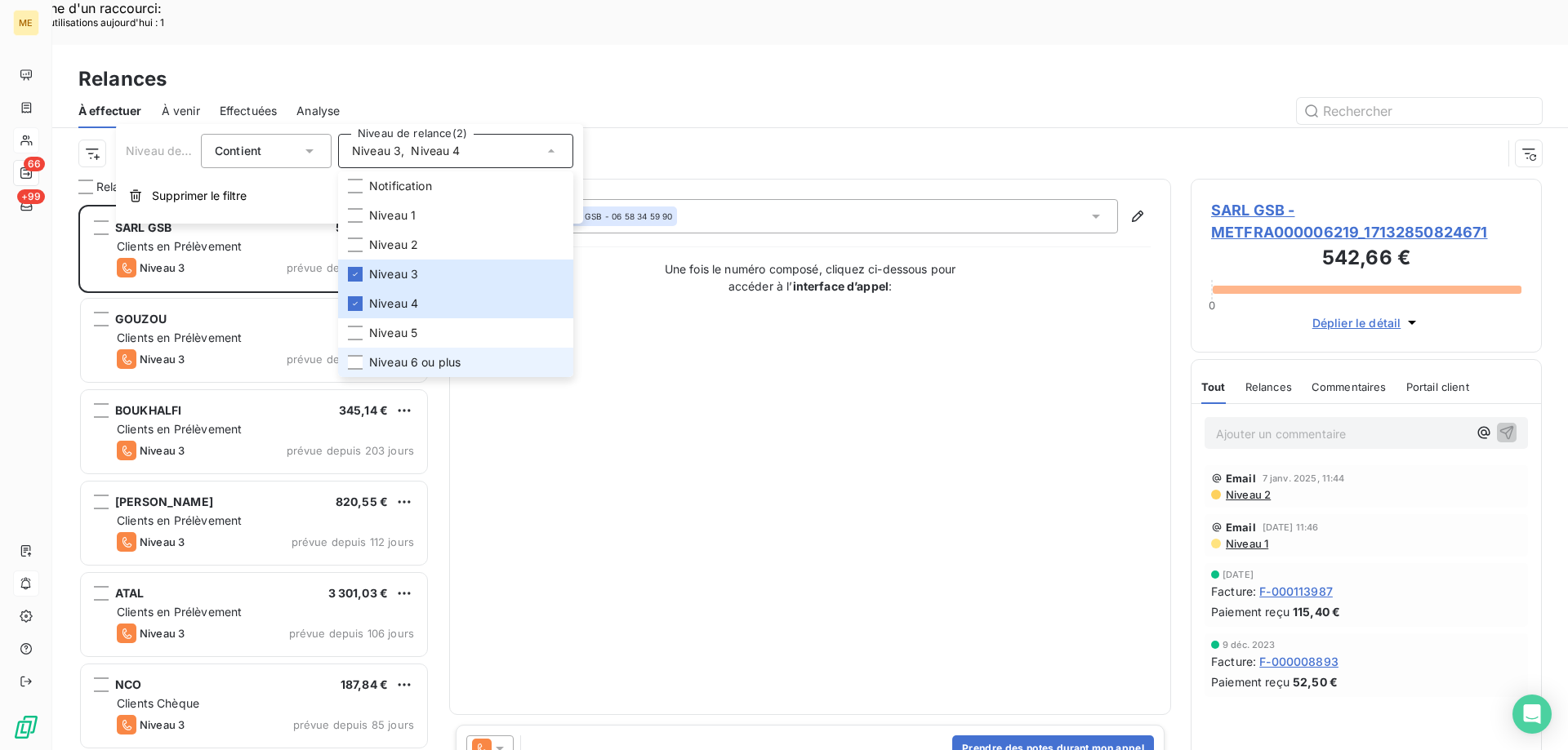
drag, startPoint x: 435, startPoint y: 361, endPoint x: 141, endPoint y: 125, distance: 377.0
click at [433, 361] on span "Niveau 6 ou plus" at bounding box center [415, 362] width 91 height 17
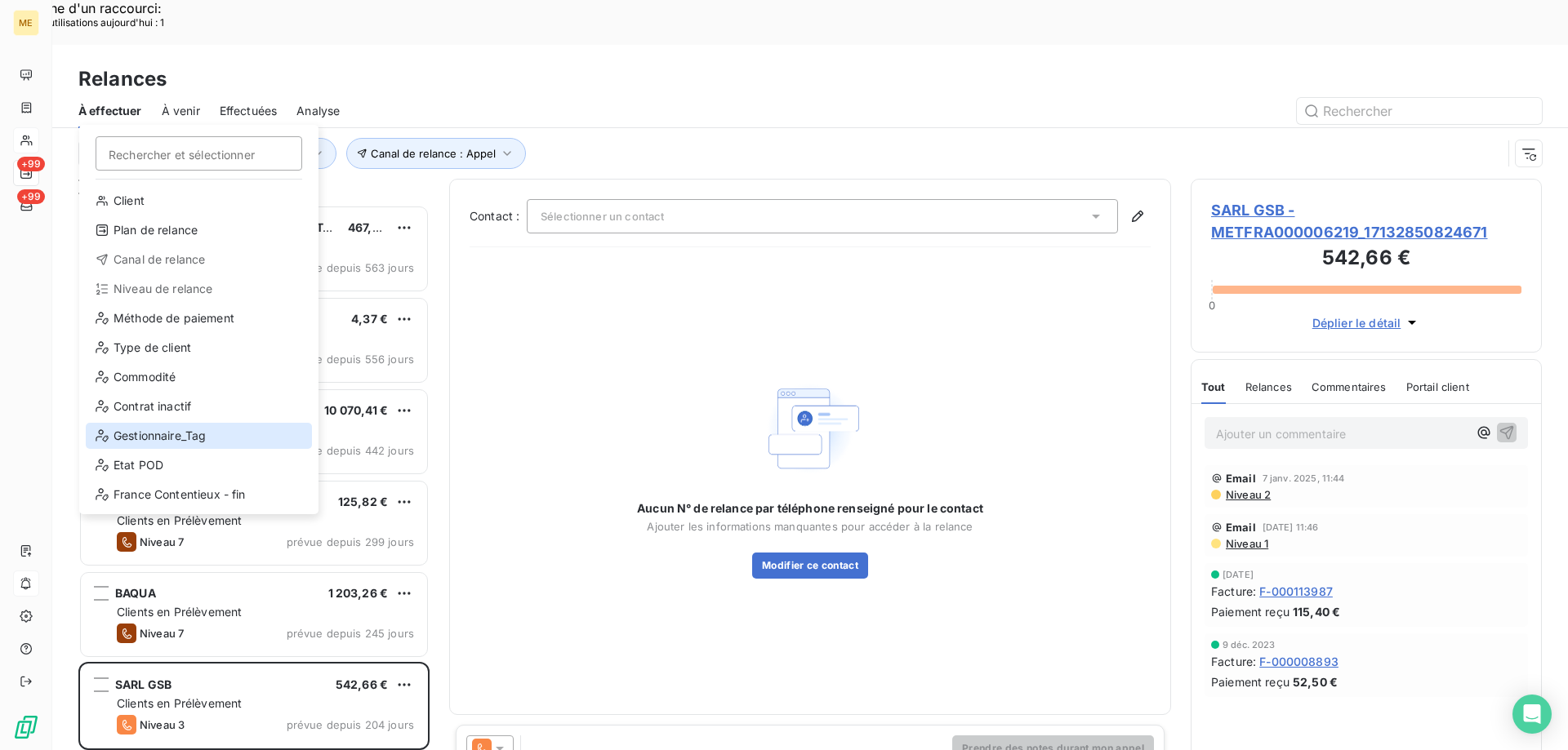
click at [158, 435] on div "Gestionnaire_Tag" at bounding box center [199, 436] width 226 height 26
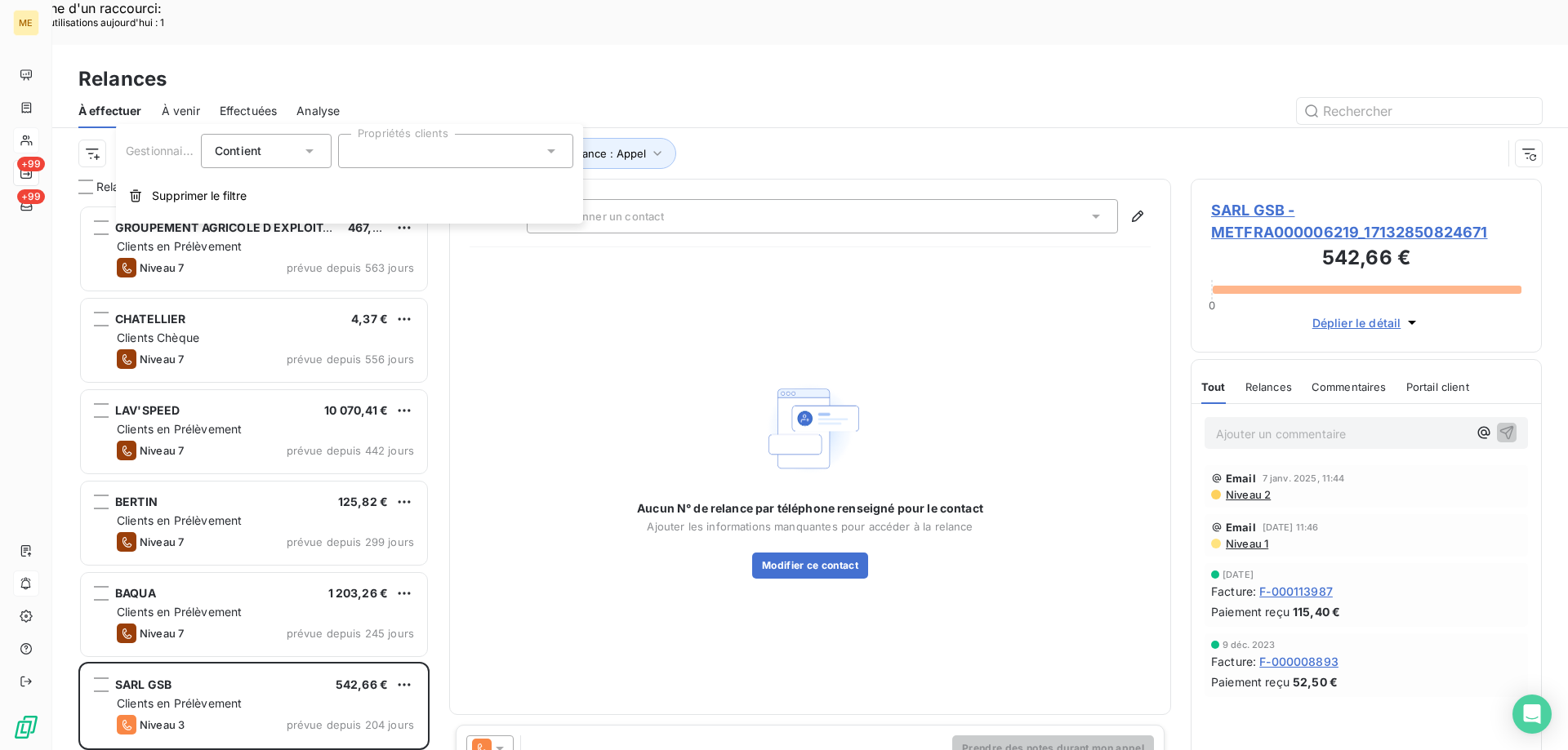
click at [458, 154] on div at bounding box center [455, 150] width 236 height 34
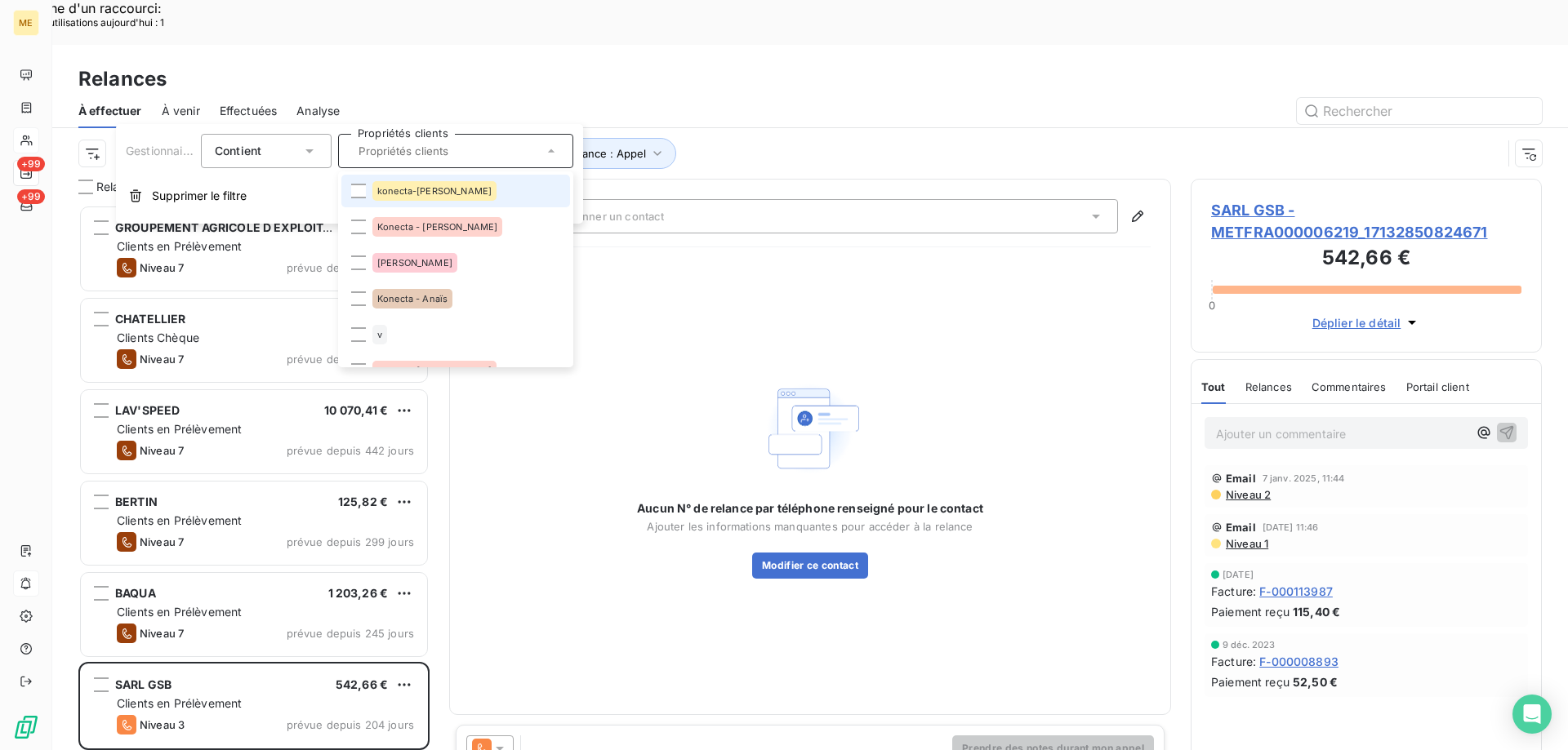
click at [409, 189] on span "konecta-[PERSON_NAME]" at bounding box center [435, 190] width 115 height 10
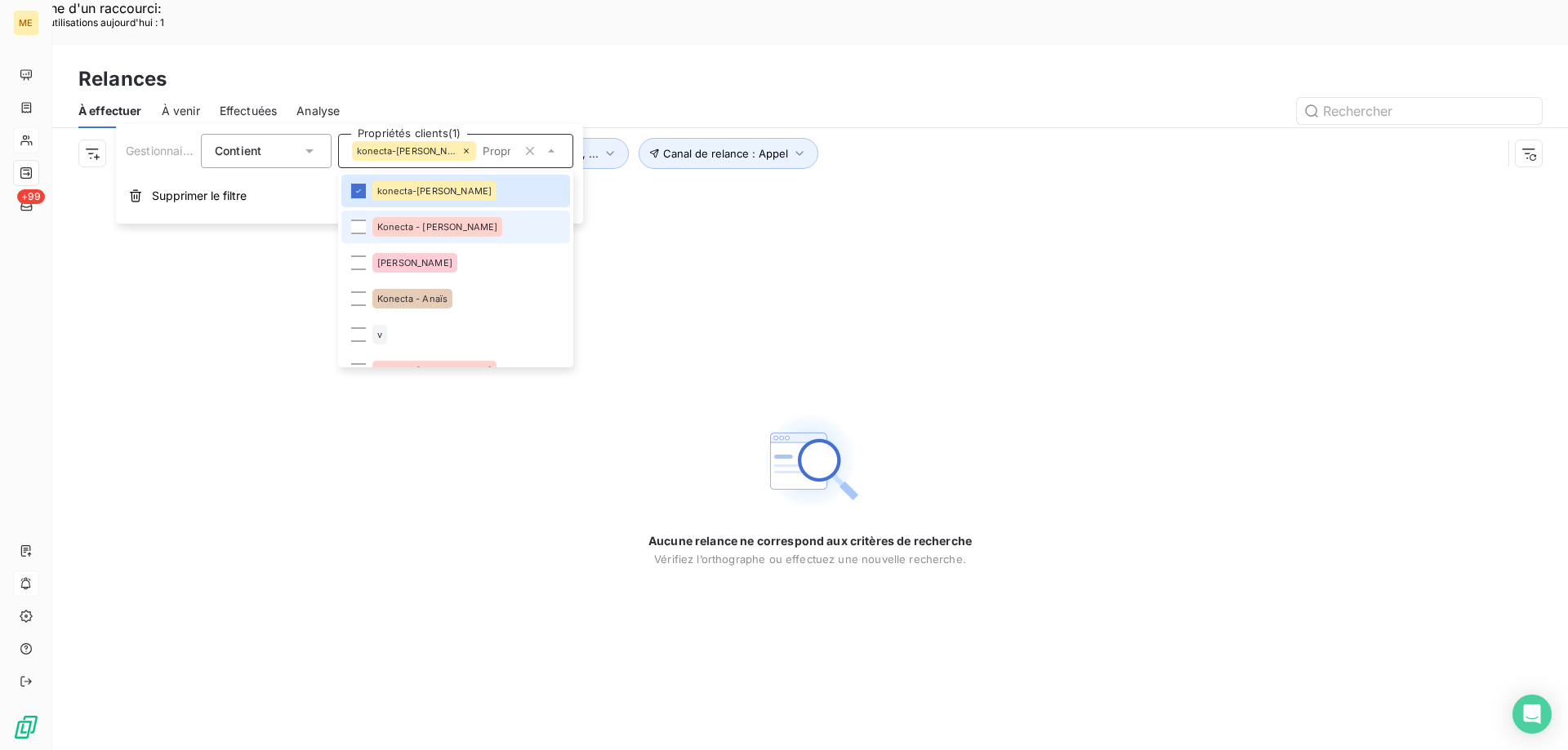
click at [424, 225] on span "Konecta - [PERSON_NAME]" at bounding box center [437, 226] width 120 height 10
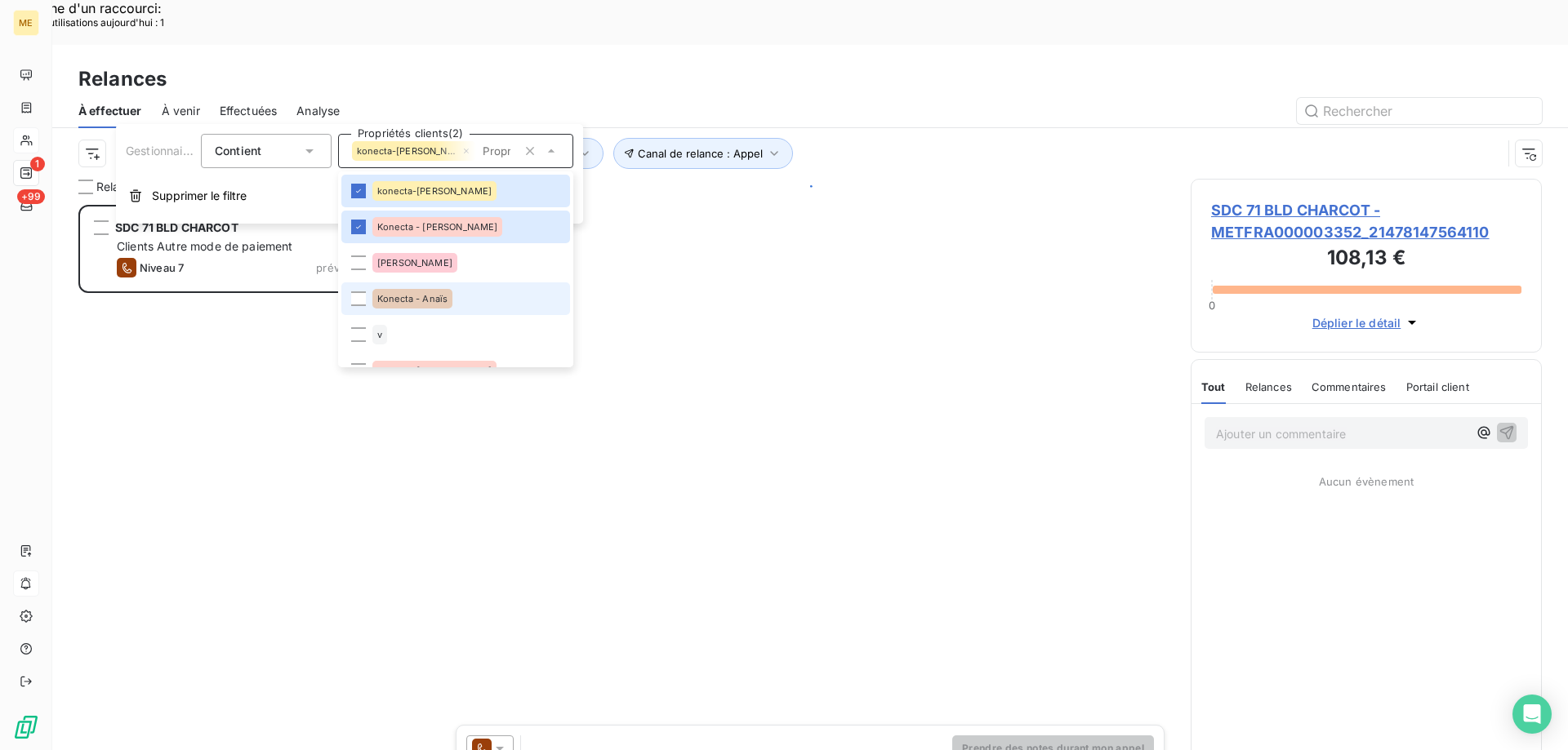
scroll to position [578, 339]
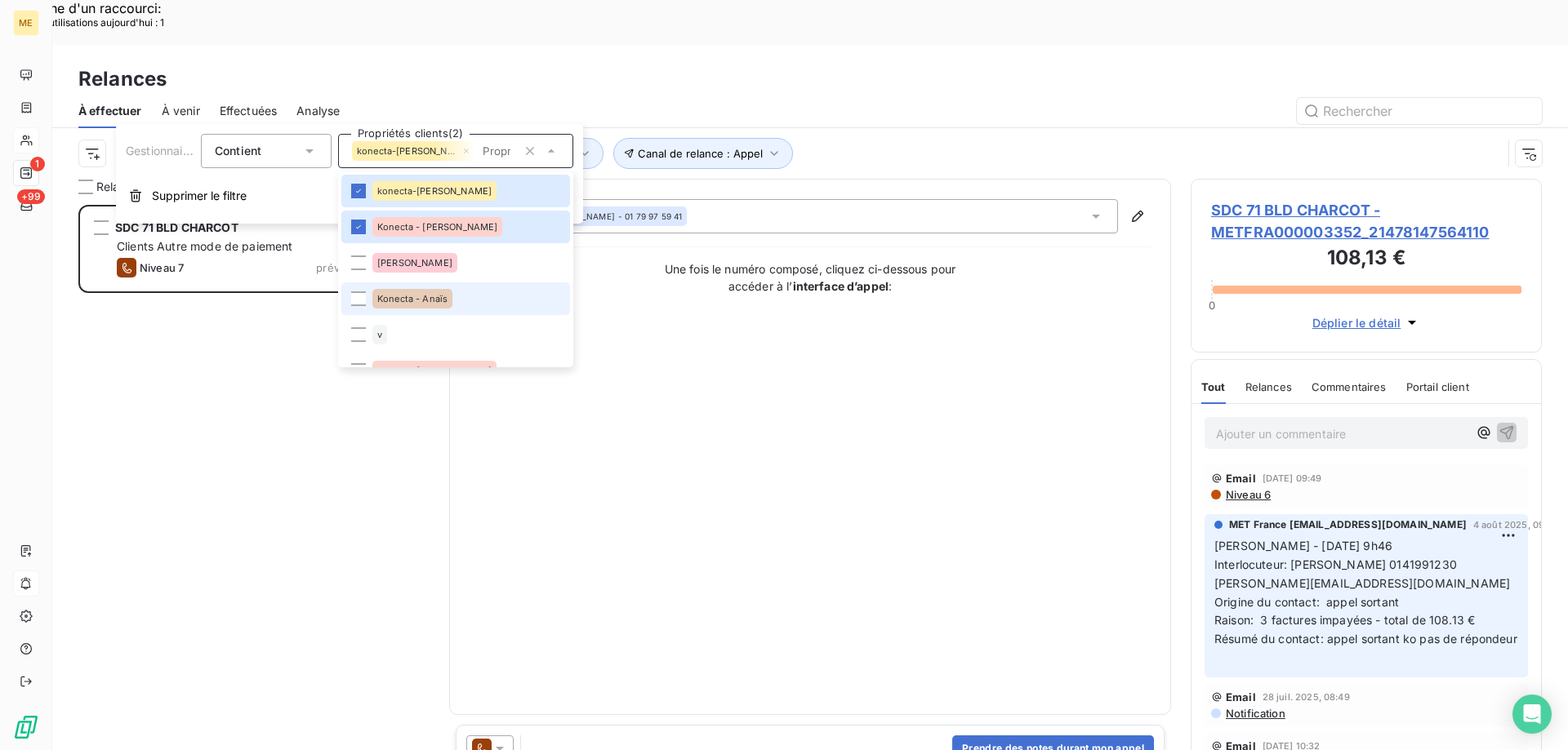
click at [429, 306] on div "Konecta - Anaïs" at bounding box center [412, 299] width 80 height 20
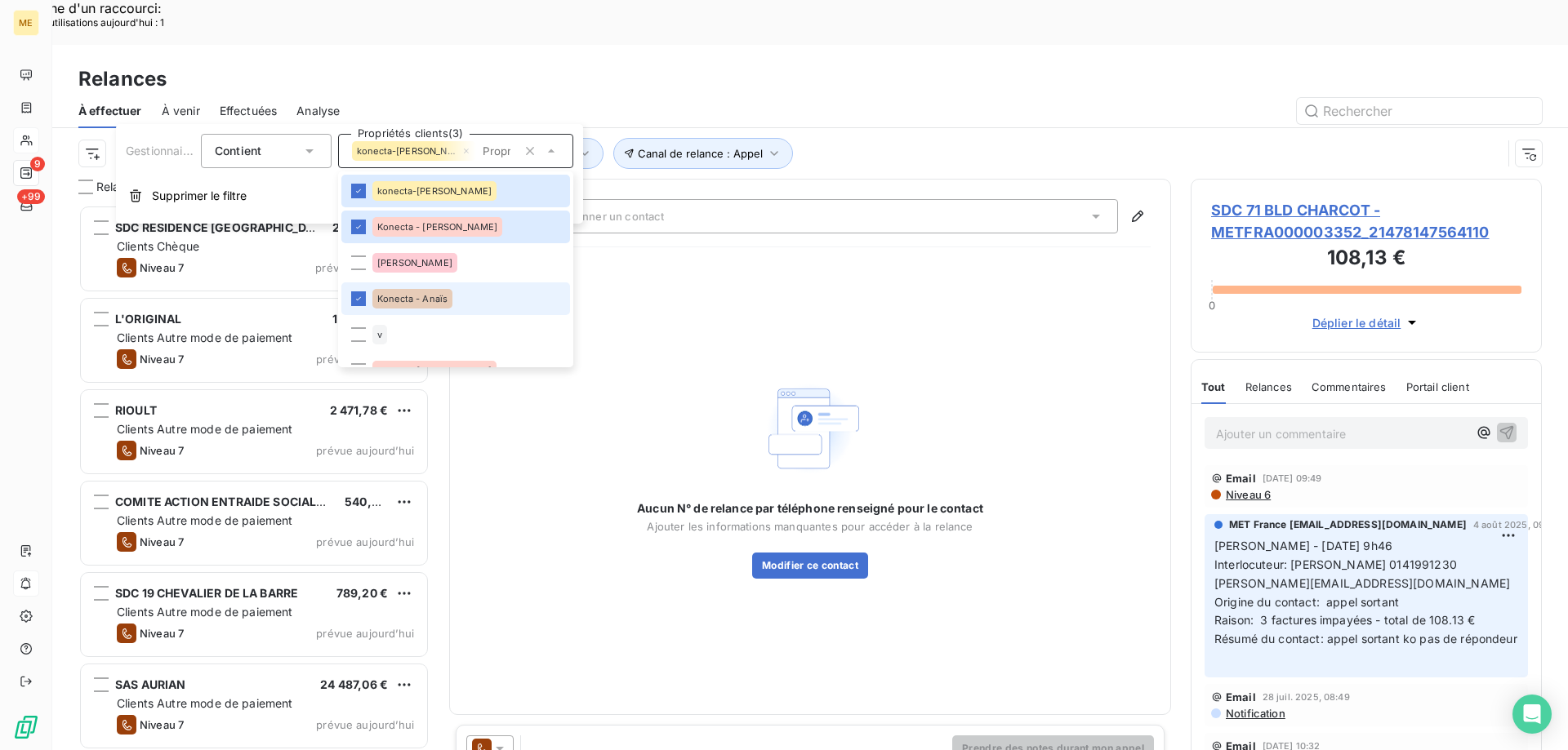
scroll to position [163, 0]
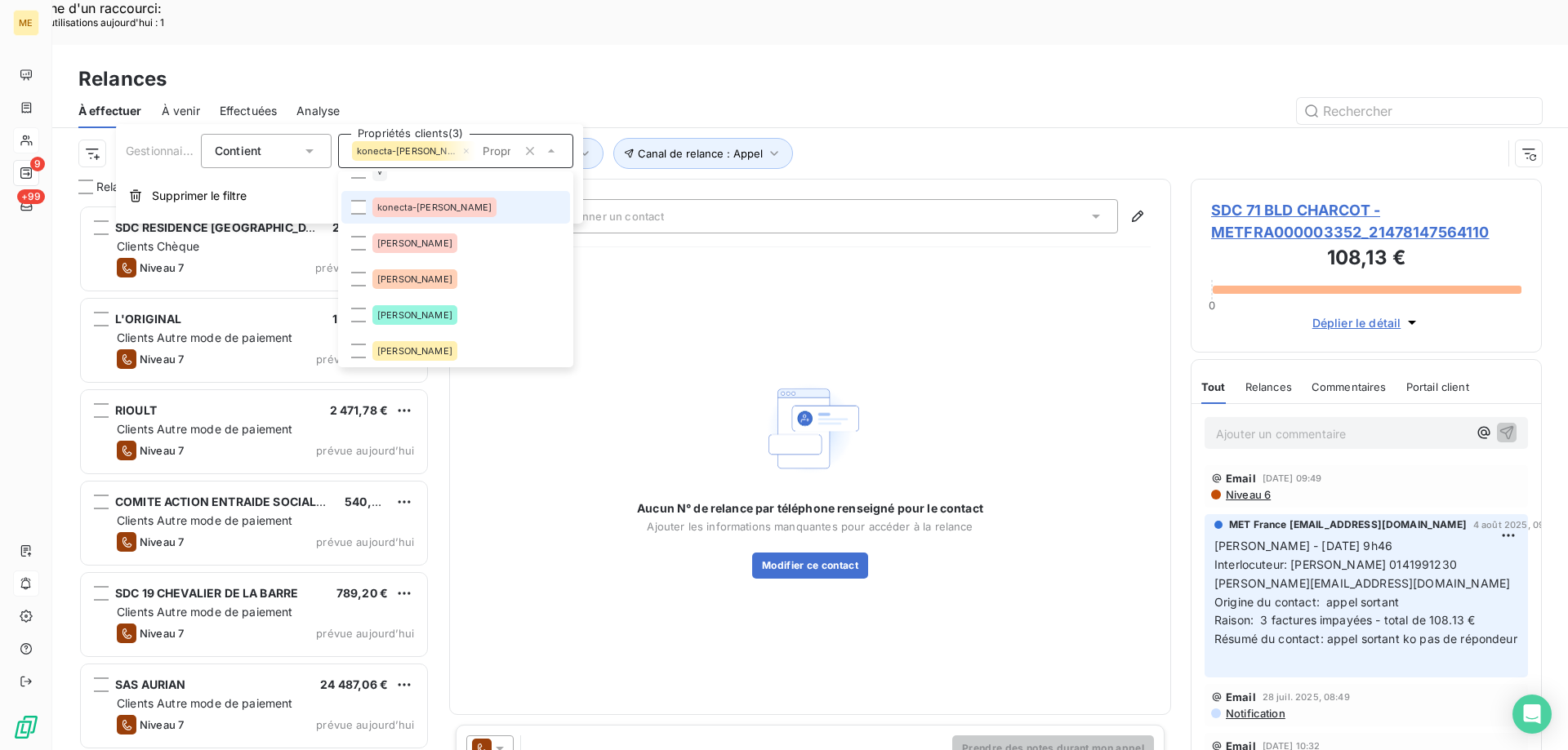
click at [438, 204] on span "konecta-[PERSON_NAME]" at bounding box center [435, 207] width 115 height 10
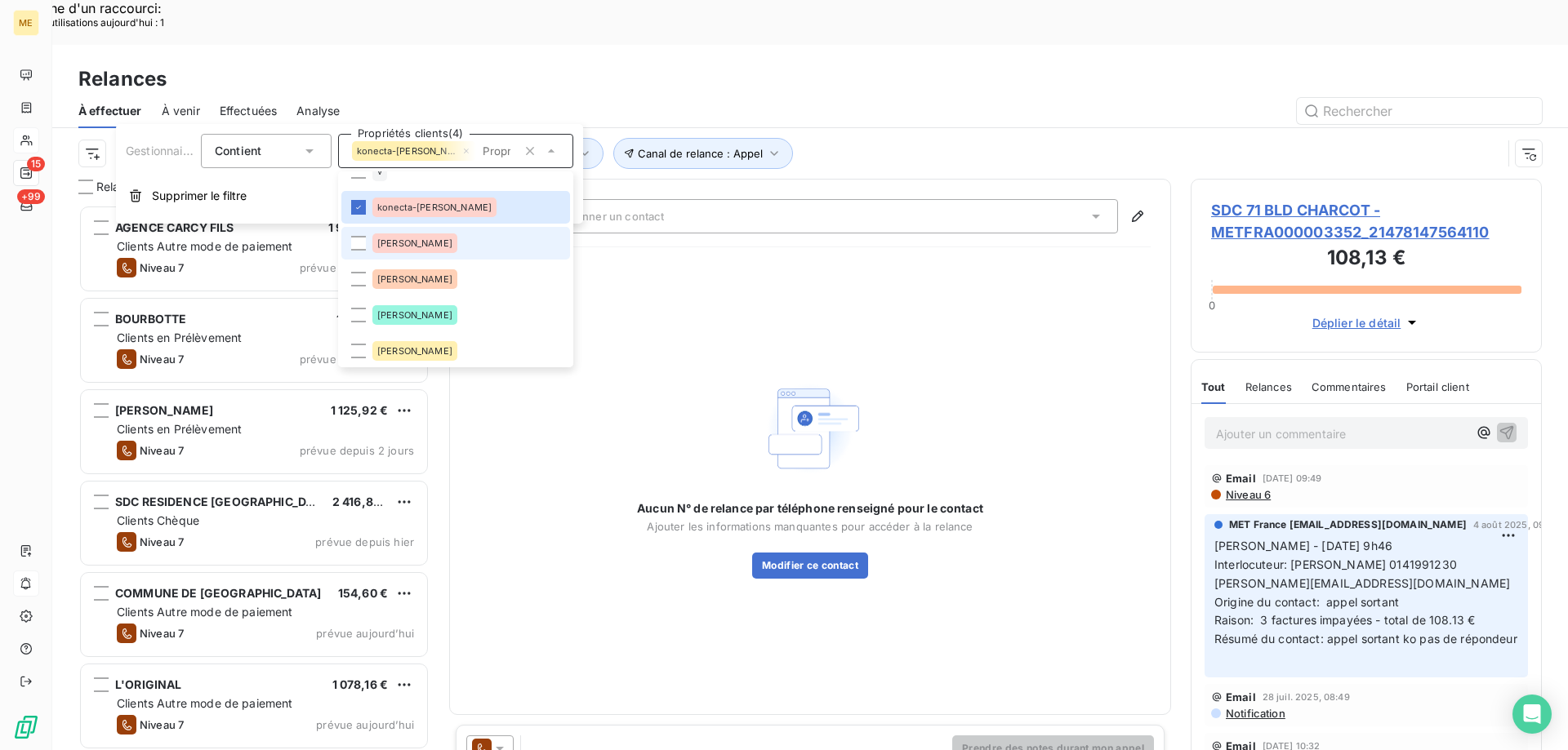
scroll to position [578, 339]
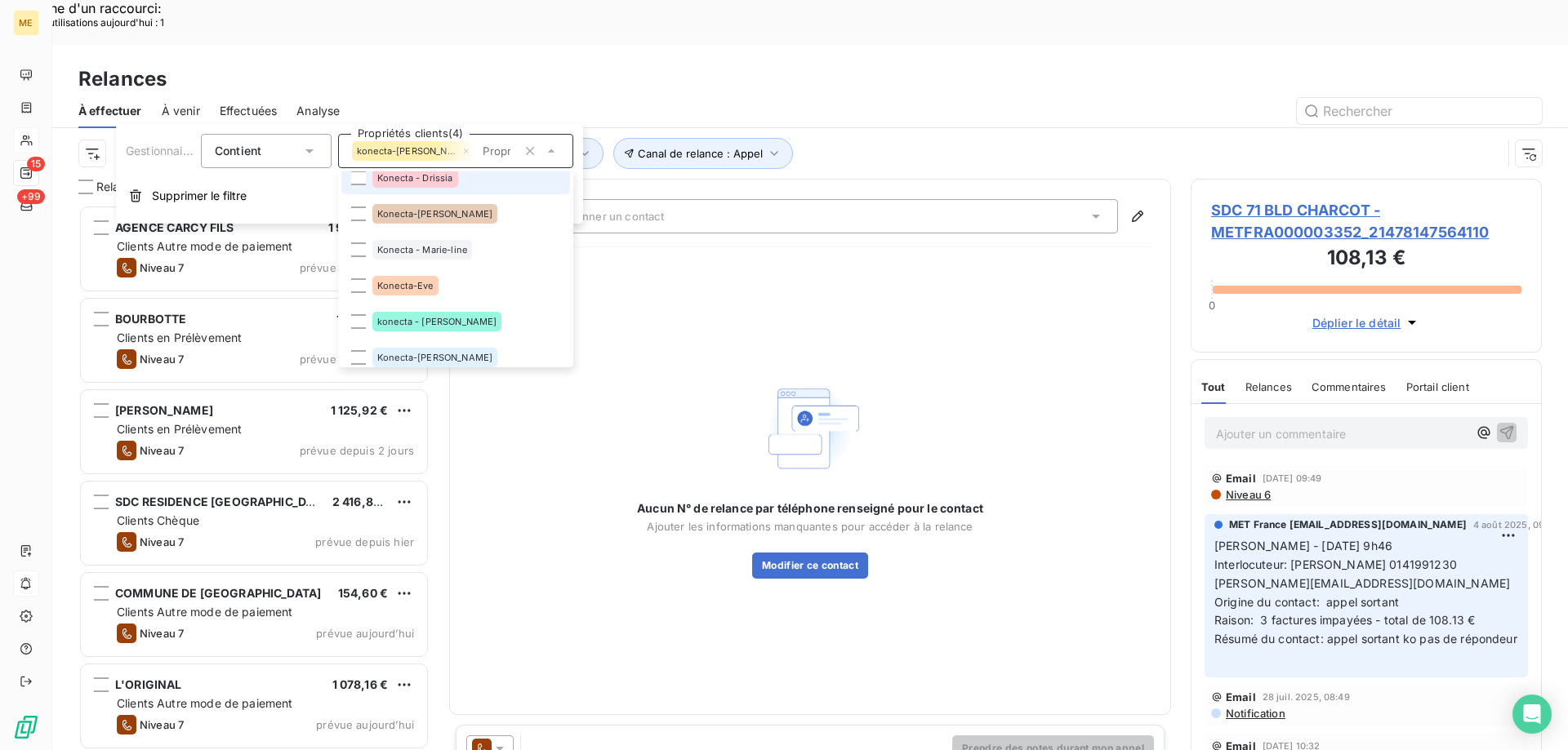
click at [446, 186] on div "Konecta - Drissia" at bounding box center [415, 178] width 86 height 20
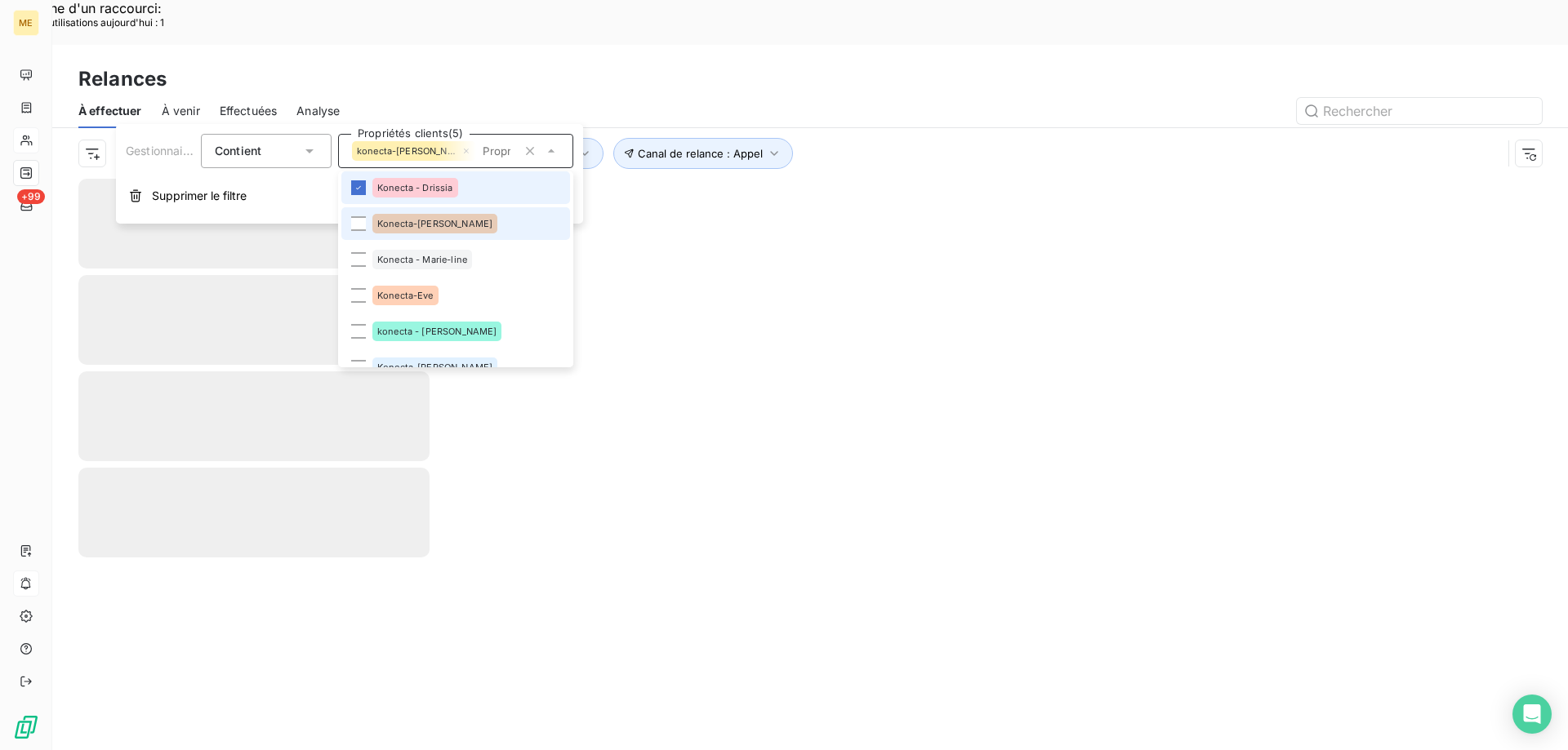
click at [453, 229] on div "Konecta-[PERSON_NAME]" at bounding box center [435, 223] width 125 height 20
click at [454, 268] on div "Konecta - Marie-line" at bounding box center [422, 259] width 100 height 20
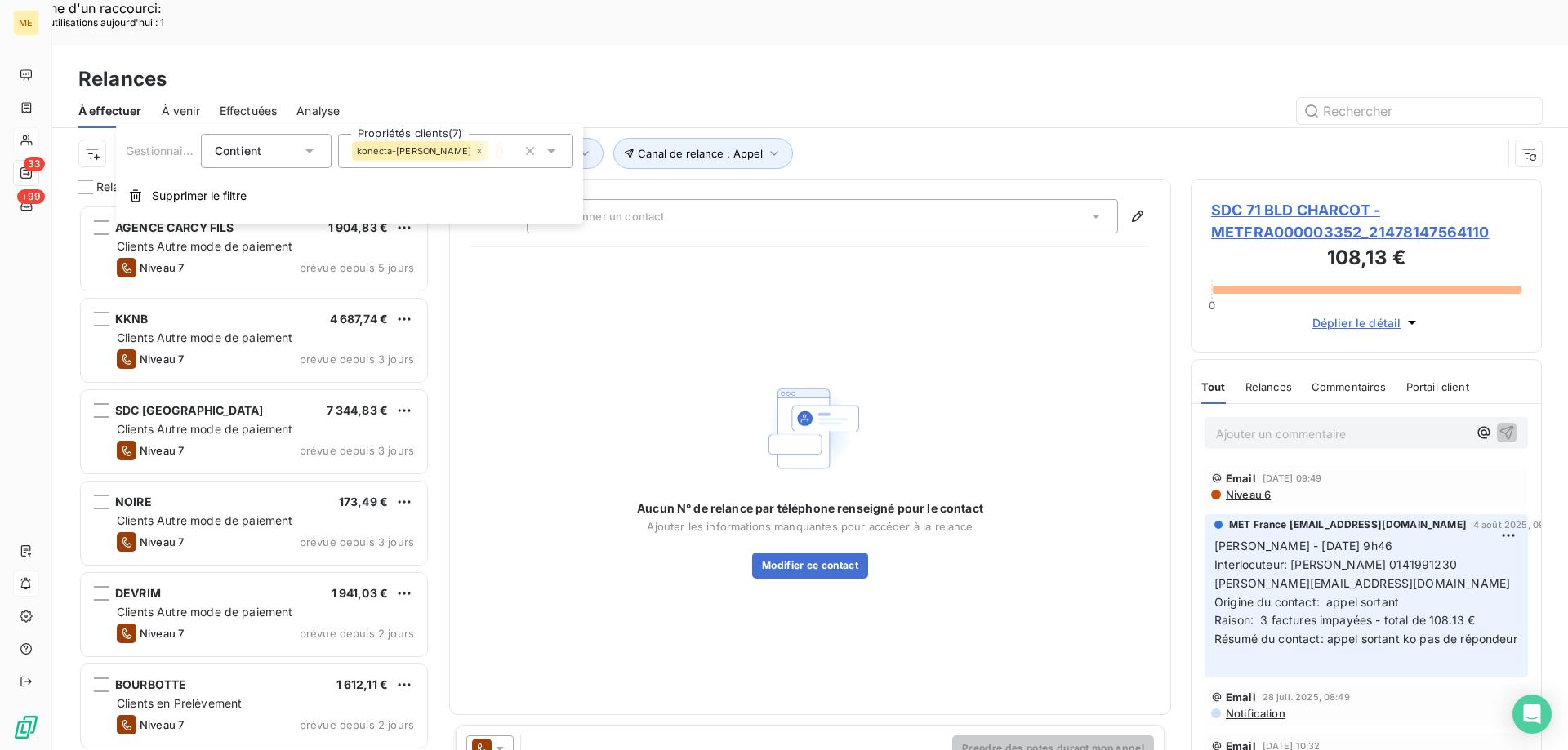
scroll to position [578, 339]
click at [495, 156] on div "Konecta - [PERSON_NAME]" at bounding box center [567, 151] width 143 height 20
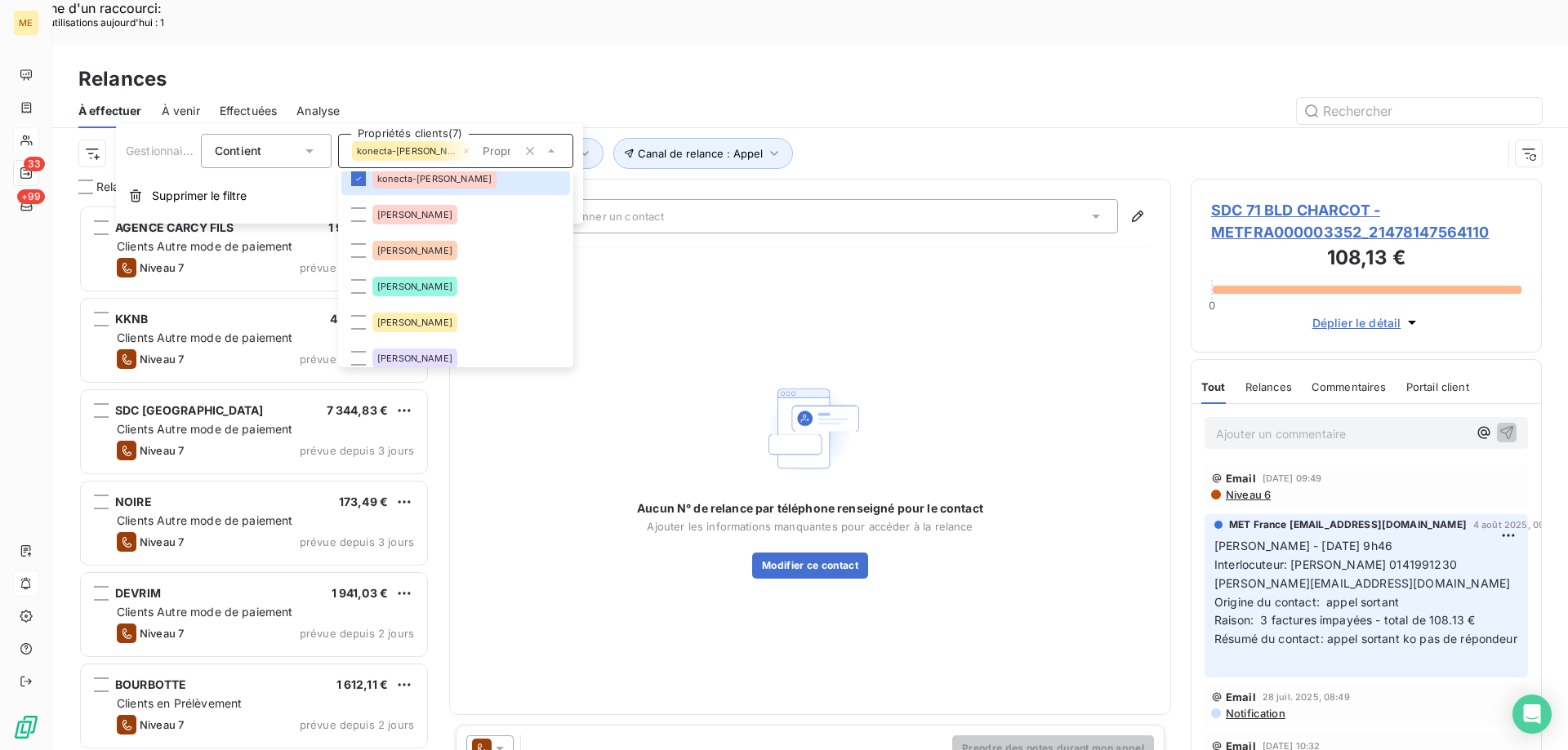
scroll to position [490, 0]
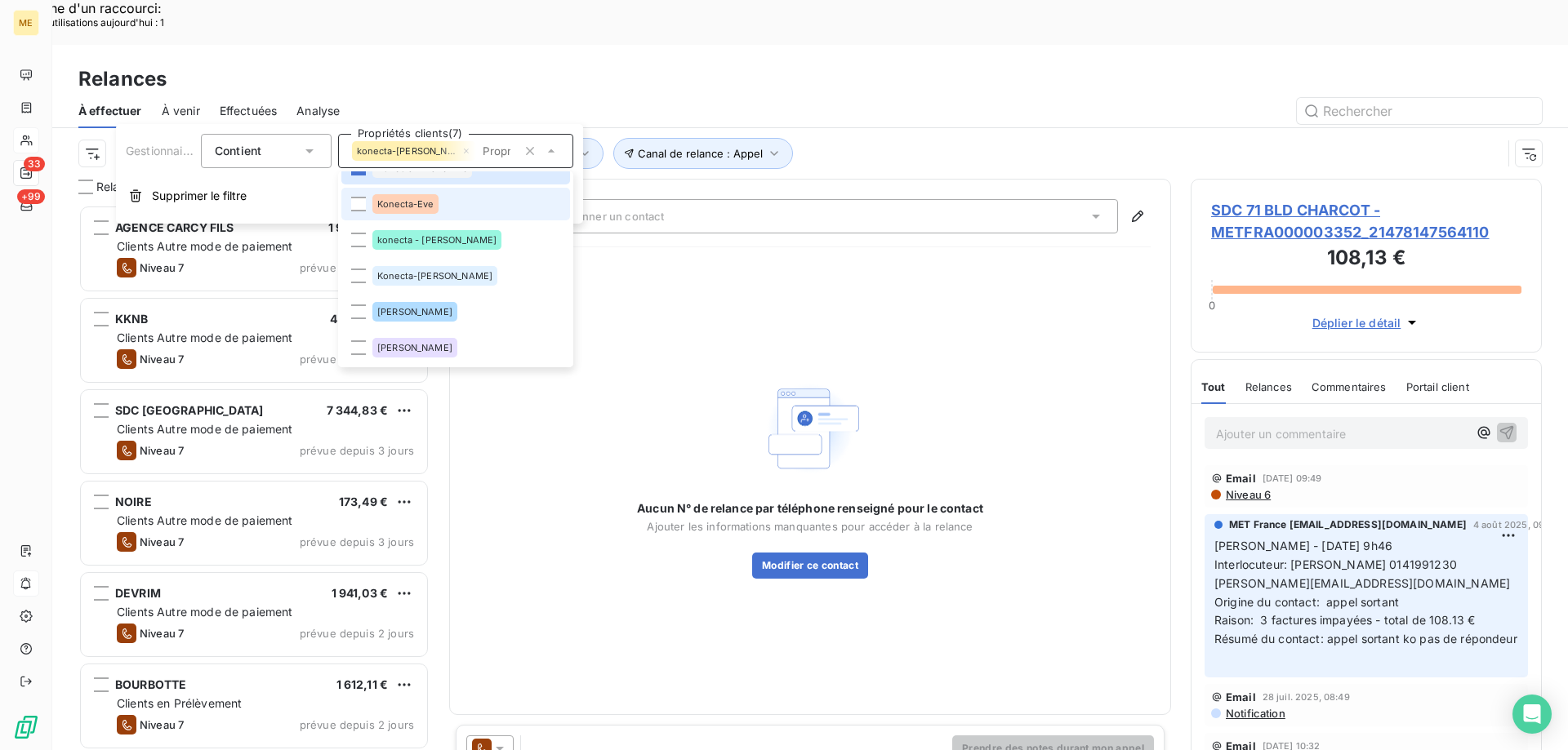
click at [455, 209] on li "Konecta-Eve" at bounding box center [455, 204] width 229 height 33
click at [478, 248] on li "konecta - [PERSON_NAME]" at bounding box center [455, 240] width 229 height 33
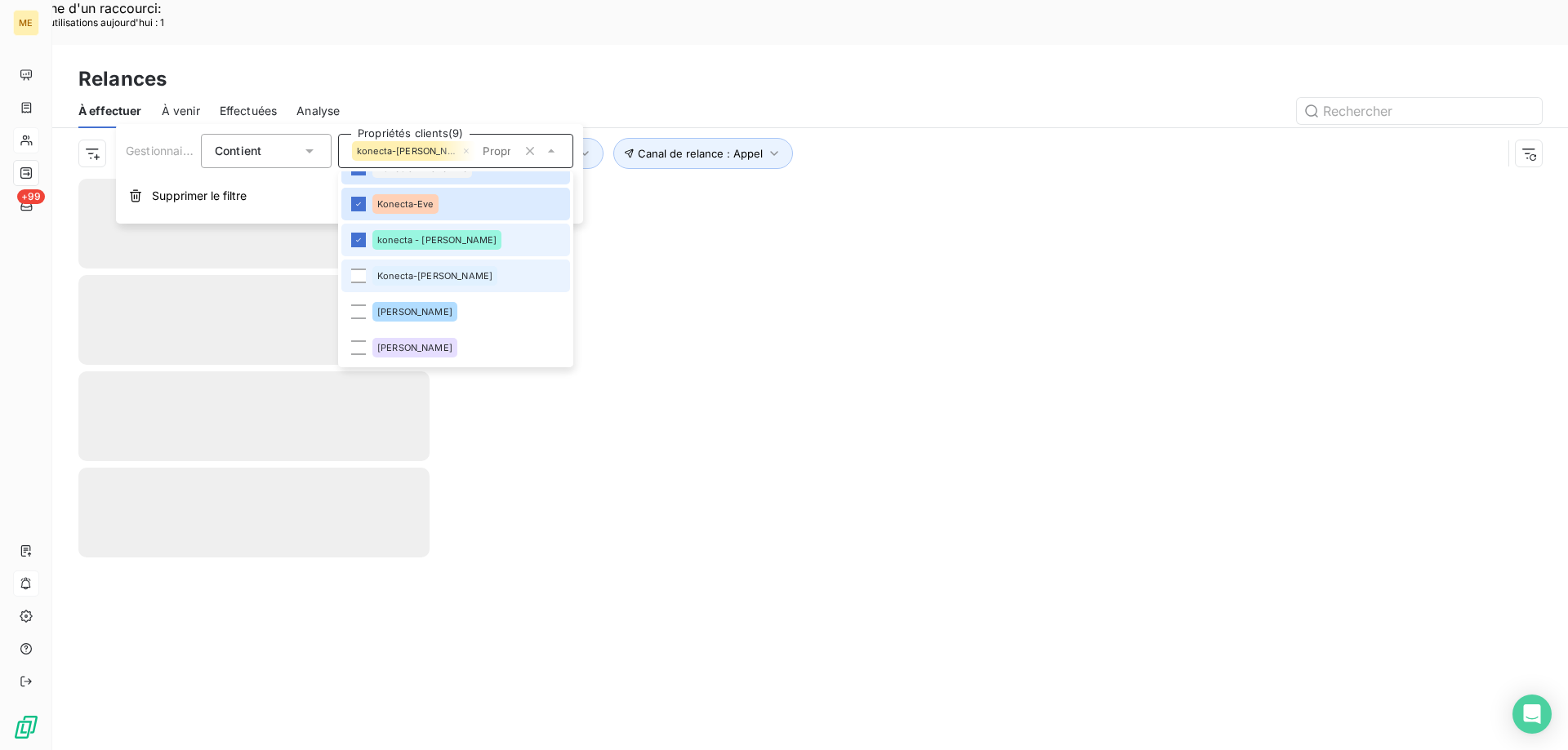
click at [453, 286] on li "Konecta-[PERSON_NAME]" at bounding box center [455, 276] width 229 height 33
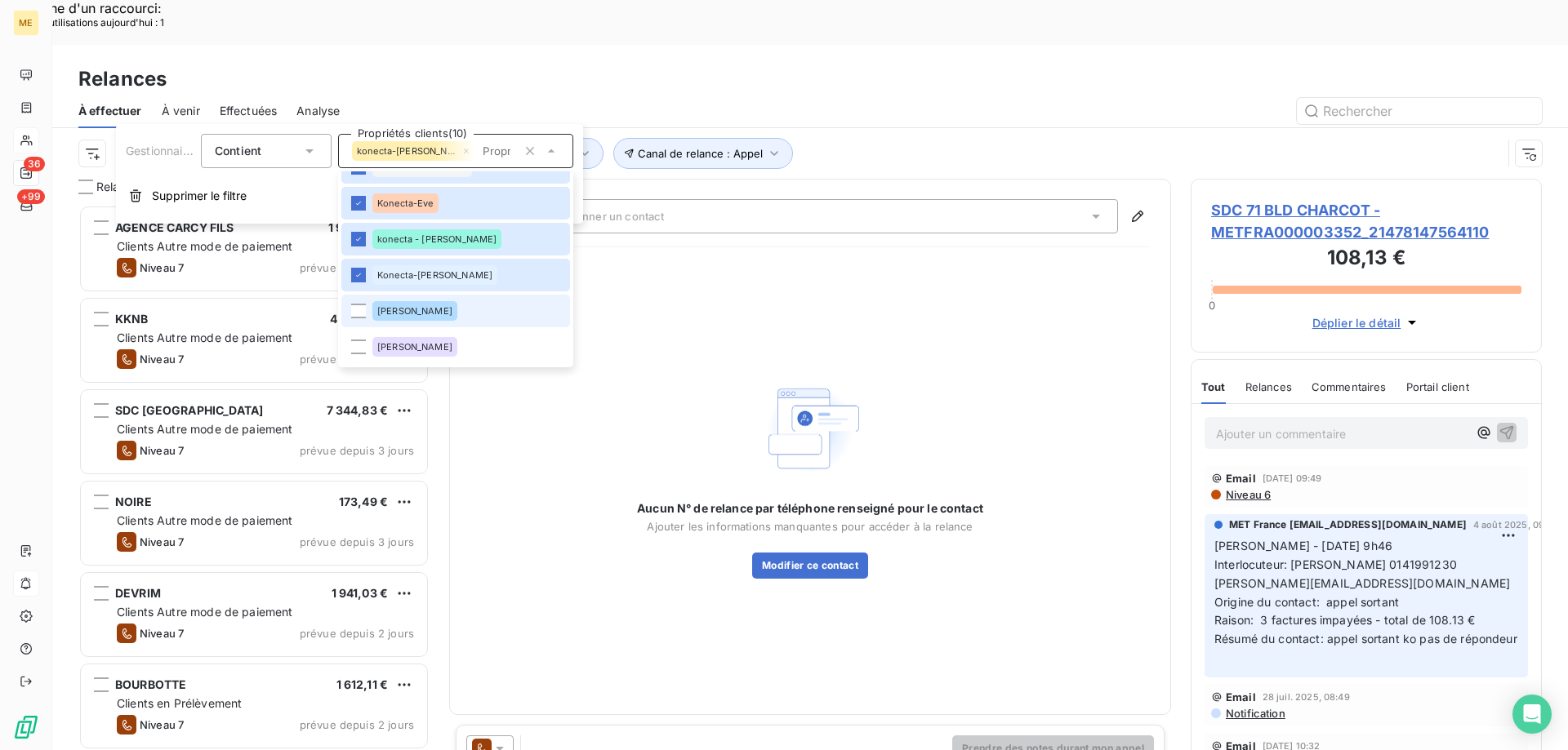
scroll to position [572, 0]
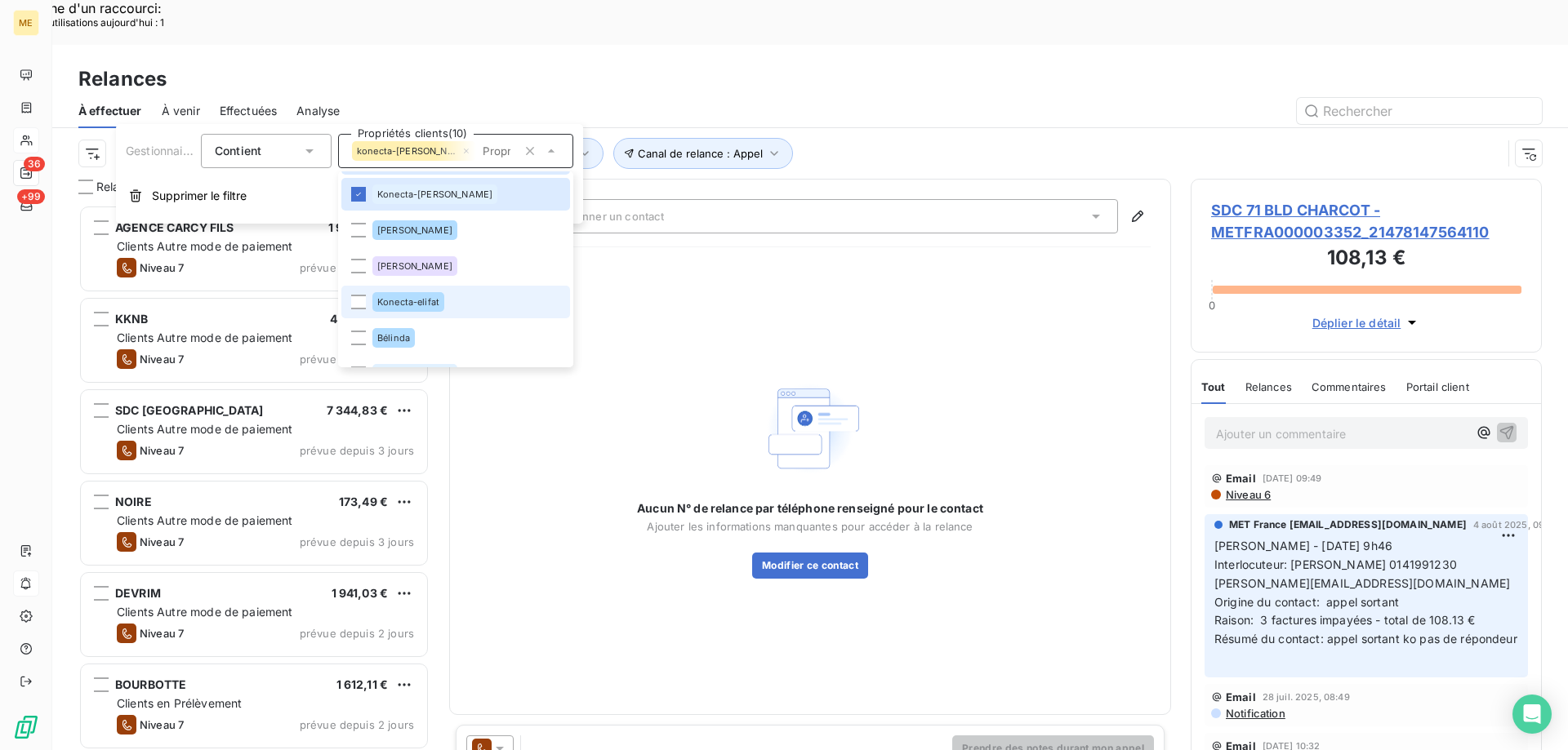
click at [457, 309] on li "Konecta-elifat" at bounding box center [455, 302] width 229 height 33
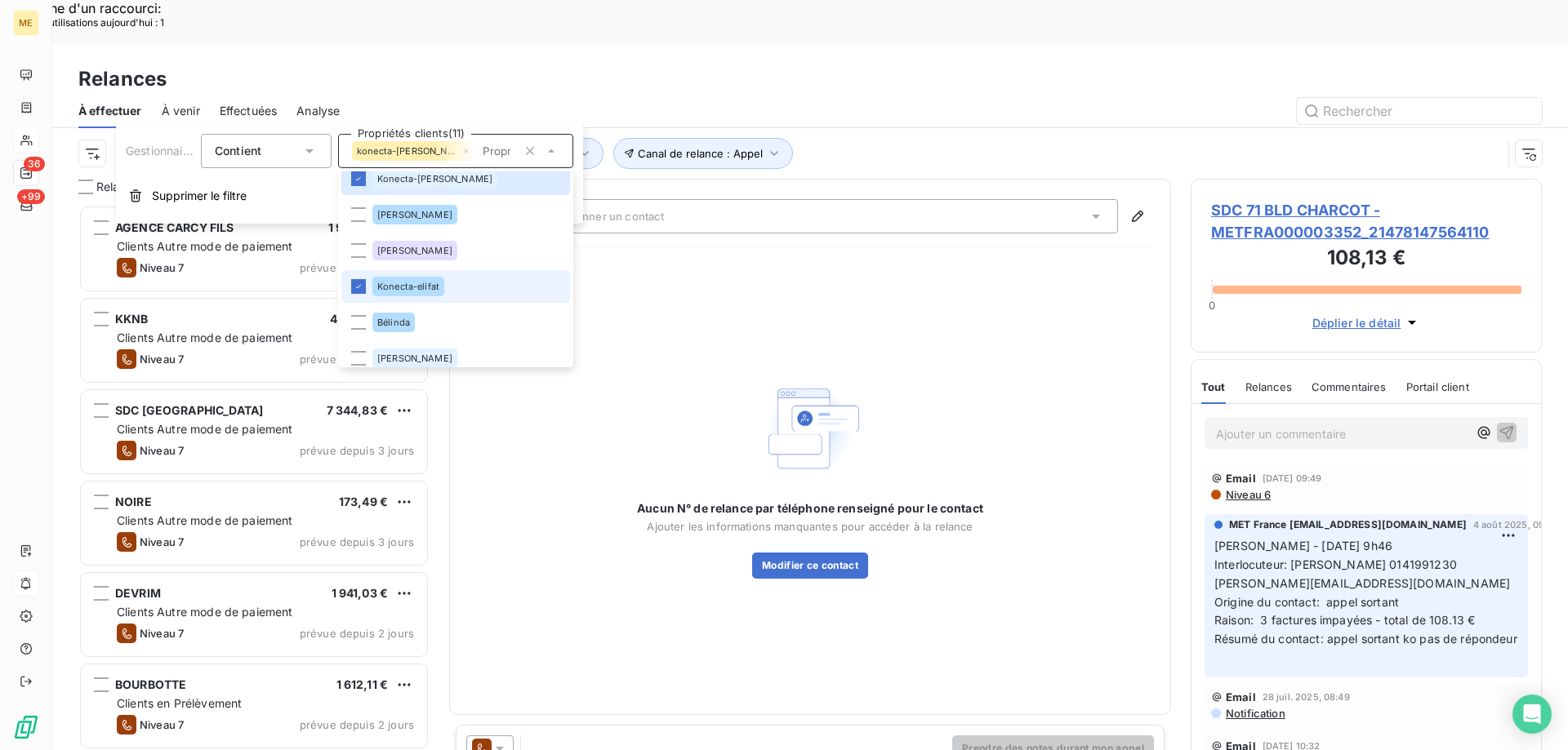
scroll to position [598, 0]
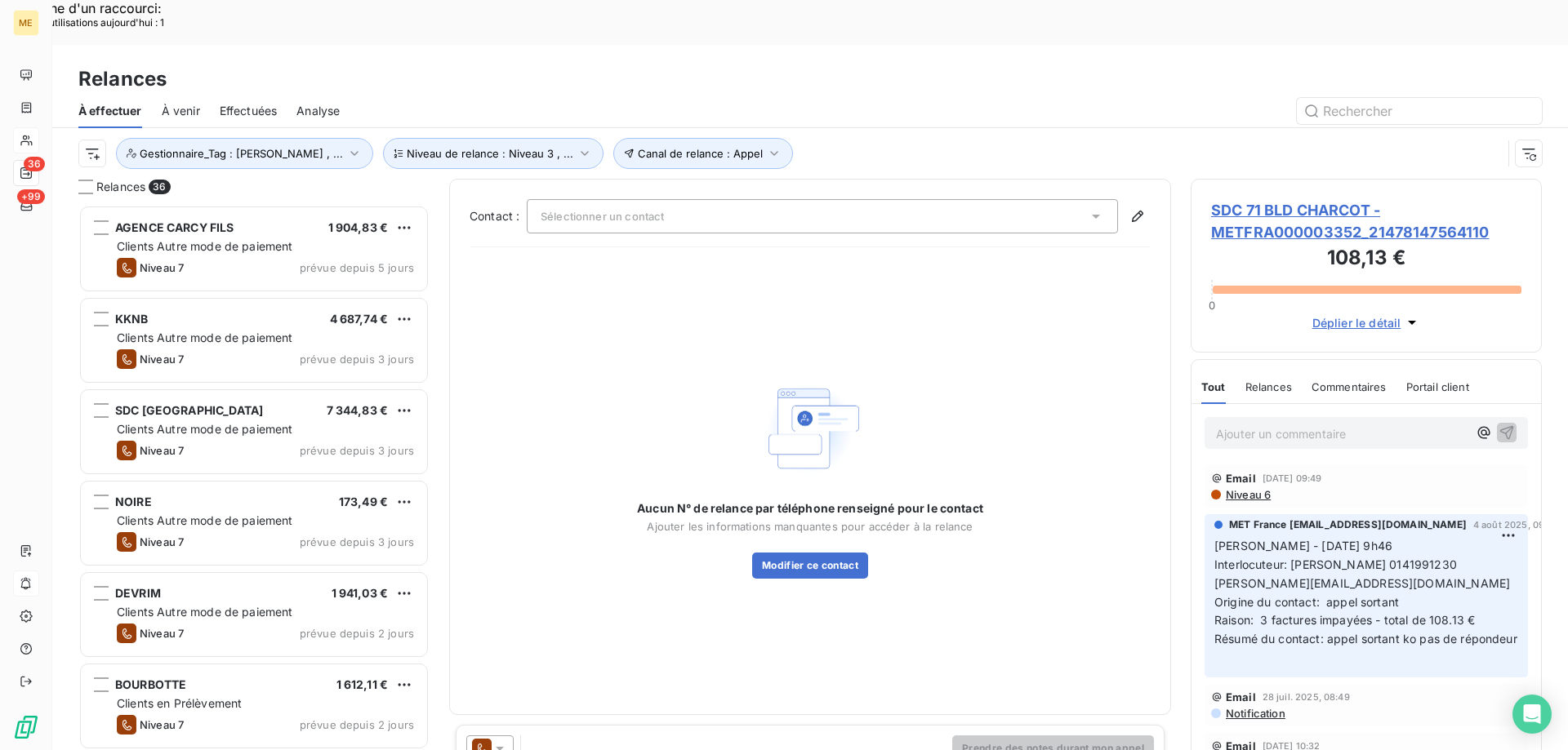
click at [858, 138] on div "Canal de relance : Appel Niveau de relance : Niveau 3 , ... Gestionnaire_Tag : …" at bounding box center [789, 154] width 1423 height 31
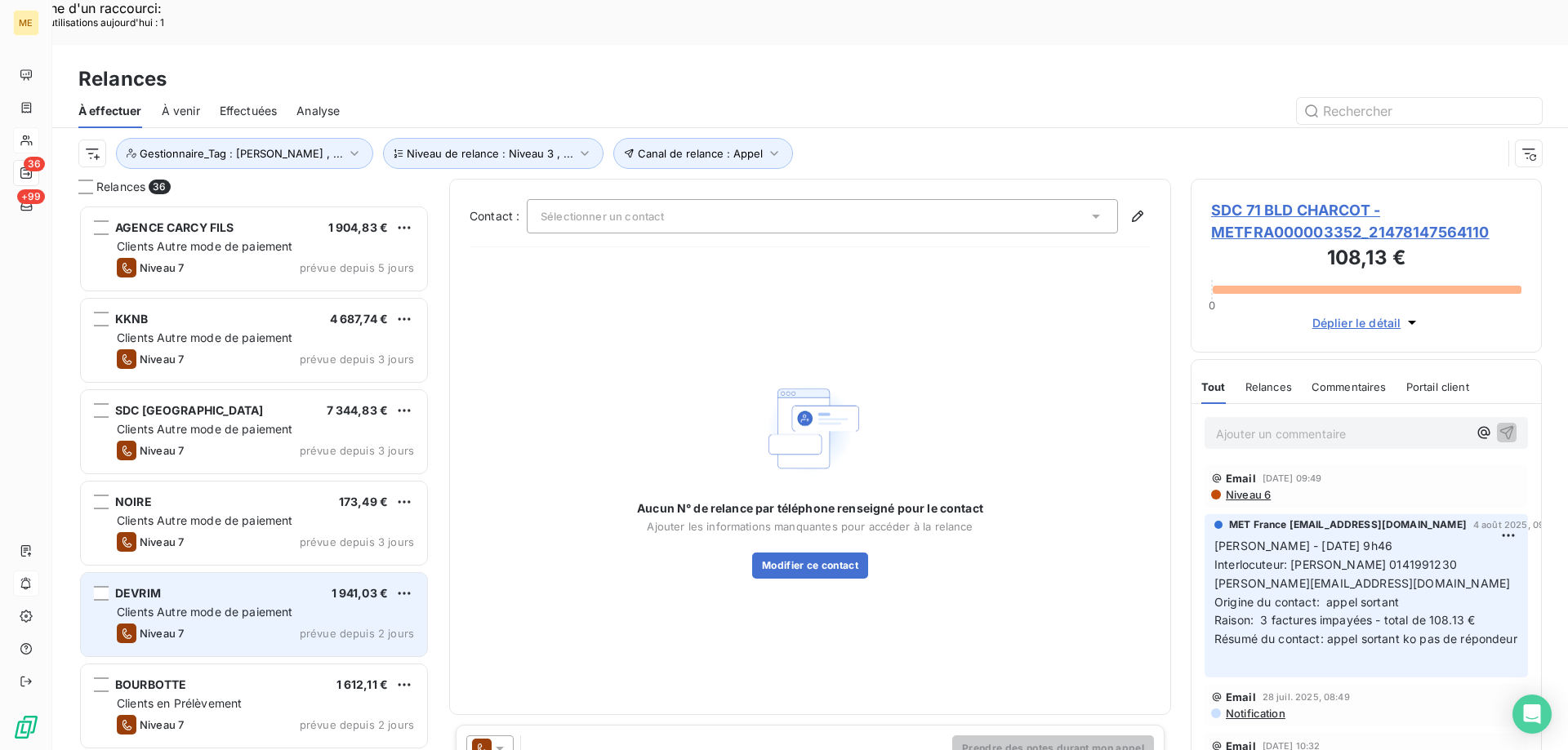
click at [243, 577] on div "DEVRIM 1 941,03 € Clients Autre mode de paiement Niveau 7 prévue depuis 2 jours" at bounding box center [254, 614] width 346 height 83
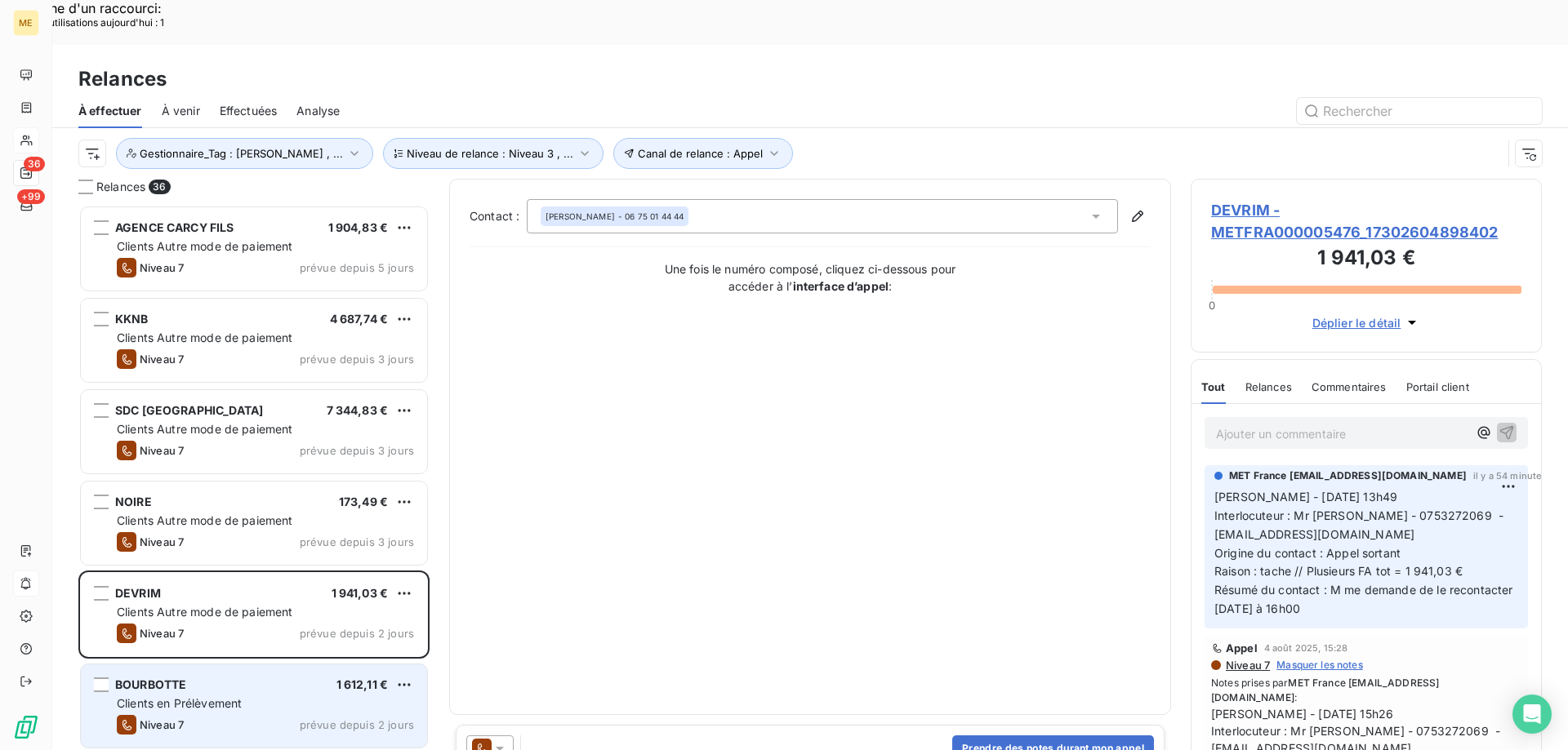
click at [215, 669] on div "BOURBOTTE 1 612,11 € Clients en Prélèvement Niveau 7 prévue depuis 2 jours" at bounding box center [254, 707] width 346 height 83
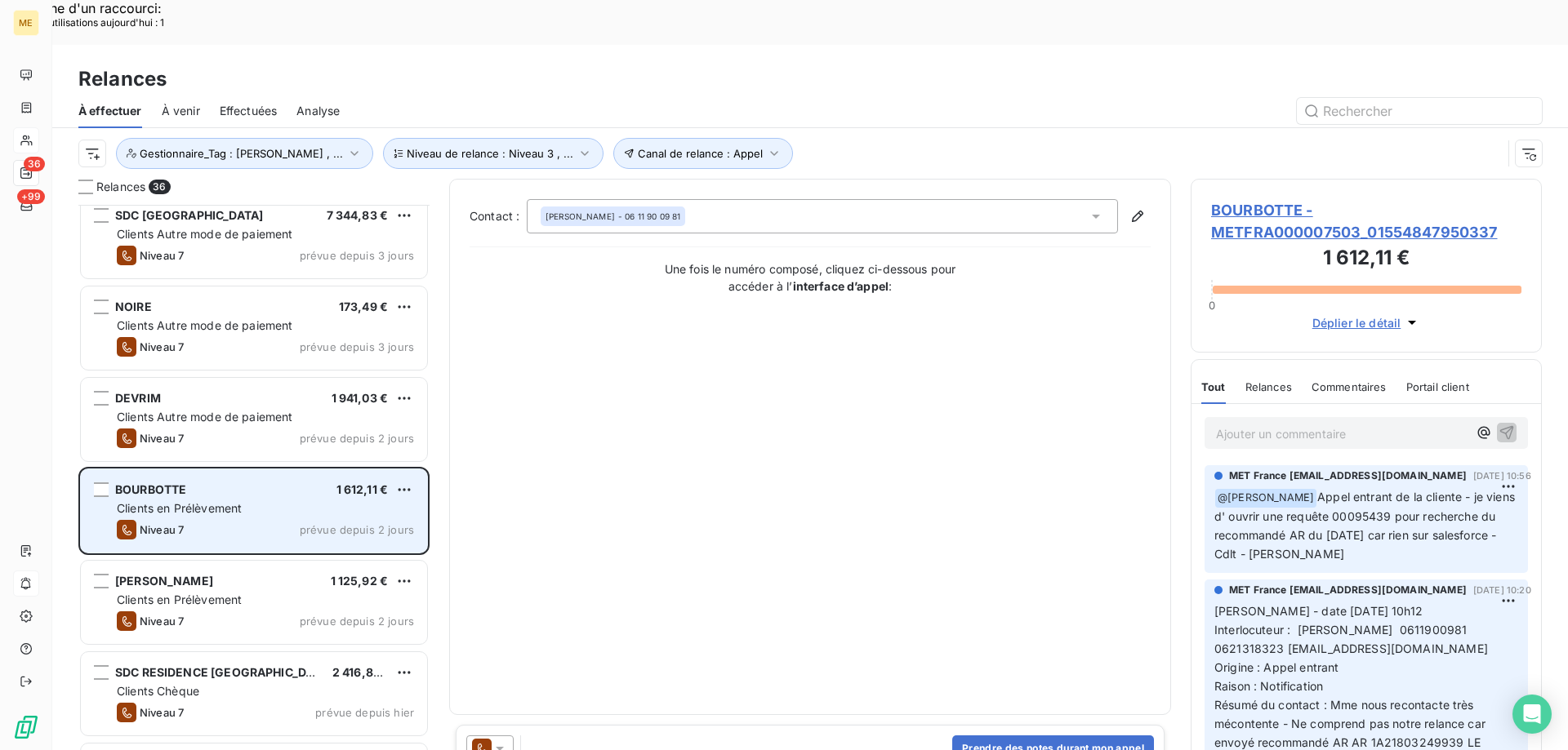
scroll to position [246, 0]
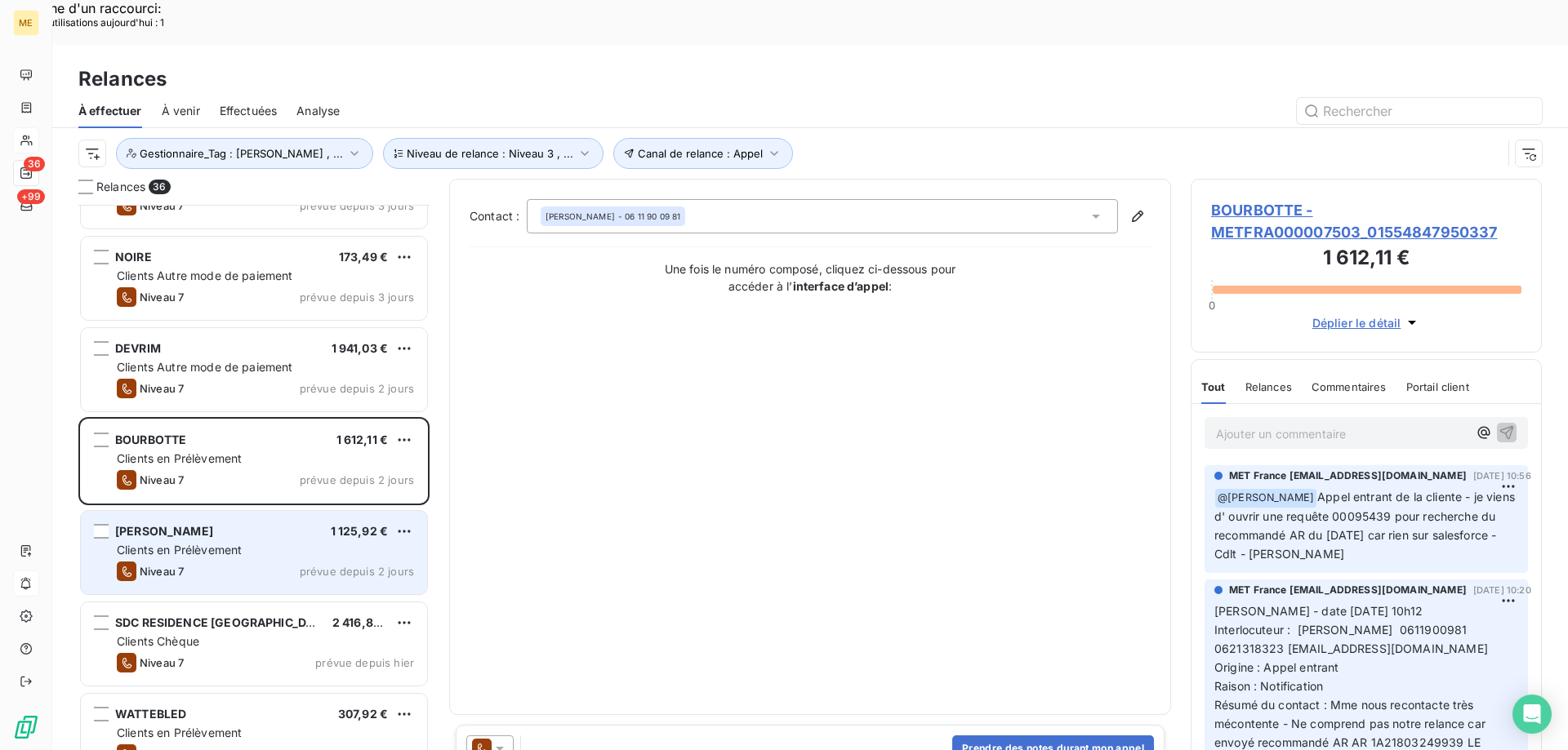
click at [198, 543] on span "Clients en Prélèvement" at bounding box center [179, 550] width 125 height 14
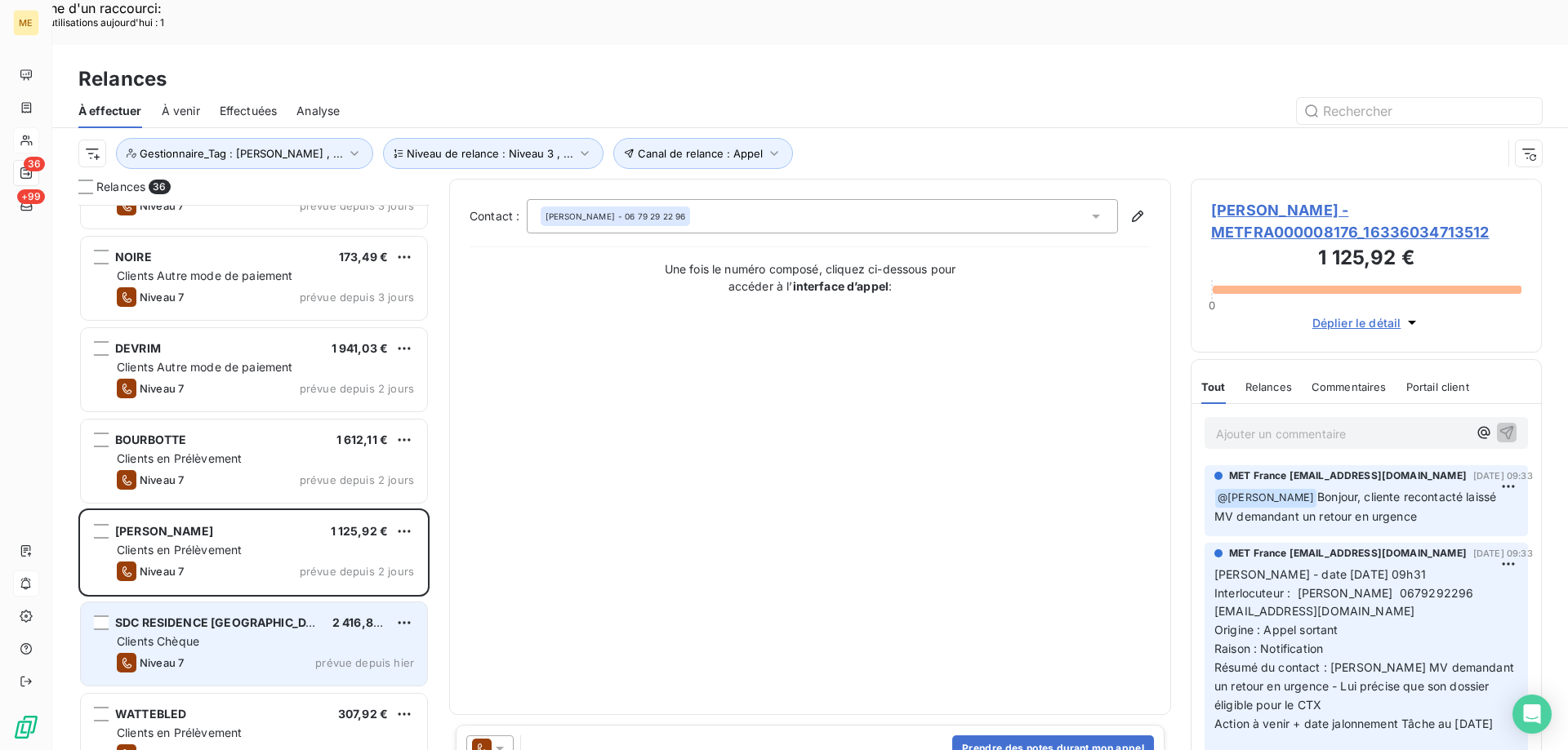
click at [203, 634] on div "Clients Chèque" at bounding box center [265, 641] width 297 height 17
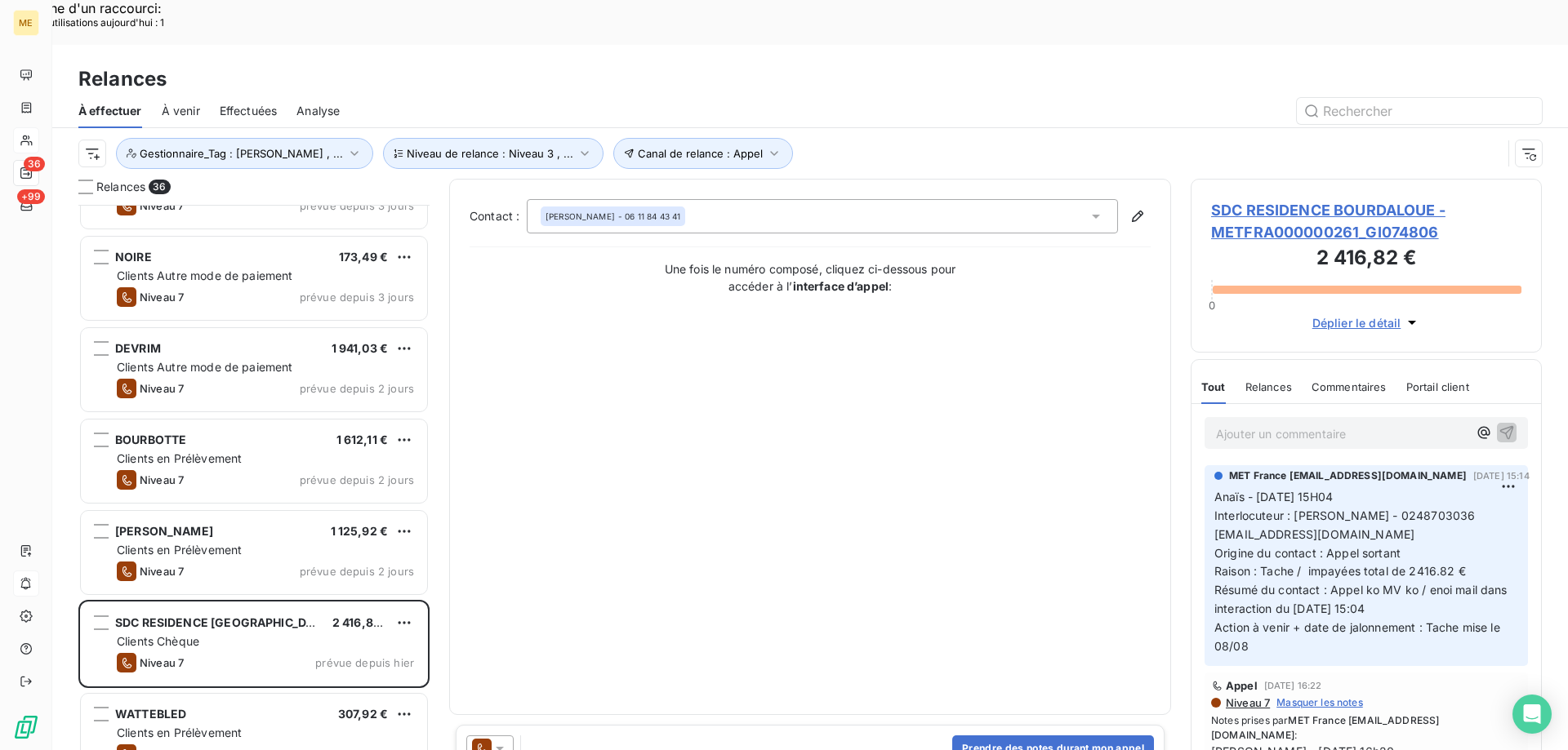
click at [1252, 199] on span "SDC RESIDENCE BOURDALOUE - METFRA000000261_GI074806" at bounding box center [1365, 221] width 310 height 44
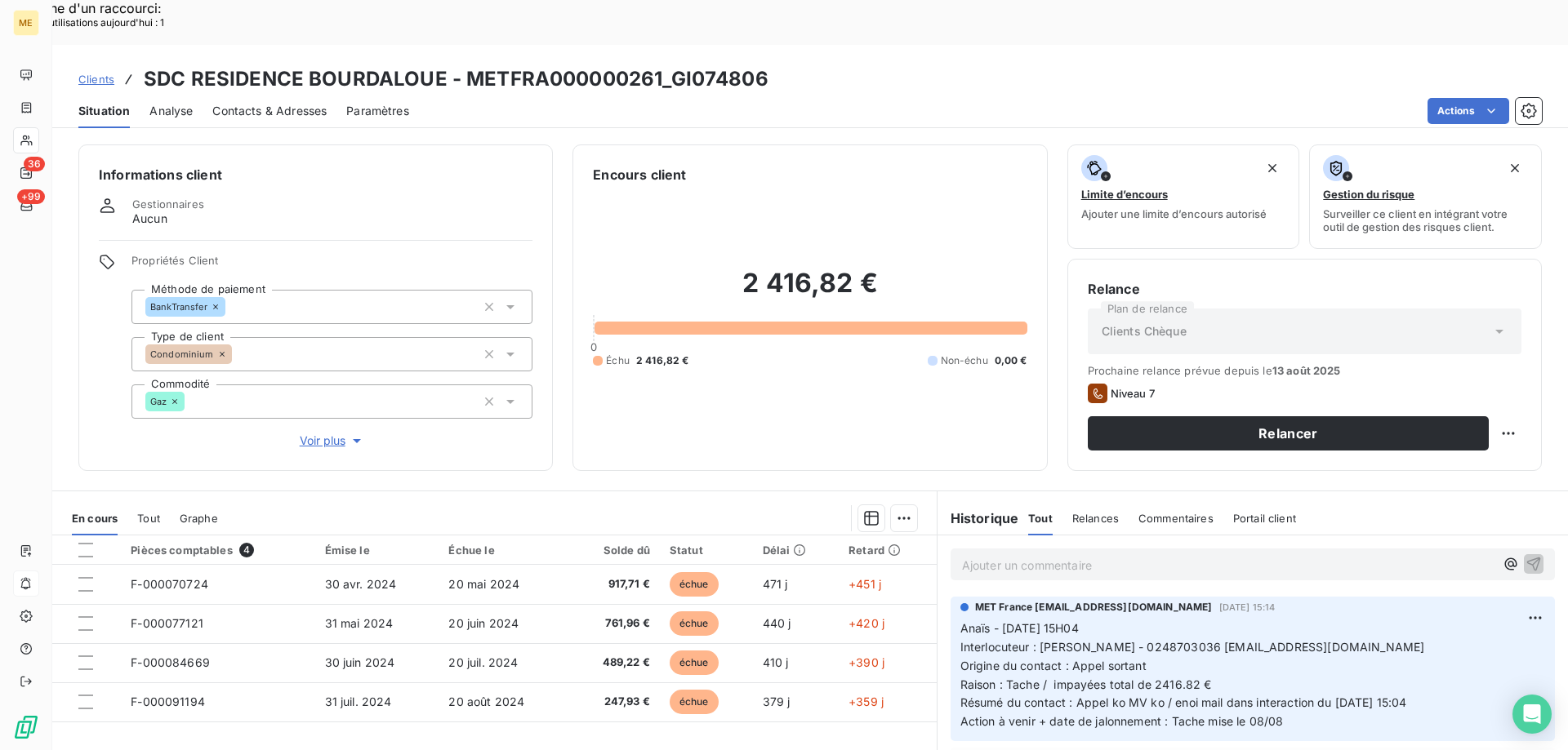
scroll to position [82, 0]
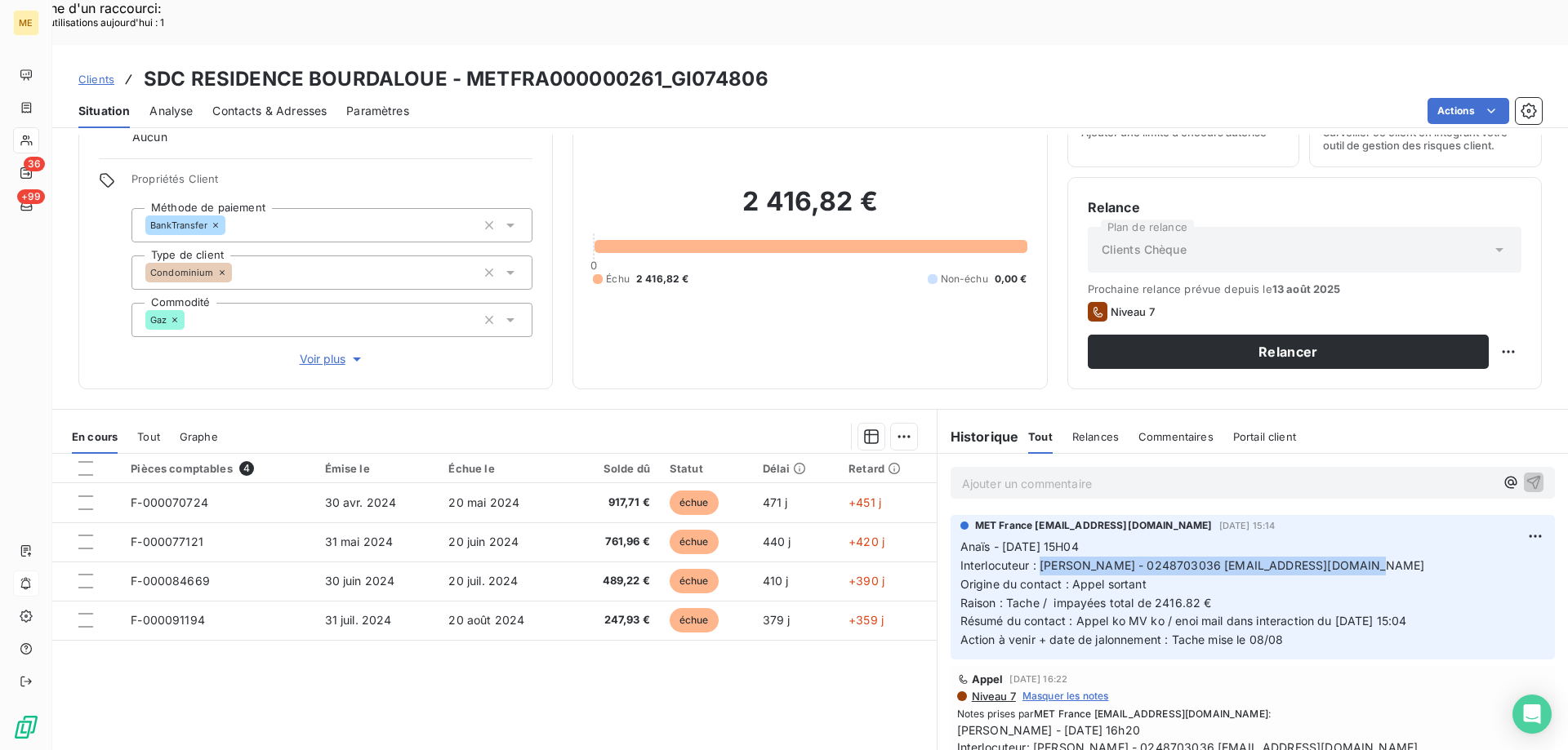
drag, startPoint x: 1033, startPoint y: 524, endPoint x: 1448, endPoint y: 528, distance: 415.0
click at [1448, 538] on p "Anaïs - [DATE] 15H04 Interlocuteur : [PERSON_NAME] - 0248703036 [EMAIL_ADDRESS]…" at bounding box center [1252, 594] width 585 height 112
click at [1046, 596] on span "Raison : Tache / impayées total de 2416.82 €" at bounding box center [1086, 603] width 251 height 14
drag, startPoint x: 1044, startPoint y: 559, endPoint x: 1211, endPoint y: 552, distance: 167.1
click at [1211, 552] on p "Anaïs - [DATE] 15H04 Interlocuteur : [PERSON_NAME] - 0248703036 [EMAIL_ADDRESS]…" at bounding box center [1252, 594] width 585 height 112
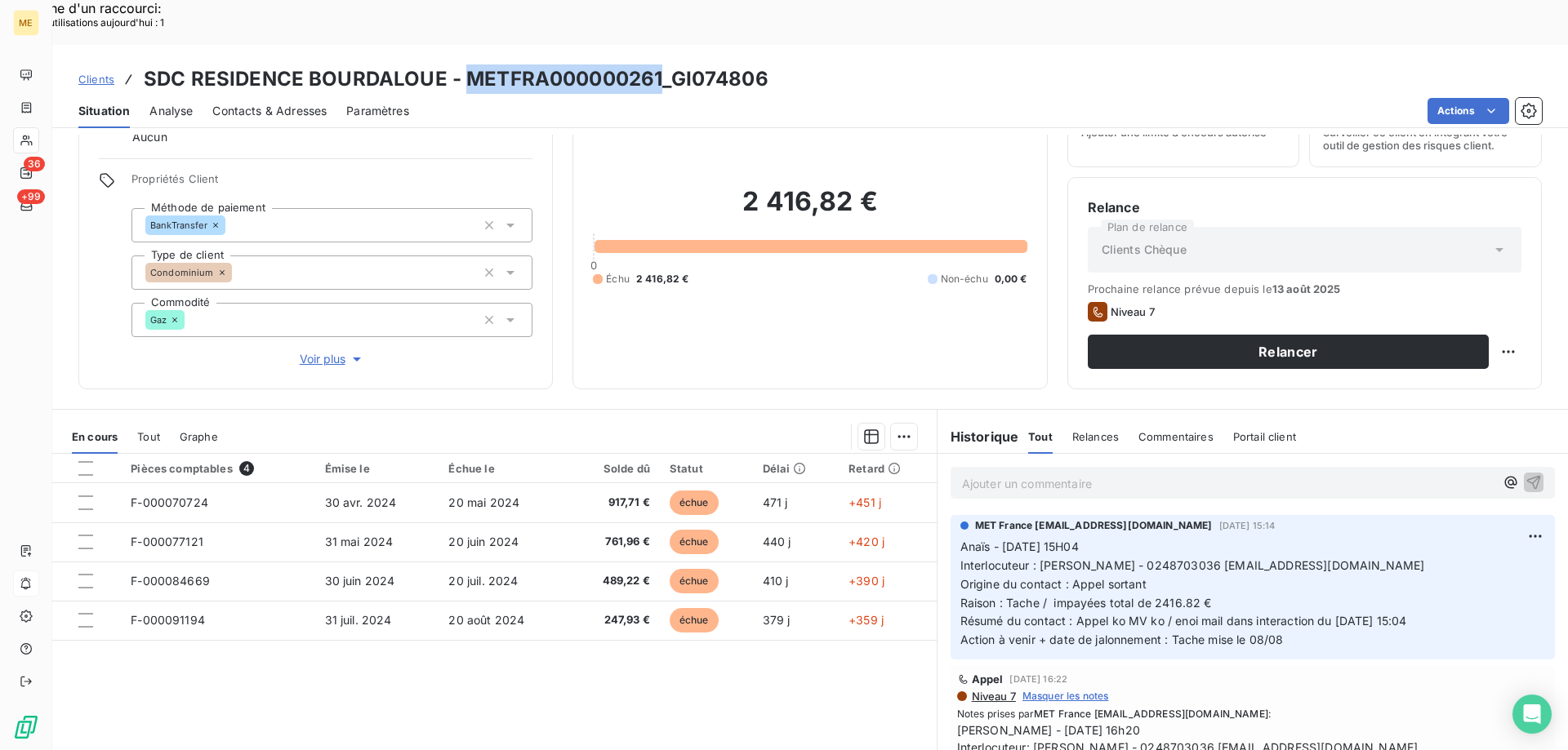
drag, startPoint x: 654, startPoint y: 33, endPoint x: 462, endPoint y: 43, distance: 192.3
click at [462, 64] on h3 "SDC RESIDENCE BOURDALOUE - METFRA000000261_GI074806" at bounding box center [455, 79] width 625 height 30
